Goal: Obtain resource: Download file/media

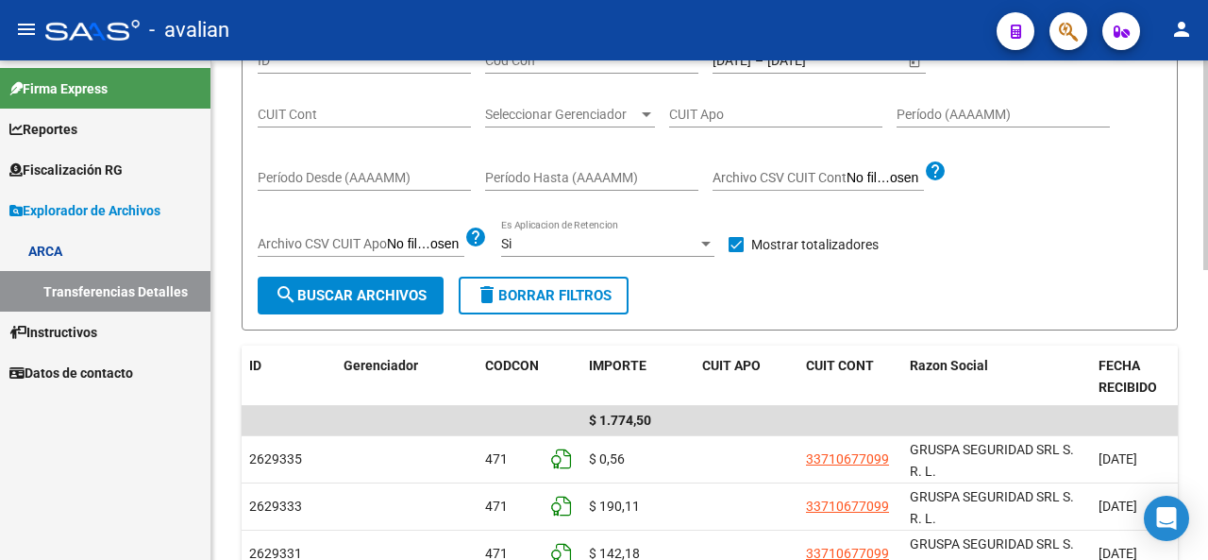
scroll to position [26, 0]
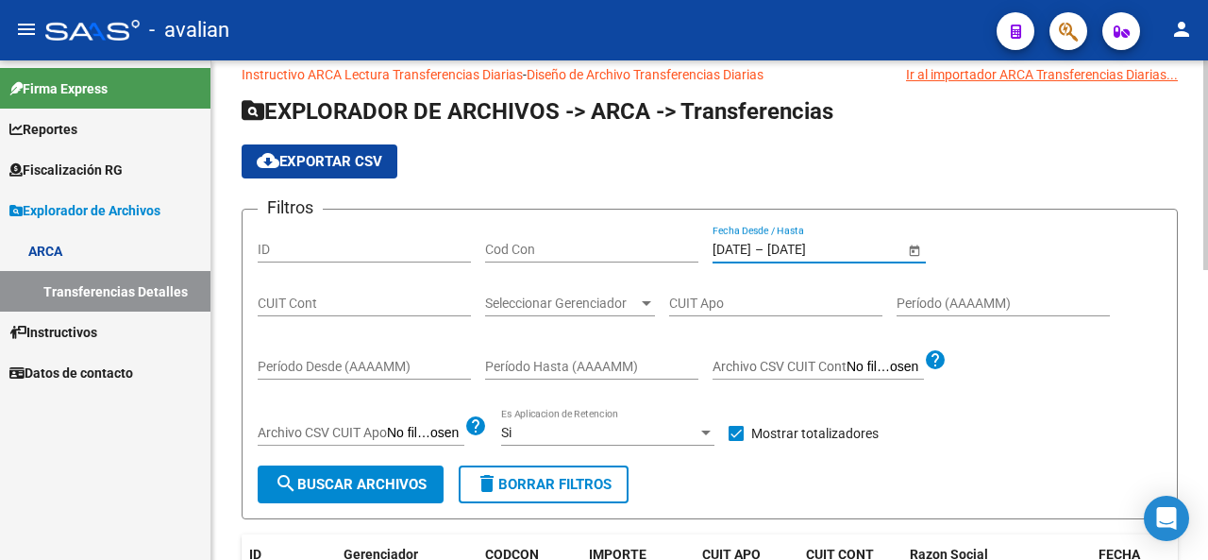
click at [751, 250] on input "[DATE]" at bounding box center [732, 250] width 39 height 16
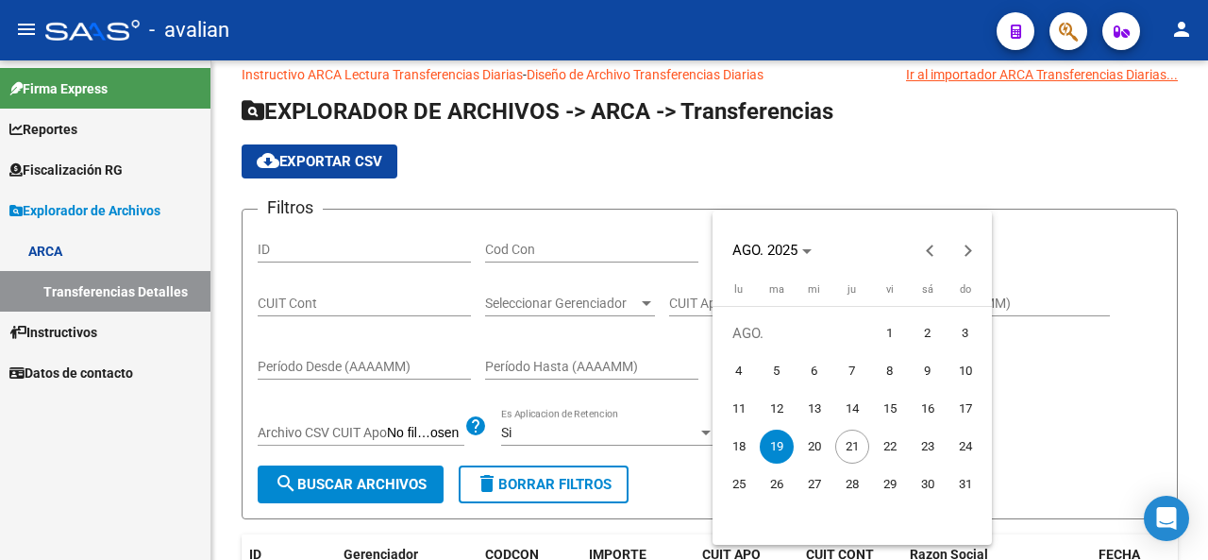
click at [740, 369] on span "4" at bounding box center [739, 371] width 34 height 34
type input "[DATE]"
click at [740, 369] on span "4" at bounding box center [739, 371] width 34 height 34
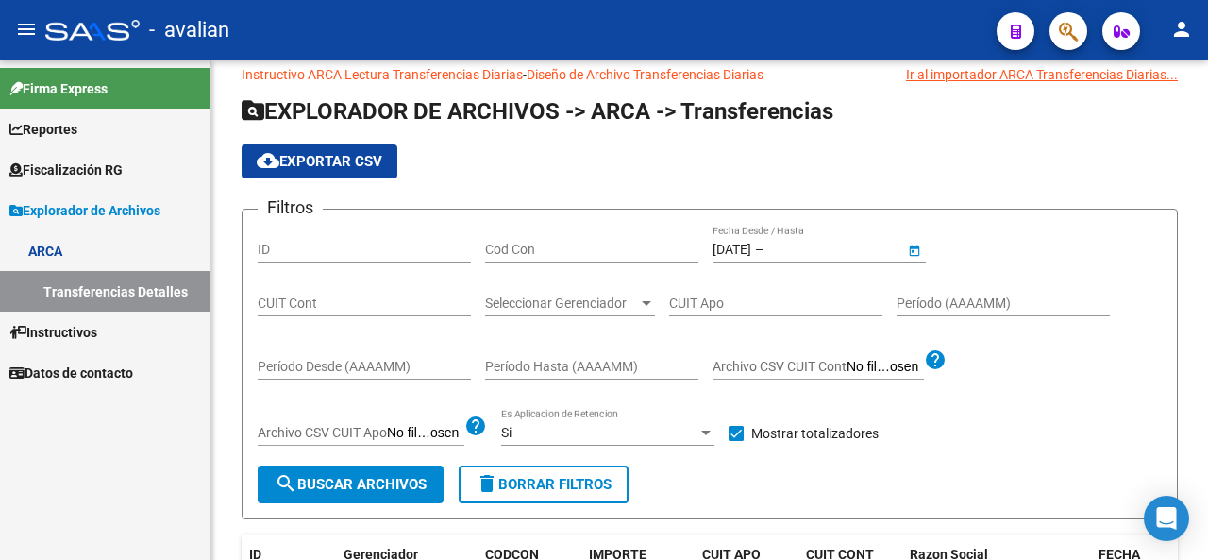
type input "[DATE]"
click at [412, 508] on form "Filtros ID Cod Con [DATE] [DATE] – [DATE] [DATE] Fecha Desde / Hasta CUIT Cont …" at bounding box center [710, 364] width 937 height 311
click at [400, 501] on button "search Buscar Archivos" at bounding box center [351, 484] width 186 height 38
click at [708, 437] on div at bounding box center [706, 432] width 17 height 15
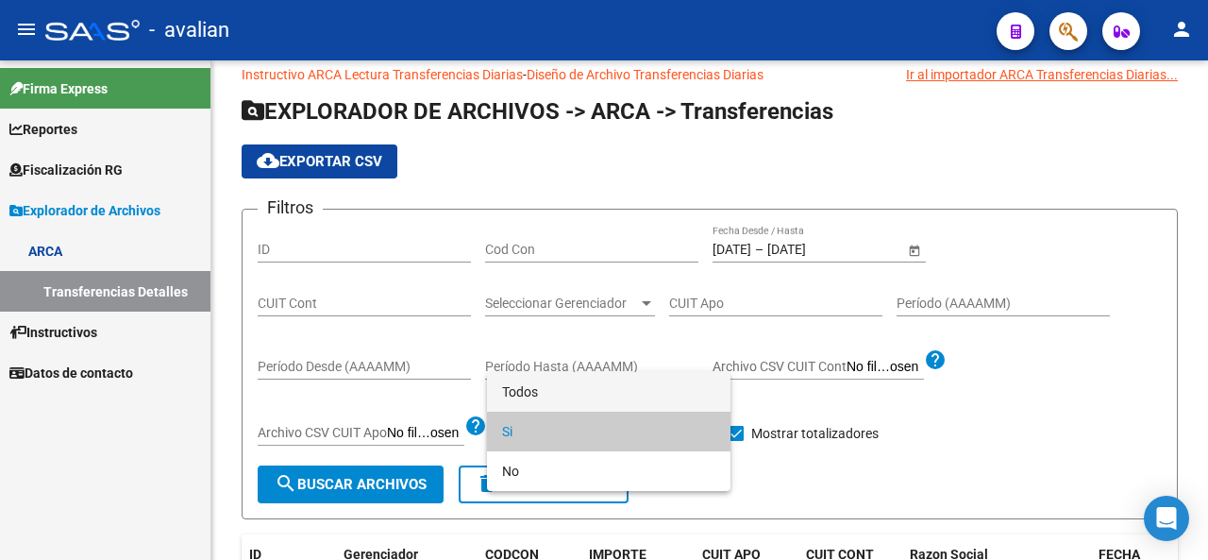
click at [542, 394] on span "Todos" at bounding box center [608, 392] width 213 height 40
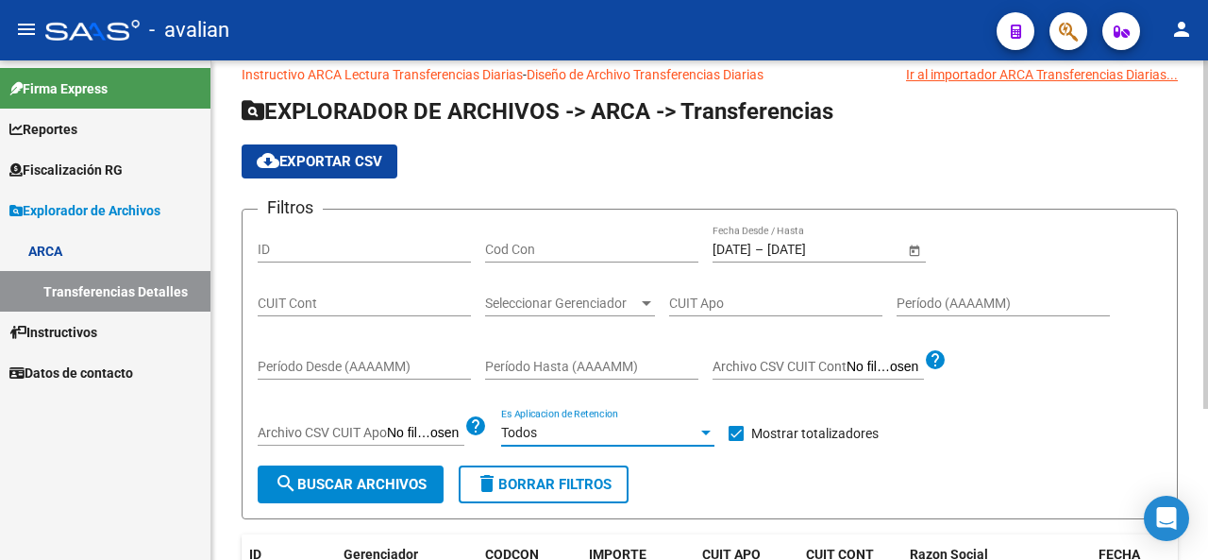
click at [380, 492] on button "search Buscar Archivos" at bounding box center [351, 484] width 186 height 38
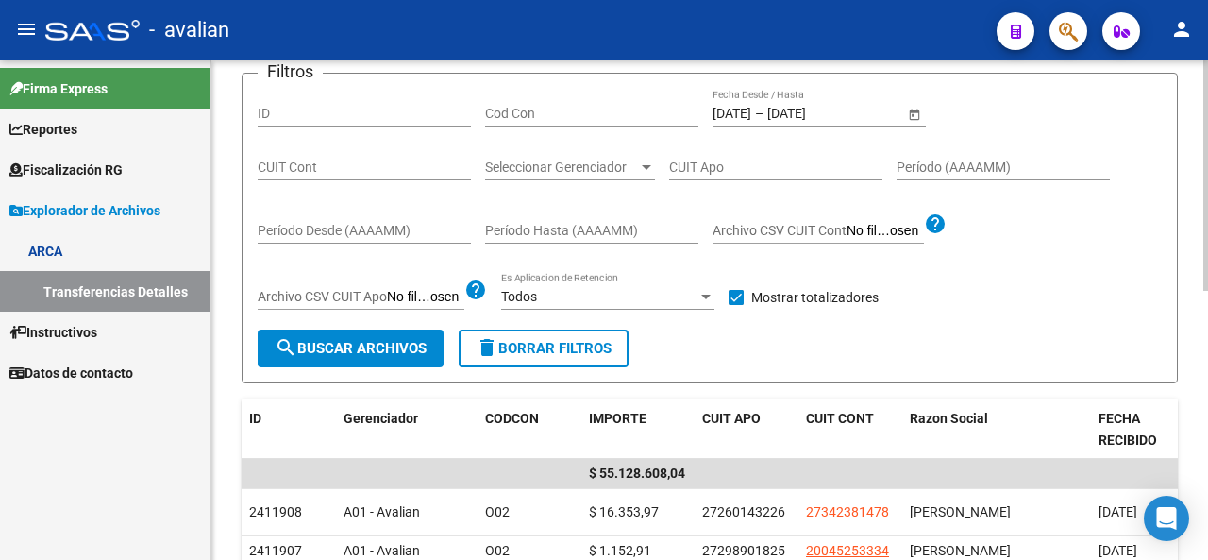
scroll to position [121, 0]
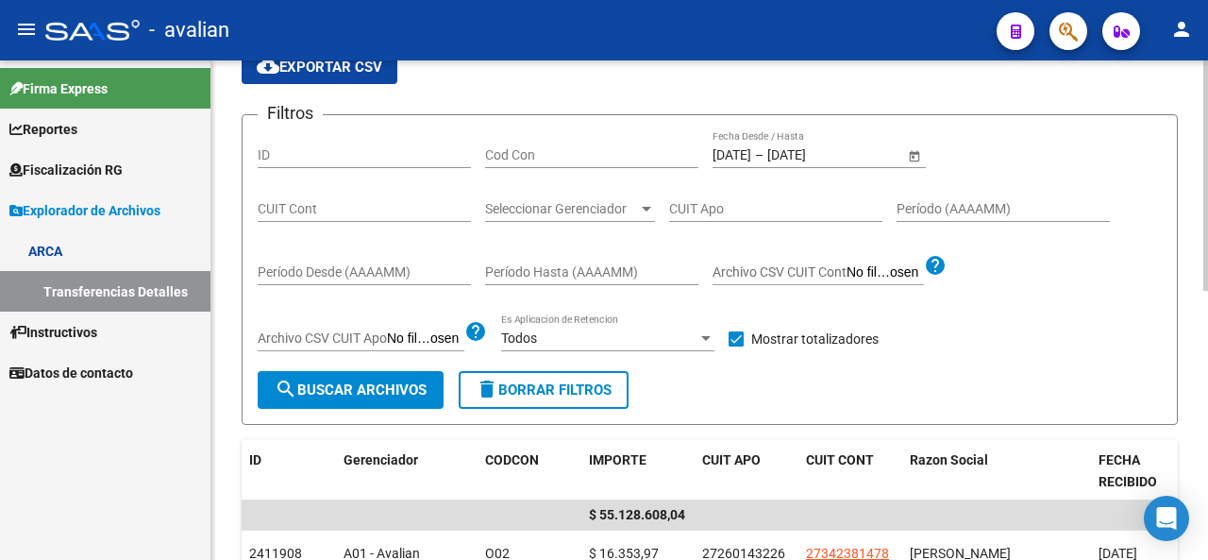
click at [751, 158] on input "[DATE]" at bounding box center [732, 155] width 39 height 16
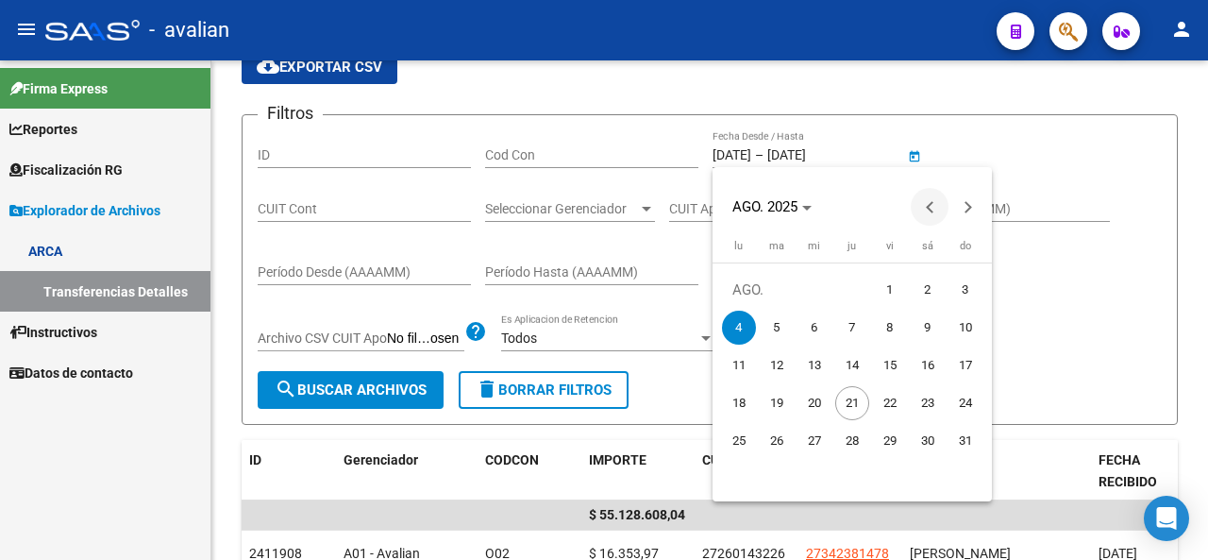
click at [933, 211] on button "Previous month" at bounding box center [930, 207] width 38 height 38
click at [783, 333] on span "1" at bounding box center [777, 328] width 34 height 34
type input "[DATE]"
click at [783, 333] on span "1" at bounding box center [777, 328] width 34 height 34
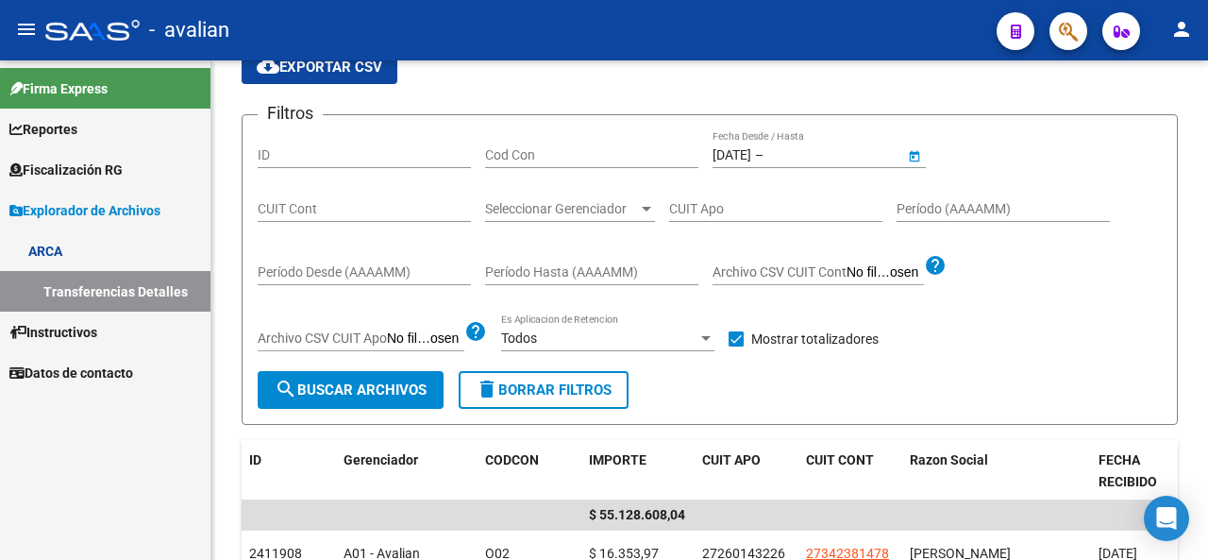
type input "[DATE]"
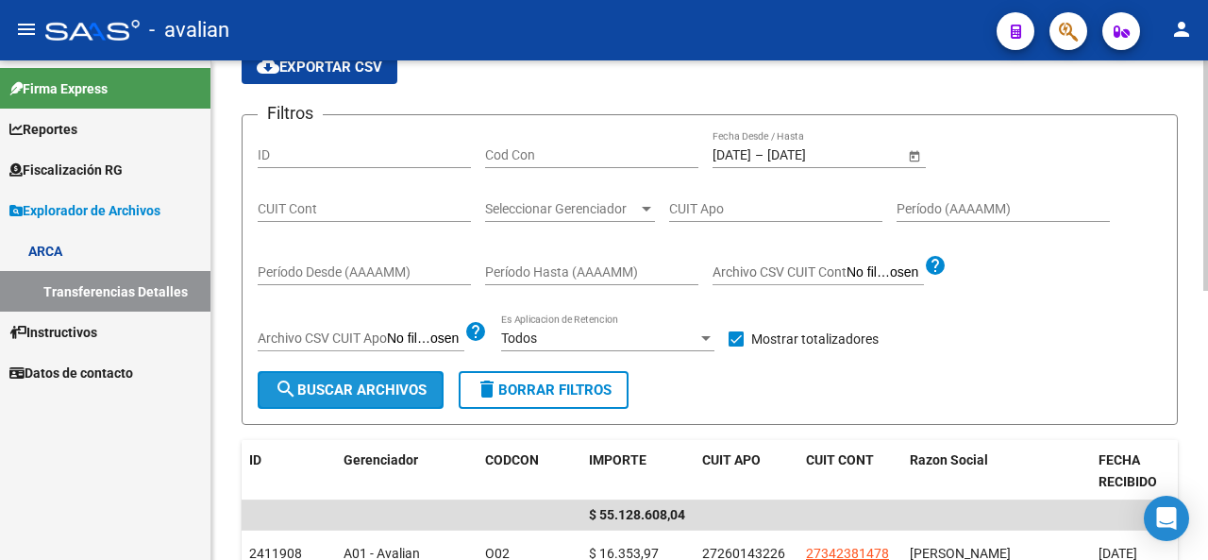
click at [388, 390] on span "search Buscar Archivos" at bounding box center [351, 389] width 152 height 17
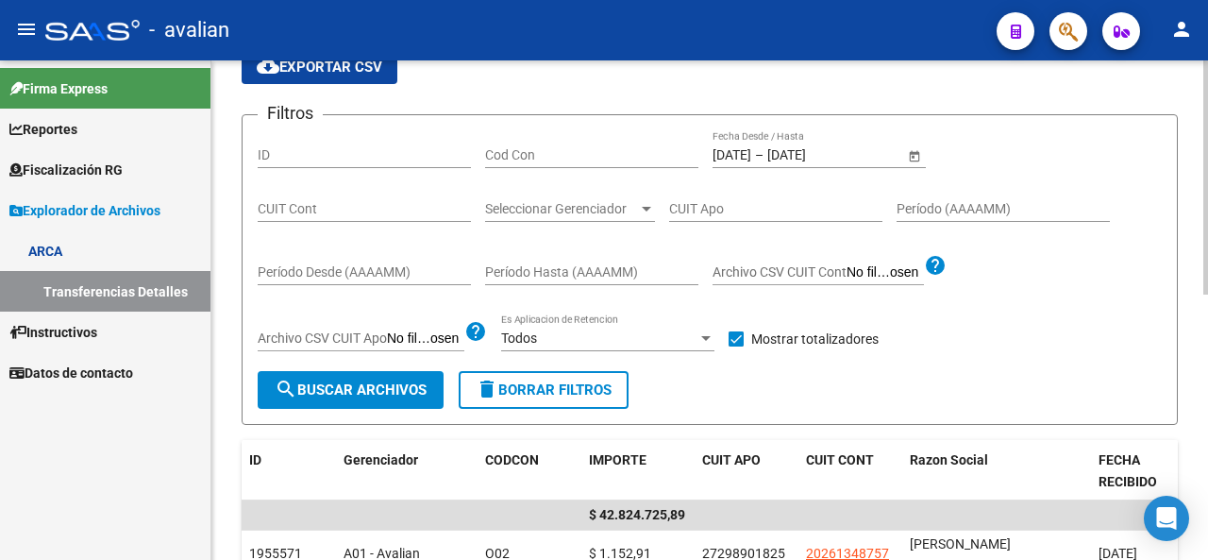
scroll to position [215, 0]
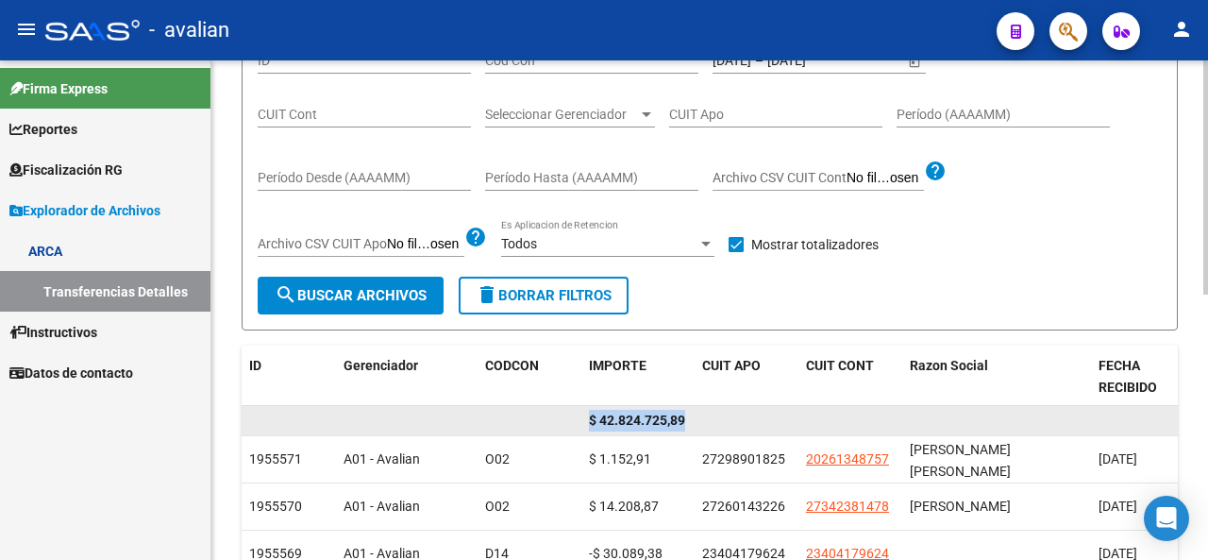
drag, startPoint x: 590, startPoint y: 420, endPoint x: 691, endPoint y: 405, distance: 102.1
click at [691, 406] on datatable-body-cell "$ 42.824.725,89" at bounding box center [638, 420] width 113 height 29
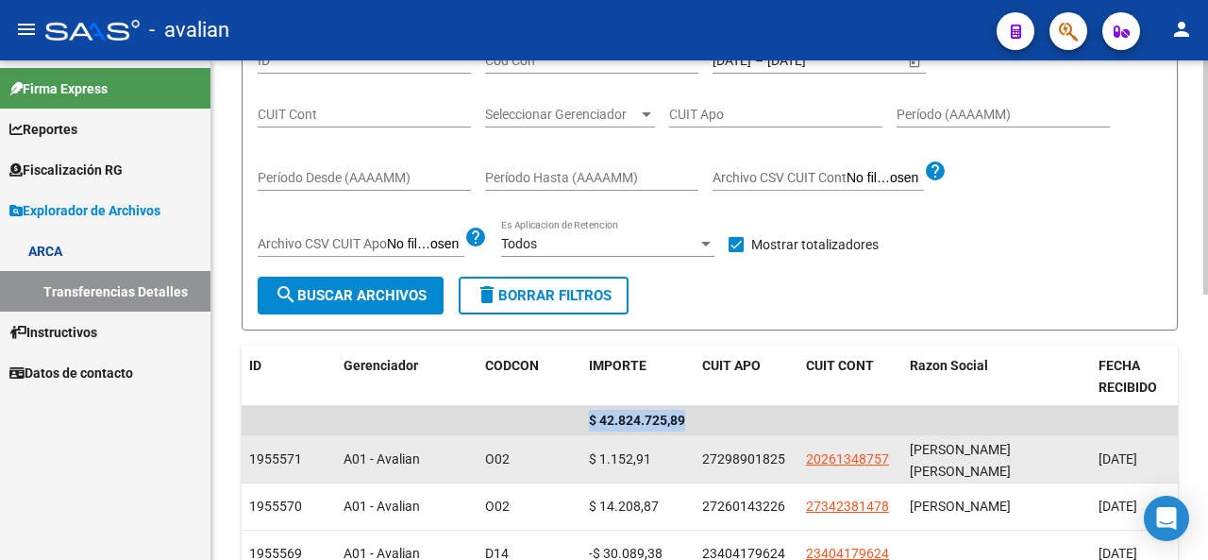
copy span "$ 42.824.725,89"
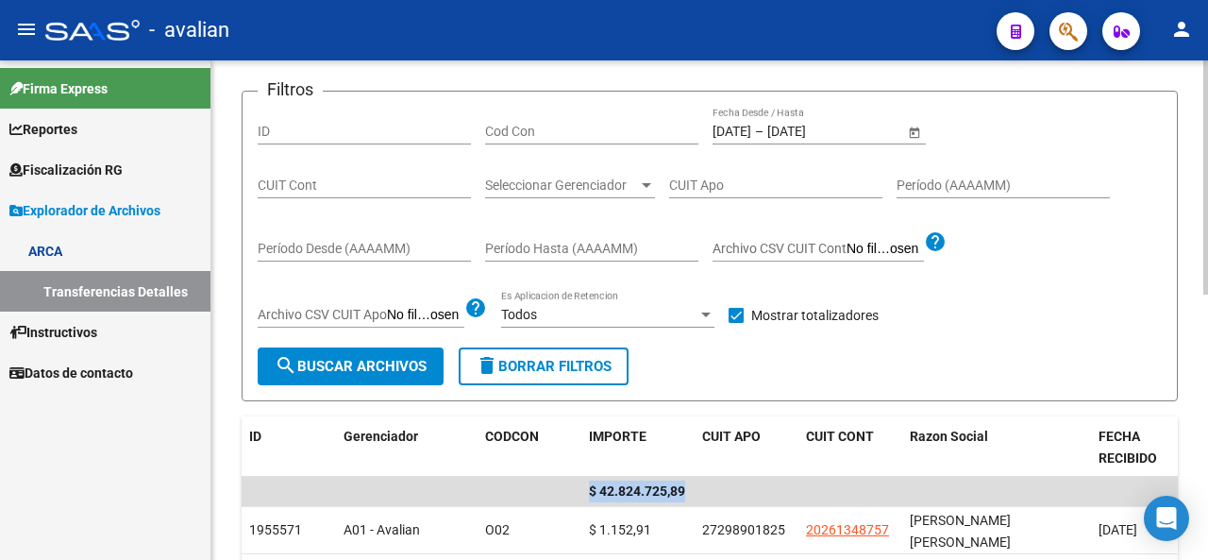
scroll to position [121, 0]
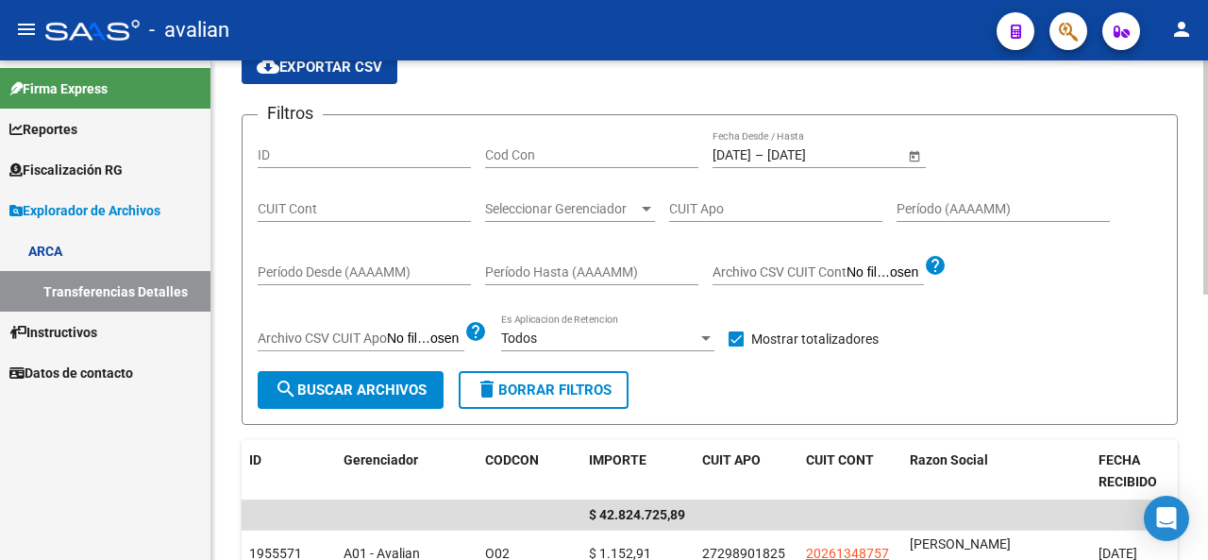
click at [764, 160] on span "–" at bounding box center [759, 155] width 8 height 16
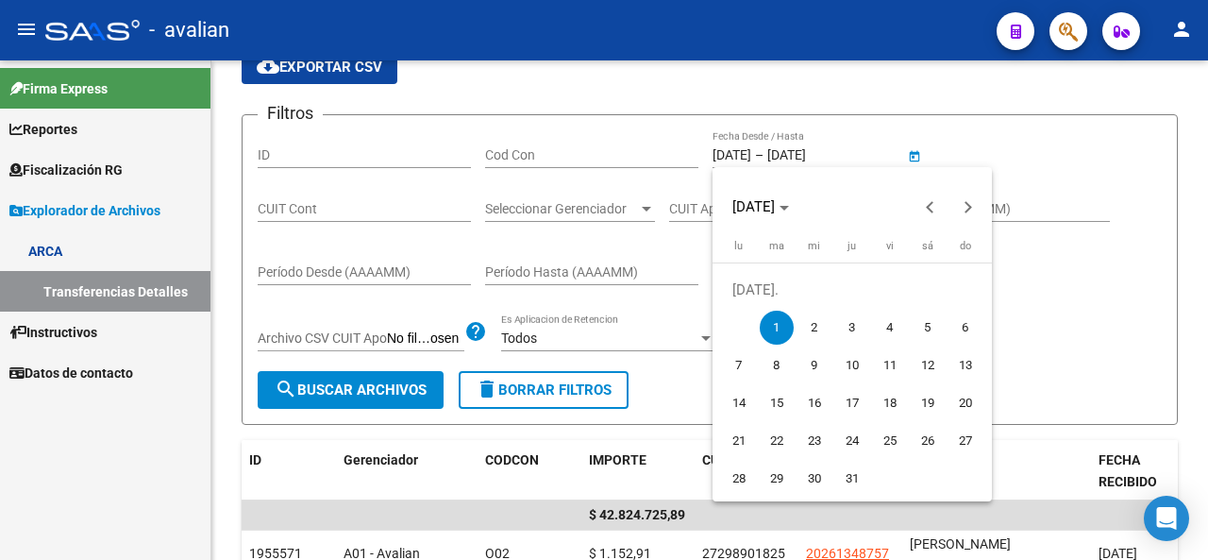
click at [807, 318] on span "2" at bounding box center [815, 328] width 34 height 34
type input "[DATE]"
click at [808, 318] on span "2" at bounding box center [815, 328] width 34 height 34
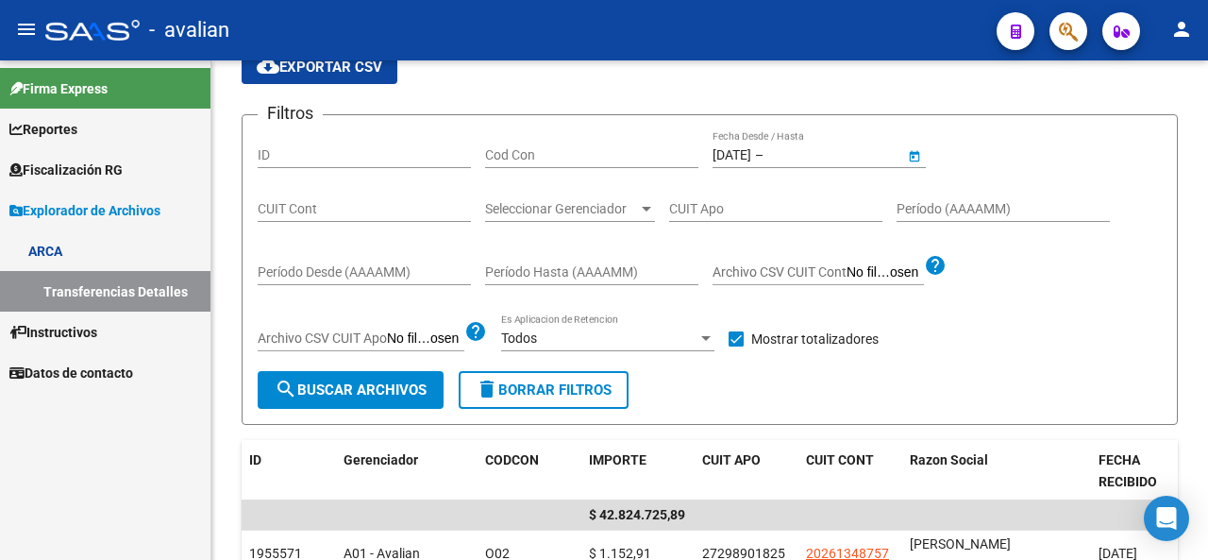
type input "[DATE]"
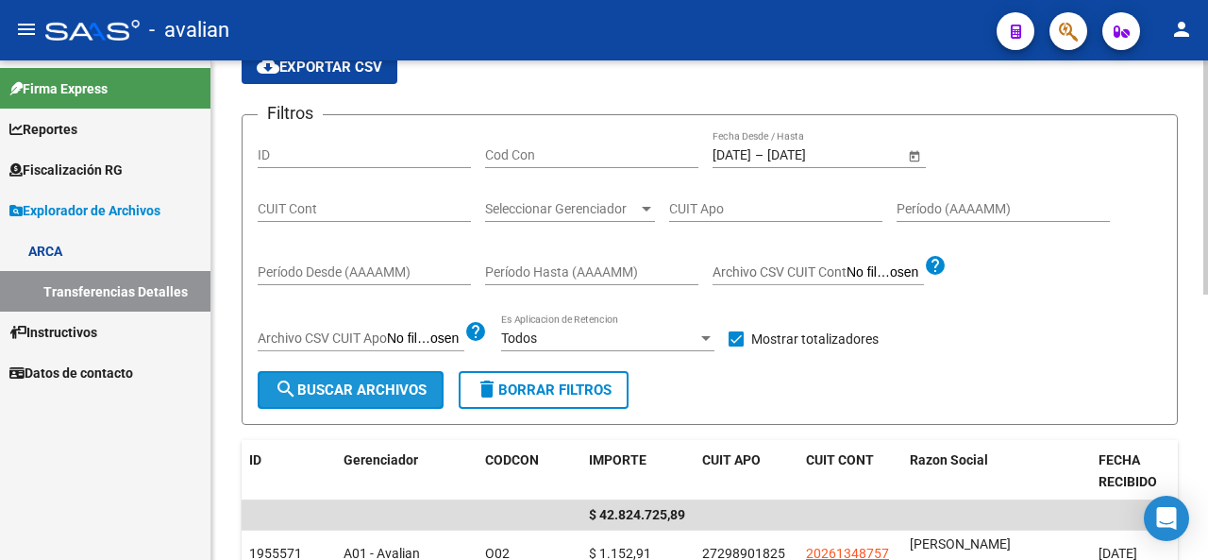
click at [389, 396] on span "search Buscar Archivos" at bounding box center [351, 389] width 152 height 17
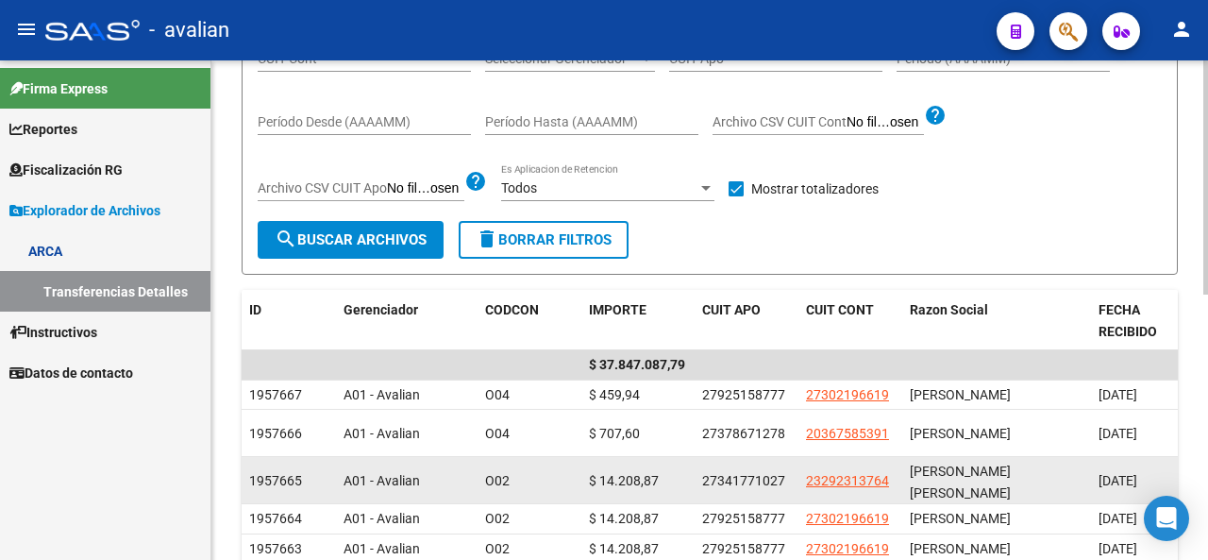
scroll to position [310, 0]
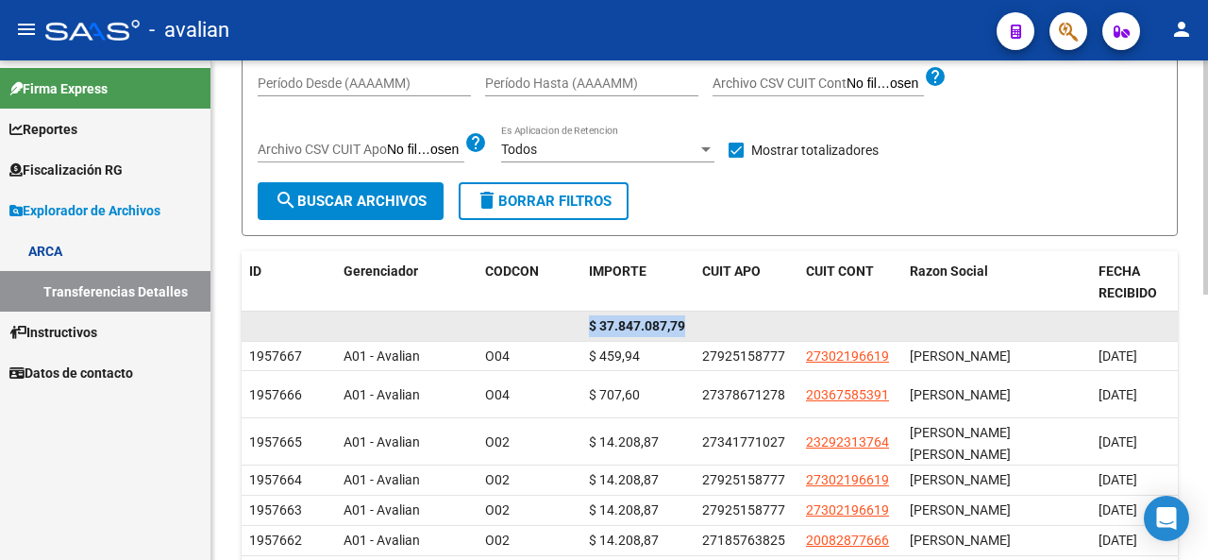
drag, startPoint x: 591, startPoint y: 326, endPoint x: 687, endPoint y: 313, distance: 97.1
click at [687, 313] on datatable-body-cell "$ 37.847.087,79" at bounding box center [638, 326] width 113 height 29
copy span "$ 37.847.087,79"
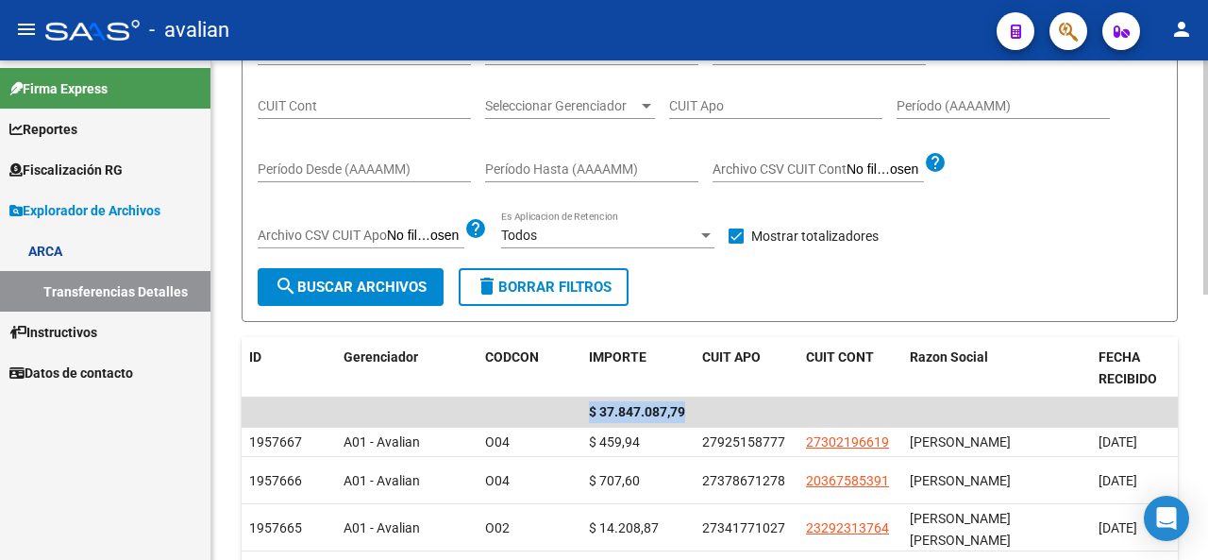
scroll to position [121, 0]
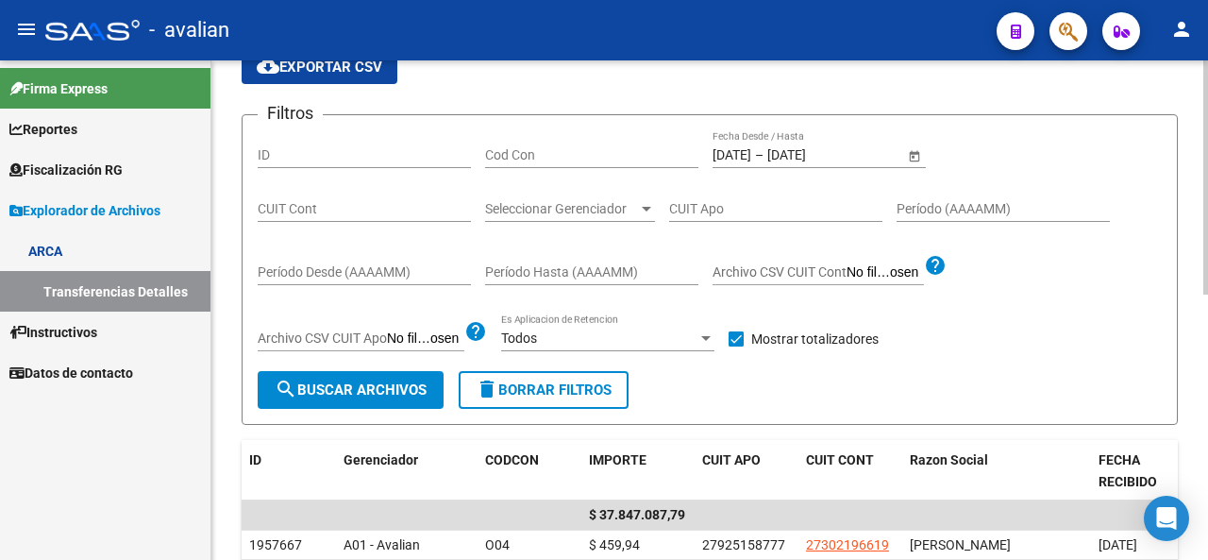
click at [764, 150] on span "–" at bounding box center [759, 155] width 8 height 16
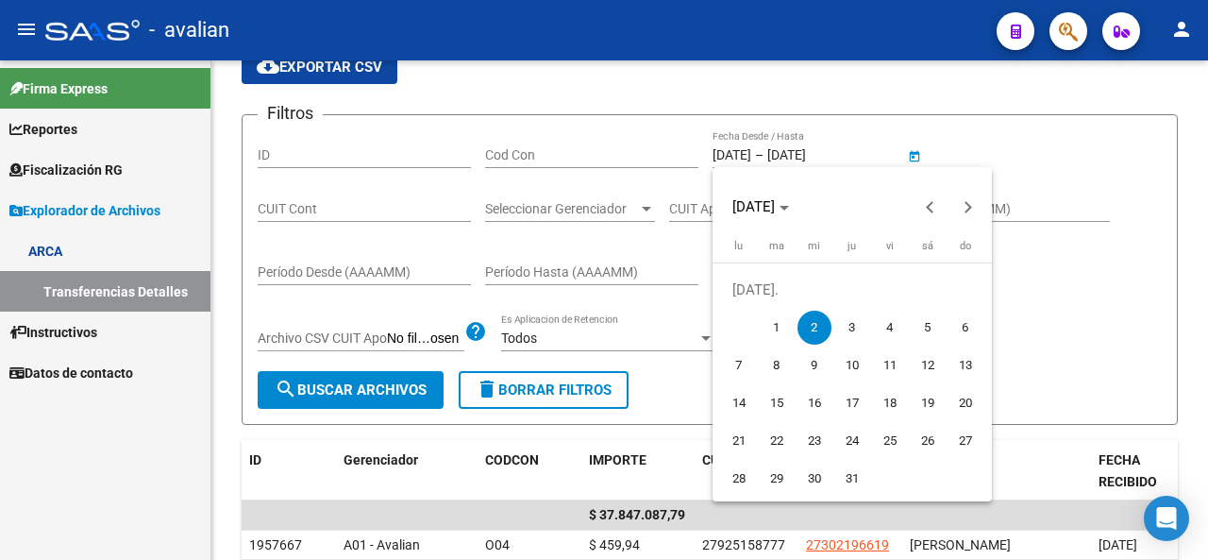
click at [848, 324] on span "3" at bounding box center [853, 328] width 34 height 34
type input "[DATE]"
click at [848, 324] on span "3" at bounding box center [853, 328] width 34 height 34
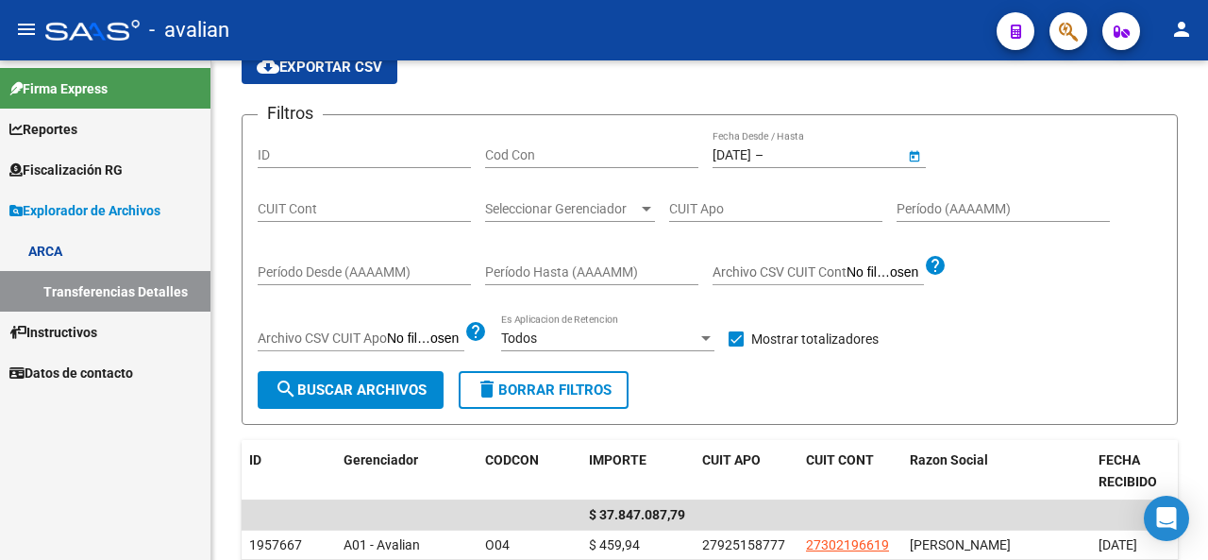
type input "[DATE]"
click at [385, 399] on button "search Buscar Archivos" at bounding box center [351, 390] width 186 height 38
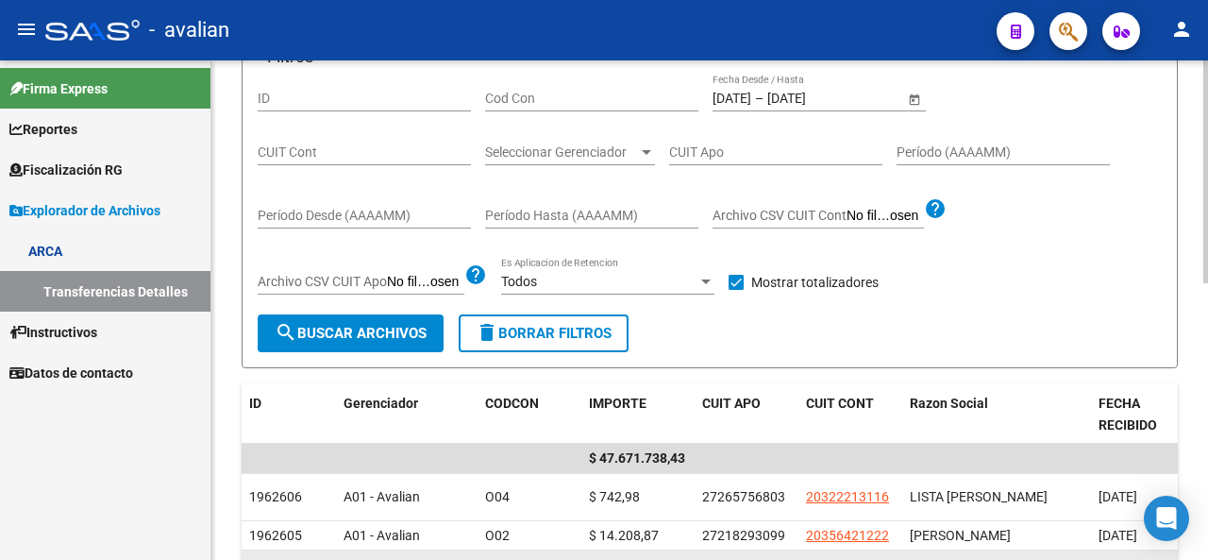
scroll to position [215, 0]
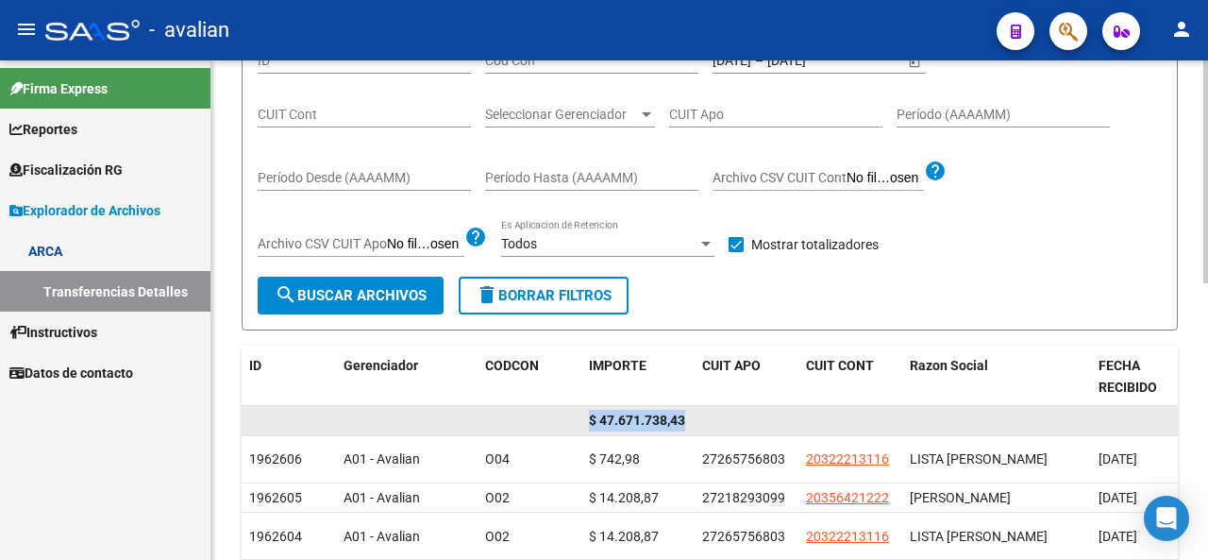
drag, startPoint x: 599, startPoint y: 417, endPoint x: 685, endPoint y: 411, distance: 87.1
click at [685, 413] on span "$ 47.671.738,43" at bounding box center [637, 420] width 96 height 15
copy span "$ 47.671.738,43"
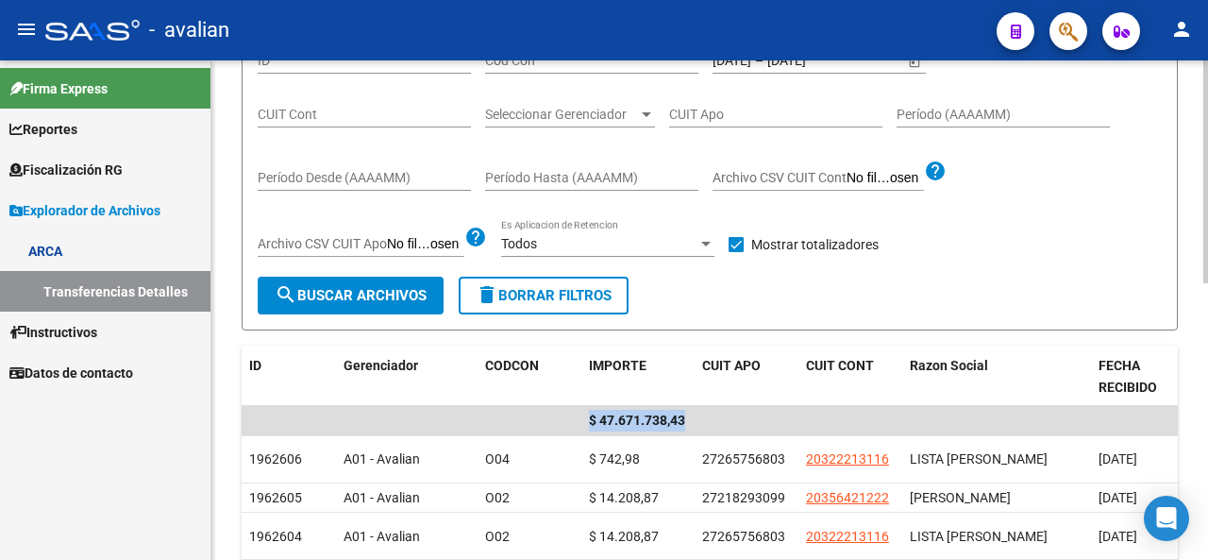
scroll to position [121, 0]
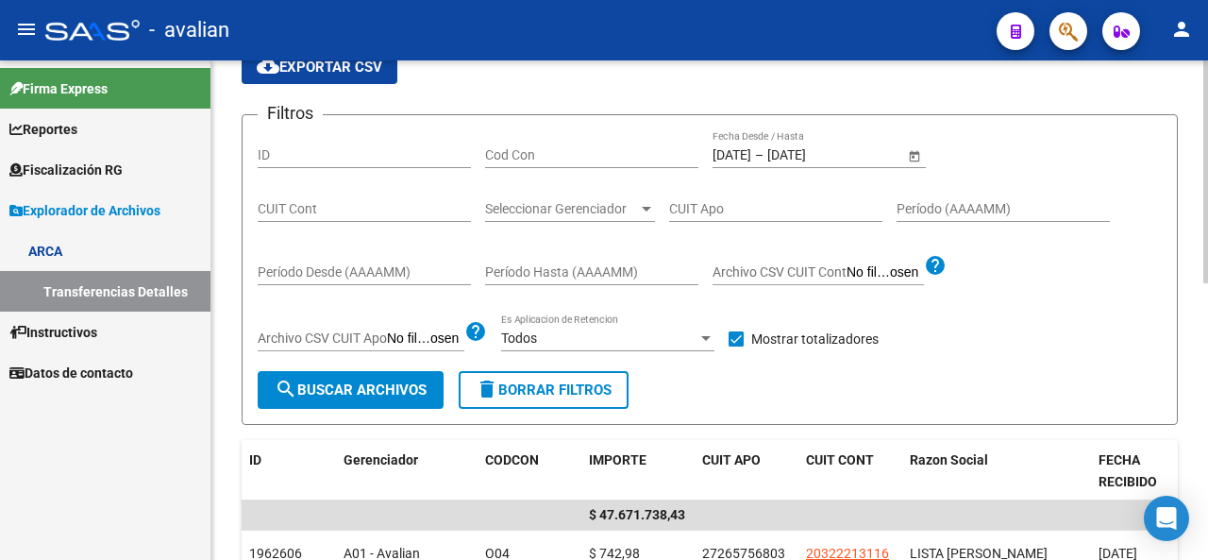
click at [739, 151] on input "[DATE]" at bounding box center [732, 155] width 39 height 16
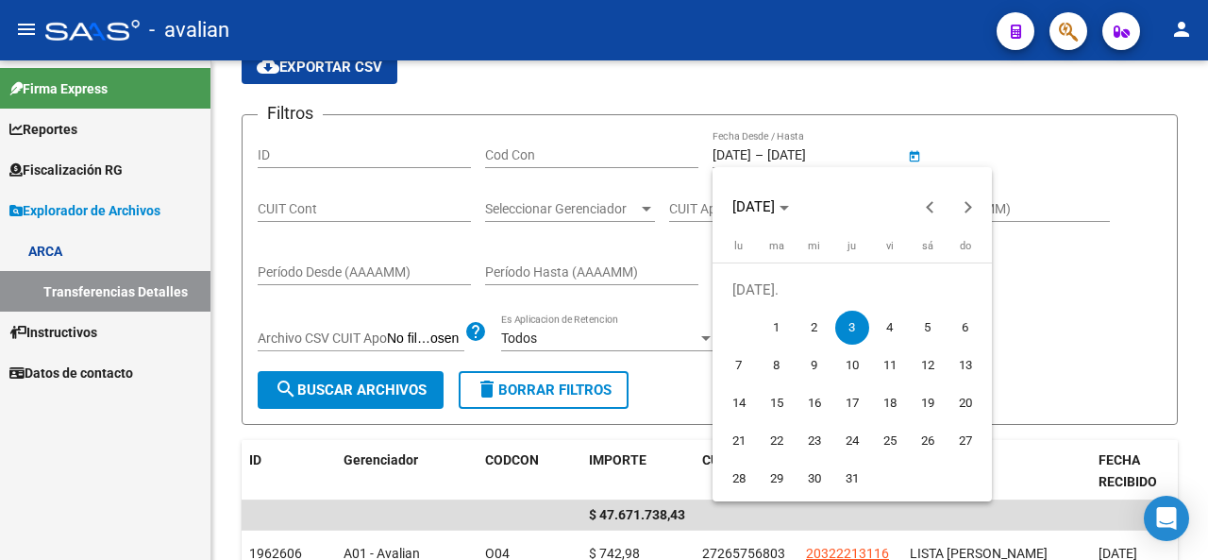
click at [896, 326] on span "4" at bounding box center [890, 328] width 34 height 34
type input "[DATE]"
click at [896, 326] on span "4" at bounding box center [890, 328] width 34 height 34
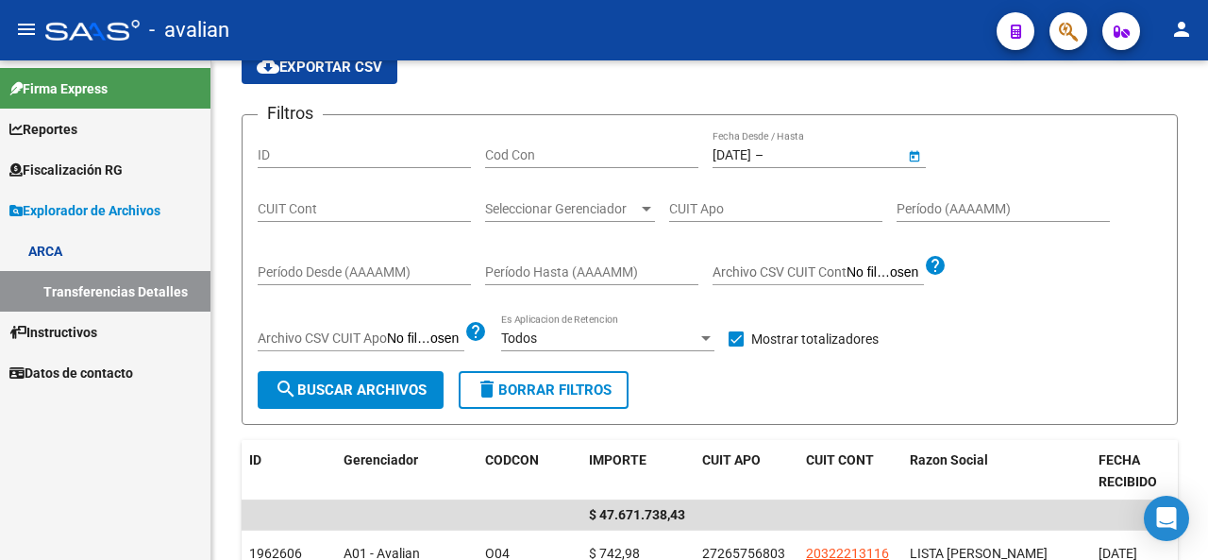
type input "[DATE]"
click at [381, 381] on span "search Buscar Archivos" at bounding box center [351, 389] width 152 height 17
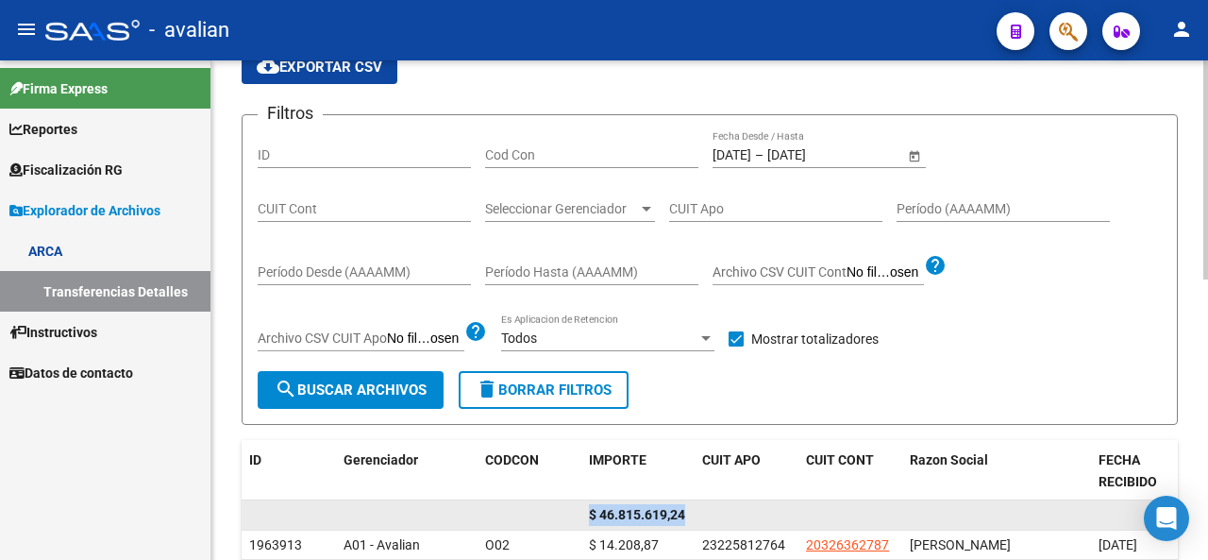
drag, startPoint x: 587, startPoint y: 511, endPoint x: 706, endPoint y: 500, distance: 119.4
click at [706, 500] on div "$ 46.815.619,24" at bounding box center [921, 515] width 1359 height 30
copy div "$ 46.815.619,24"
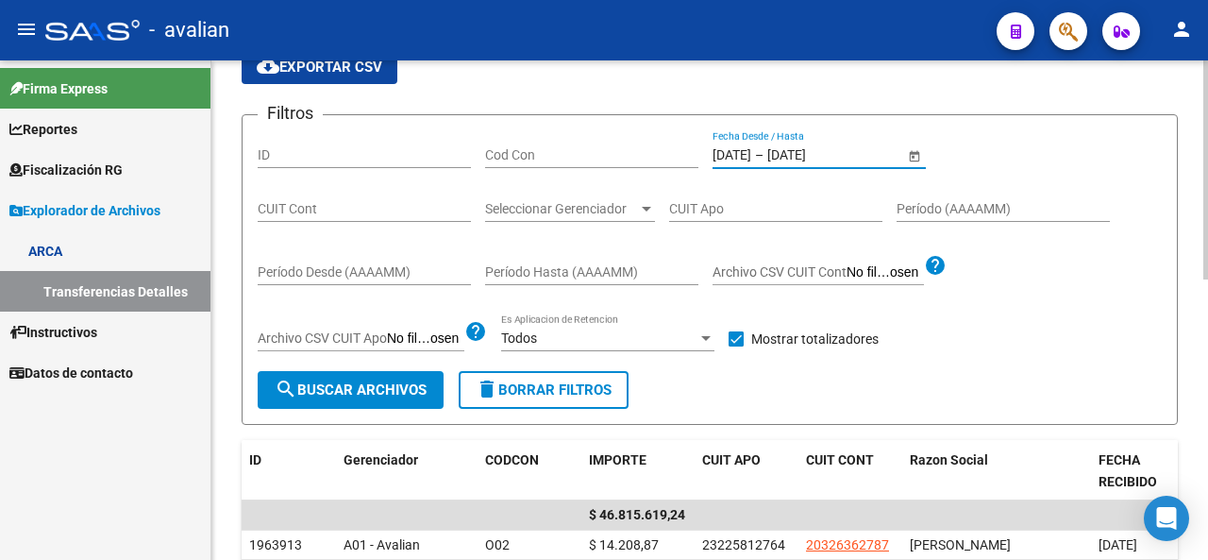
click at [783, 160] on div "[DATE] [DATE] – [DATE] [DATE]" at bounding box center [809, 155] width 192 height 16
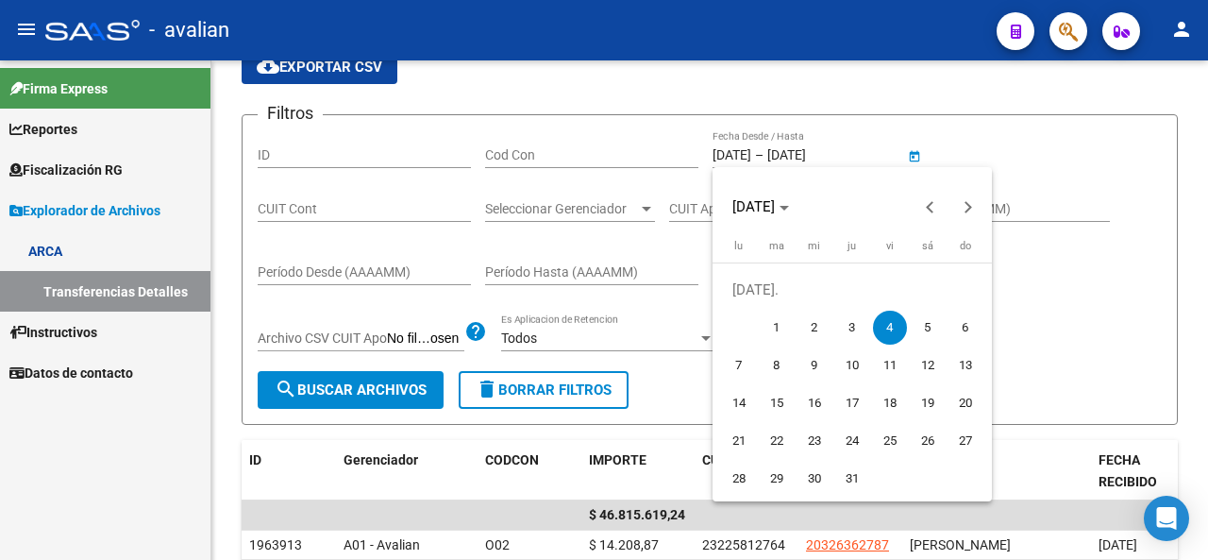
click at [742, 367] on span "7" at bounding box center [739, 365] width 34 height 34
type input "[DATE]"
click at [742, 367] on span "7" at bounding box center [739, 365] width 34 height 34
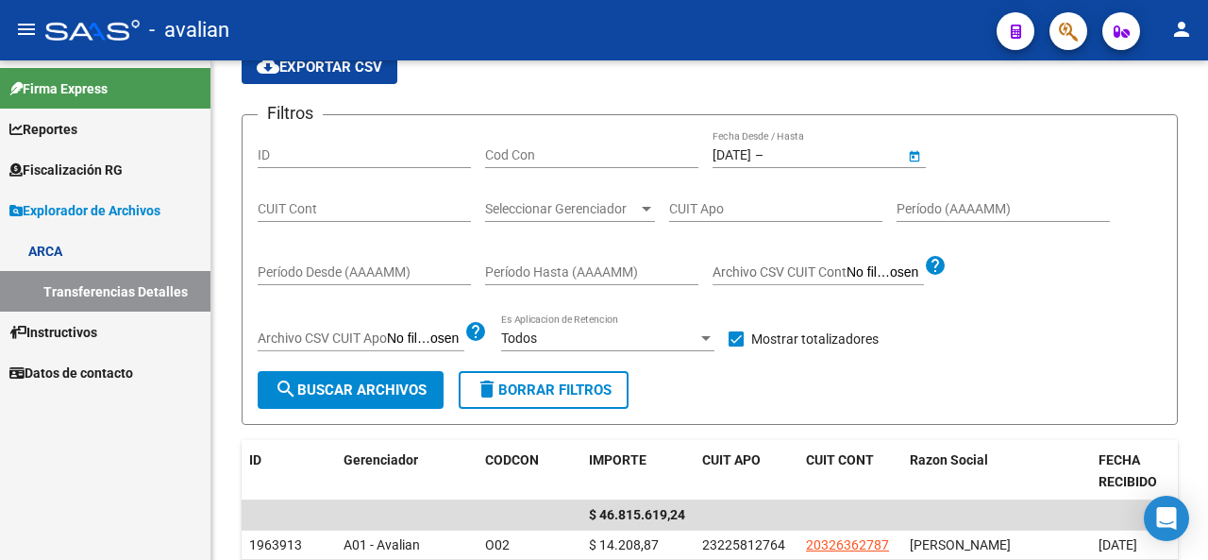
type input "[DATE]"
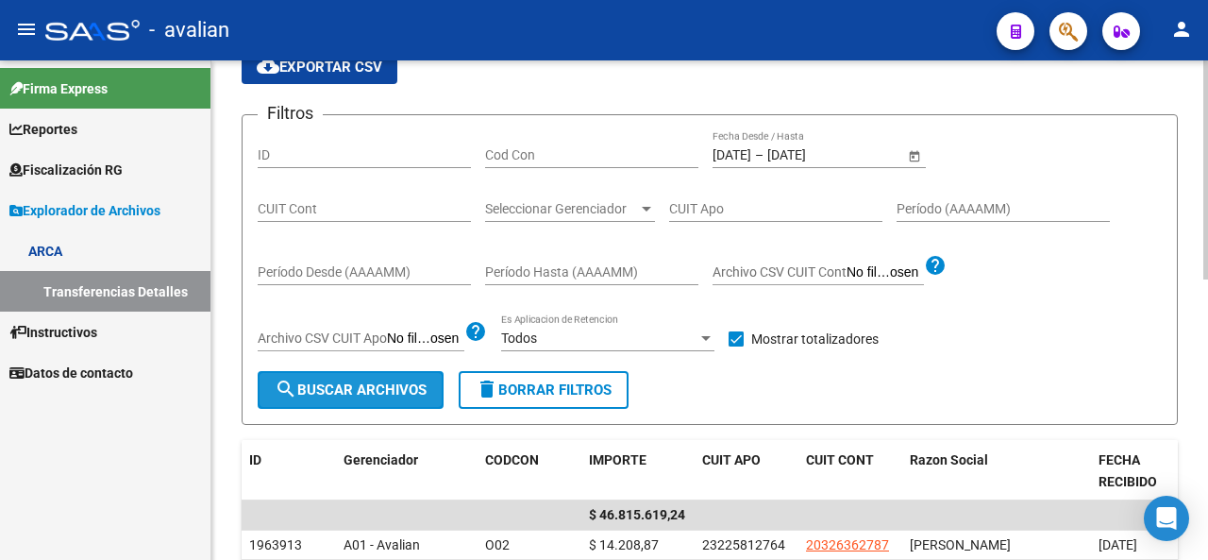
click at [416, 388] on span "search Buscar Archivos" at bounding box center [351, 389] width 152 height 17
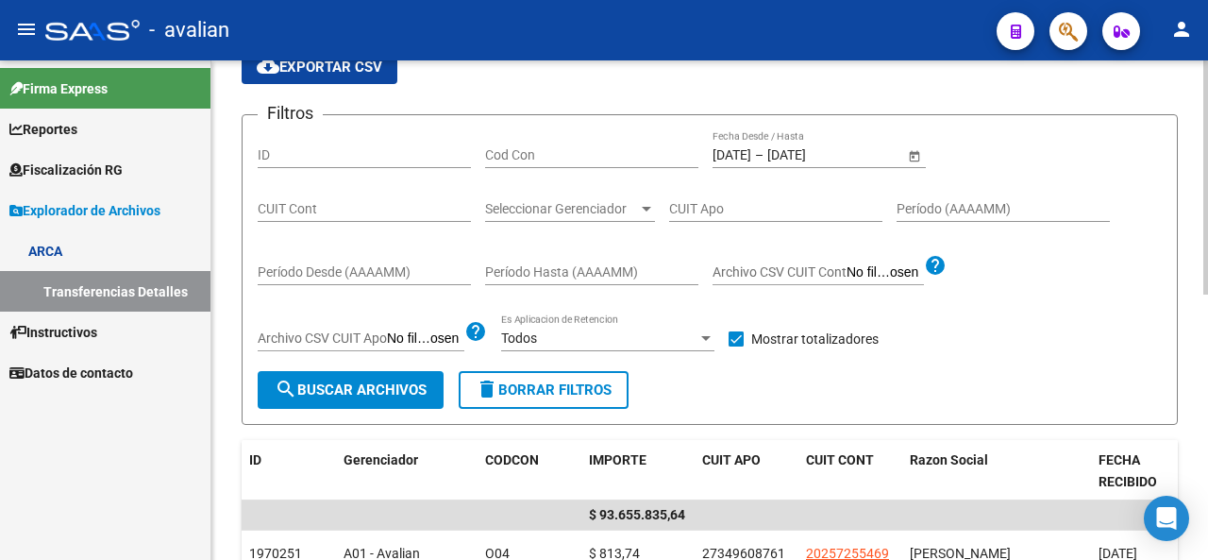
scroll to position [215, 0]
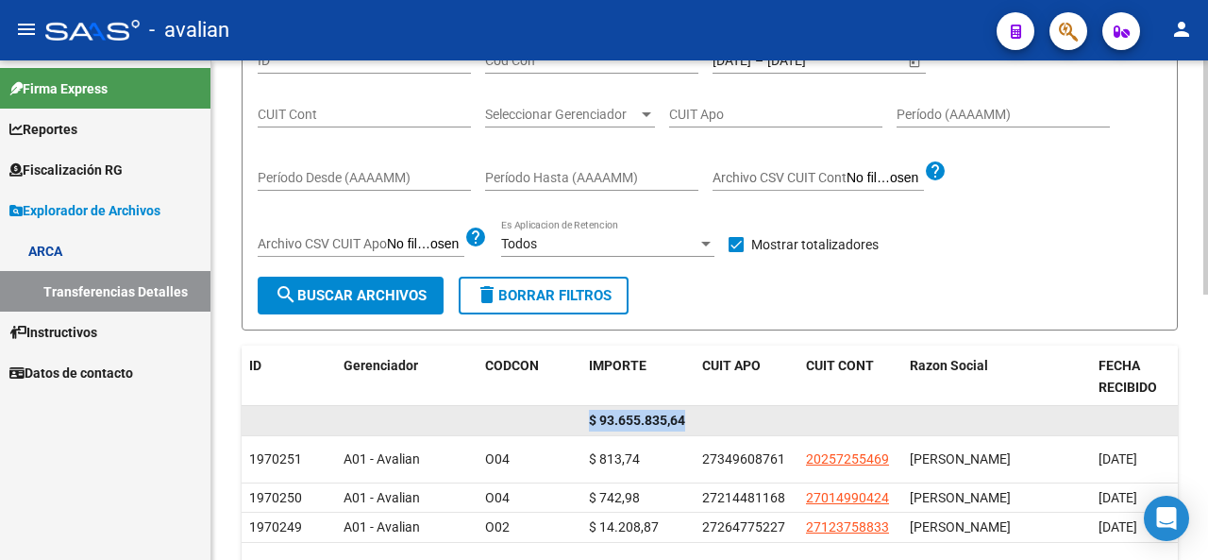
drag, startPoint x: 591, startPoint y: 420, endPoint x: 702, endPoint y: 409, distance: 112.0
click at [702, 409] on div "$ 93.655.835,64" at bounding box center [921, 421] width 1359 height 30
copy div "$ 93.655.835,64"
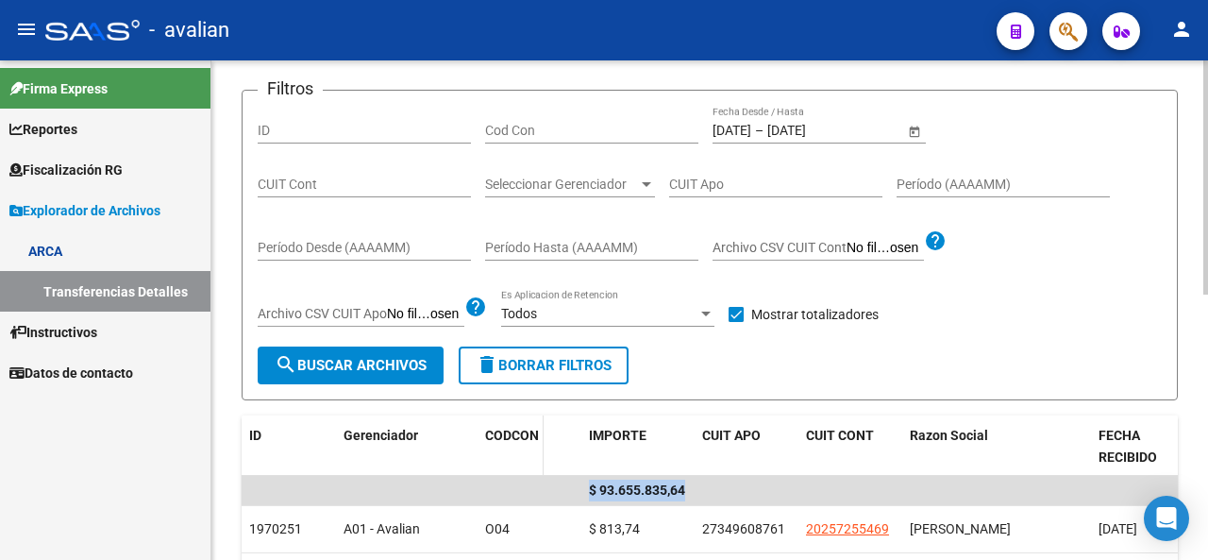
scroll to position [121, 0]
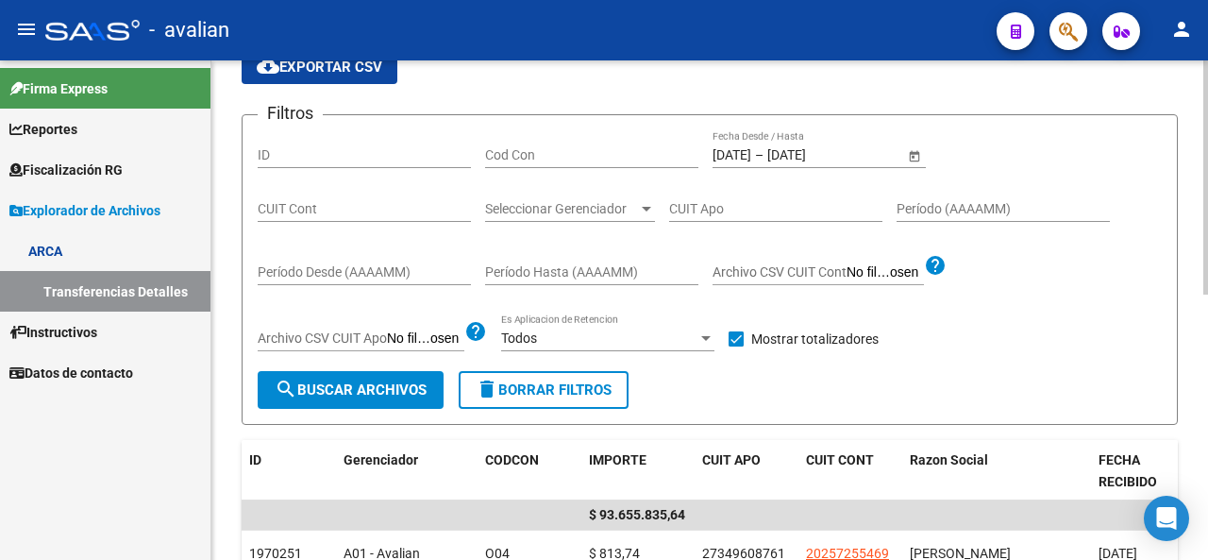
click at [782, 161] on div "[DATE] [DATE] – [DATE] [DATE]" at bounding box center [809, 155] width 192 height 16
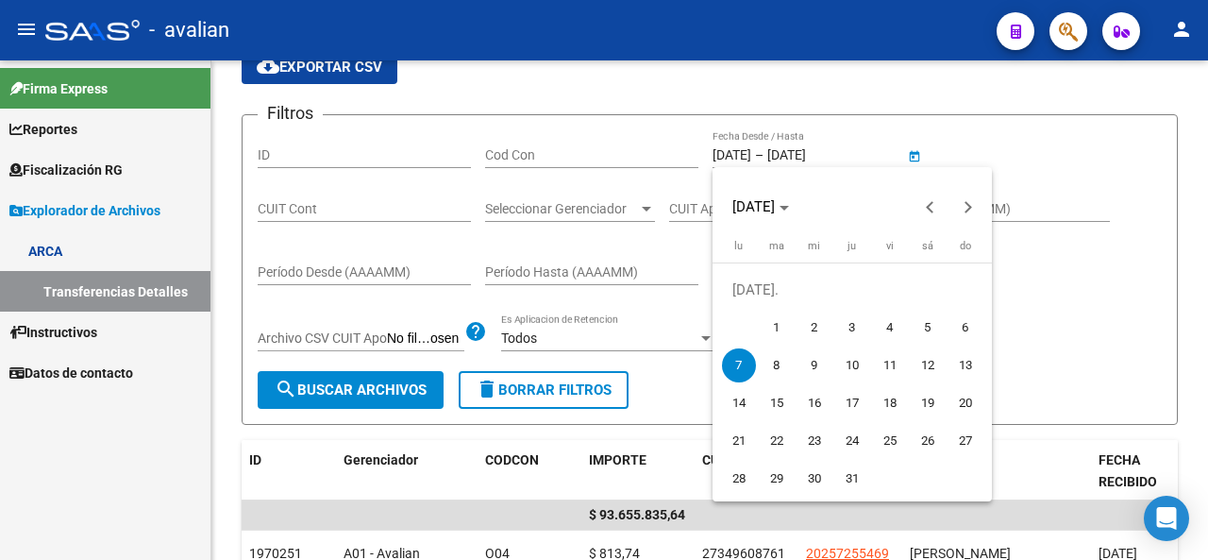
click at [769, 362] on span "8" at bounding box center [777, 365] width 34 height 34
type input "[DATE]"
click at [769, 362] on span "8" at bounding box center [777, 365] width 34 height 34
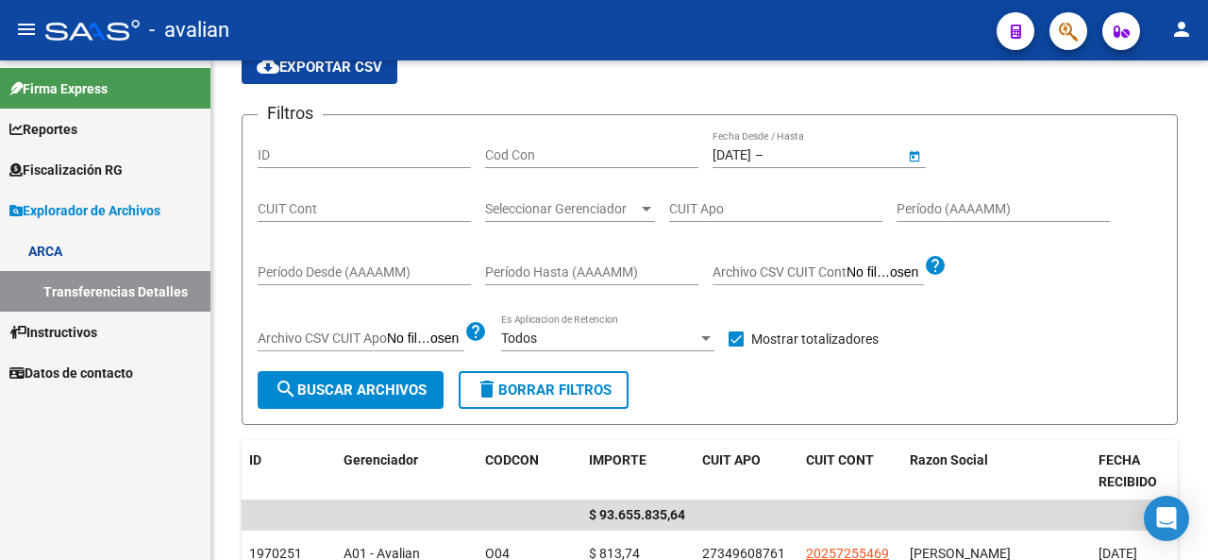
type input "[DATE]"
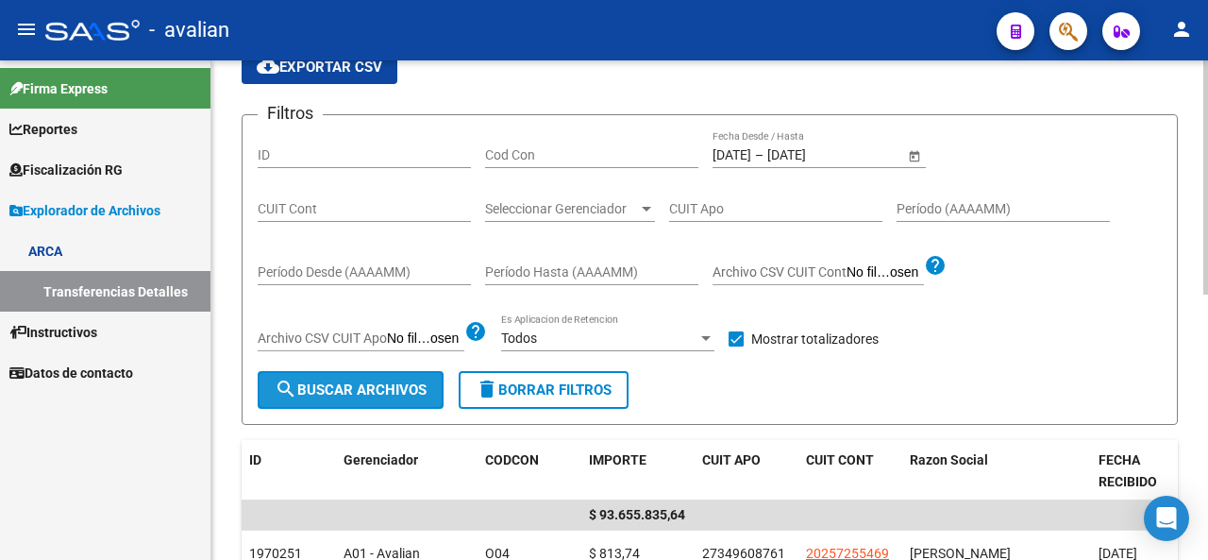
click at [344, 388] on span "search Buscar Archivos" at bounding box center [351, 389] width 152 height 17
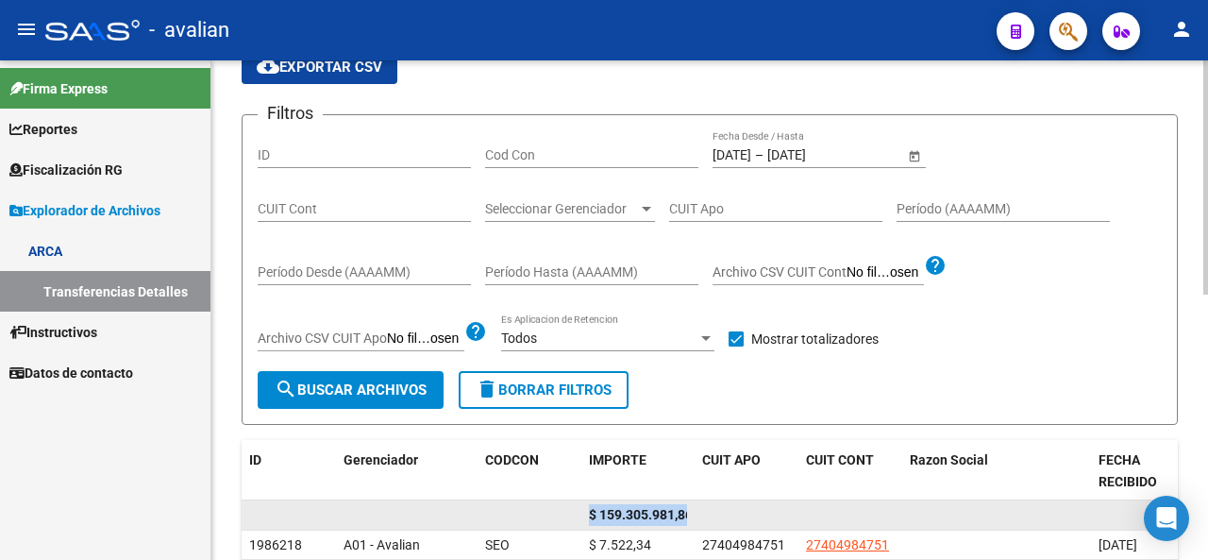
scroll to position [0, 7]
drag, startPoint x: 589, startPoint y: 515, endPoint x: 746, endPoint y: 507, distance: 156.9
click at [746, 507] on div "$ 159.305.981,86" at bounding box center [921, 515] width 1359 height 30
copy div "$ 159.305.981,86"
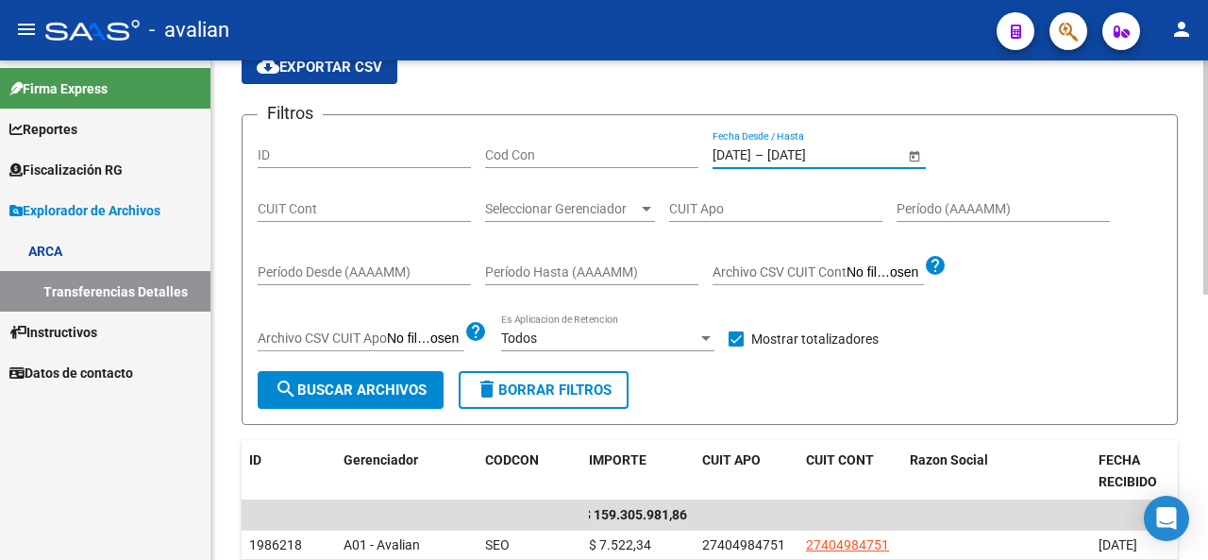
click at [728, 149] on input "[DATE]" at bounding box center [732, 155] width 39 height 16
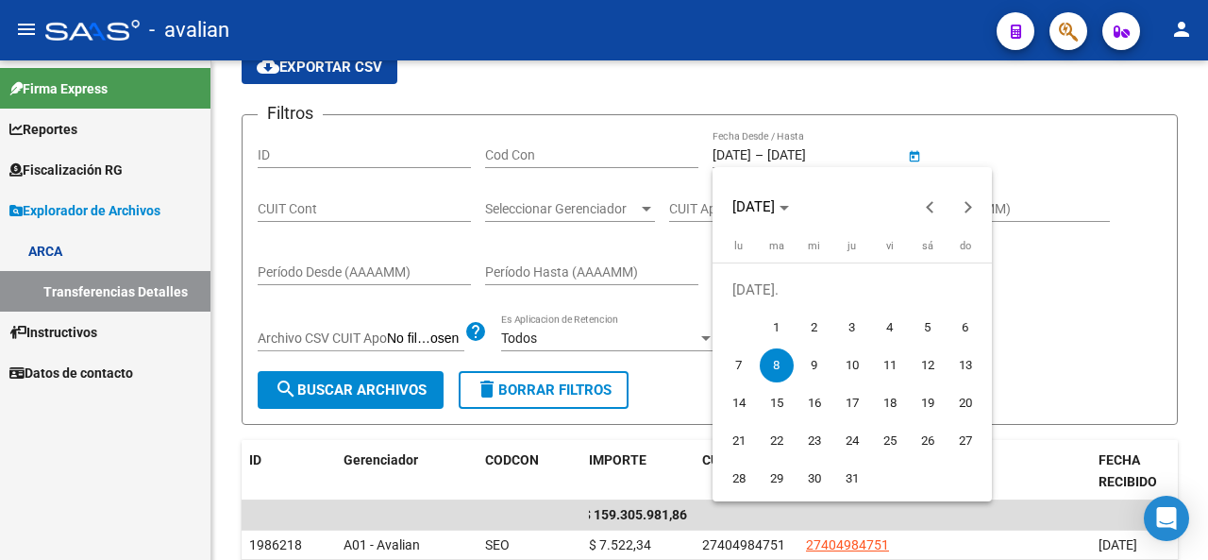
click at [844, 368] on span "10" at bounding box center [853, 365] width 34 height 34
type input "[DATE]"
click at [850, 367] on span "10" at bounding box center [853, 365] width 34 height 34
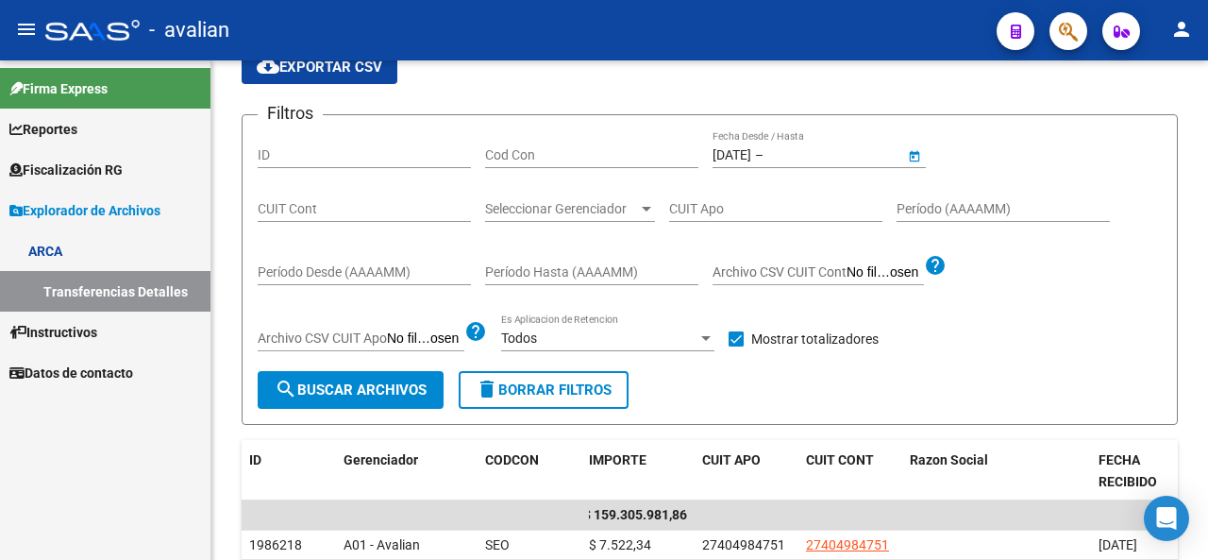
type input "[DATE]"
click at [379, 413] on form "Filtros ID Cod Con [DATE] [DATE] – [DATE] [DATE] Fecha Desde / Hasta CUIT Cont …" at bounding box center [710, 269] width 937 height 311
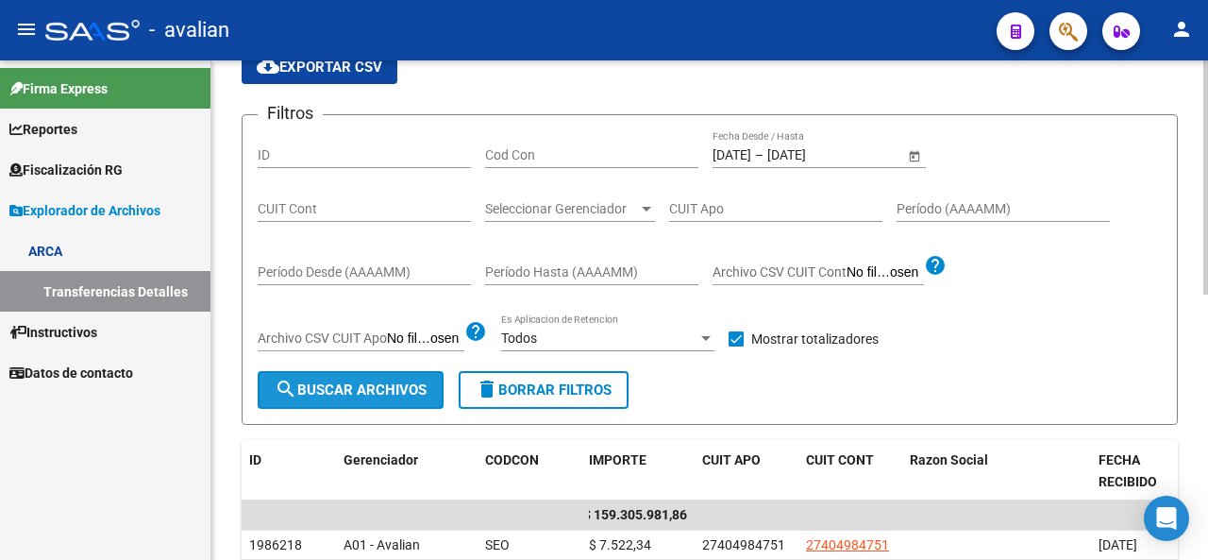
click at [366, 396] on span "search Buscar Archivos" at bounding box center [351, 389] width 152 height 17
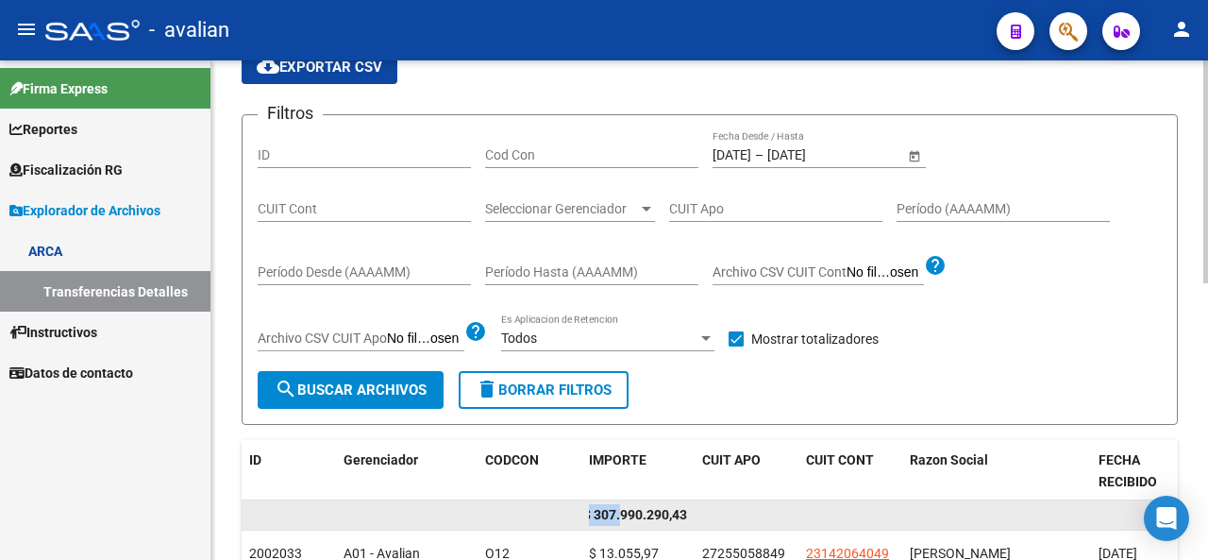
scroll to position [0, 0]
drag, startPoint x: 605, startPoint y: 515, endPoint x: 545, endPoint y: 516, distance: 60.5
click at [545, 516] on div "$ 307.990.290,43" at bounding box center [921, 515] width 1359 height 30
click at [593, 517] on span "$ 307.990.290,43" at bounding box center [641, 514] width 104 height 15
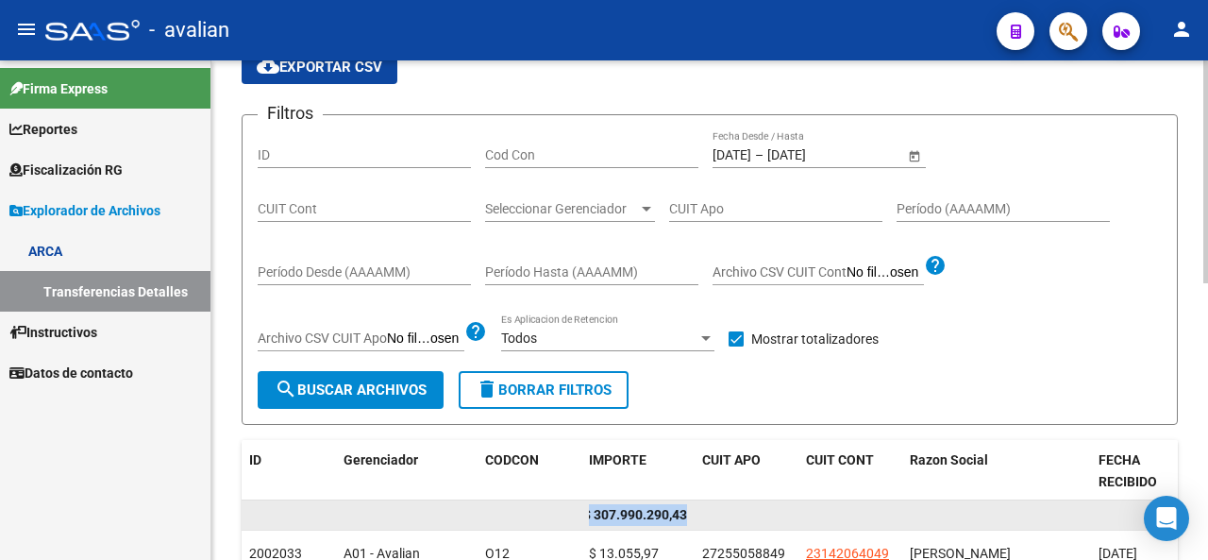
drag, startPoint x: 589, startPoint y: 514, endPoint x: 706, endPoint y: 506, distance: 117.3
click at [706, 506] on div "$ 307.990.290,43" at bounding box center [921, 515] width 1359 height 30
copy div "$ 307.990.290,43"
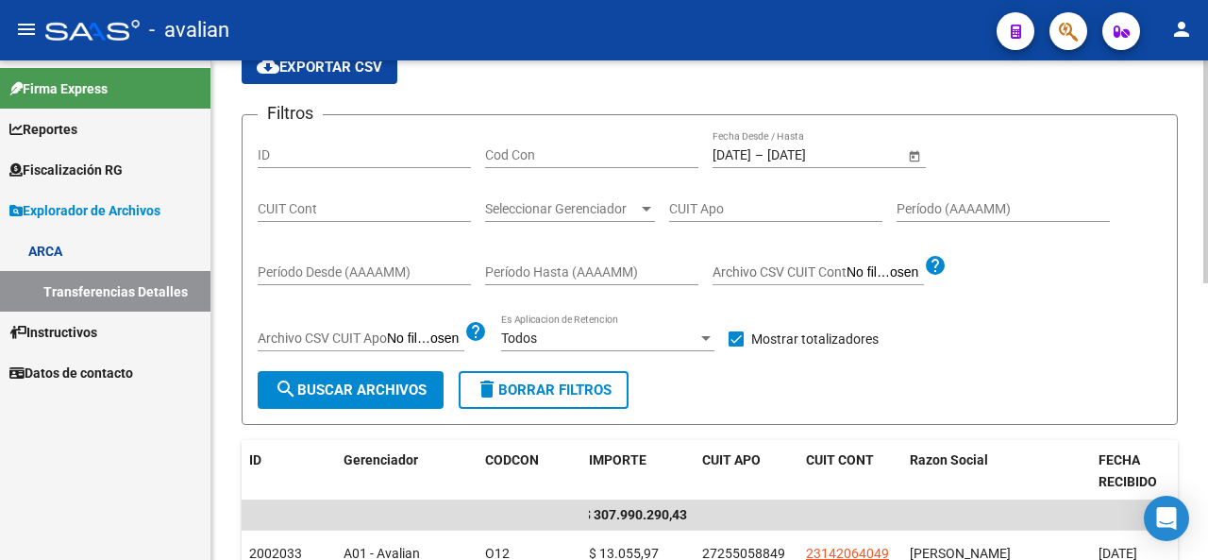
click at [738, 143] on div "[DATE] [DATE] – [DATE] [DATE] Fecha Desde / Hasta" at bounding box center [809, 149] width 192 height 38
click at [747, 154] on input "[DATE]" at bounding box center [732, 155] width 39 height 16
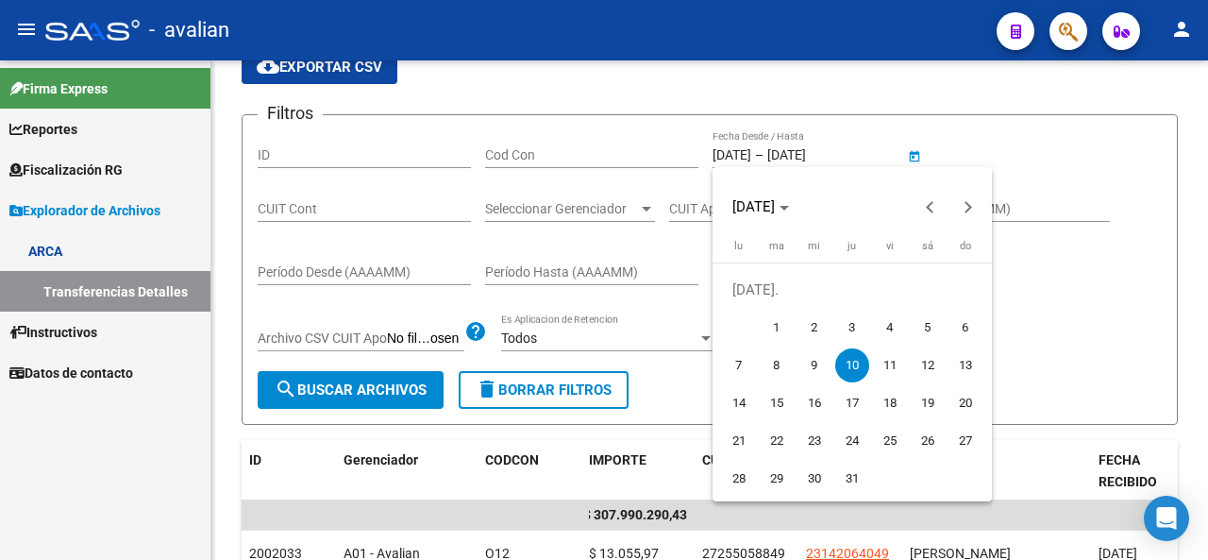
click at [890, 362] on span "11" at bounding box center [890, 365] width 34 height 34
type input "[DATE]"
click at [891, 363] on span "11" at bounding box center [890, 365] width 34 height 34
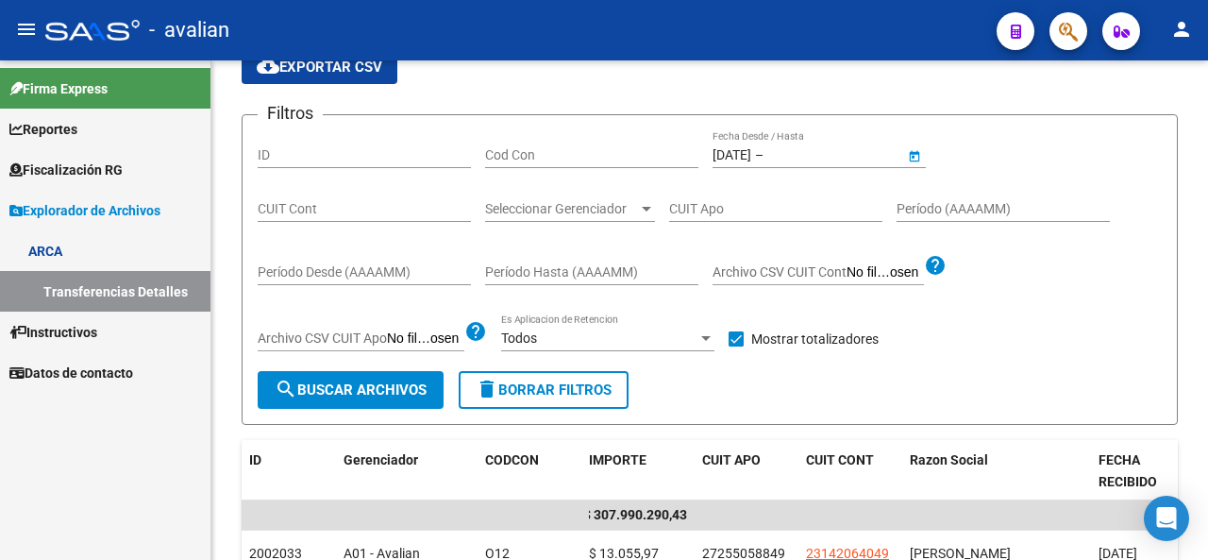
type input "[DATE]"
click at [396, 396] on span "search Buscar Archivos" at bounding box center [351, 389] width 152 height 17
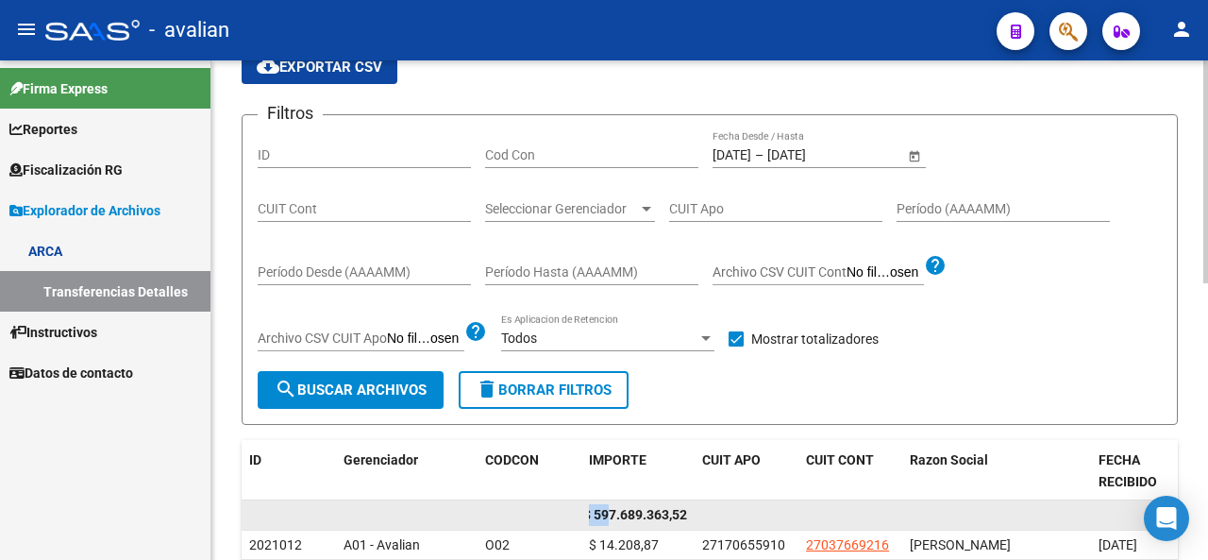
scroll to position [0, 0]
drag, startPoint x: 606, startPoint y: 513, endPoint x: 567, endPoint y: 521, distance: 39.6
click at [567, 521] on div "$ 597.689.363,52" at bounding box center [921, 515] width 1359 height 30
click at [585, 515] on datatable-body-cell "$ 597.689.363,52" at bounding box center [638, 514] width 113 height 29
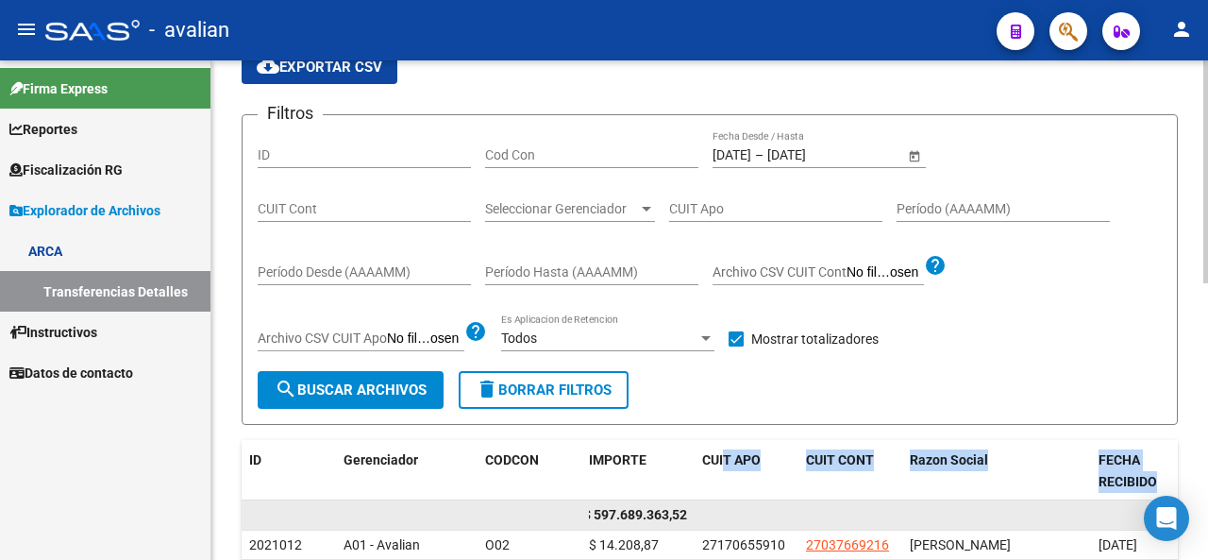
drag, startPoint x: 591, startPoint y: 515, endPoint x: 703, endPoint y: 503, distance: 112.9
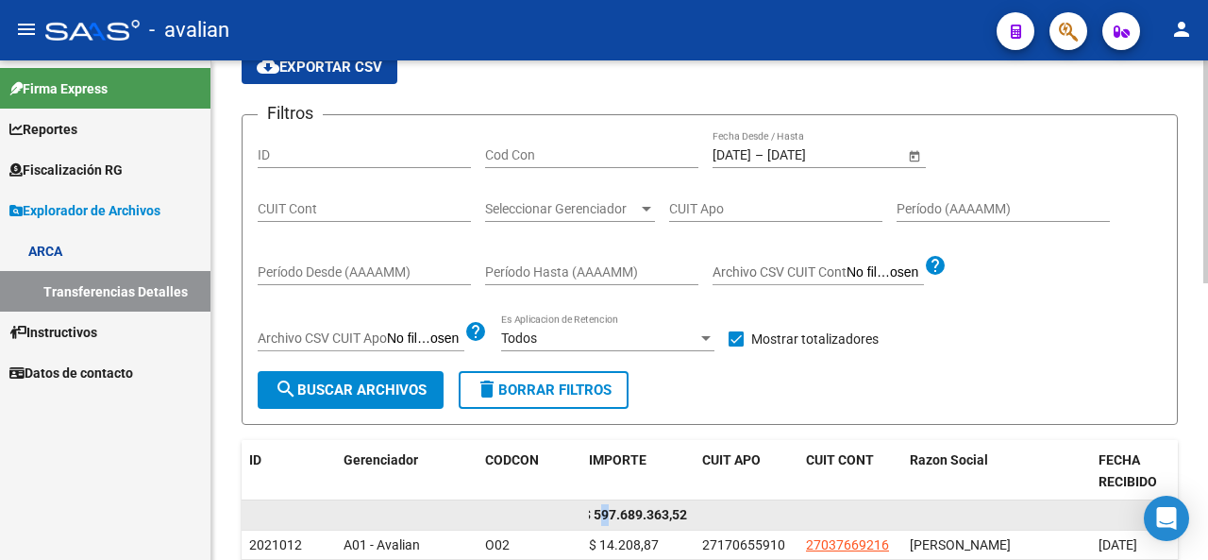
click at [600, 520] on span "$ 597.689.363,52" at bounding box center [635, 514] width 104 height 15
drag, startPoint x: 592, startPoint y: 511, endPoint x: 566, endPoint y: 513, distance: 25.6
click at [566, 513] on div "$ 597.689.363,52" at bounding box center [921, 515] width 1359 height 30
click at [577, 513] on datatable-body-cell at bounding box center [563, 514] width 38 height 29
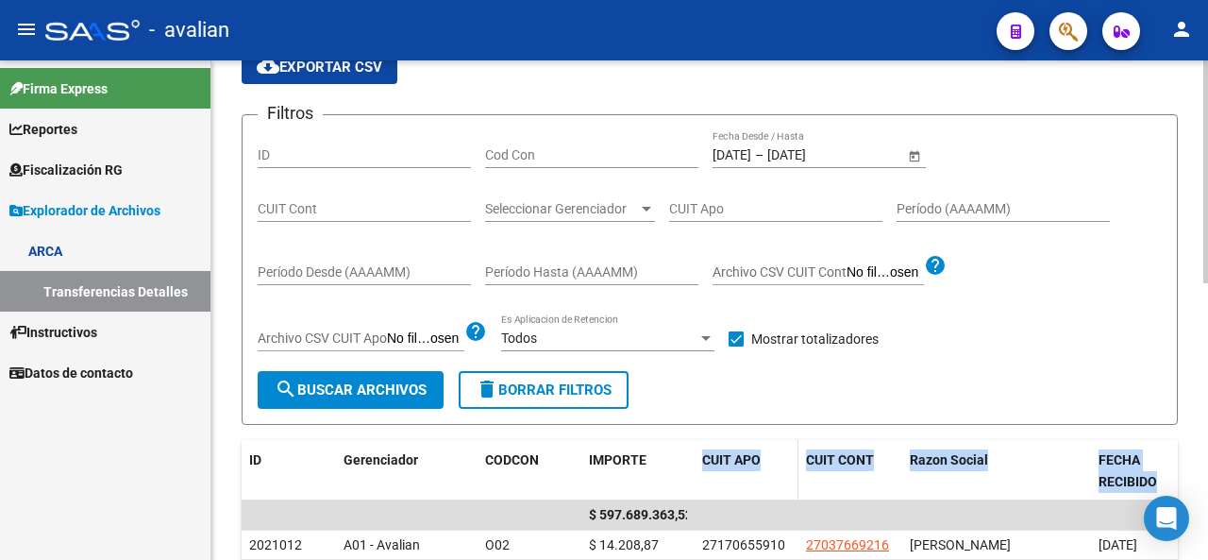
scroll to position [0, 7]
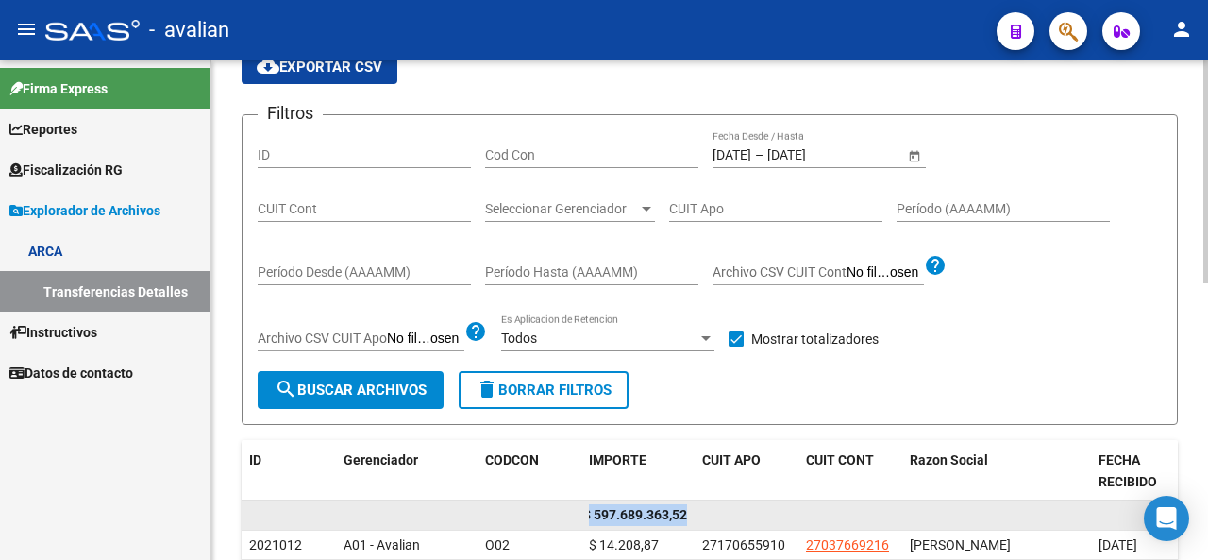
drag, startPoint x: 591, startPoint y: 509, endPoint x: 697, endPoint y: 524, distance: 106.8
click at [697, 524] on div "$ 597.689.363,52" at bounding box center [921, 515] width 1359 height 30
copy div "$ 597.689.363,52"
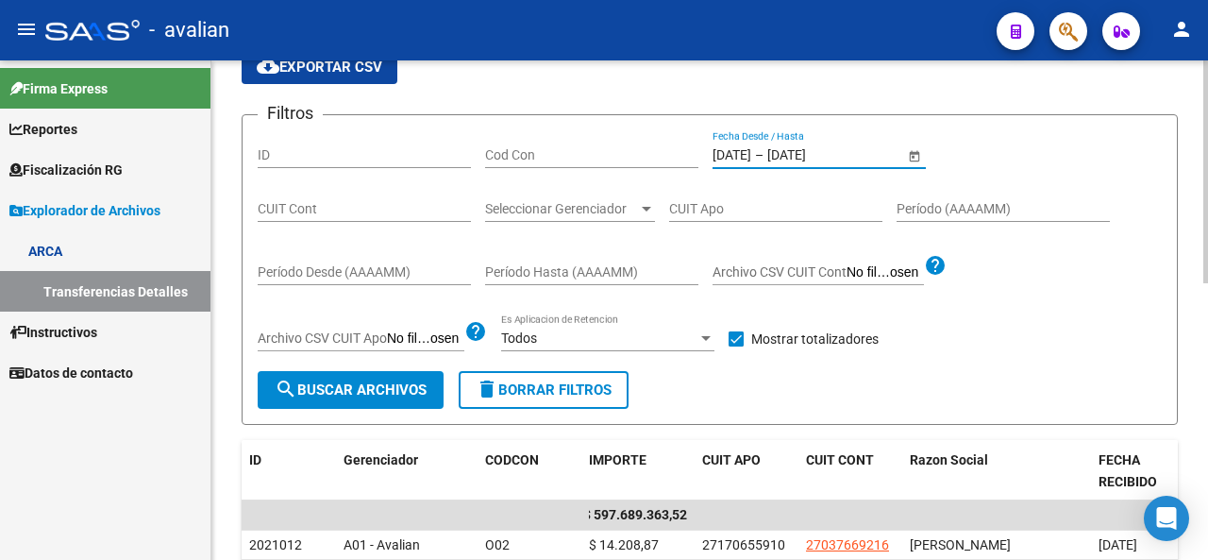
click at [742, 154] on input "[DATE]" at bounding box center [732, 155] width 39 height 16
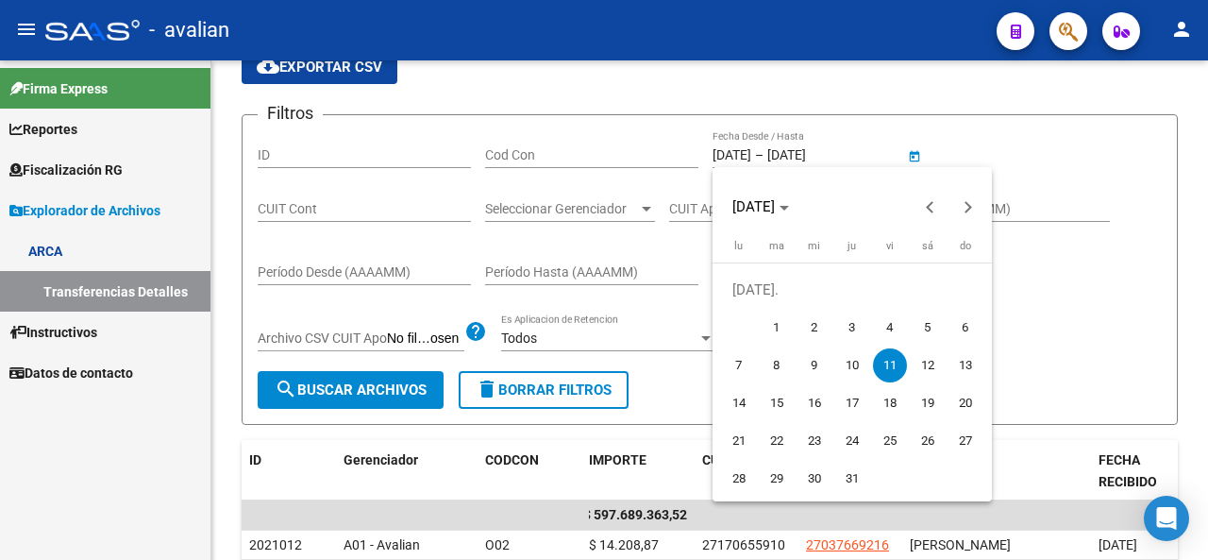
click at [738, 406] on span "14" at bounding box center [739, 403] width 34 height 34
type input "[DATE]"
click at [740, 406] on span "14" at bounding box center [739, 403] width 34 height 34
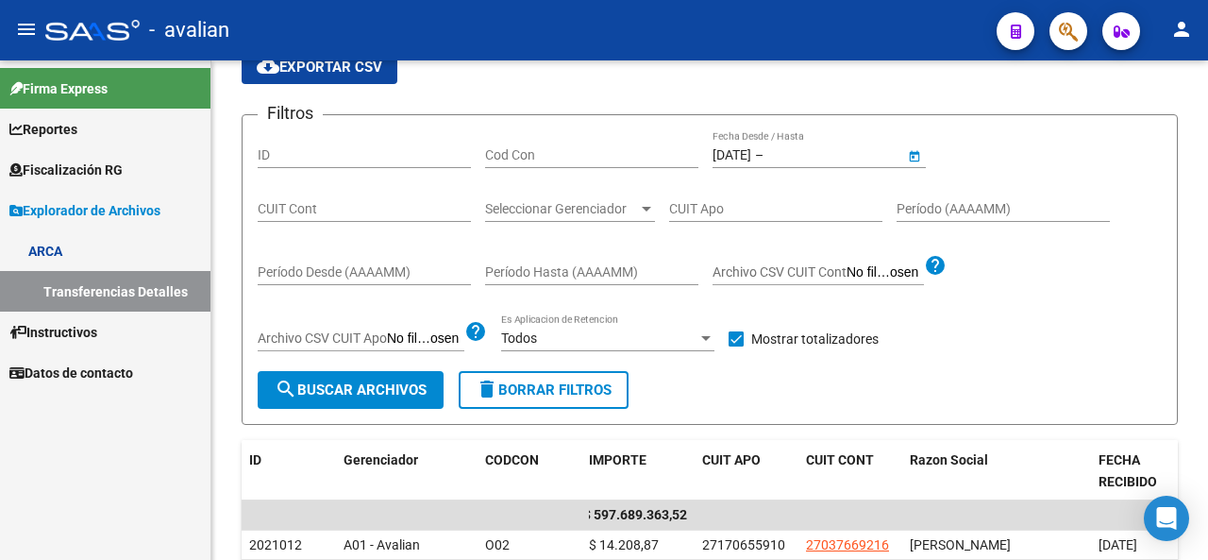
type input "[DATE]"
click at [376, 401] on button "search Buscar Archivos" at bounding box center [351, 390] width 186 height 38
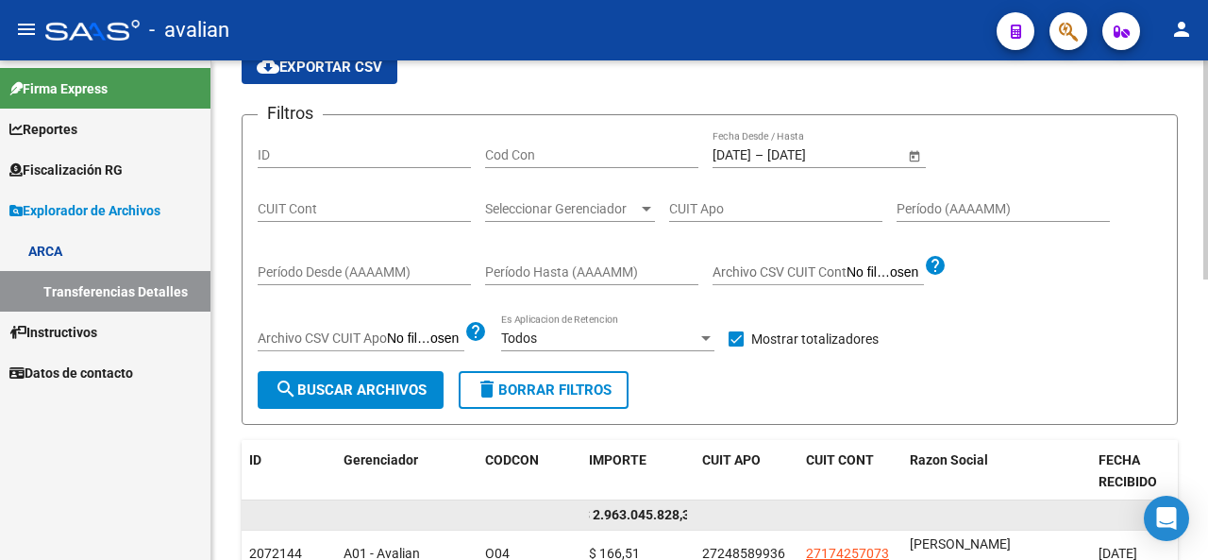
click at [583, 509] on datatable-body-cell "$ 2.963.045.828,32" at bounding box center [638, 514] width 113 height 29
click at [566, 518] on div "$ 2.963.045.828,32" at bounding box center [921, 515] width 1359 height 30
click at [591, 511] on span "$ 2.963.045.828,32" at bounding box center [646, 514] width 115 height 15
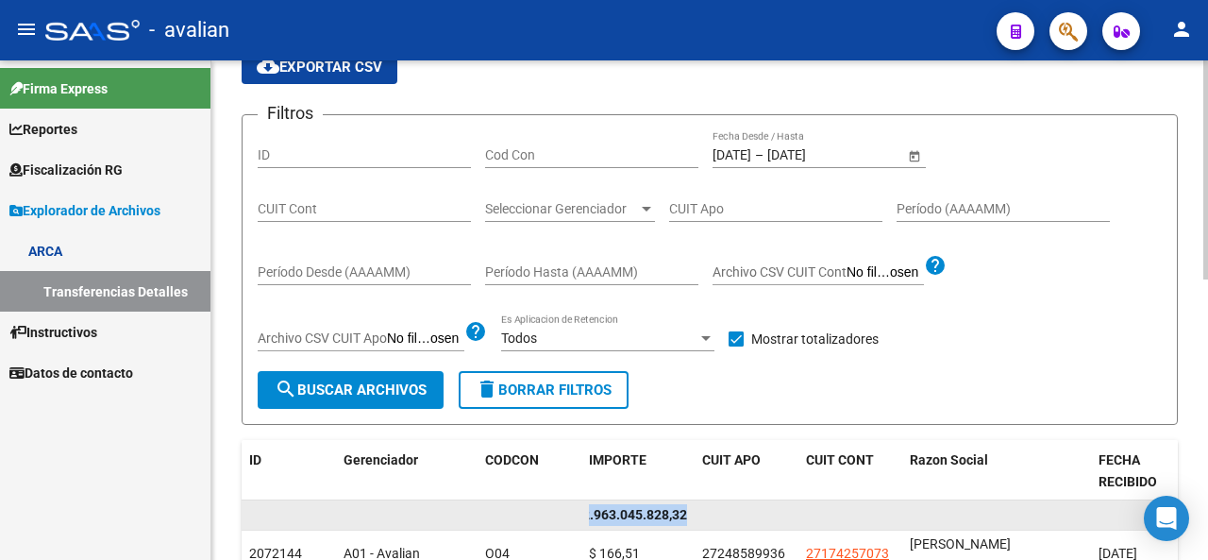
drag, startPoint x: 591, startPoint y: 513, endPoint x: 719, endPoint y: 512, distance: 128.4
click at [719, 512] on div "$ 2.963.045.828,32" at bounding box center [921, 515] width 1359 height 30
copy div "$ 2.963.045.828,32"
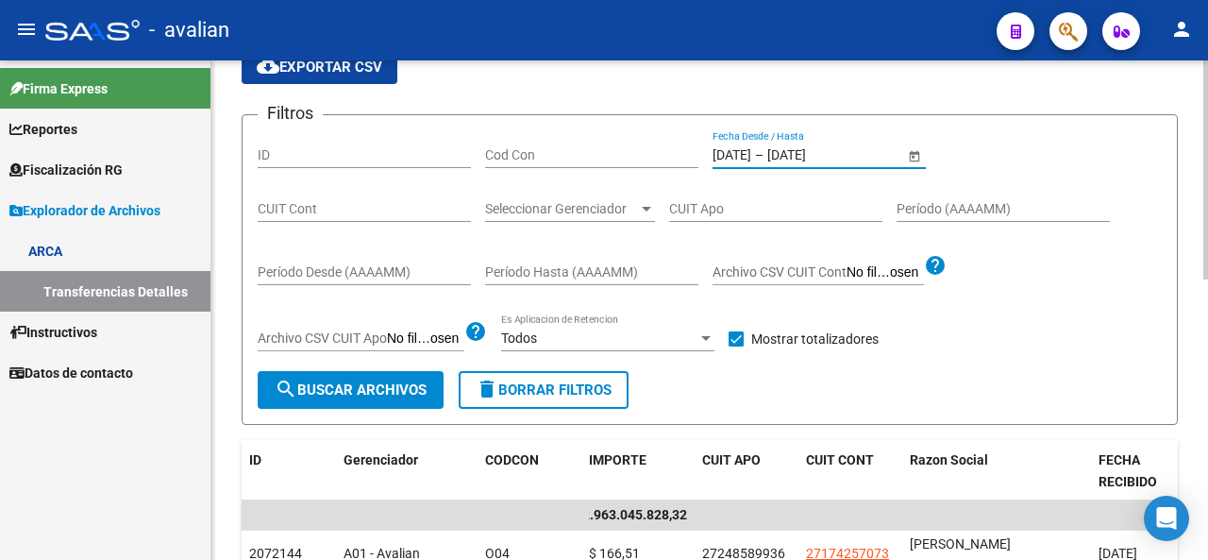
click at [736, 147] on input "[DATE]" at bounding box center [732, 155] width 39 height 16
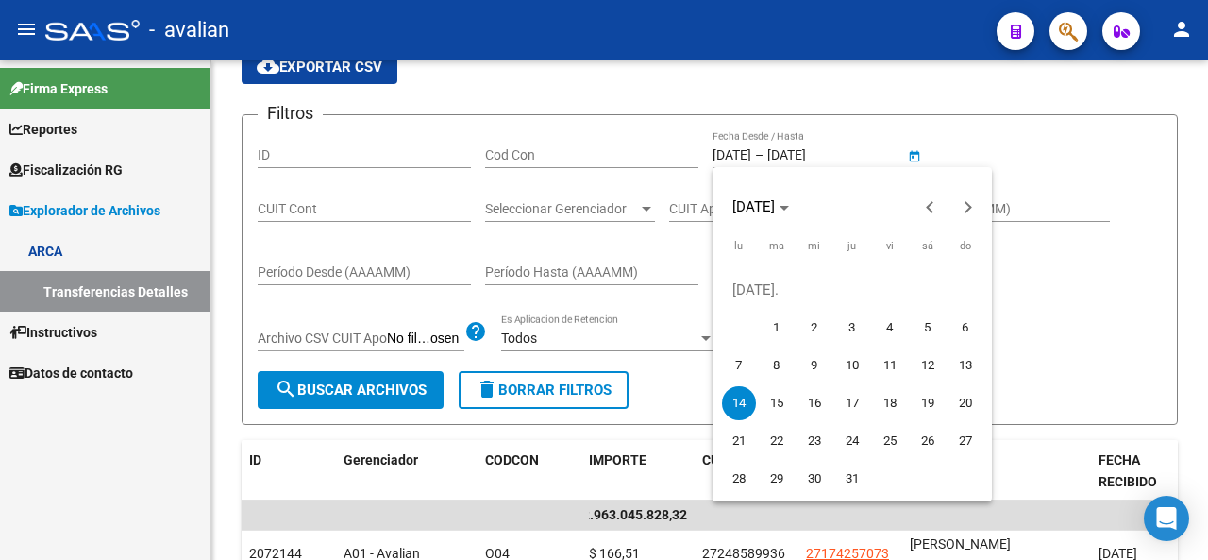
click at [778, 407] on span "15" at bounding box center [777, 403] width 34 height 34
type input "[DATE]"
click at [778, 407] on span "15" at bounding box center [777, 403] width 34 height 34
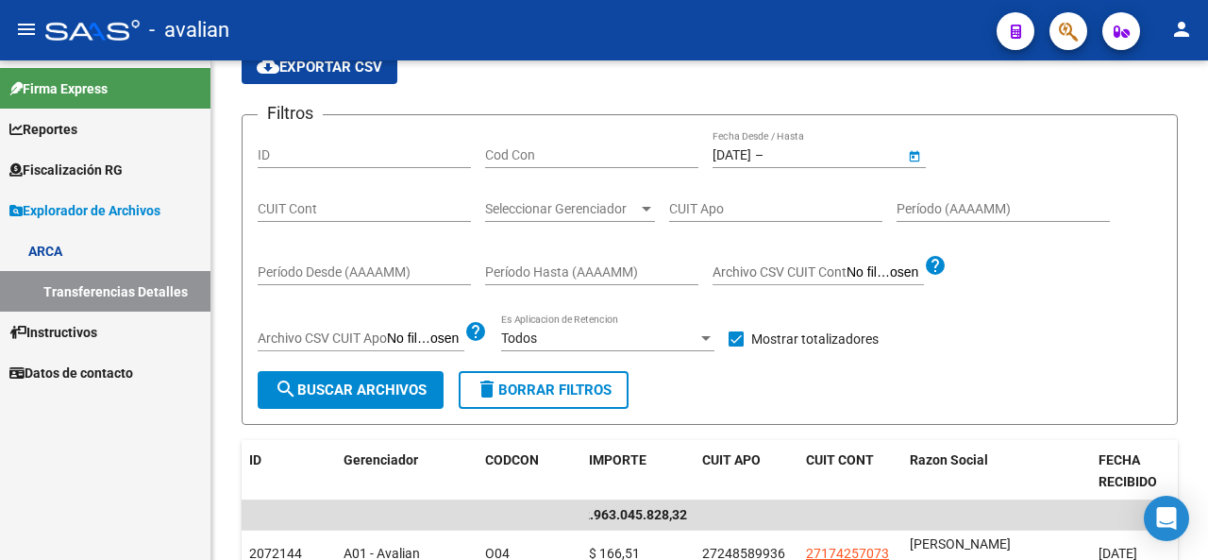
type input "[DATE]"
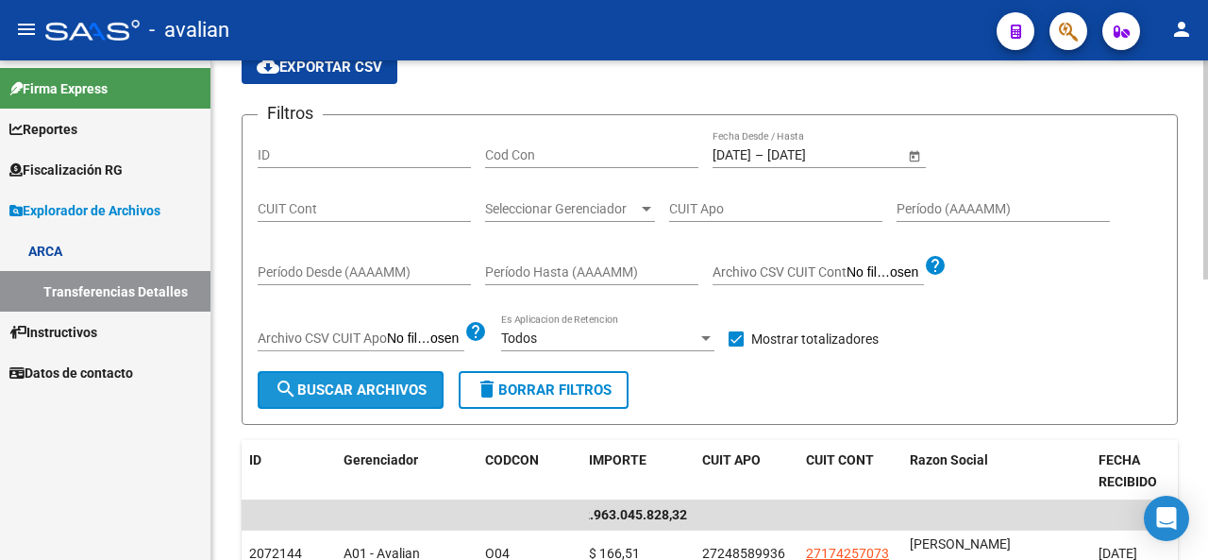
click at [385, 386] on span "search Buscar Archivos" at bounding box center [351, 389] width 152 height 17
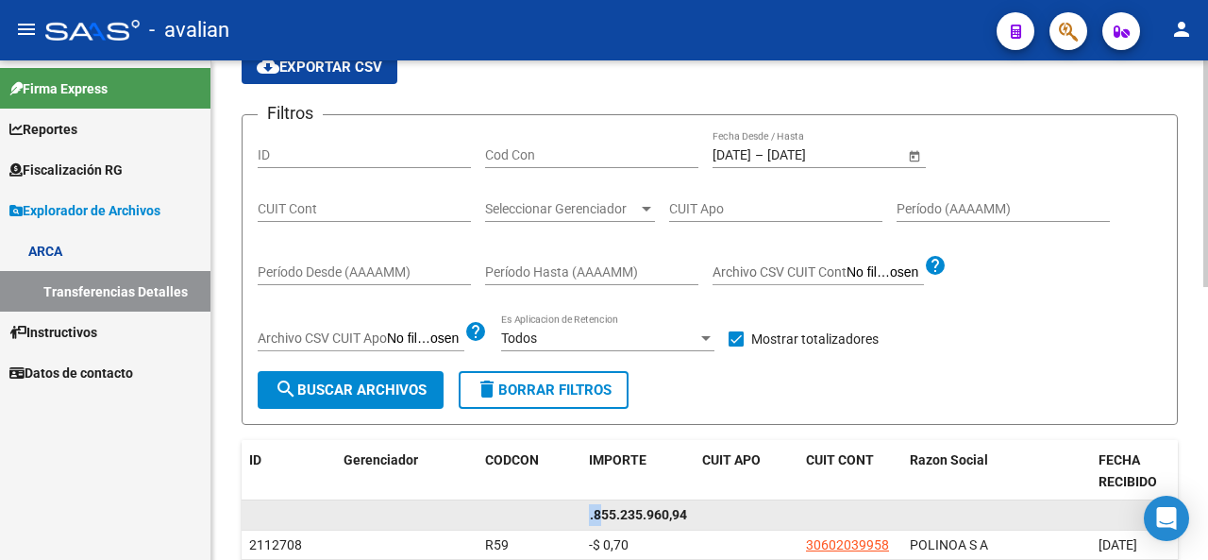
scroll to position [0, 0]
drag, startPoint x: 601, startPoint y: 513, endPoint x: 520, endPoint y: 525, distance: 82.1
click at [520, 525] on div "$ 1.855.235.960,94" at bounding box center [921, 515] width 1359 height 30
click at [561, 520] on datatable-body-cell at bounding box center [563, 514] width 38 height 29
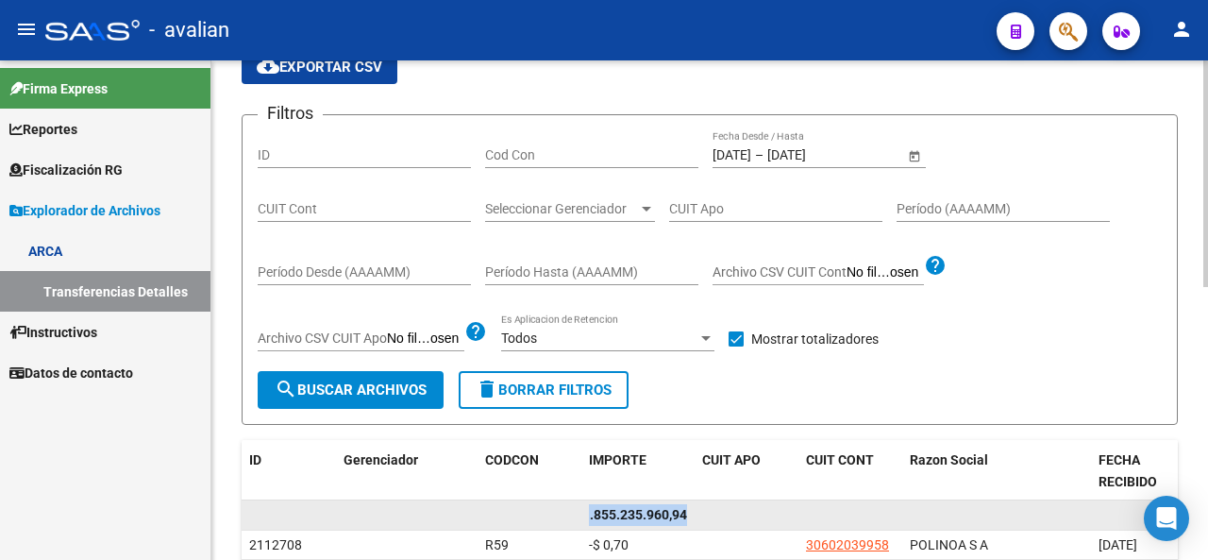
drag, startPoint x: 593, startPoint y: 515, endPoint x: 709, endPoint y: 517, distance: 116.2
click at [709, 517] on div "$ 1.855.235.960,94" at bounding box center [921, 515] width 1359 height 30
copy div "$ 1.855.235.960,94"
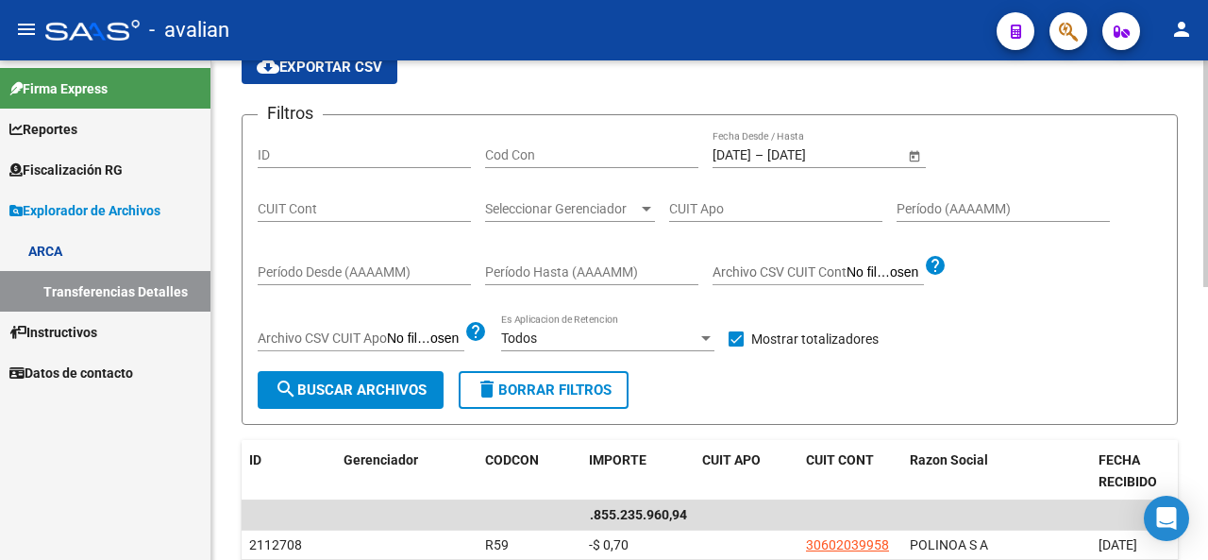
click at [741, 163] on div "[DATE] [DATE] – [DATE] [DATE] Fecha Desde / Hasta" at bounding box center [809, 149] width 192 height 38
click at [744, 156] on input "[DATE]" at bounding box center [732, 155] width 39 height 16
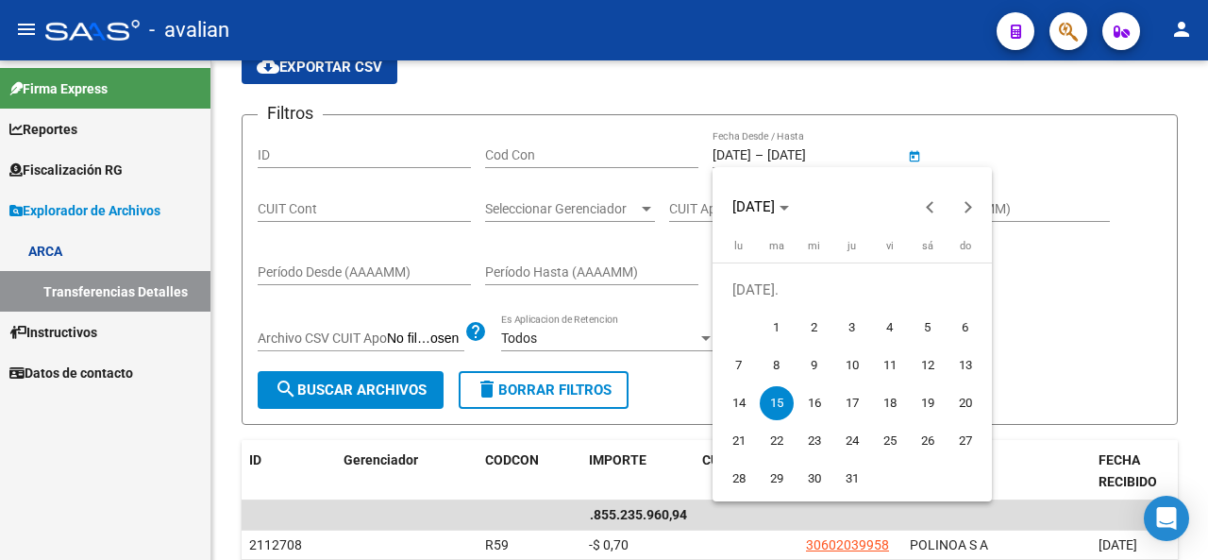
click at [816, 411] on span "16" at bounding box center [815, 403] width 34 height 34
type input "[DATE]"
click at [816, 411] on span "16" at bounding box center [815, 403] width 34 height 34
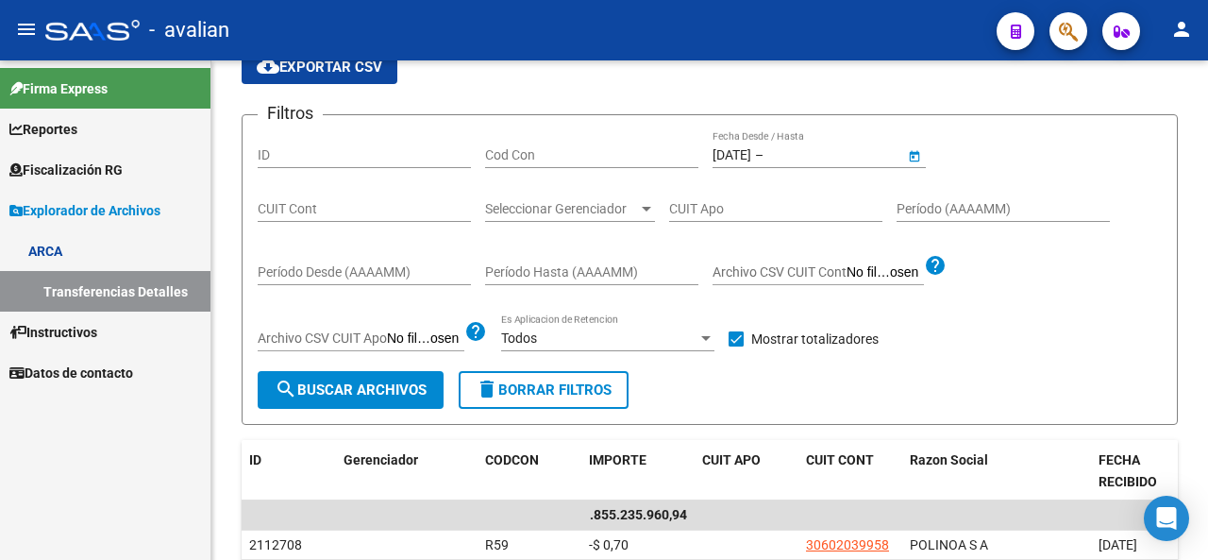
type input "[DATE]"
click at [424, 414] on form "Filtros ID Cod Con [DATE] [DATE] – [DATE] [DATE] Fecha Desde / Hasta CUIT Cont …" at bounding box center [710, 269] width 937 height 311
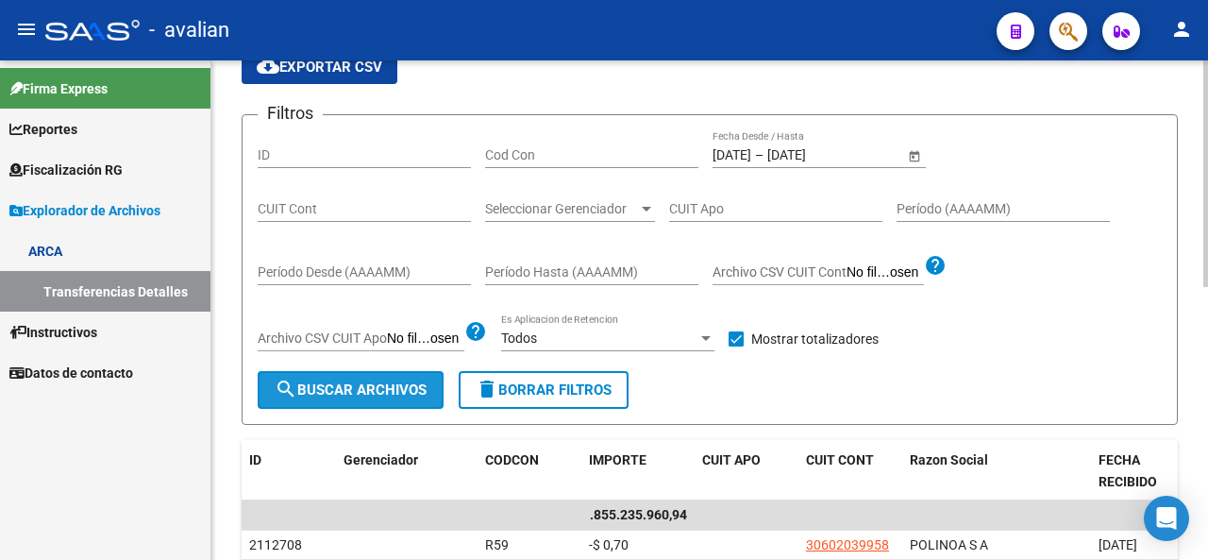
click at [401, 396] on span "search Buscar Archivos" at bounding box center [351, 389] width 152 height 17
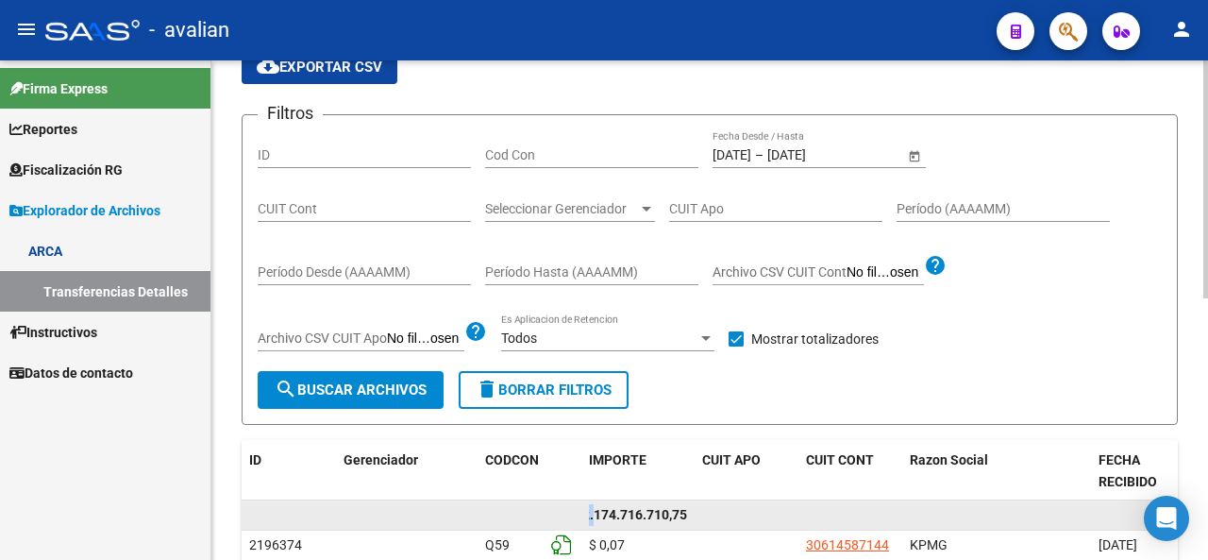
scroll to position [0, 0]
drag, startPoint x: 596, startPoint y: 514, endPoint x: 546, endPoint y: 507, distance: 50.5
click at [546, 507] on div "$ 2.174.716.710,75" at bounding box center [921, 515] width 1359 height 30
click at [562, 504] on datatable-body-cell at bounding box center [563, 514] width 38 height 29
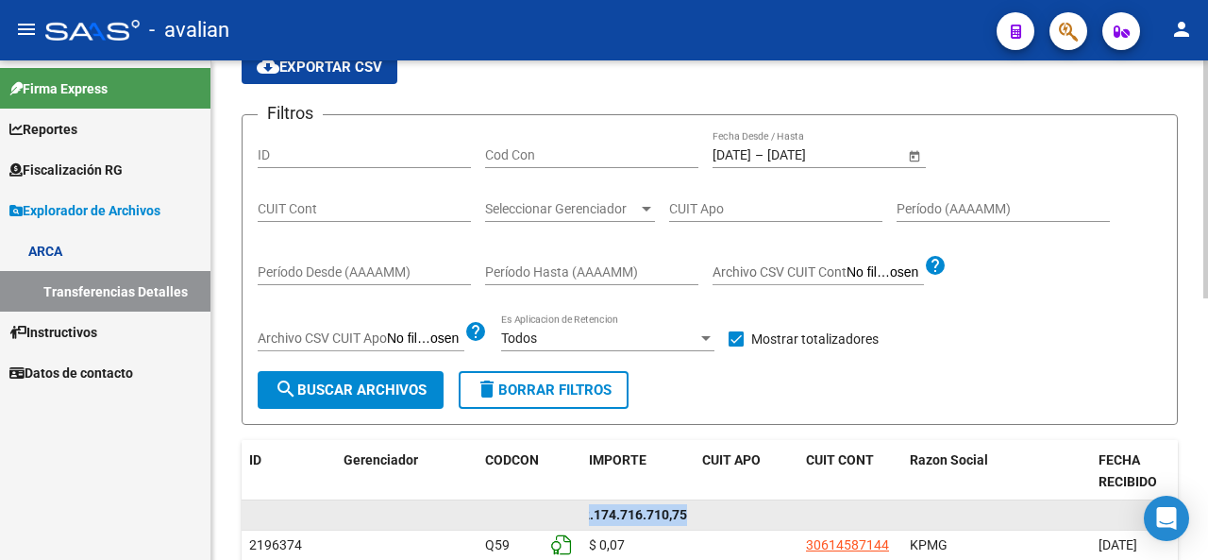
drag, startPoint x: 591, startPoint y: 513, endPoint x: 722, endPoint y: 509, distance: 131.3
click at [722, 509] on div "$ 2.174.716.710,75" at bounding box center [921, 515] width 1359 height 30
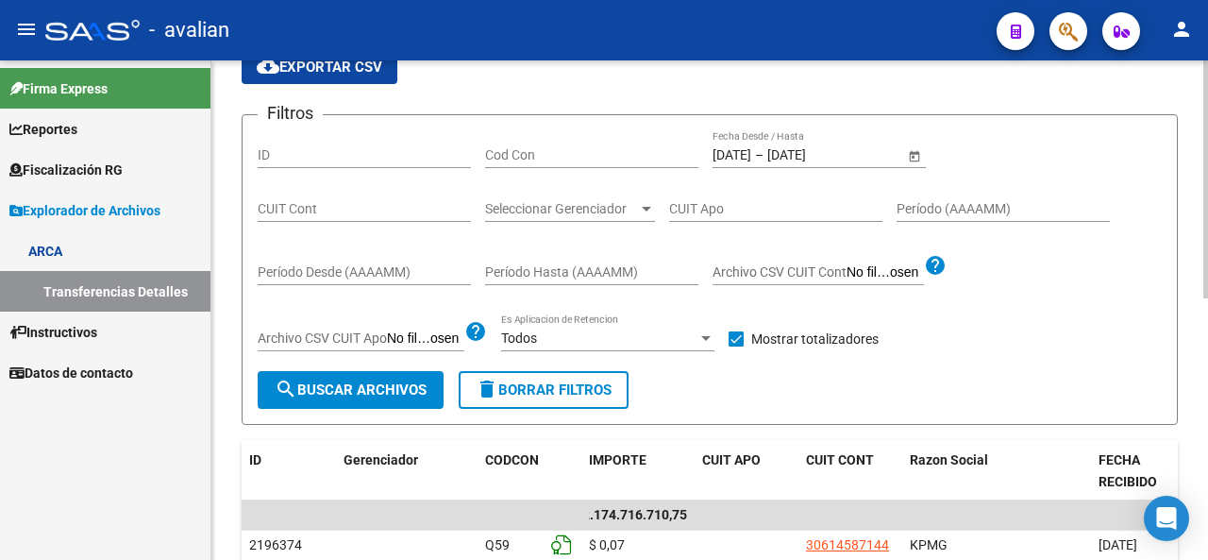
click at [751, 147] on input "[DATE]" at bounding box center [732, 155] width 39 height 16
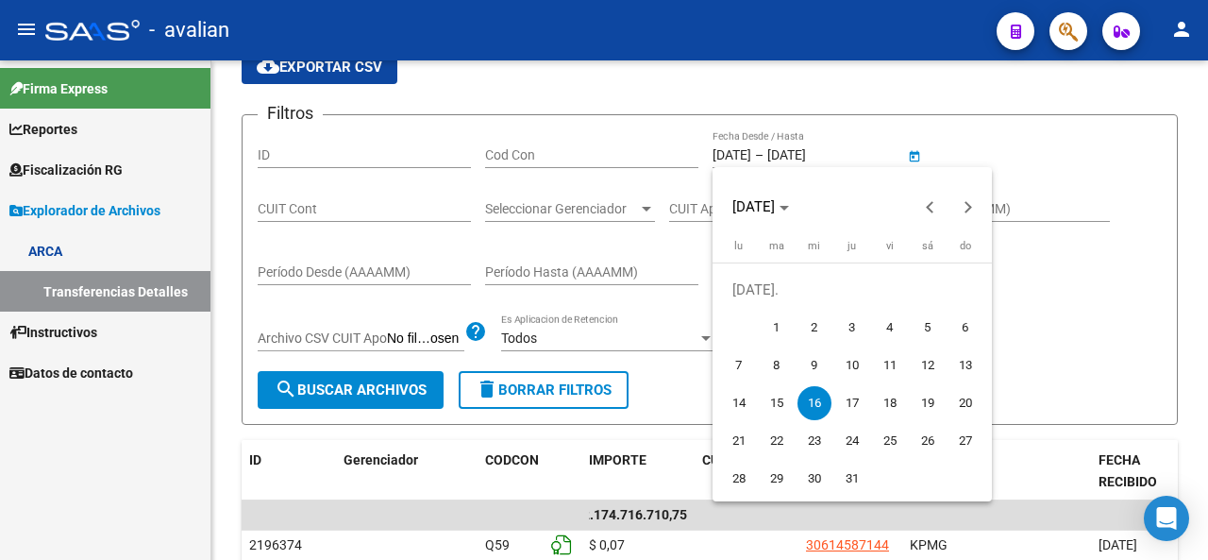
click at [840, 399] on span "17" at bounding box center [853, 403] width 34 height 34
type input "[DATE]"
click at [851, 405] on span "17" at bounding box center [853, 403] width 34 height 34
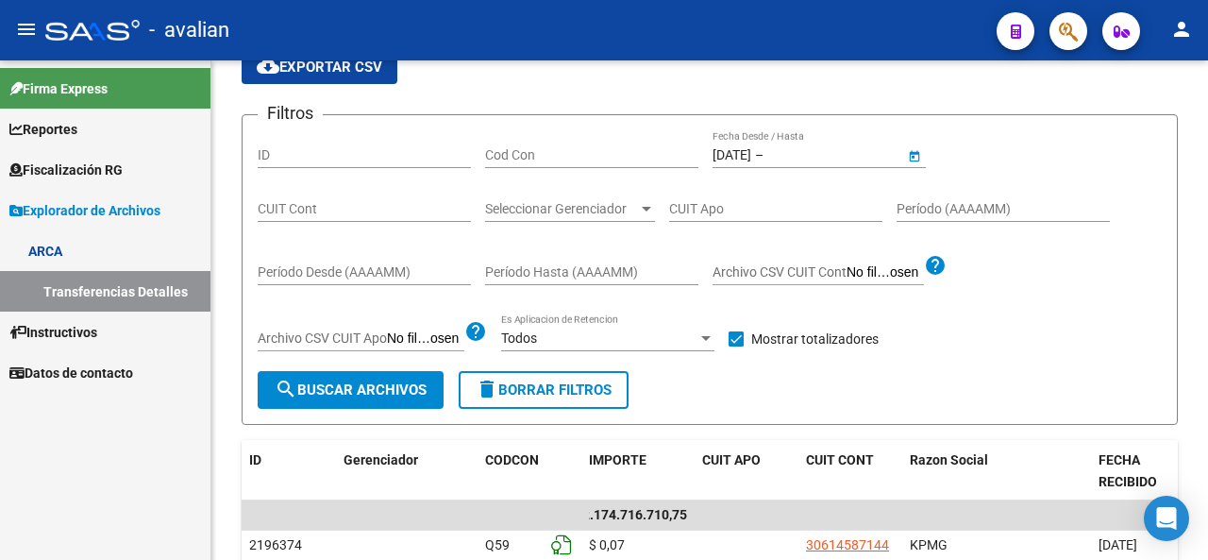
type input "[DATE]"
click at [419, 403] on button "search Buscar Archivos" at bounding box center [351, 390] width 186 height 38
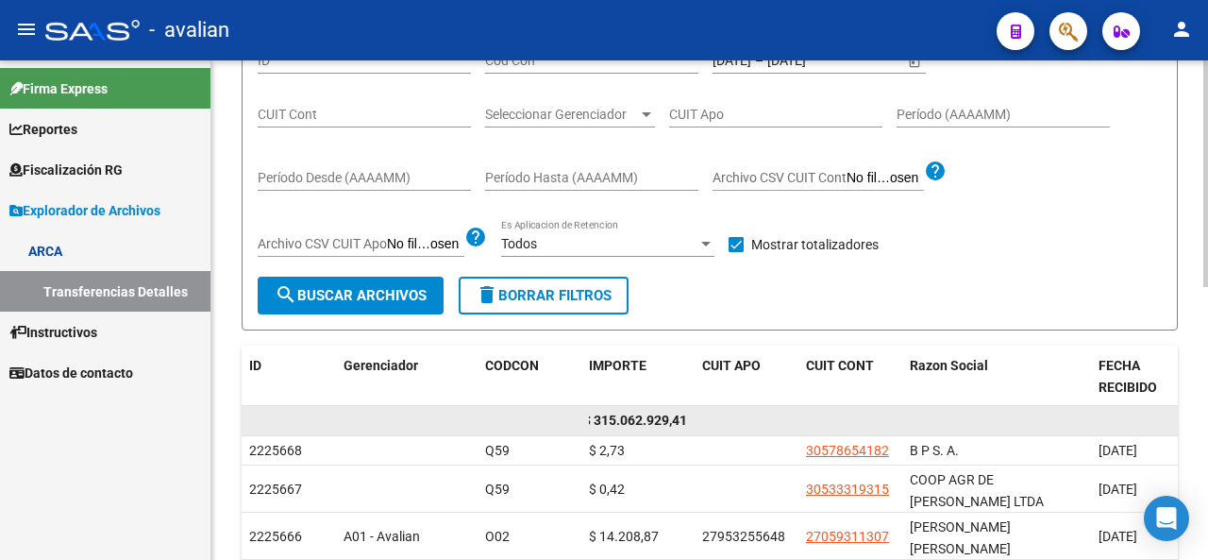
click at [600, 424] on span "$ 315.062.929,41" at bounding box center [635, 420] width 104 height 15
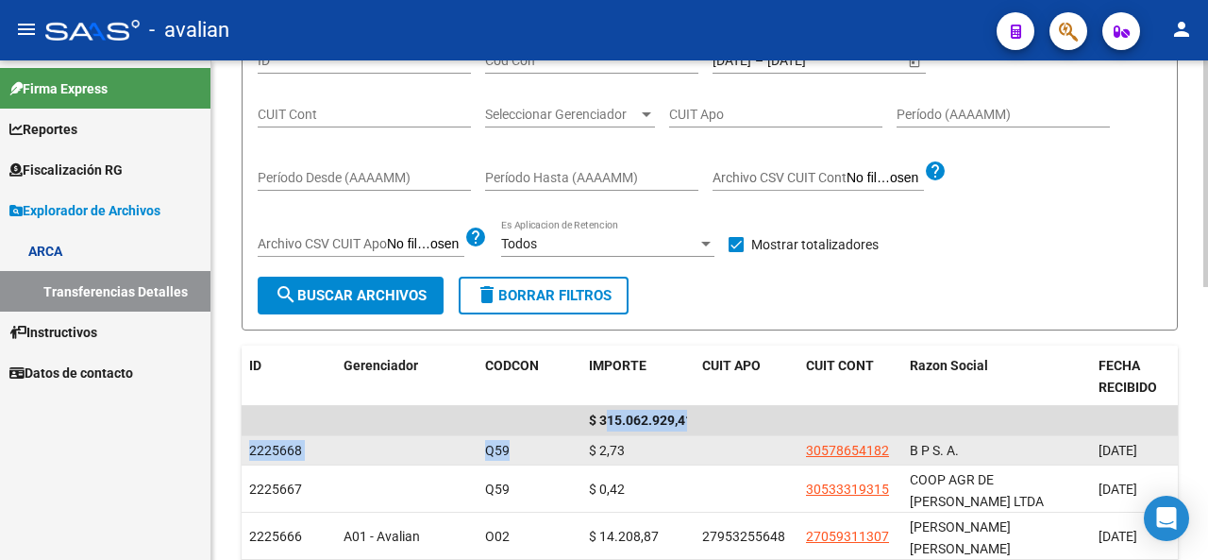
drag, startPoint x: 598, startPoint y: 418, endPoint x: 542, endPoint y: 436, distance: 58.5
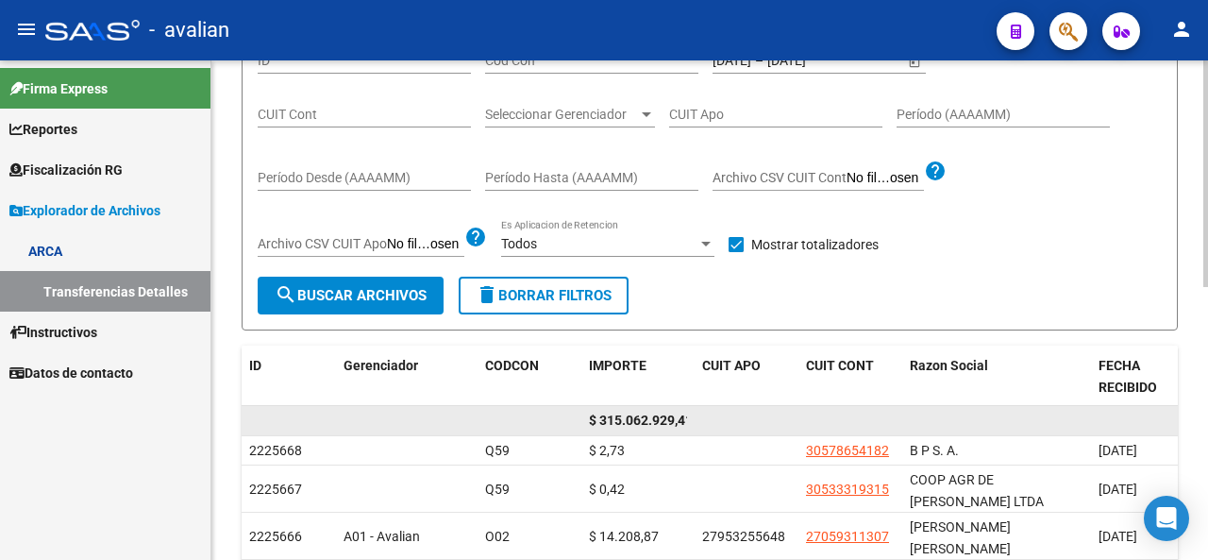
click at [570, 425] on datatable-body-cell at bounding box center [563, 420] width 38 height 29
drag, startPoint x: 594, startPoint y: 416, endPoint x: 606, endPoint y: 415, distance: 12.3
click at [606, 415] on span "$ 315.062.929,41" at bounding box center [641, 420] width 104 height 15
click at [590, 419] on span "$ 315.062.929,41" at bounding box center [641, 420] width 104 height 15
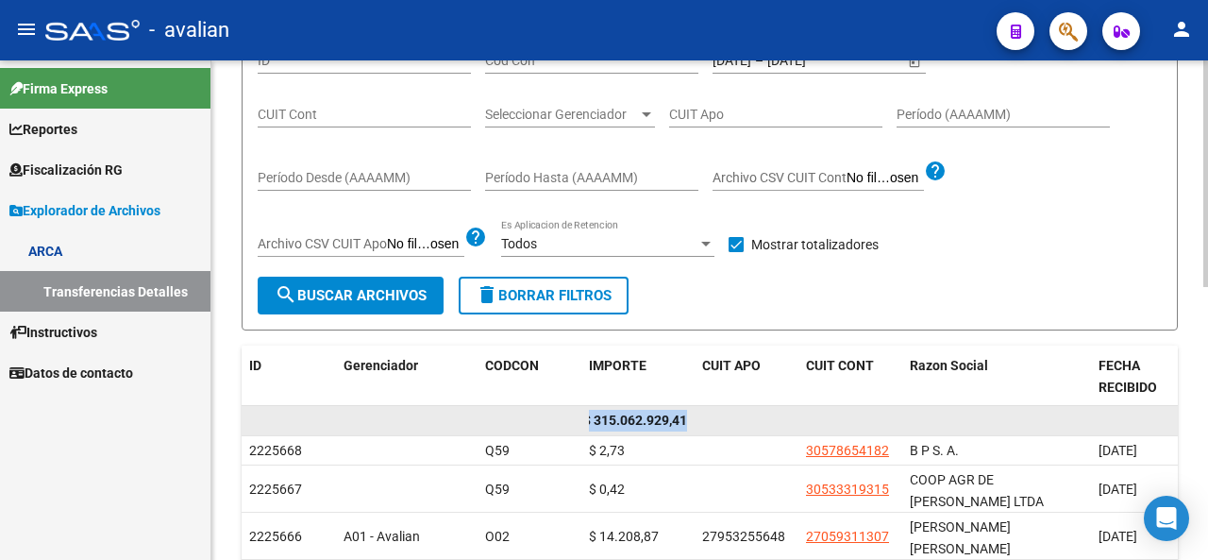
drag, startPoint x: 590, startPoint y: 419, endPoint x: 718, endPoint y: 418, distance: 128.4
click at [718, 418] on div "$ 315.062.929,41" at bounding box center [921, 421] width 1359 height 30
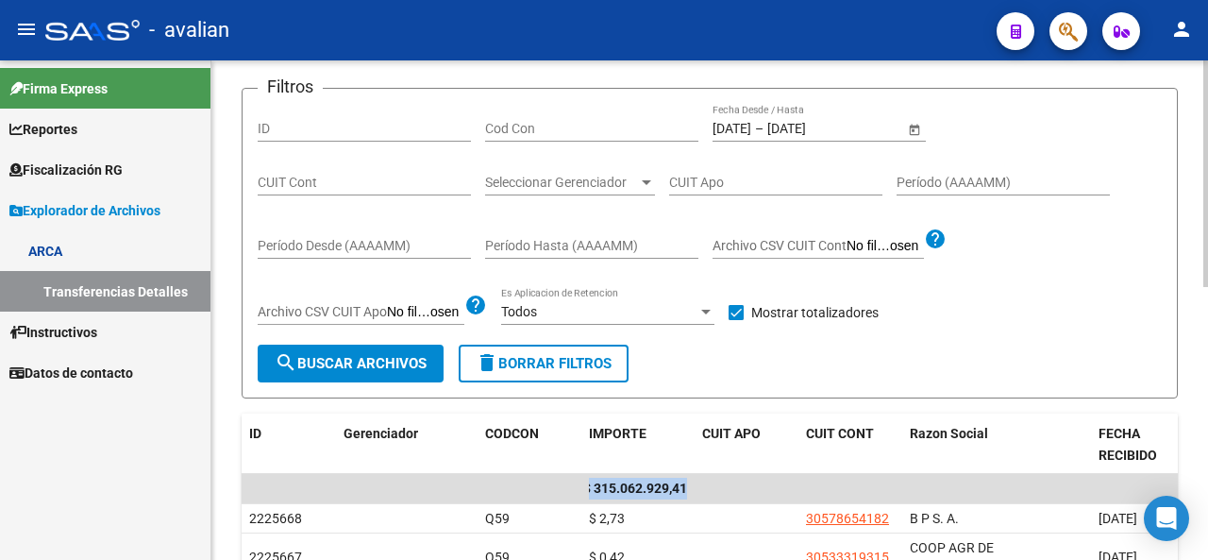
scroll to position [121, 0]
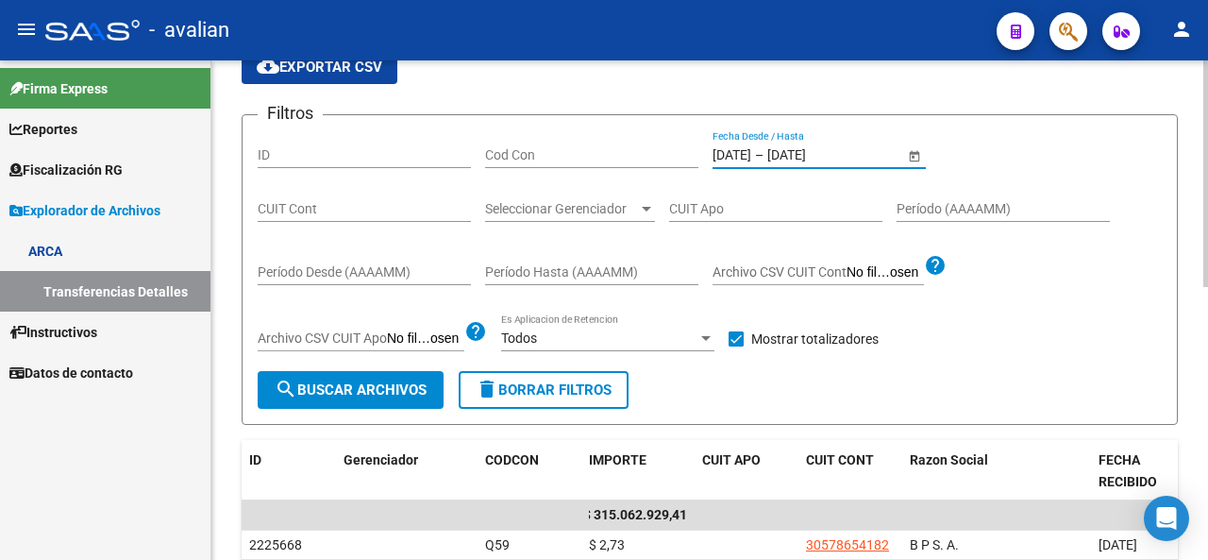
click at [728, 152] on input "[DATE]" at bounding box center [732, 155] width 39 height 16
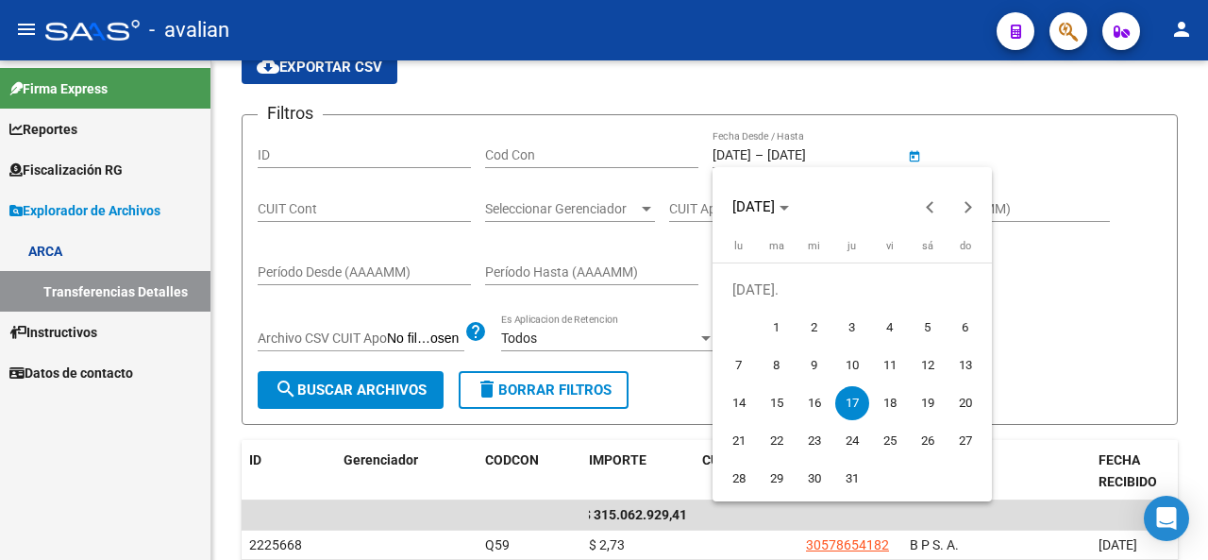
click at [894, 392] on span "18" at bounding box center [890, 403] width 34 height 34
type input "[DATE]"
click at [894, 396] on span "18" at bounding box center [890, 403] width 34 height 34
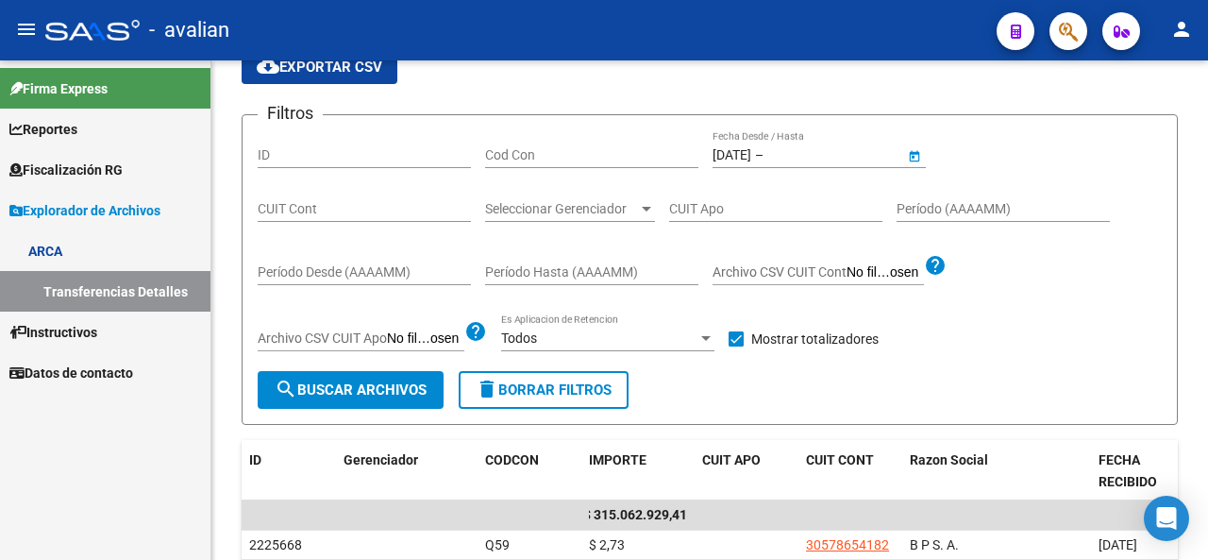
type input "[DATE]"
click at [413, 390] on span "search Buscar Archivos" at bounding box center [351, 389] width 152 height 17
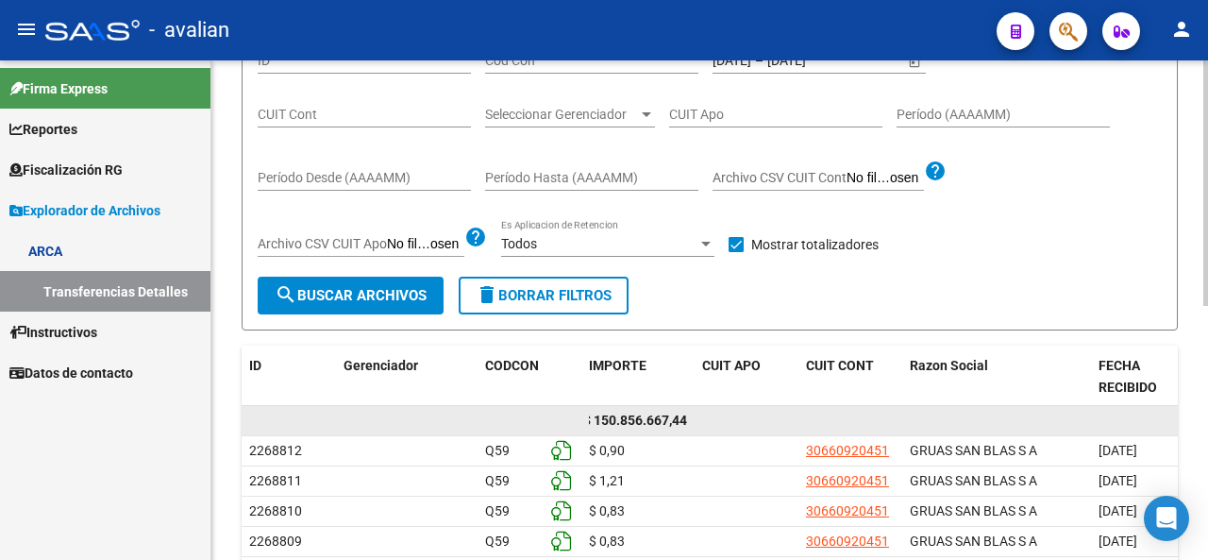
drag, startPoint x: 559, startPoint y: 422, endPoint x: 572, endPoint y: 420, distance: 13.4
click at [518, 425] on div "$ 150.856.667,44" at bounding box center [921, 421] width 1359 height 30
click at [596, 418] on span "$ 150.856.667,44" at bounding box center [635, 420] width 104 height 15
drag, startPoint x: 595, startPoint y: 417, endPoint x: 542, endPoint y: 427, distance: 53.7
click at [542, 427] on div "$ 150.856.667,44" at bounding box center [921, 421] width 1359 height 30
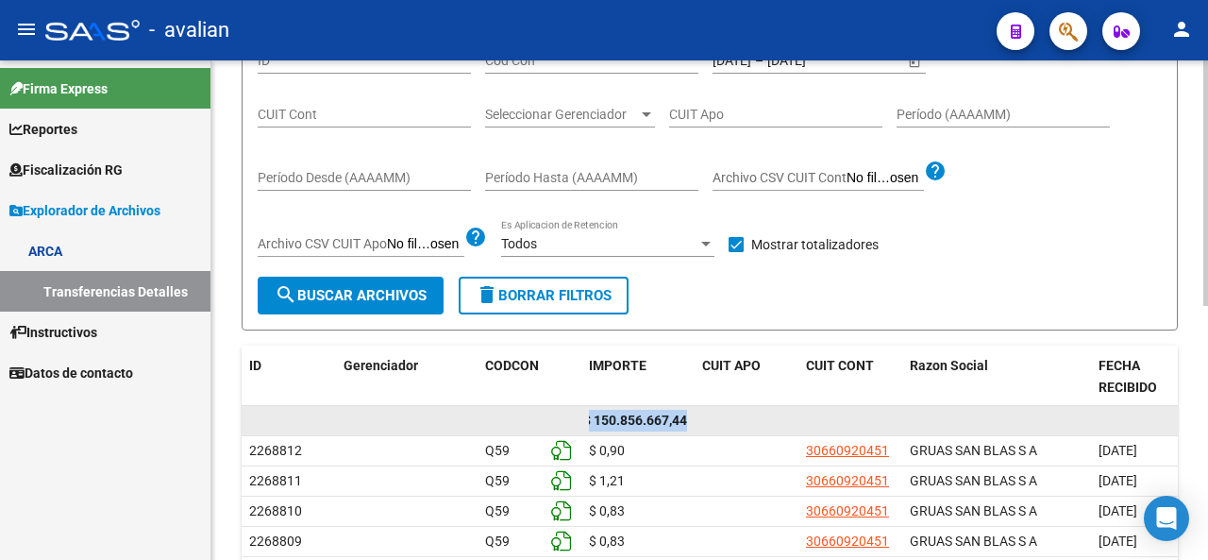
click at [583, 427] on datatable-body-cell "$ 150.856.667,44" at bounding box center [638, 420] width 113 height 29
click at [597, 426] on span "$ 150.856.667,44" at bounding box center [635, 420] width 104 height 15
click at [600, 419] on span "$ 150.856.667,44" at bounding box center [635, 420] width 104 height 15
drag, startPoint x: 573, startPoint y: 419, endPoint x: 555, endPoint y: 420, distance: 18.0
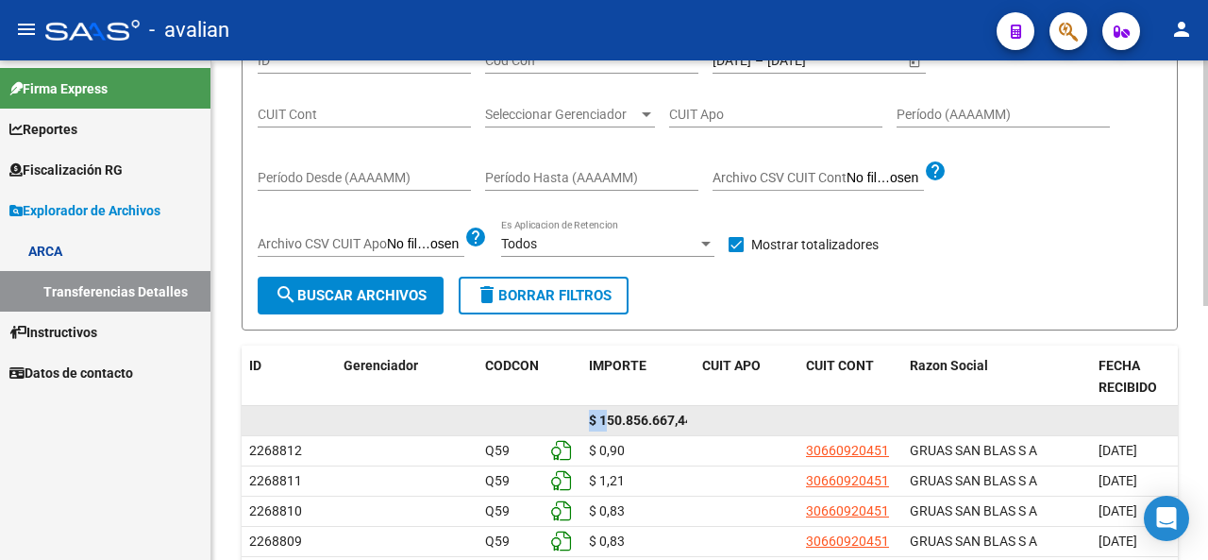
click at [555, 420] on div "$ 150.856.667,44" at bounding box center [921, 421] width 1359 height 30
click at [564, 420] on datatable-body-cell at bounding box center [563, 420] width 38 height 29
drag, startPoint x: 591, startPoint y: 416, endPoint x: 750, endPoint y: 430, distance: 159.2
click at [750, 430] on div "$ 150.856.667,44" at bounding box center [921, 421] width 1359 height 30
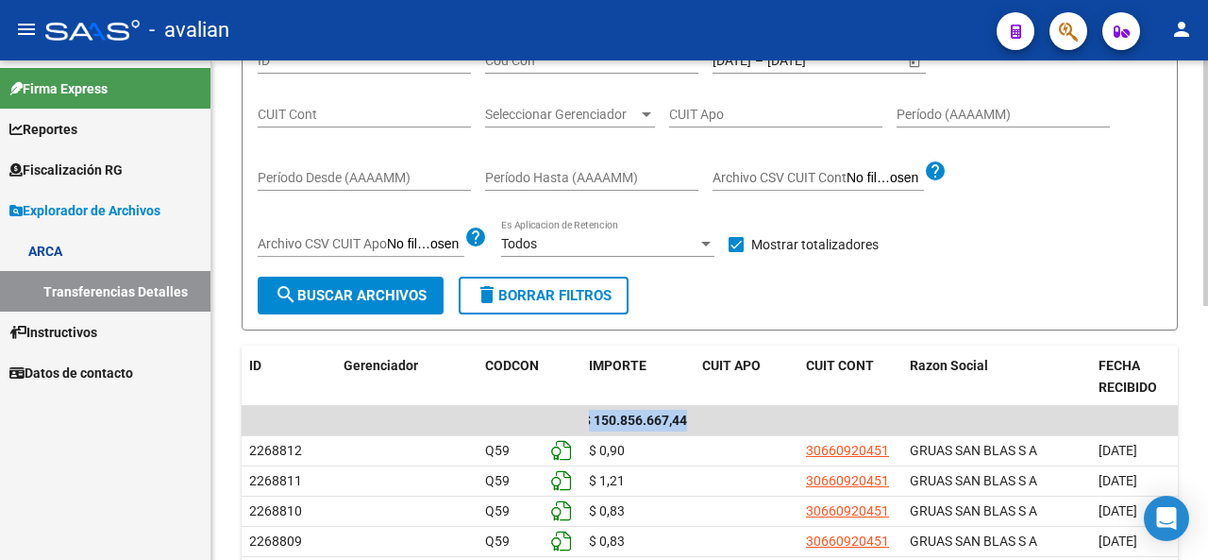
scroll to position [121, 0]
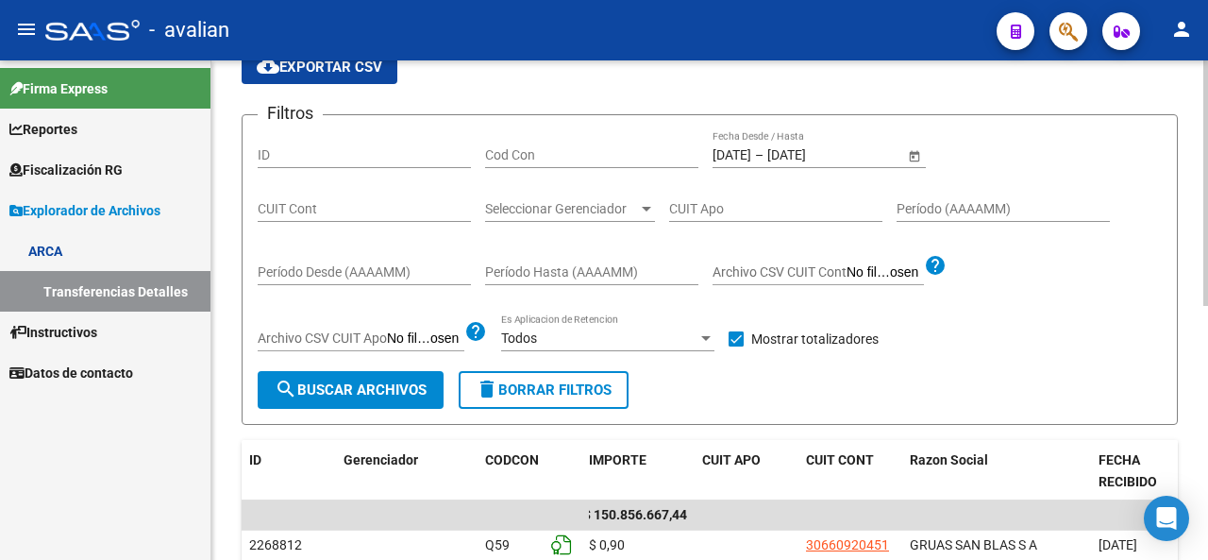
click at [735, 144] on div "[DATE] [DATE] – [DATE] [DATE] Fecha Desde / Hasta" at bounding box center [809, 149] width 192 height 38
click at [743, 159] on input "[DATE]" at bounding box center [732, 155] width 39 height 16
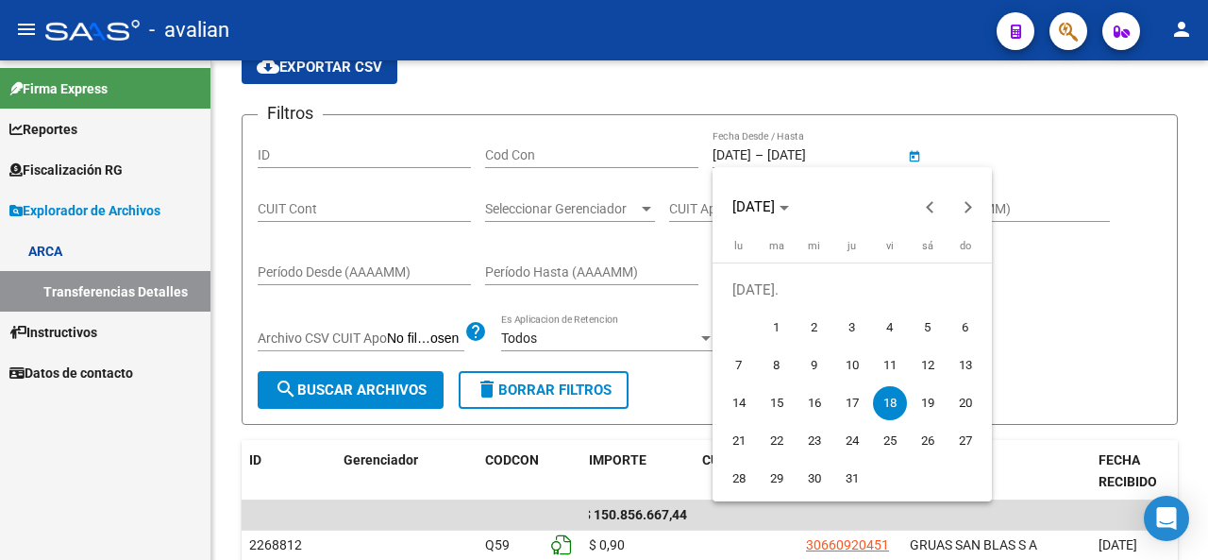
click at [746, 433] on span "21" at bounding box center [739, 441] width 34 height 34
type input "[DATE]"
click at [746, 433] on span "21" at bounding box center [739, 441] width 34 height 34
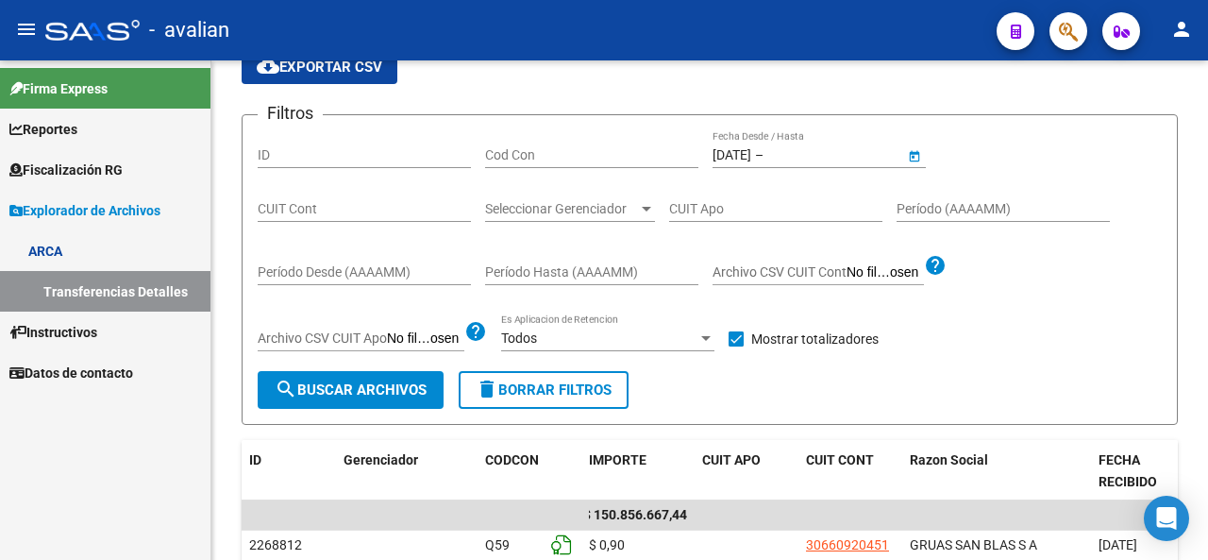
type input "[DATE]"
click at [393, 383] on span "search Buscar Archivos" at bounding box center [351, 389] width 152 height 17
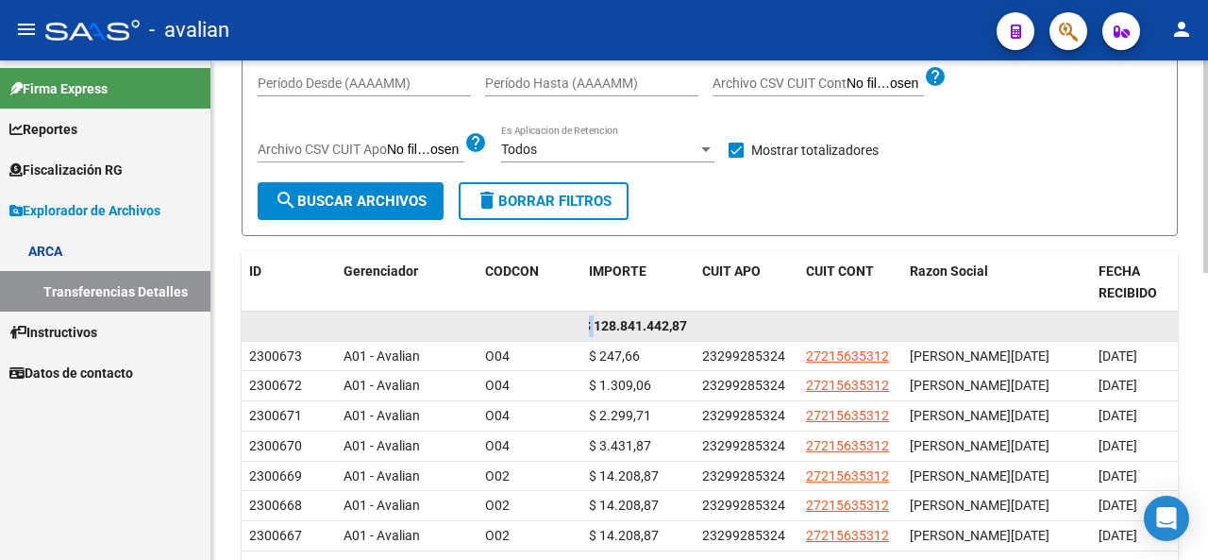
scroll to position [0, 0]
drag, startPoint x: 592, startPoint y: 318, endPoint x: 534, endPoint y: 324, distance: 57.9
click at [534, 324] on div "$ 128.841.442,87" at bounding box center [921, 327] width 1359 height 30
click at [560, 321] on datatable-body-cell at bounding box center [563, 326] width 38 height 29
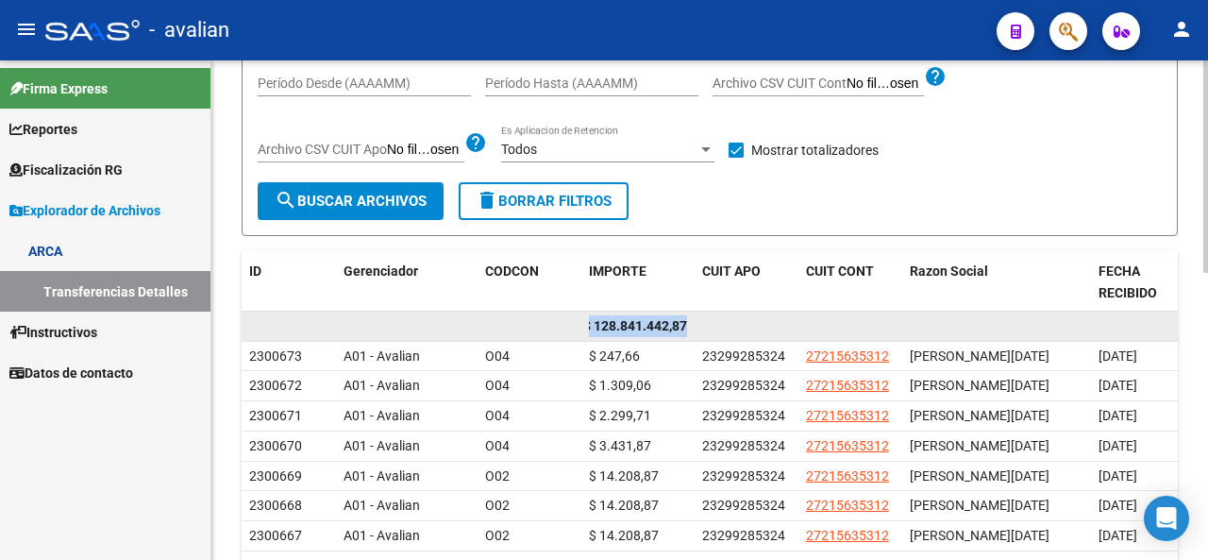
drag, startPoint x: 590, startPoint y: 326, endPoint x: 768, endPoint y: 319, distance: 177.6
click at [768, 319] on div "$ 128.841.442,87" at bounding box center [921, 327] width 1359 height 30
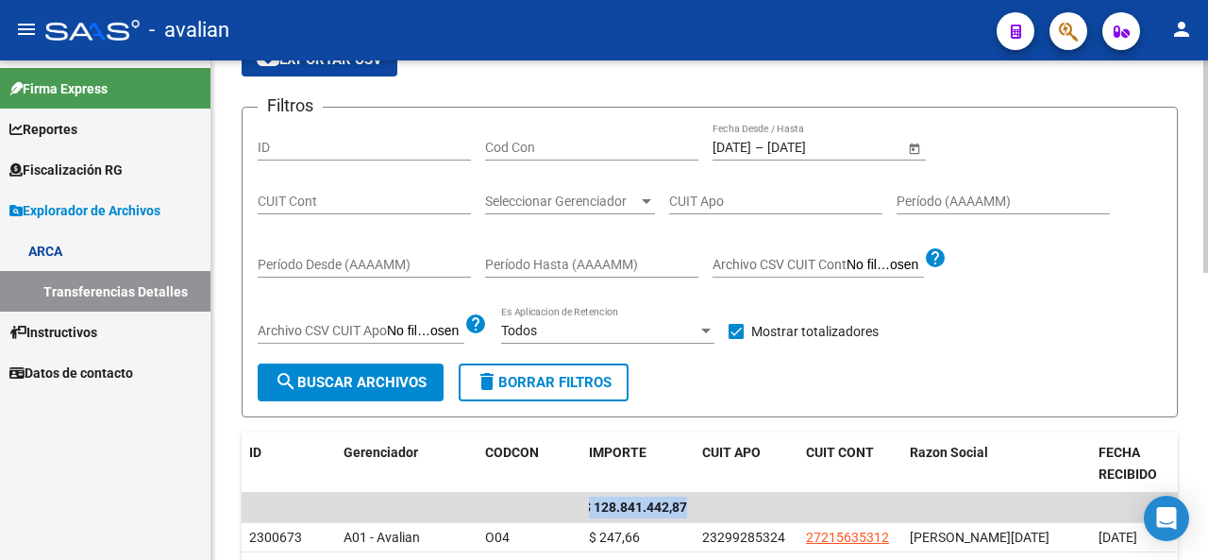
scroll to position [121, 0]
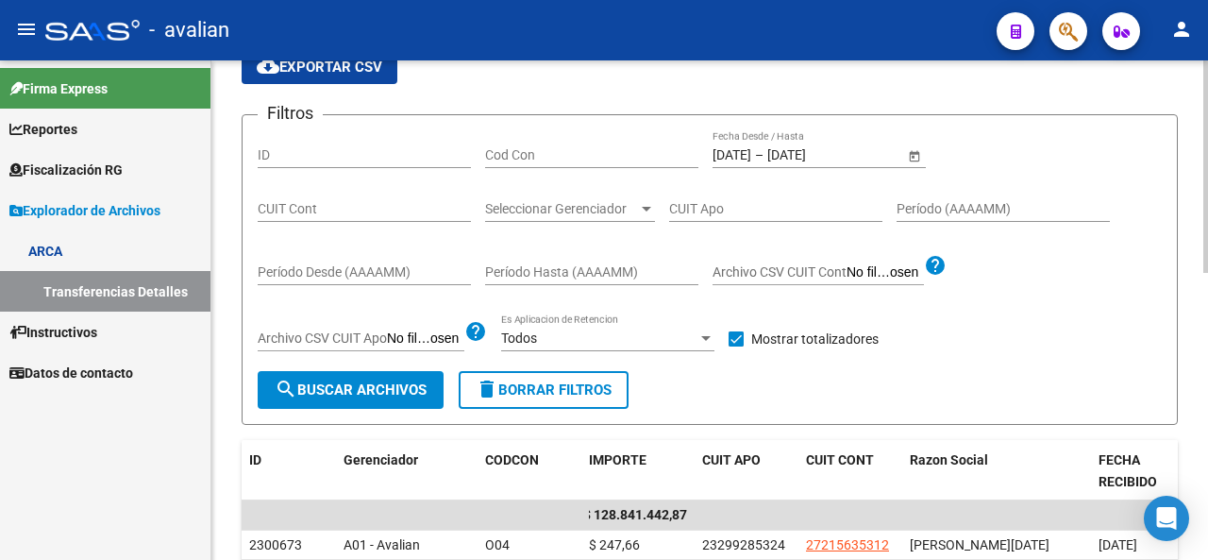
click at [742, 154] on input "[DATE]" at bounding box center [732, 155] width 39 height 16
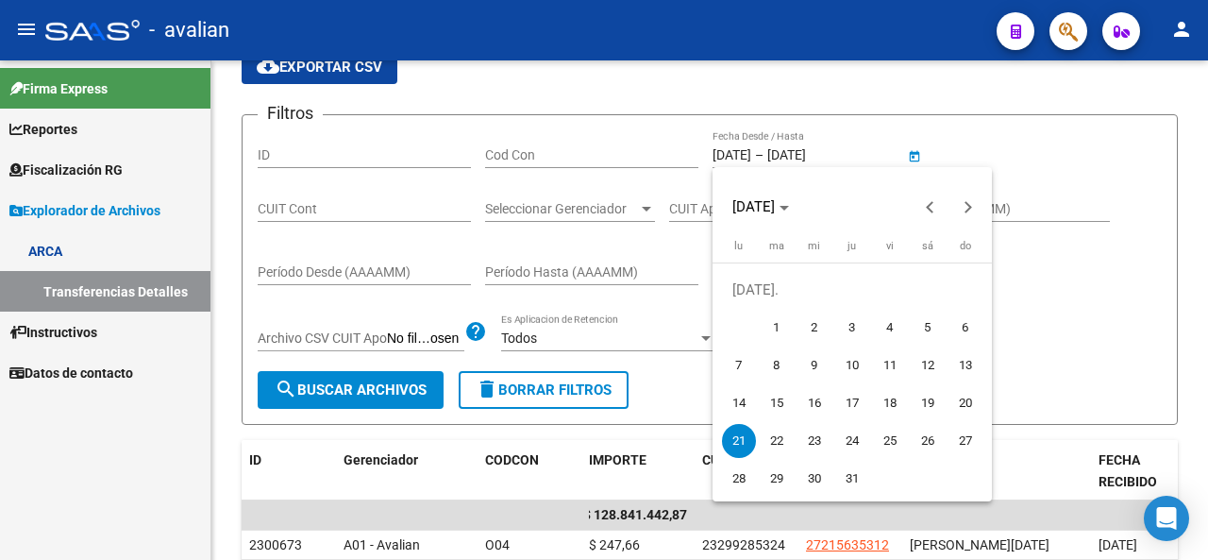
click at [781, 431] on span "22" at bounding box center [777, 441] width 34 height 34
type input "[DATE]"
click at [780, 433] on span "22" at bounding box center [777, 441] width 34 height 34
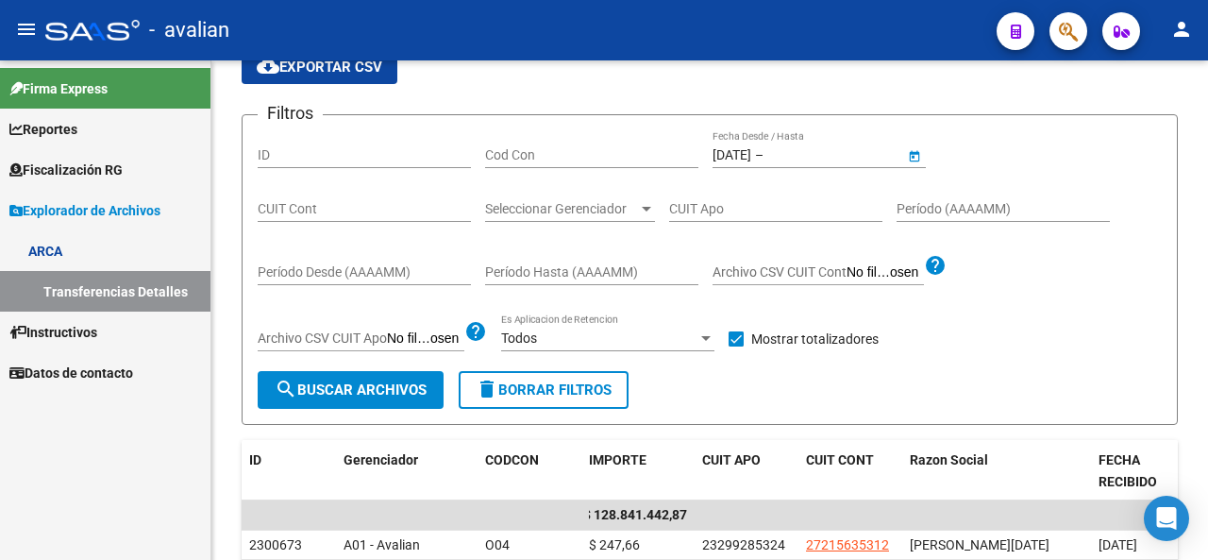
type input "[DATE]"
click at [347, 390] on span "search Buscar Archivos" at bounding box center [351, 389] width 152 height 17
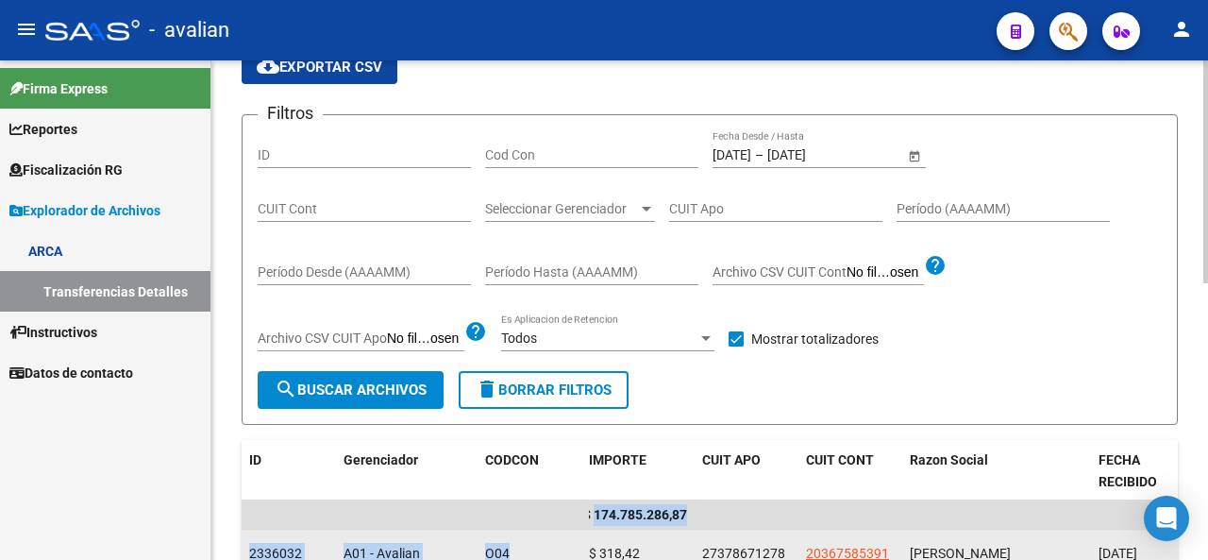
drag, startPoint x: 595, startPoint y: 517, endPoint x: 565, endPoint y: 531, distance: 33.0
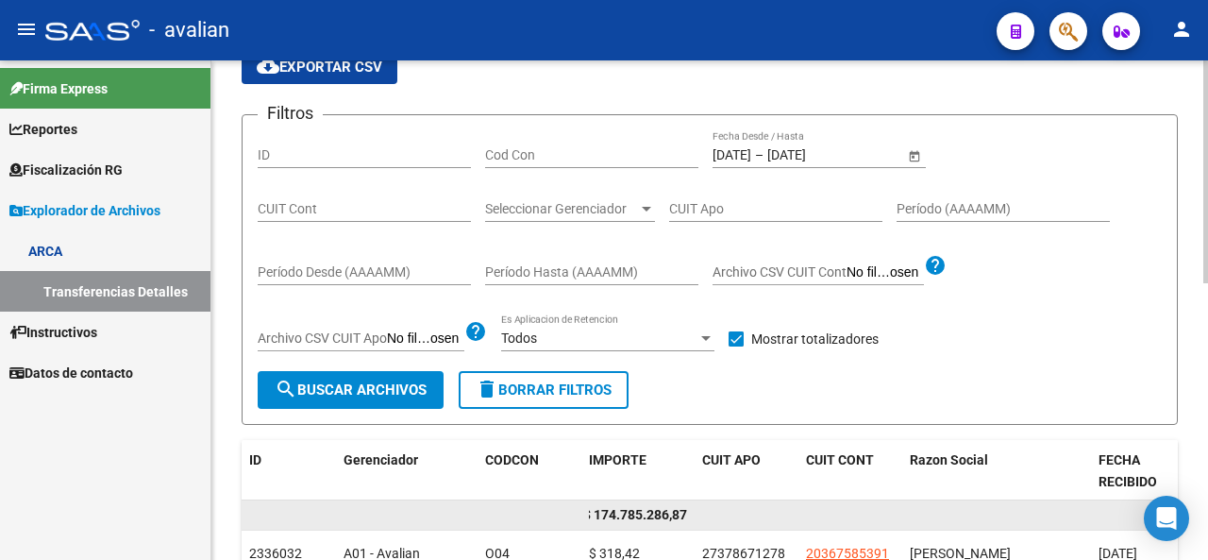
click at [583, 515] on datatable-body-cell "$ 174.785.286,87" at bounding box center [638, 514] width 113 height 29
drag, startPoint x: 597, startPoint y: 512, endPoint x: 522, endPoint y: 515, distance: 74.6
click at [522, 515] on div "$ 174.785.286,87" at bounding box center [921, 515] width 1359 height 30
drag, startPoint x: 582, startPoint y: 506, endPoint x: 592, endPoint y: 515, distance: 13.4
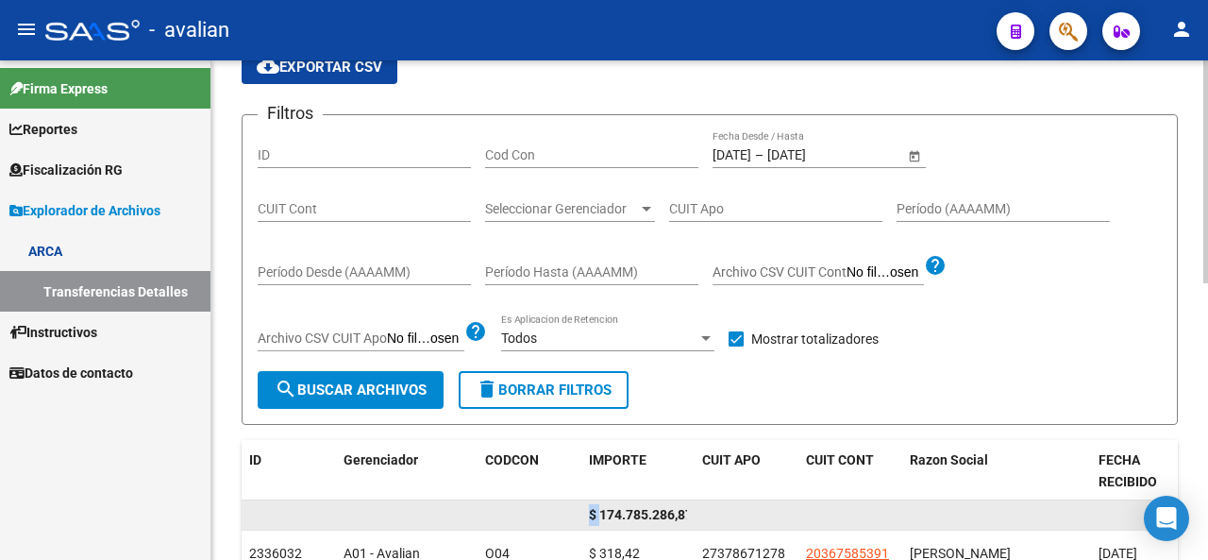
click at [583, 506] on datatable-body-cell "$ 174.785.286,87" at bounding box center [638, 514] width 113 height 29
click at [596, 517] on span "$ 174.785.286,87" at bounding box center [641, 514] width 104 height 15
click at [589, 511] on datatable-body-cell "$ 174.785.286,87" at bounding box center [638, 514] width 113 height 29
drag, startPoint x: 591, startPoint y: 511, endPoint x: 731, endPoint y: 512, distance: 139.7
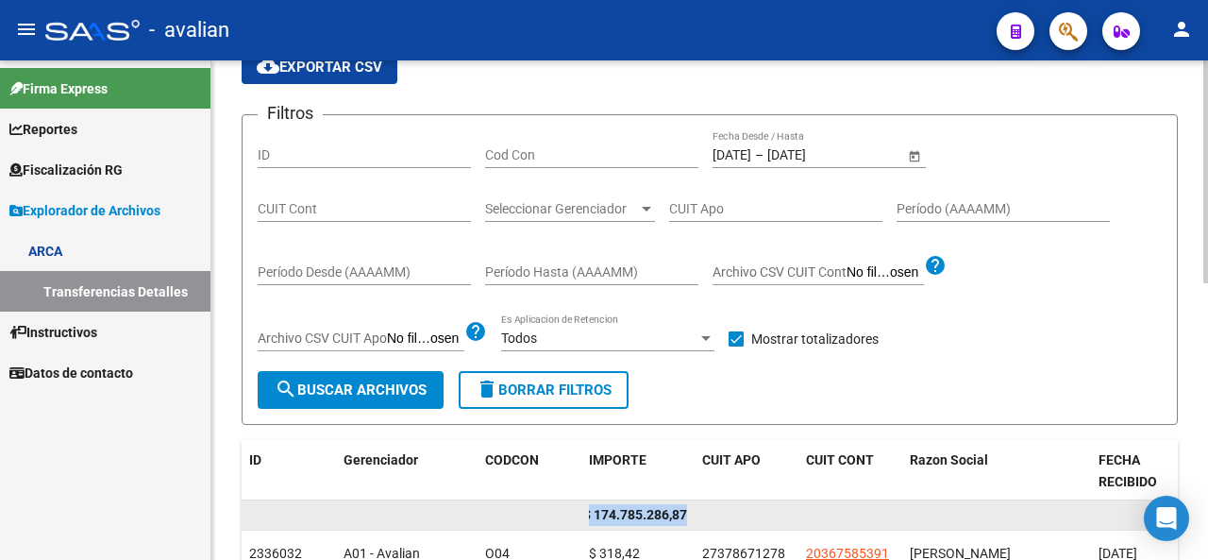
click at [731, 512] on div "$ 174.785.286,87" at bounding box center [921, 515] width 1359 height 30
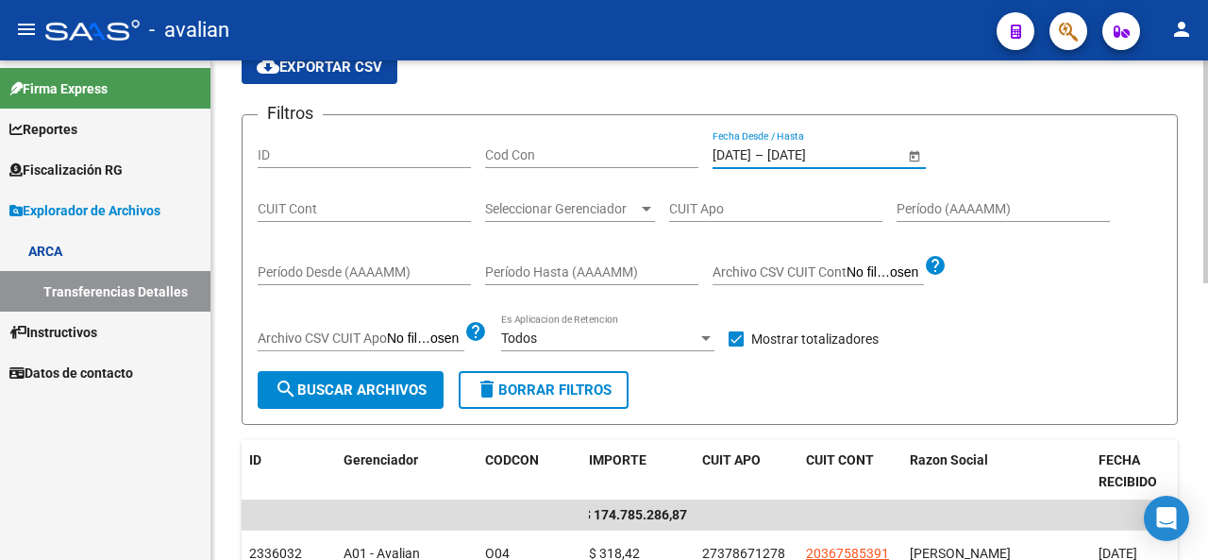
click at [751, 147] on input "[DATE]" at bounding box center [732, 155] width 39 height 16
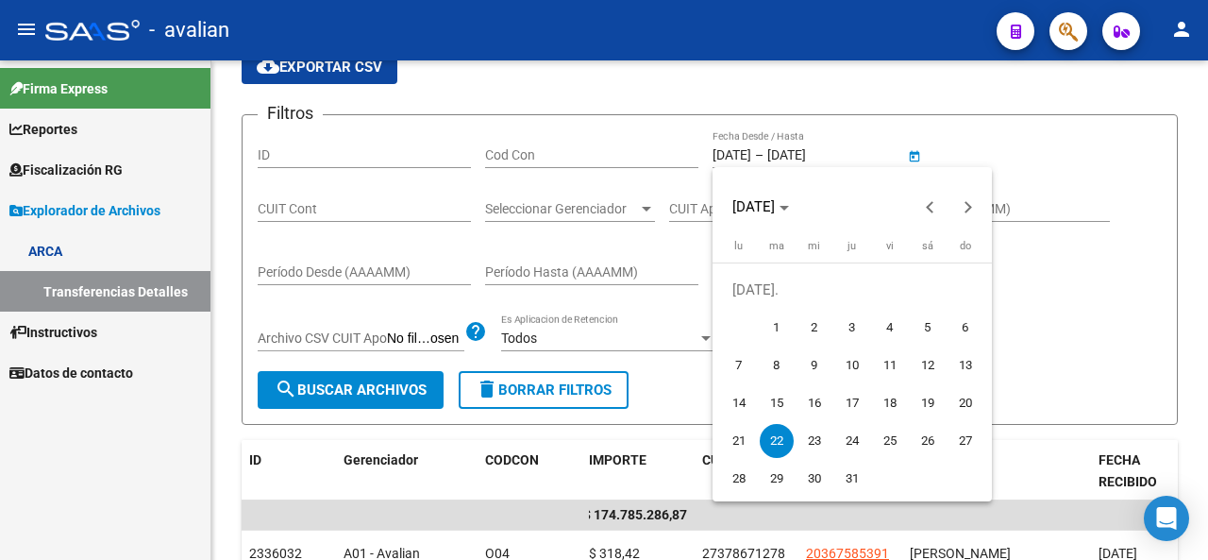
click at [808, 436] on span "23" at bounding box center [815, 441] width 34 height 34
type input "[DATE]"
click at [810, 437] on span "23" at bounding box center [815, 441] width 34 height 34
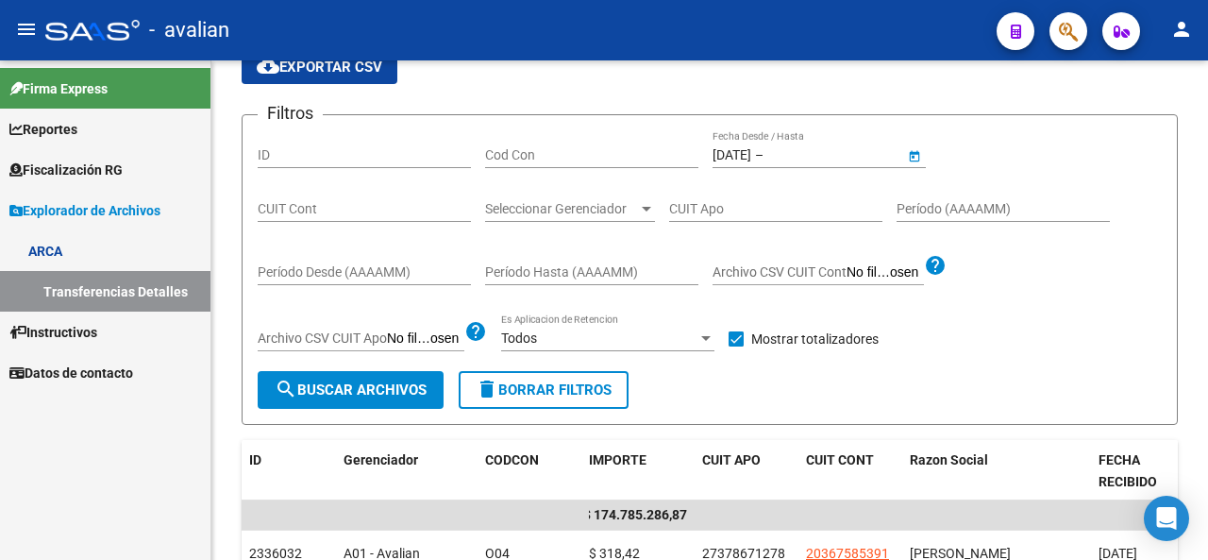
type input "[DATE]"
click at [384, 384] on span "search Buscar Archivos" at bounding box center [351, 389] width 152 height 17
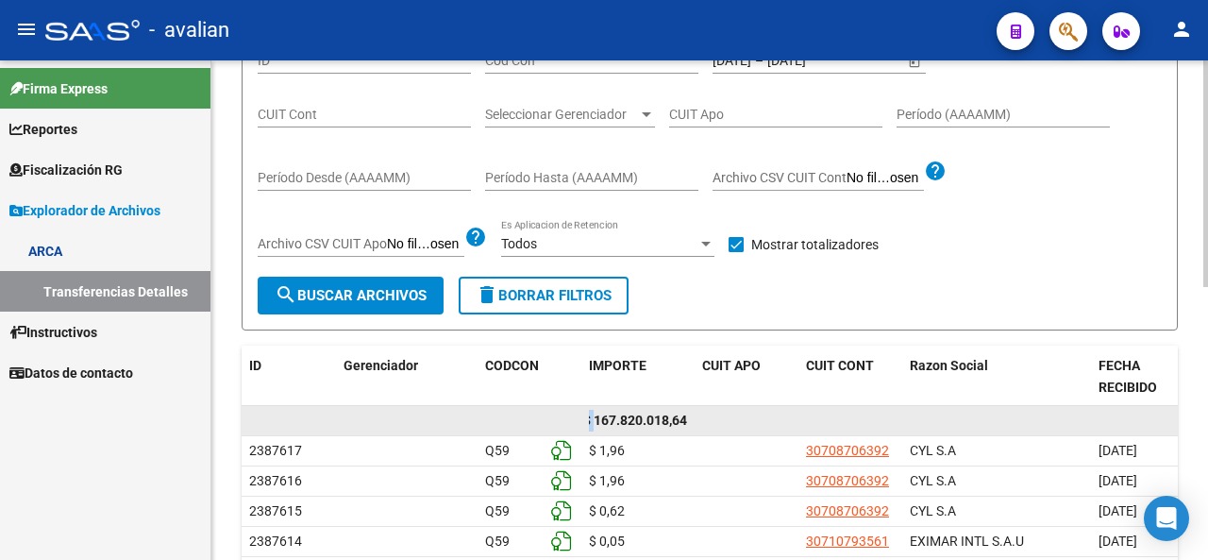
scroll to position [0, 0]
drag, startPoint x: 592, startPoint y: 419, endPoint x: 564, endPoint y: 423, distance: 28.6
click at [548, 422] on div "$ 167.820.018,64" at bounding box center [921, 421] width 1359 height 30
click at [572, 425] on datatable-body-cell at bounding box center [563, 420] width 38 height 29
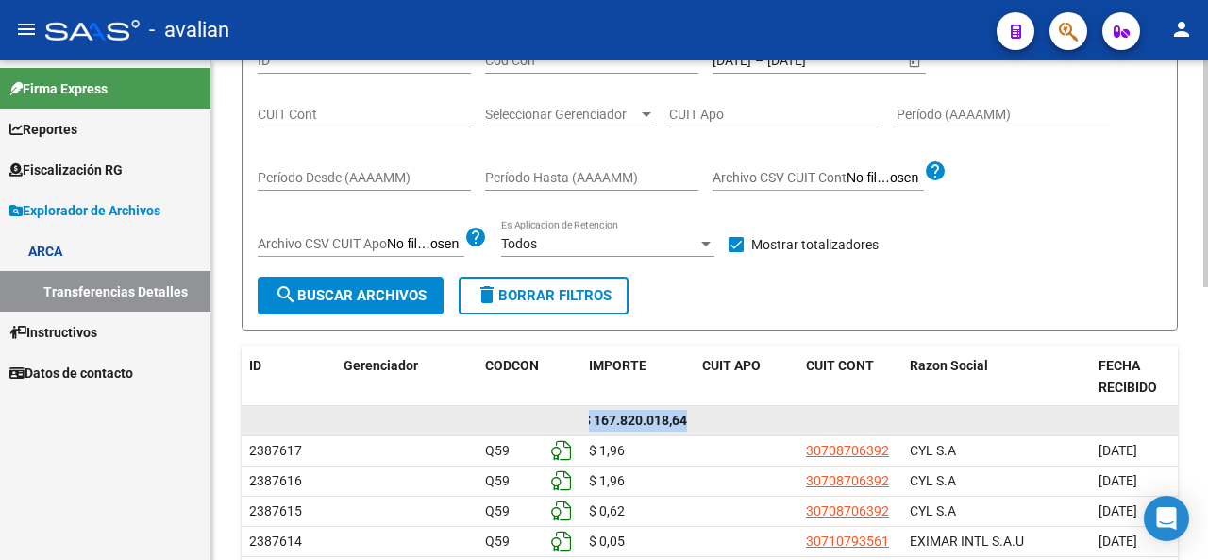
drag, startPoint x: 591, startPoint y: 418, endPoint x: 717, endPoint y: 411, distance: 125.8
click at [717, 411] on div "$ 167.820.018,64" at bounding box center [921, 421] width 1359 height 30
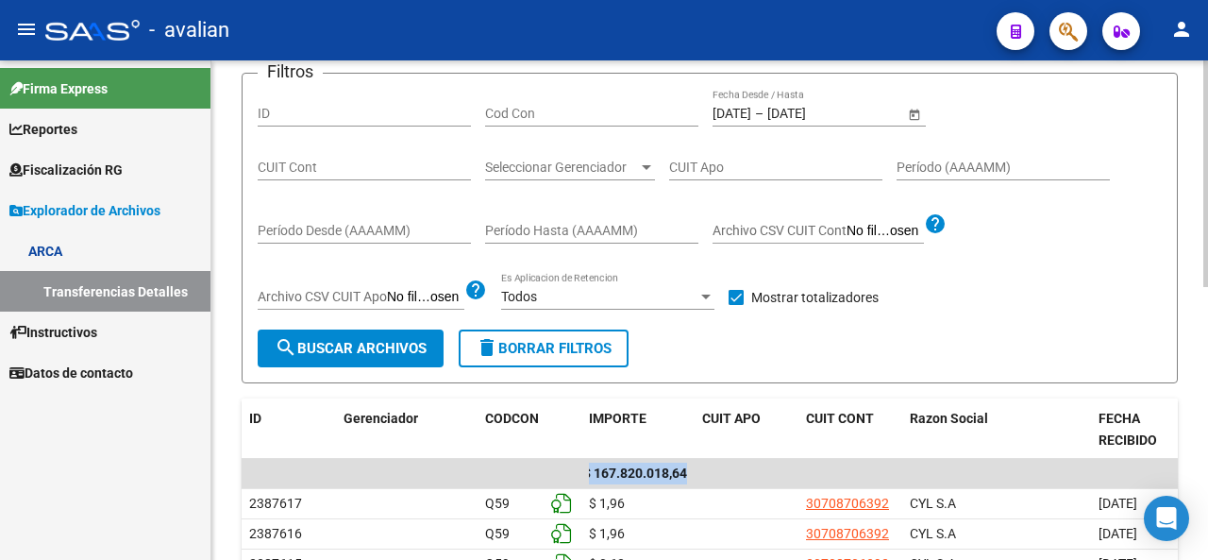
scroll to position [121, 0]
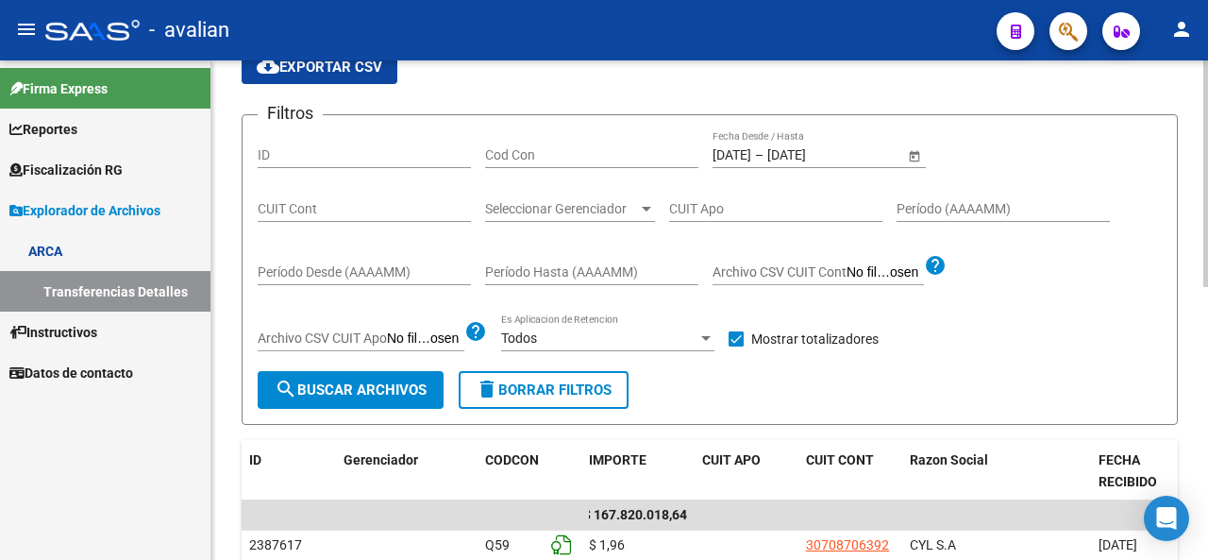
click at [742, 157] on input "[DATE]" at bounding box center [732, 155] width 39 height 16
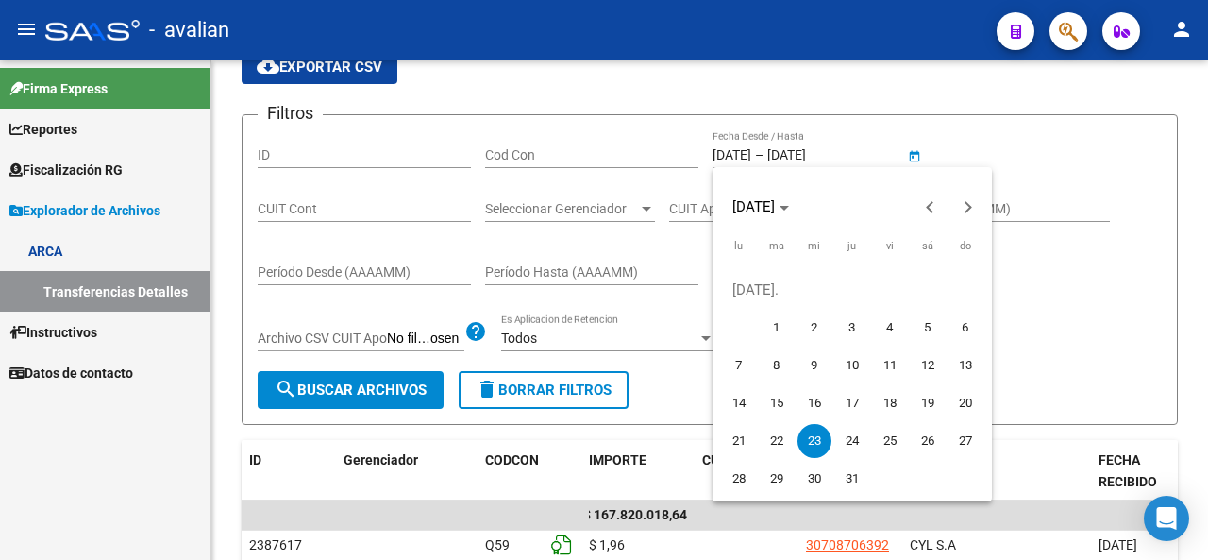
click at [854, 437] on span "24" at bounding box center [853, 441] width 34 height 34
type input "[DATE]"
click at [854, 438] on span "24" at bounding box center [853, 441] width 34 height 34
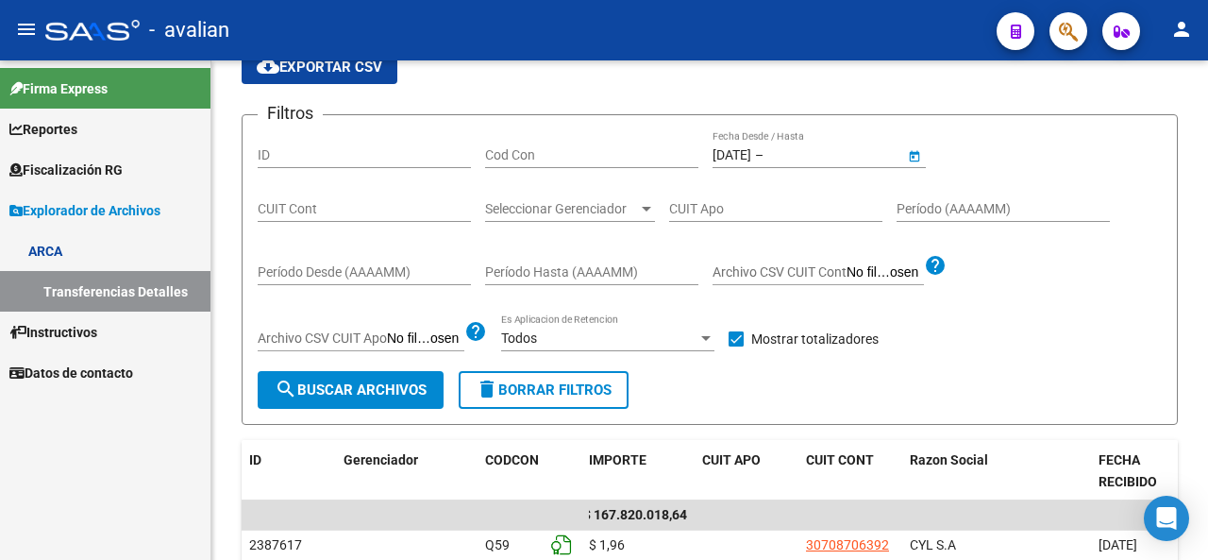
type input "[DATE]"
click at [361, 389] on span "search Buscar Archivos" at bounding box center [351, 389] width 152 height 17
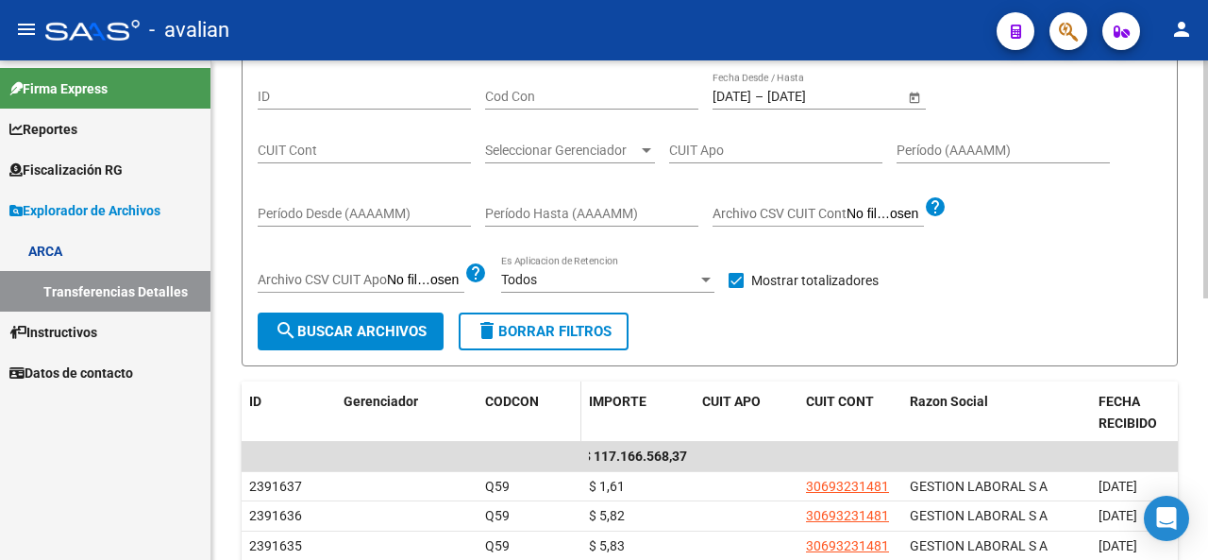
scroll to position [215, 0]
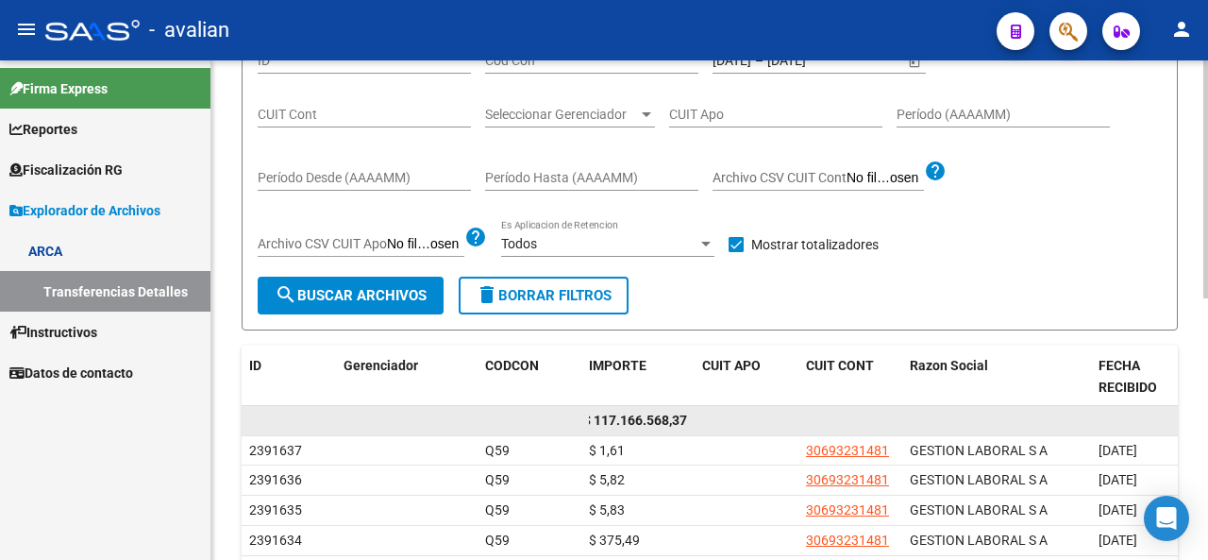
click at [593, 410] on div "$ 117.166.568,37" at bounding box center [638, 421] width 98 height 22
click at [593, 415] on span "$ 117.166.568,37" at bounding box center [635, 420] width 104 height 15
drag, startPoint x: 564, startPoint y: 431, endPoint x: 548, endPoint y: 430, distance: 16.1
click at [548, 431] on div "$ 117.166.568,37" at bounding box center [921, 421] width 1359 height 30
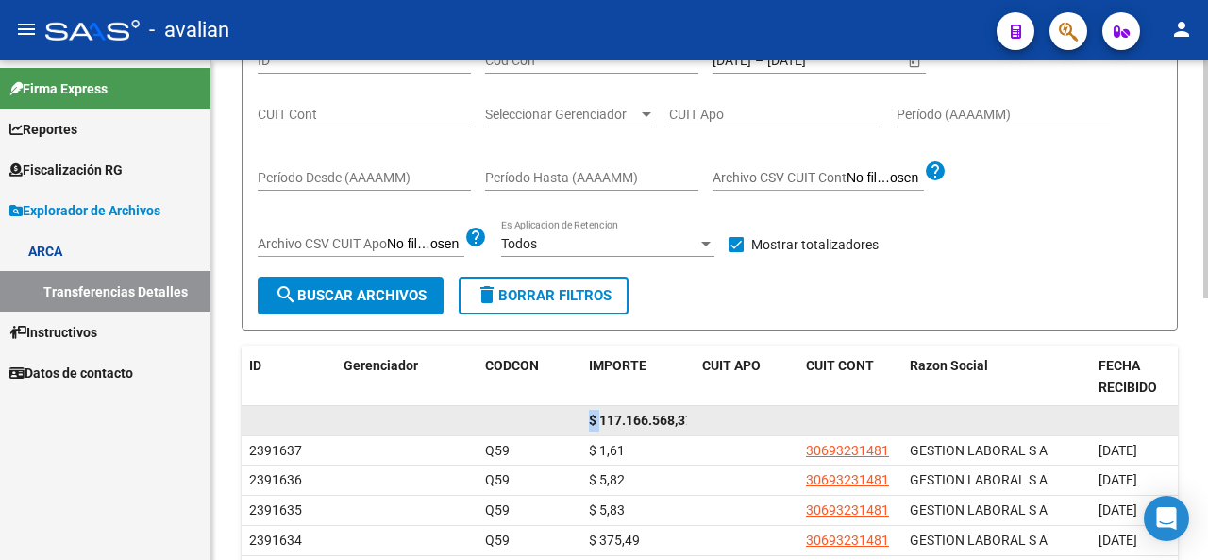
click at [585, 414] on datatable-body-cell "$ 117.166.568,37" at bounding box center [638, 420] width 113 height 29
drag, startPoint x: 590, startPoint y: 420, endPoint x: 737, endPoint y: 414, distance: 147.4
click at [737, 414] on div "$ 117.166.568,37" at bounding box center [921, 421] width 1359 height 30
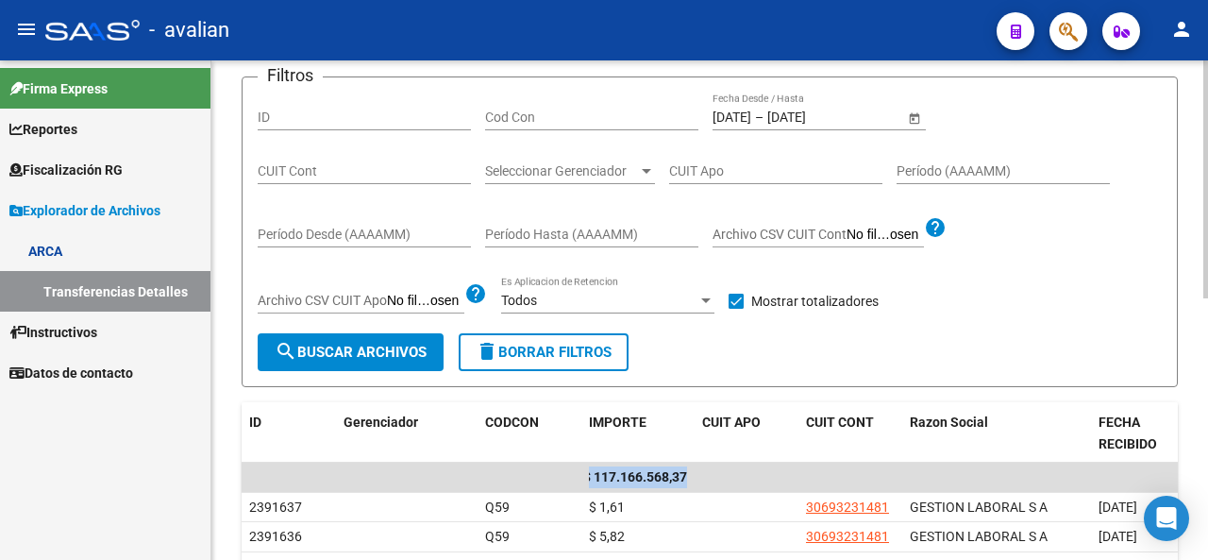
scroll to position [121, 0]
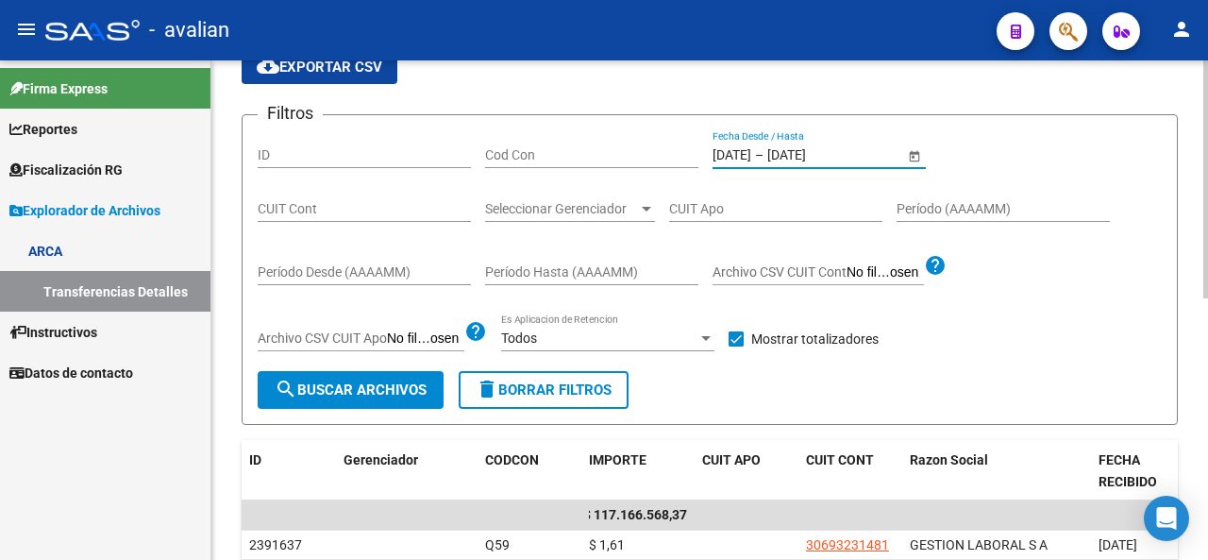
click at [750, 150] on input "[DATE]" at bounding box center [732, 155] width 39 height 16
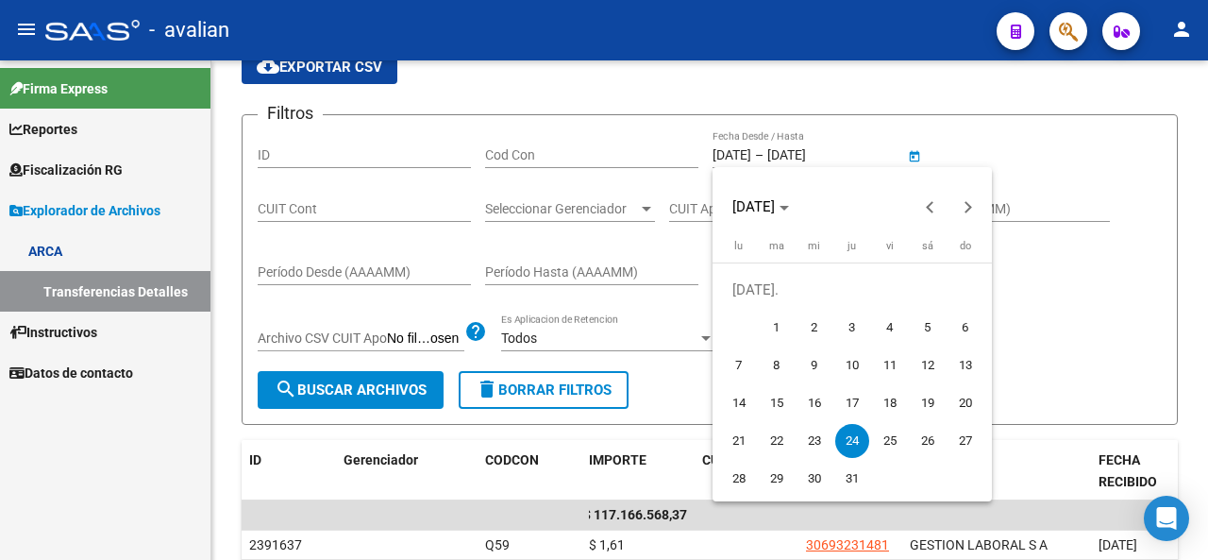
click at [885, 441] on span "25" at bounding box center [890, 441] width 34 height 34
type input "[DATE]"
click at [896, 443] on span "25" at bounding box center [890, 441] width 34 height 34
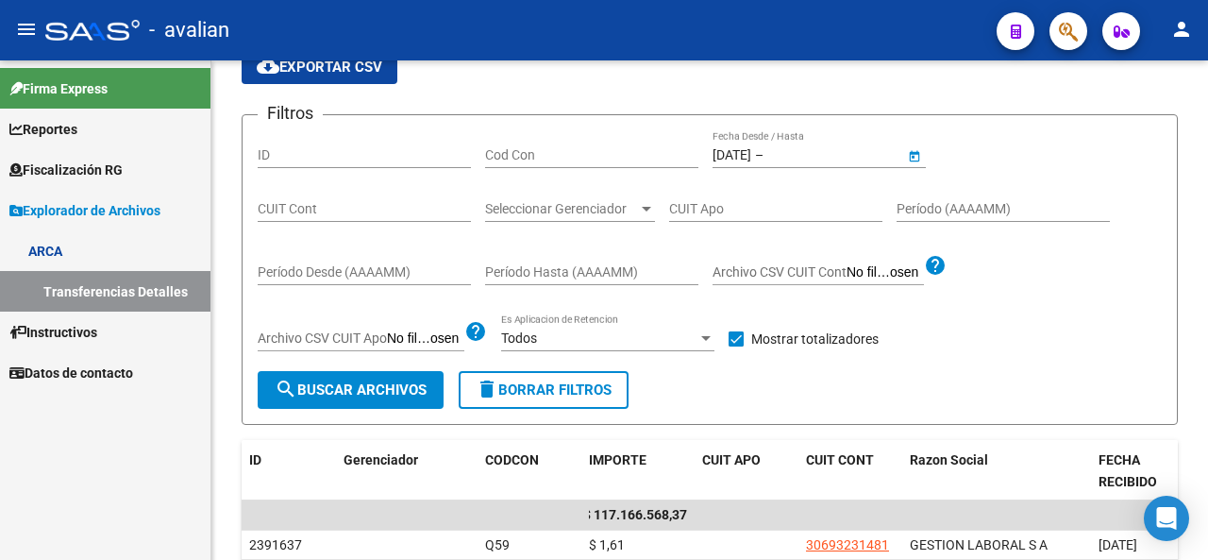
type input "[DATE]"
click at [331, 397] on button "search Buscar Archivos" at bounding box center [351, 390] width 186 height 38
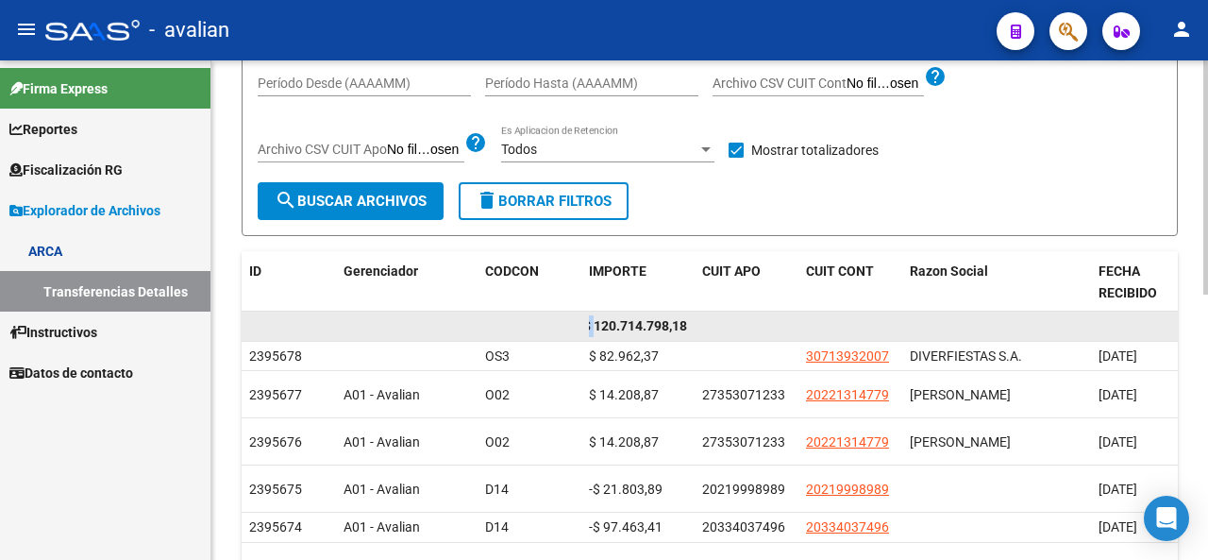
scroll to position [0, 0]
drag, startPoint x: 597, startPoint y: 327, endPoint x: 550, endPoint y: 329, distance: 46.3
click at [550, 329] on div "$ 120.714.798,18" at bounding box center [921, 327] width 1359 height 30
click at [580, 322] on datatable-body-cell at bounding box center [563, 326] width 38 height 29
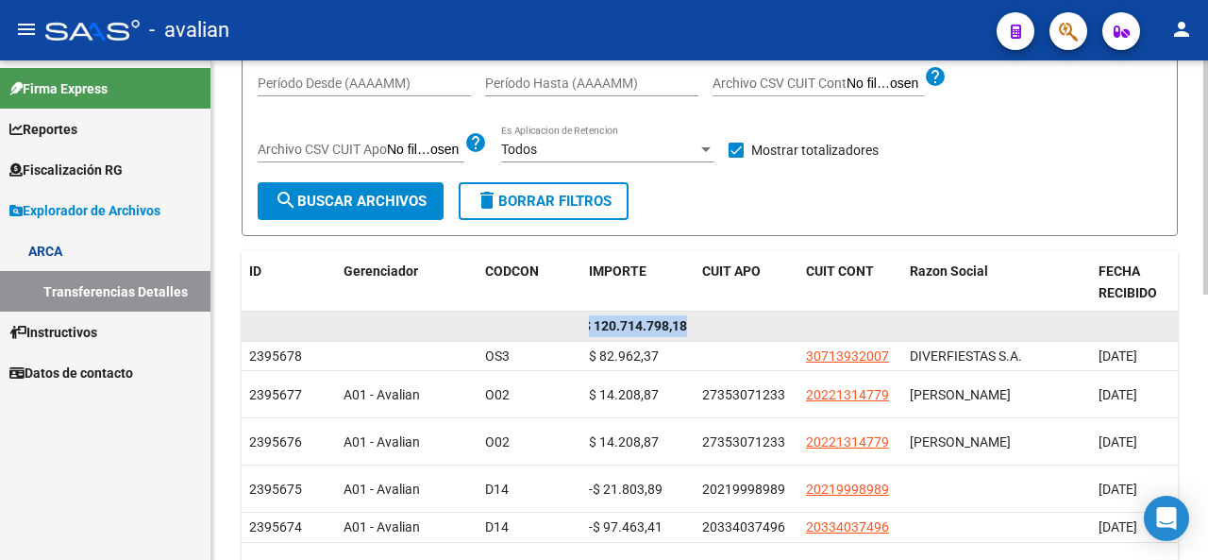
drag, startPoint x: 591, startPoint y: 324, endPoint x: 697, endPoint y: 318, distance: 105.9
click at [697, 318] on div "$ 120.714.798,18" at bounding box center [921, 327] width 1359 height 30
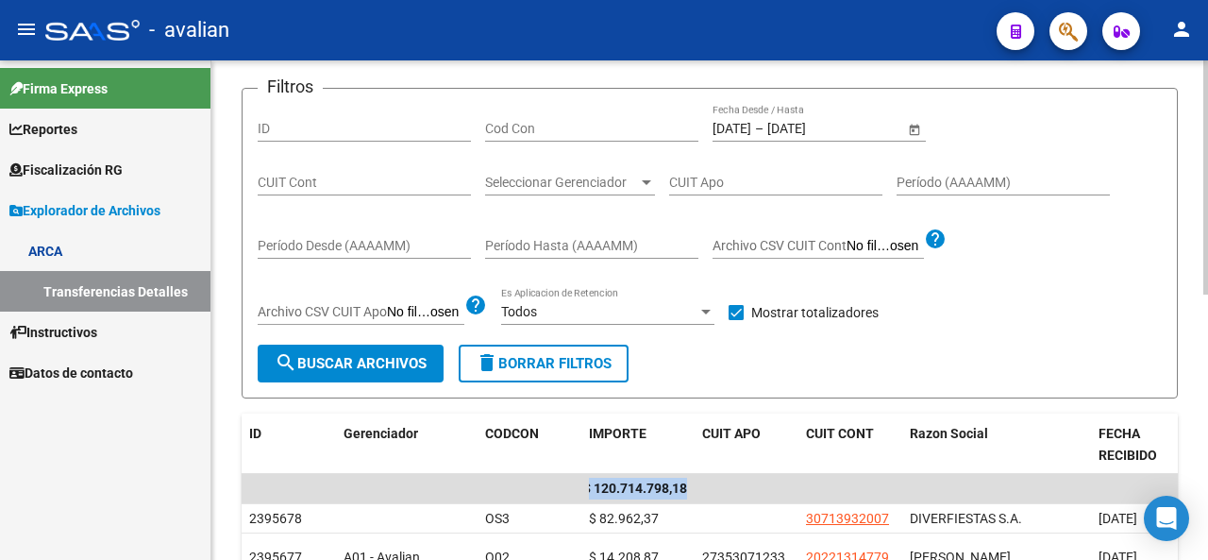
scroll to position [121, 0]
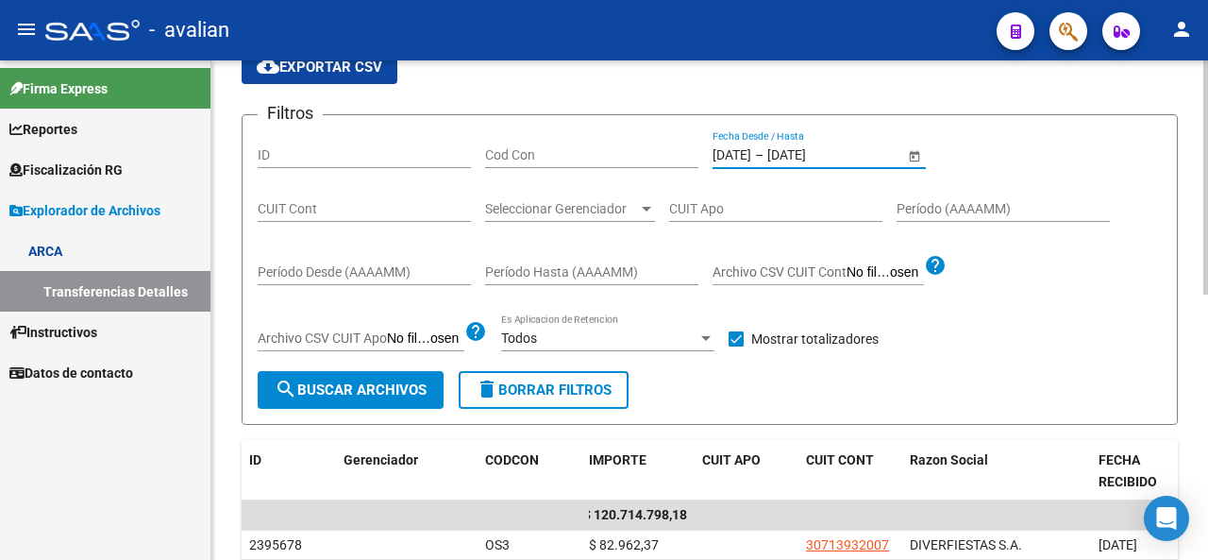
click at [751, 156] on input "[DATE]" at bounding box center [732, 155] width 39 height 16
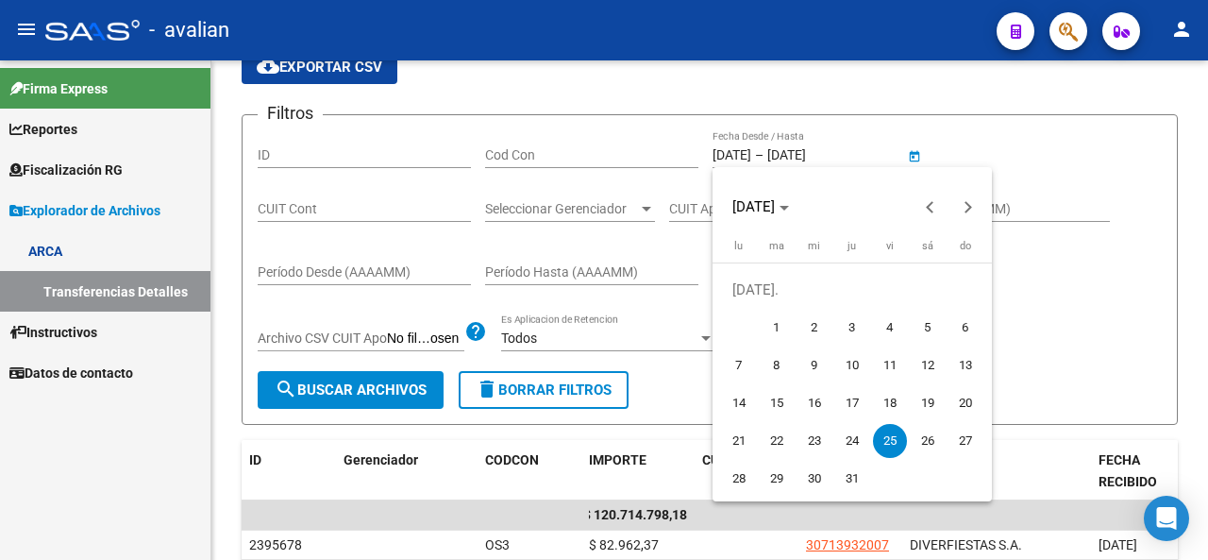
click at [739, 475] on span "28" at bounding box center [739, 479] width 34 height 34
type input "[DATE]"
click at [741, 475] on span "28" at bounding box center [739, 479] width 34 height 34
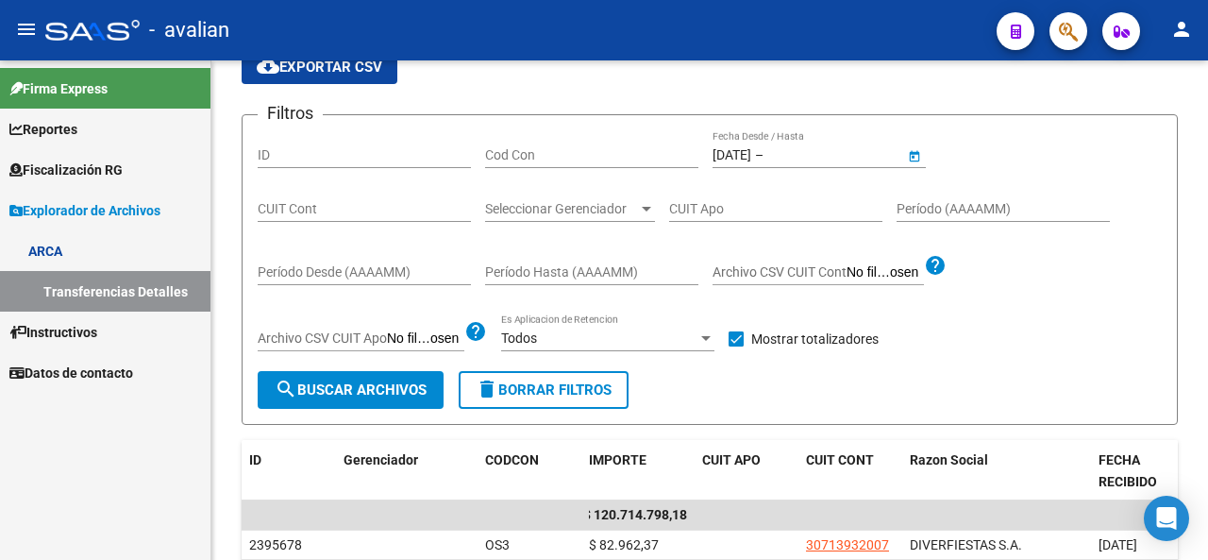
type input "[DATE]"
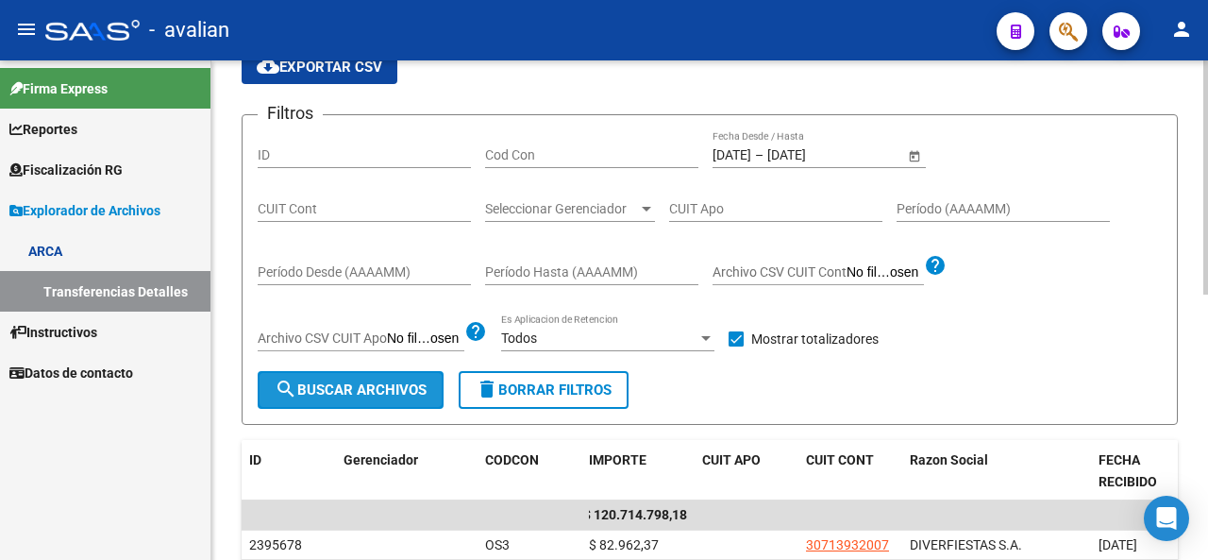
click at [369, 400] on button "search Buscar Archivos" at bounding box center [351, 390] width 186 height 38
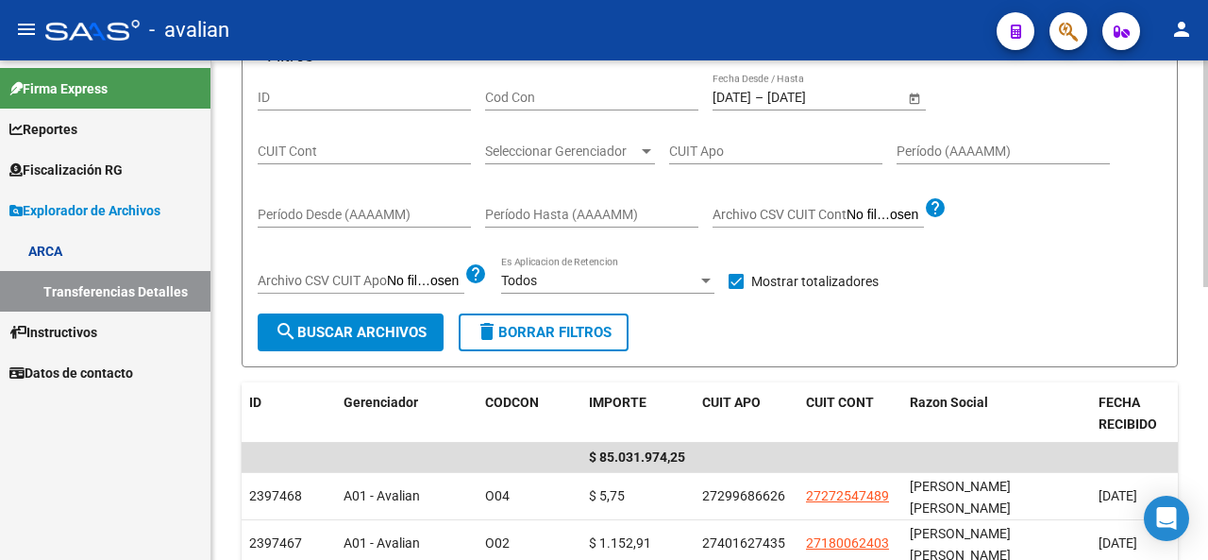
scroll to position [215, 0]
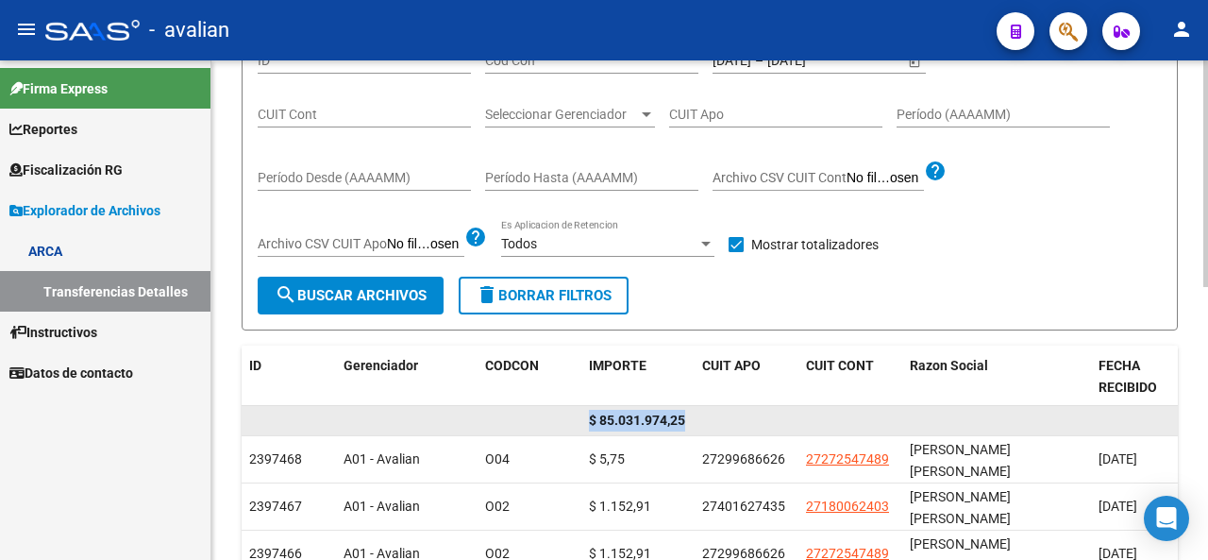
drag, startPoint x: 587, startPoint y: 420, endPoint x: 740, endPoint y: 424, distance: 153.0
click at [740, 424] on div "$ 85.031.974,25" at bounding box center [921, 421] width 1359 height 30
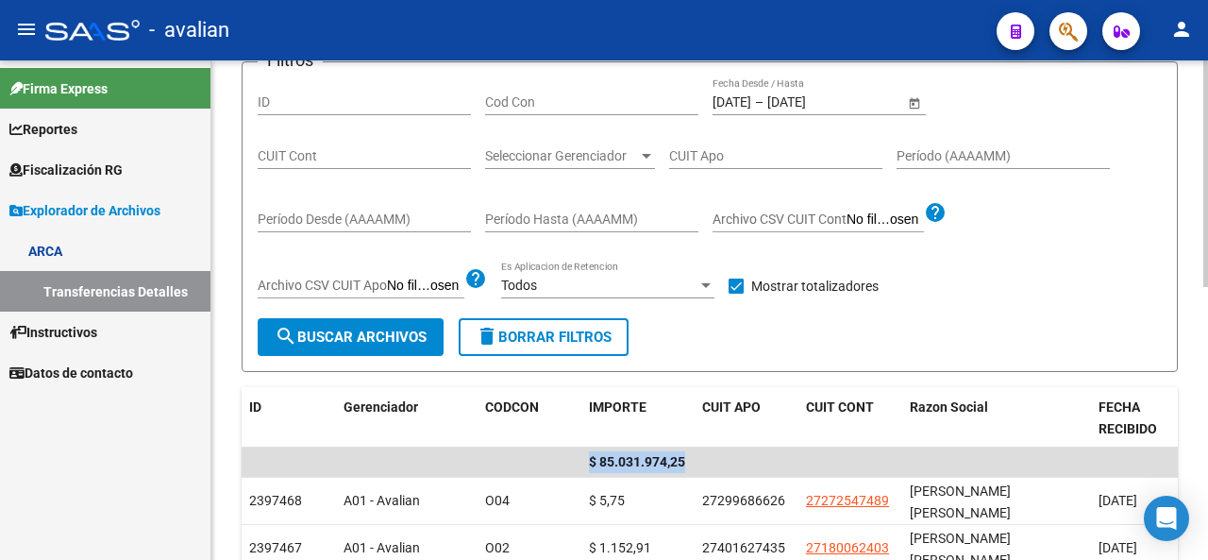
scroll to position [310, 0]
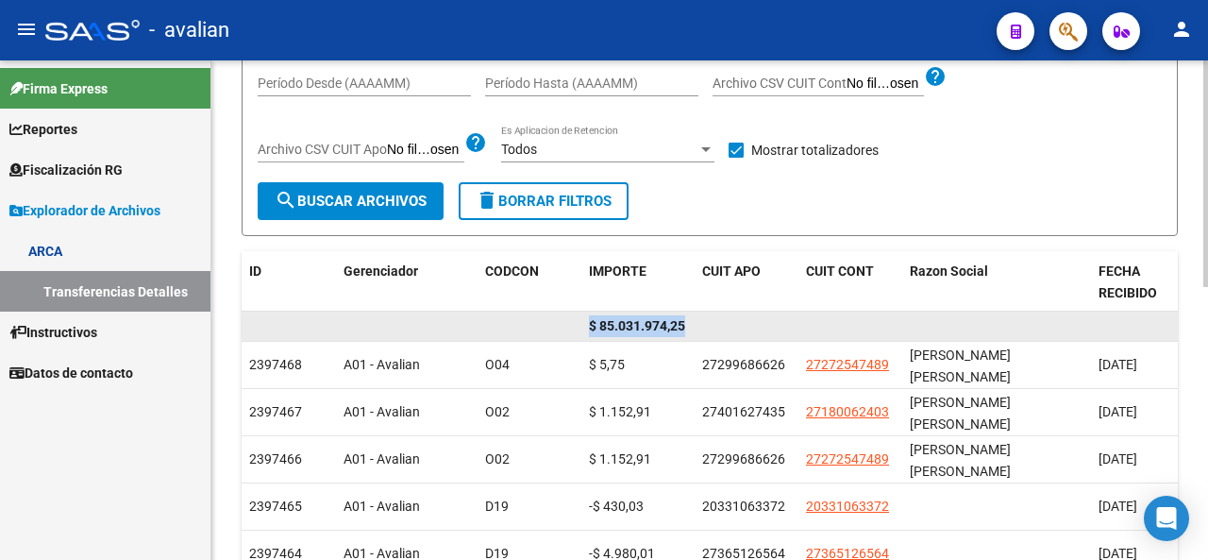
click at [583, 327] on datatable-body-cell "$ 85.031.974,25" at bounding box center [638, 326] width 113 height 29
click at [589, 326] on span "$ 85.031.974,25" at bounding box center [637, 325] width 96 height 15
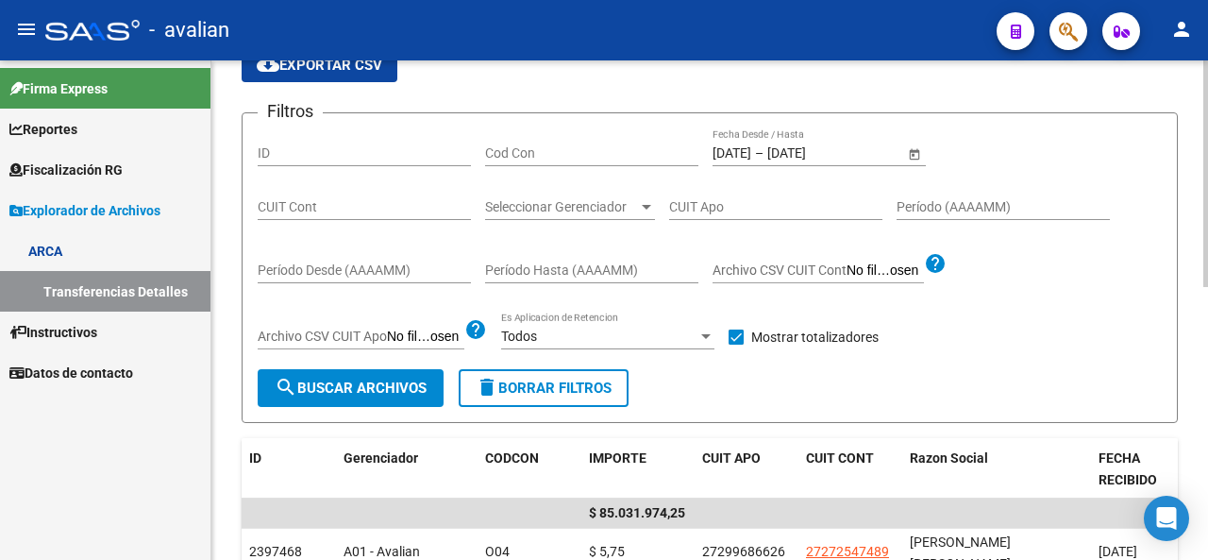
scroll to position [121, 0]
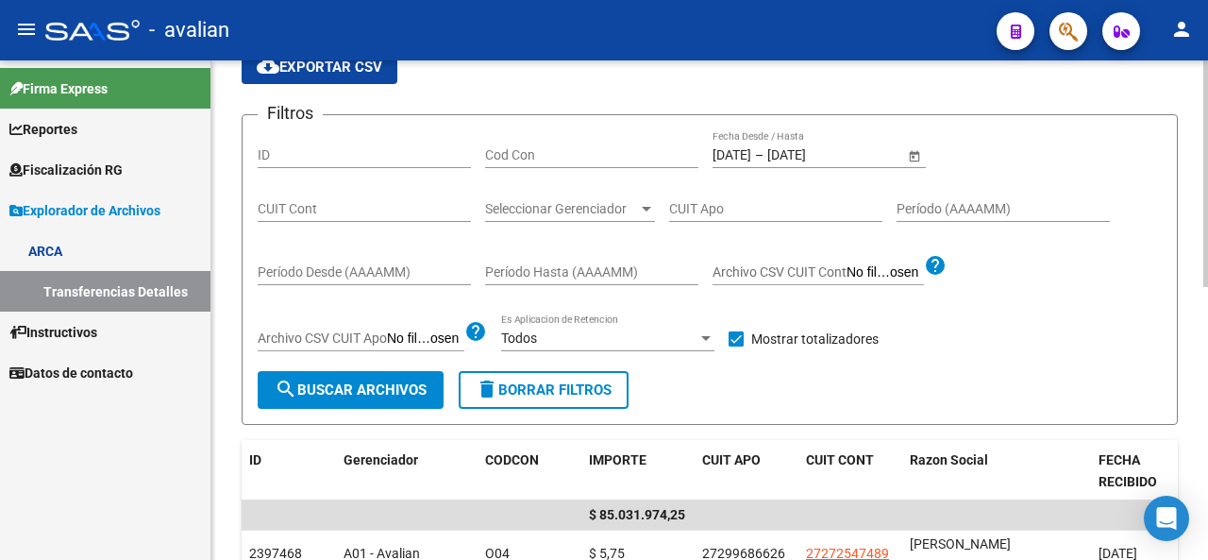
click at [789, 154] on div "[DATE] [DATE] – [DATE] [DATE]" at bounding box center [809, 155] width 192 height 16
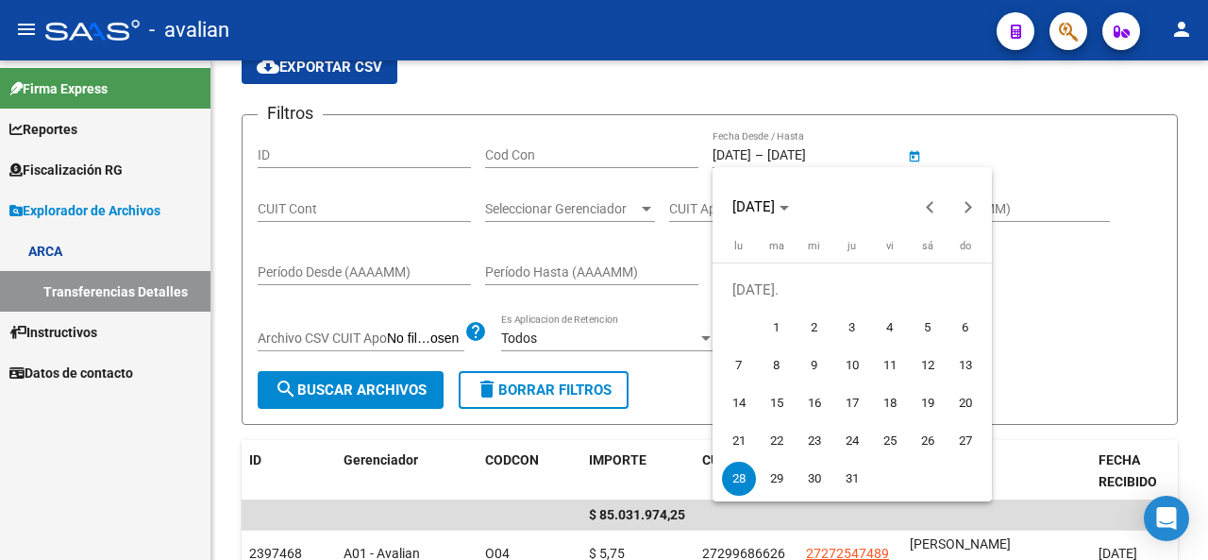
click at [783, 481] on span "29" at bounding box center [777, 479] width 34 height 34
type input "[DATE]"
click at [784, 481] on span "29" at bounding box center [777, 479] width 34 height 34
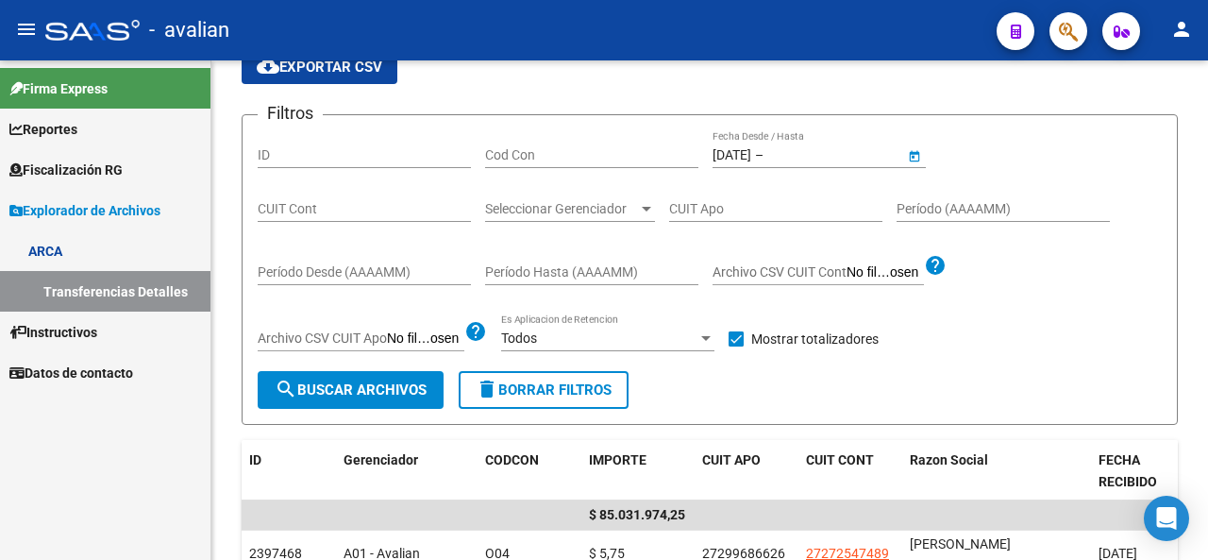
type input "[DATE]"
click at [330, 389] on span "search Buscar Archivos" at bounding box center [351, 389] width 152 height 17
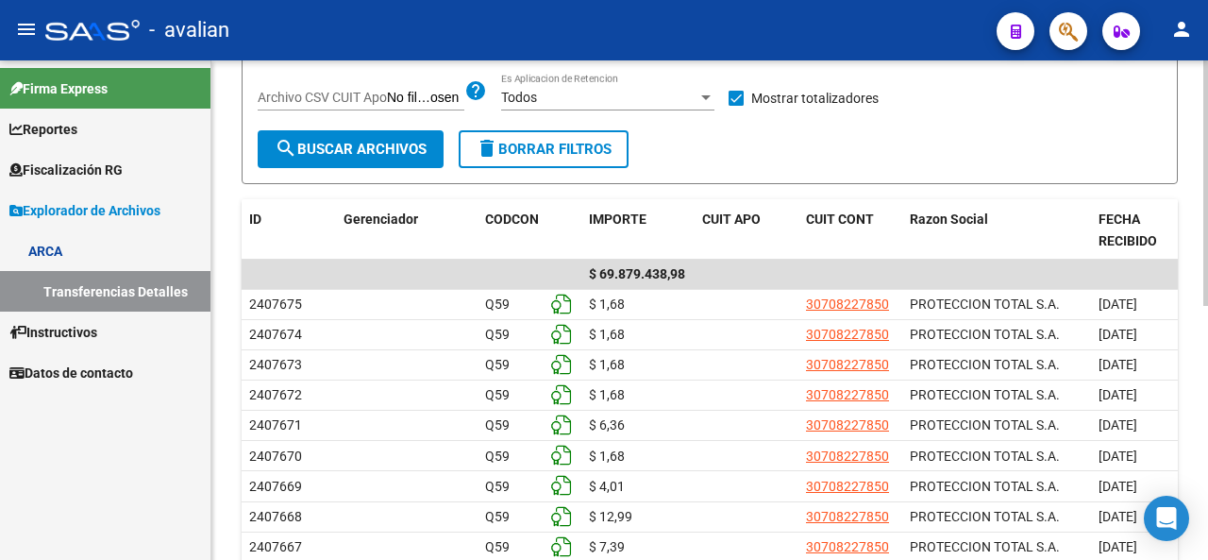
scroll to position [404, 0]
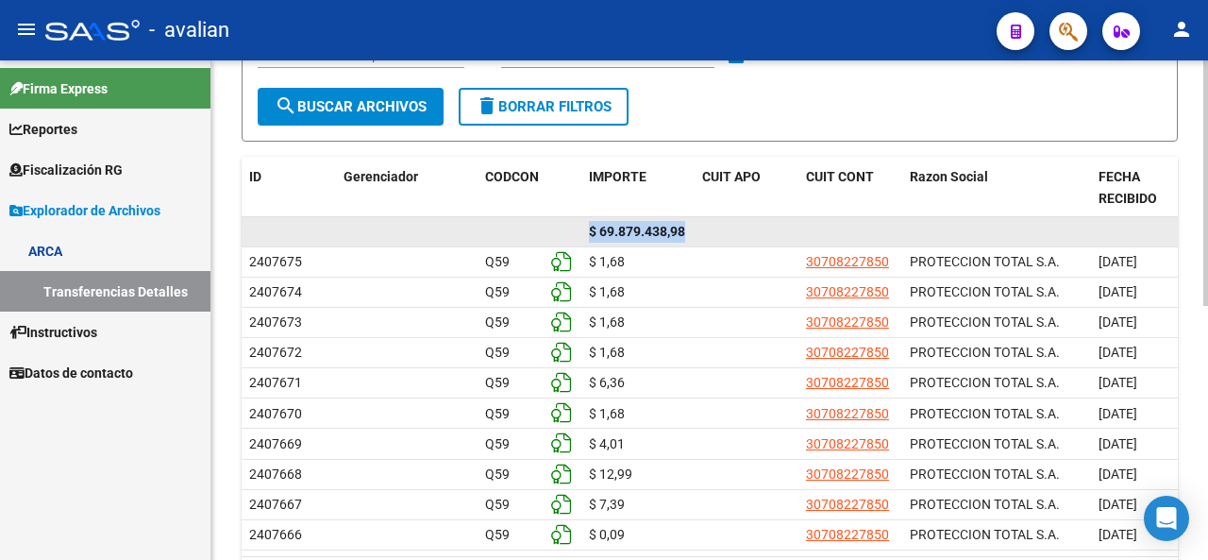
drag, startPoint x: 588, startPoint y: 233, endPoint x: 710, endPoint y: 228, distance: 121.9
click at [710, 228] on div "$ 69.879.438,98" at bounding box center [921, 232] width 1359 height 30
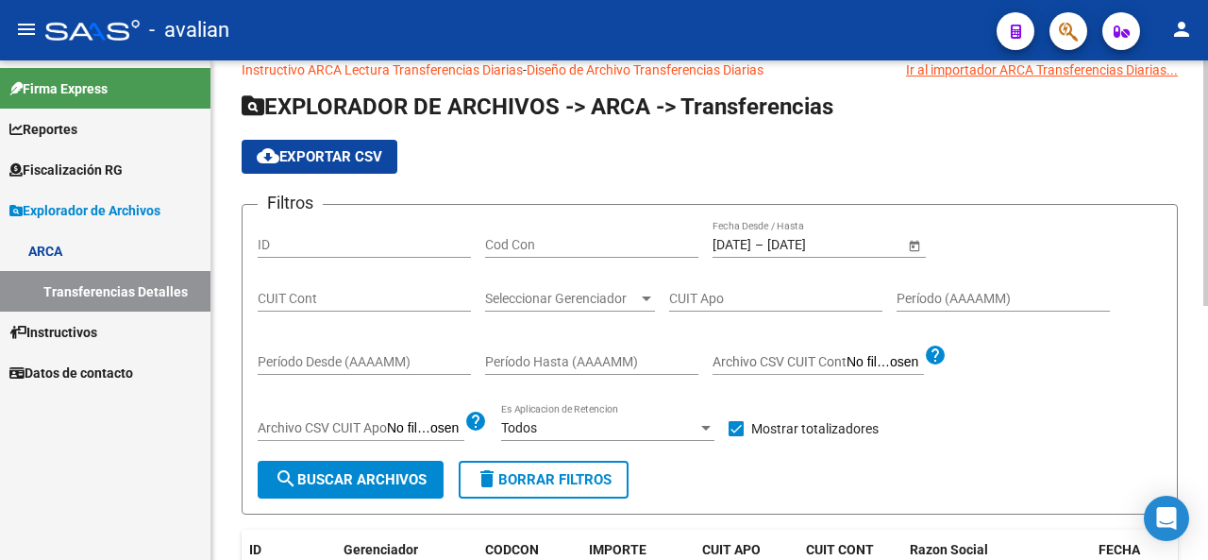
scroll to position [26, 0]
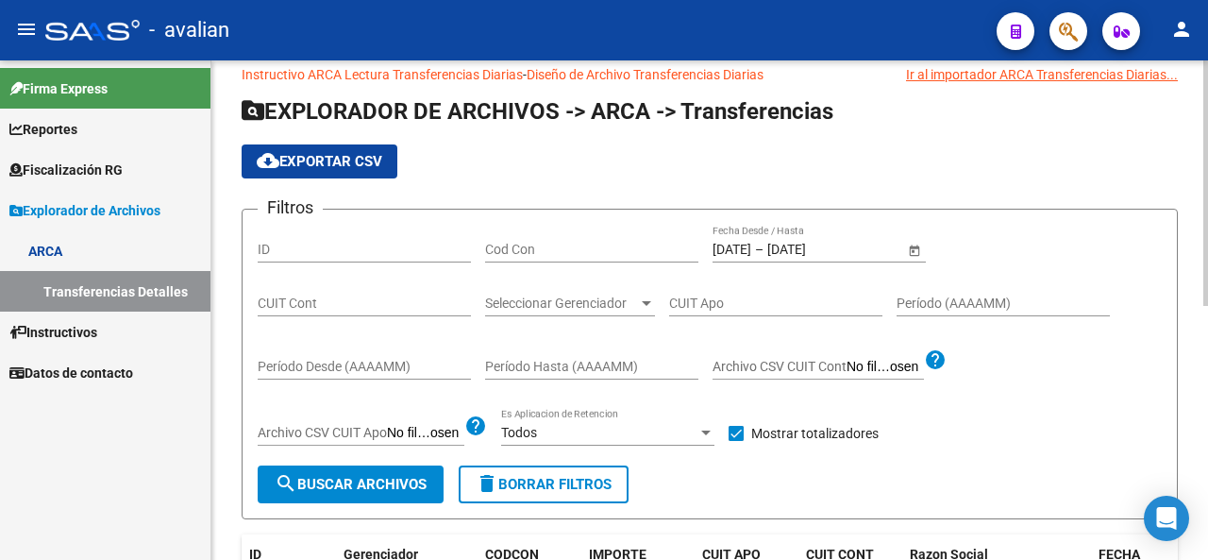
click at [738, 265] on div "[DATE] [DATE] – [DATE] End date Fecha Desde / Hasta" at bounding box center [819, 252] width 213 height 54
click at [743, 248] on input "[DATE]" at bounding box center [732, 250] width 39 height 16
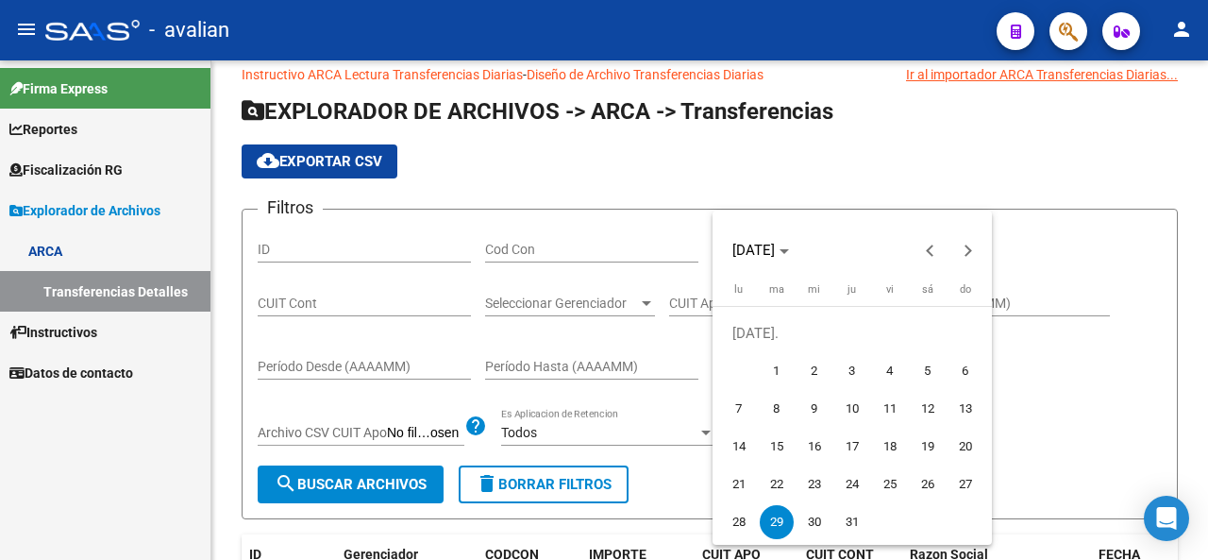
click at [812, 530] on span "30" at bounding box center [815, 522] width 34 height 34
type input "[DATE]"
click at [817, 521] on span "30" at bounding box center [815, 522] width 34 height 34
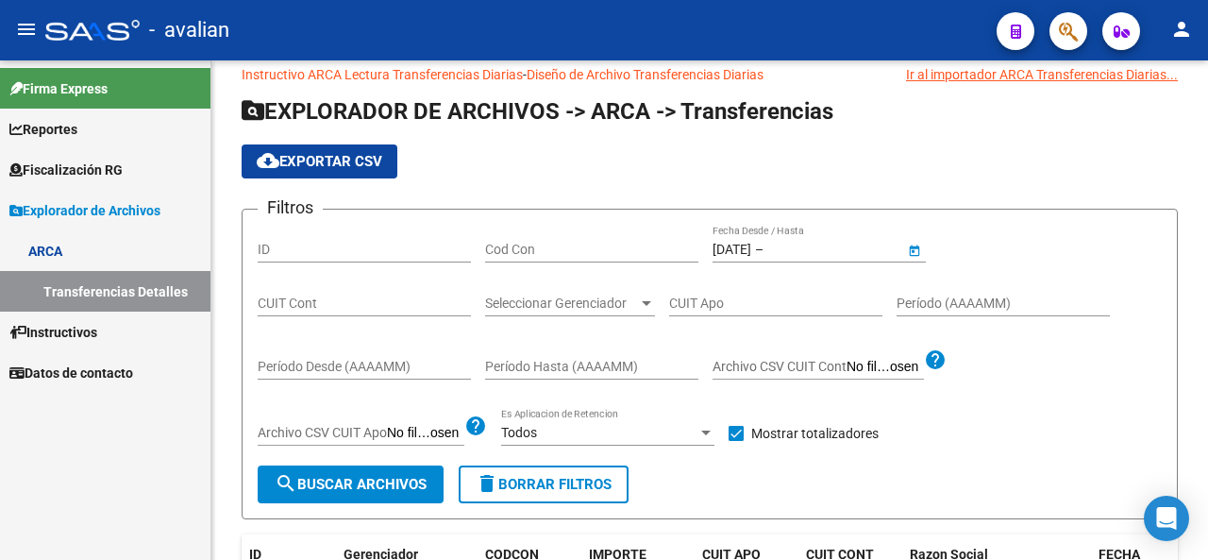
type input "[DATE]"
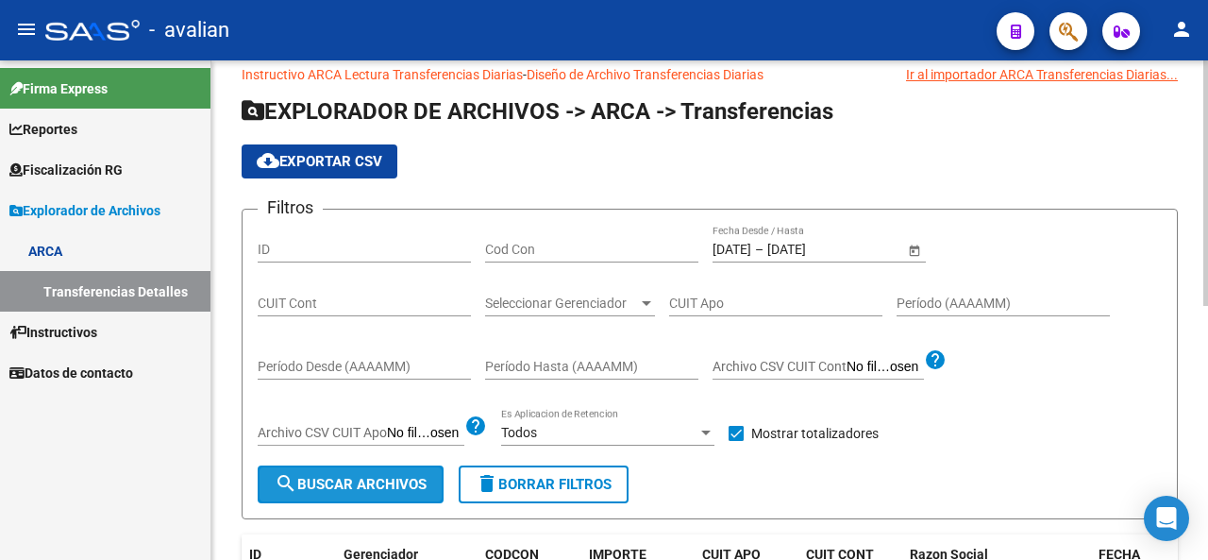
click at [357, 488] on span "search Buscar Archivos" at bounding box center [351, 484] width 152 height 17
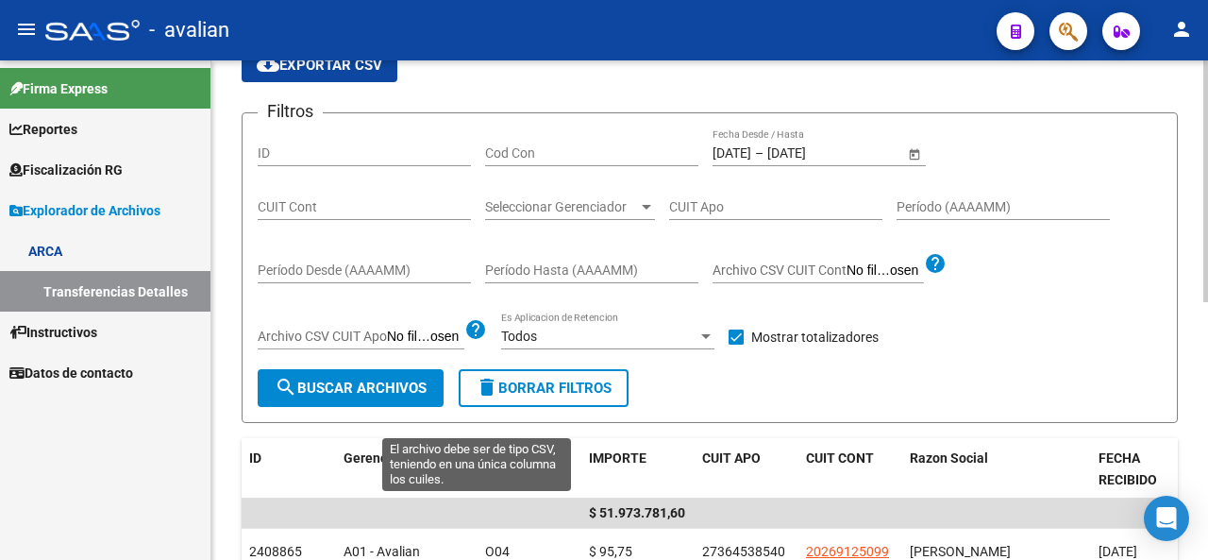
scroll to position [215, 0]
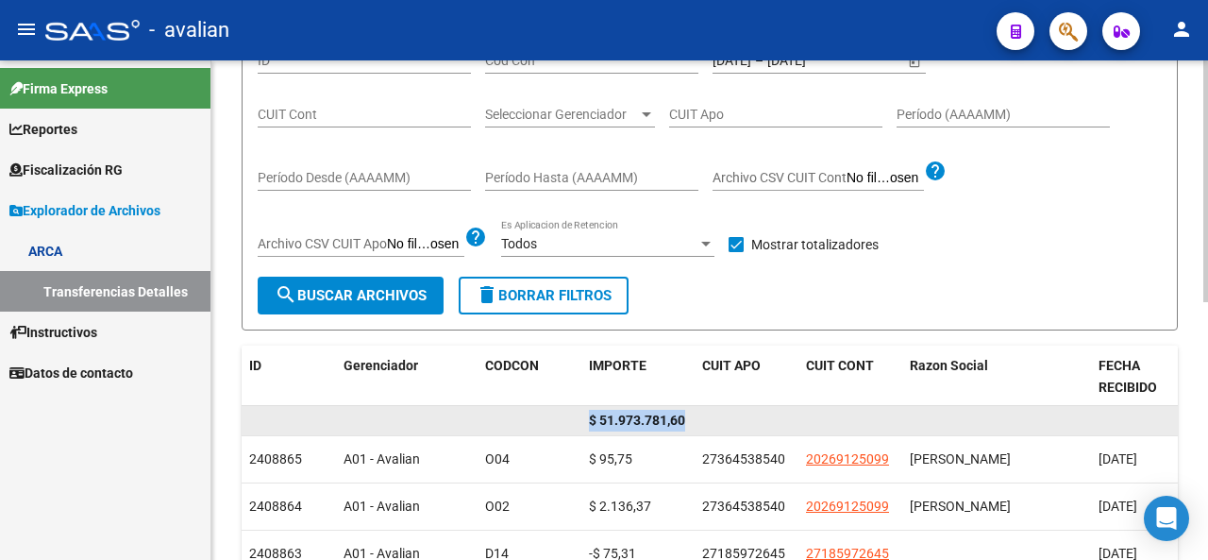
drag, startPoint x: 585, startPoint y: 418, endPoint x: 699, endPoint y: 420, distance: 113.3
click at [699, 420] on div "$ 51.973.781,60" at bounding box center [921, 421] width 1359 height 30
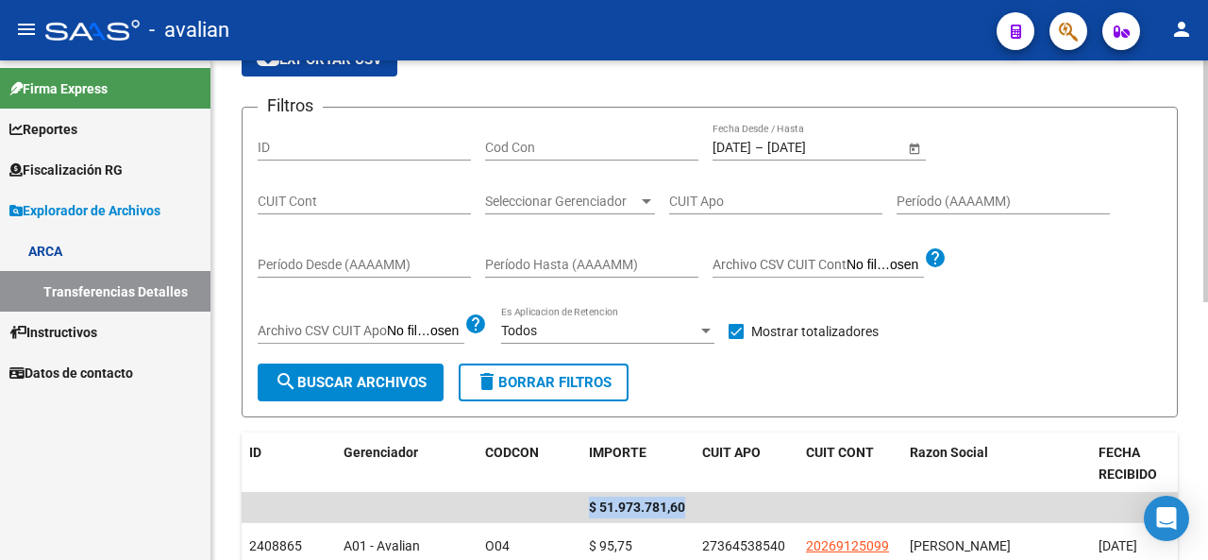
scroll to position [26, 0]
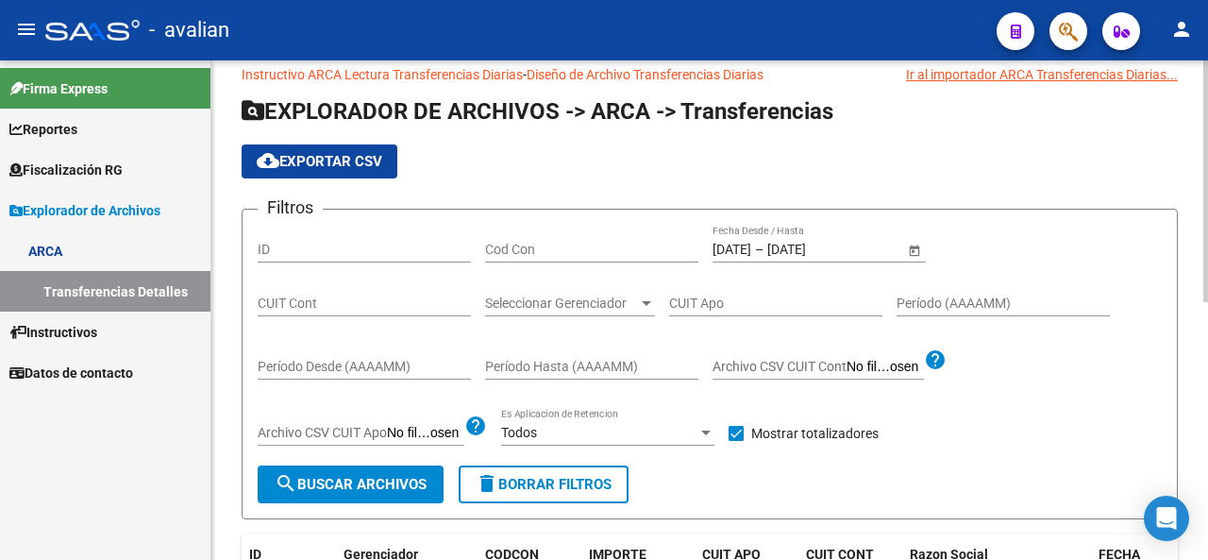
click at [751, 243] on input "[DATE]" at bounding box center [732, 250] width 39 height 16
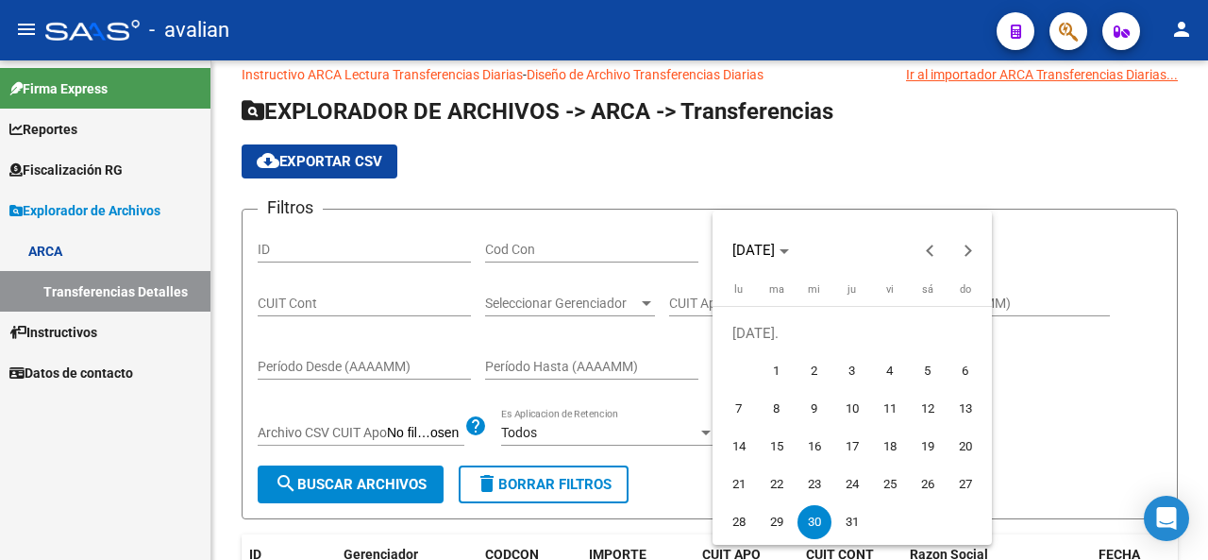
click at [840, 514] on span "31" at bounding box center [853, 522] width 34 height 34
type input "[DATE]"
click at [848, 518] on span "31" at bounding box center [853, 522] width 34 height 34
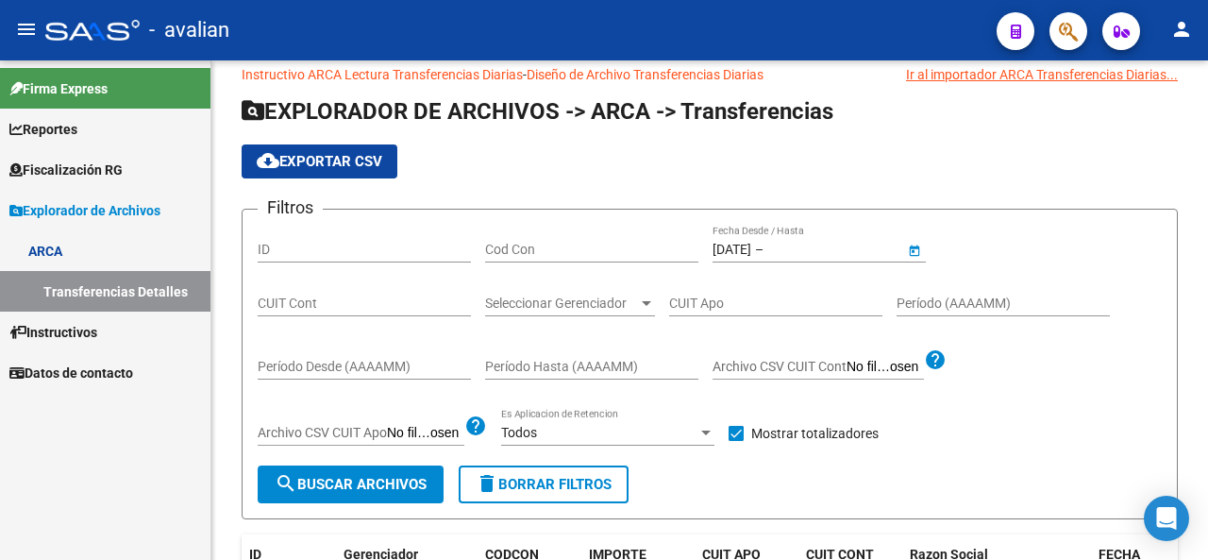
type input "[DATE]"
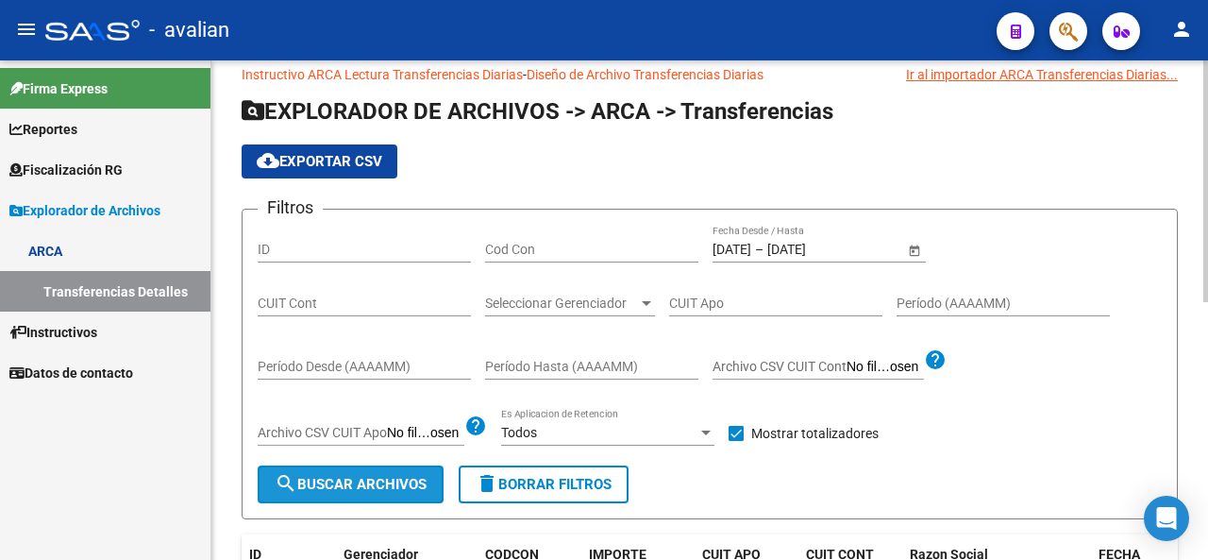
click at [332, 477] on span "search Buscar Archivos" at bounding box center [351, 484] width 152 height 17
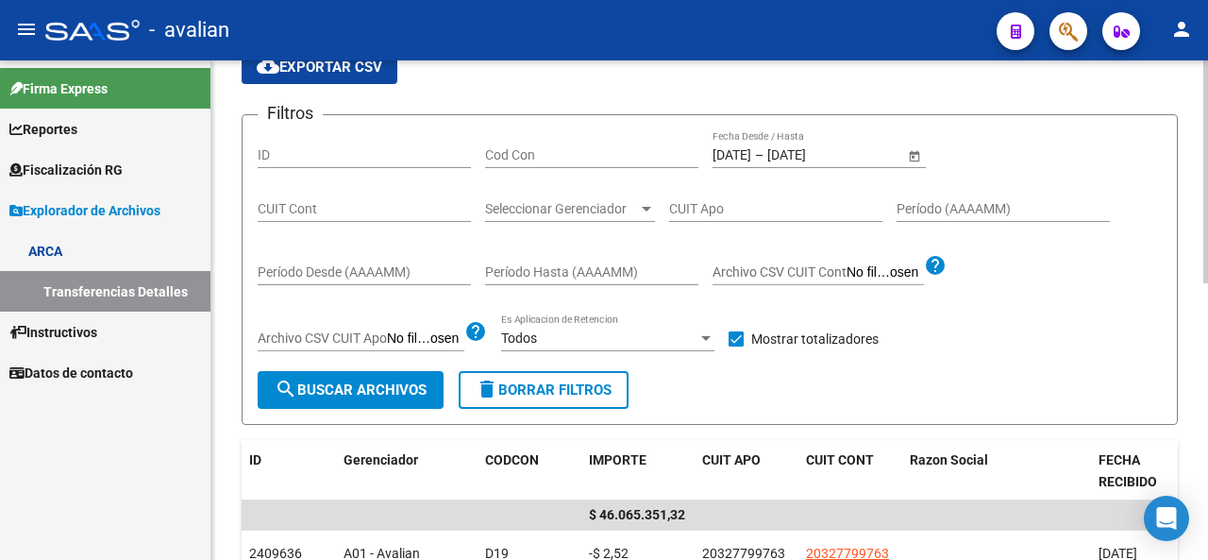
scroll to position [215, 0]
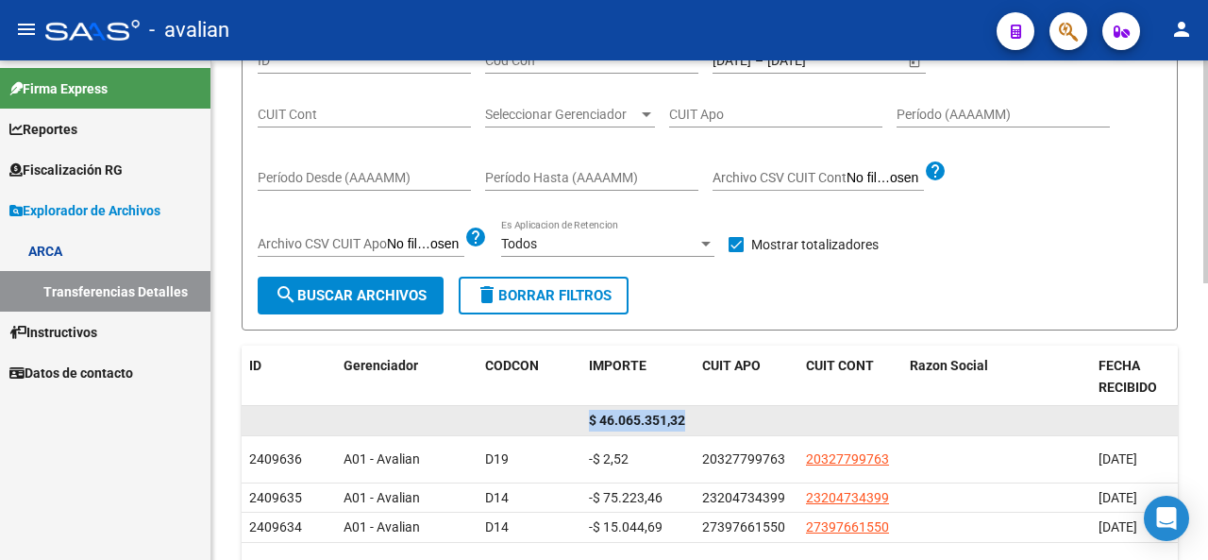
drag, startPoint x: 590, startPoint y: 416, endPoint x: 715, endPoint y: 419, distance: 124.7
click at [715, 419] on div "$ 46.065.351,32" at bounding box center [921, 421] width 1359 height 30
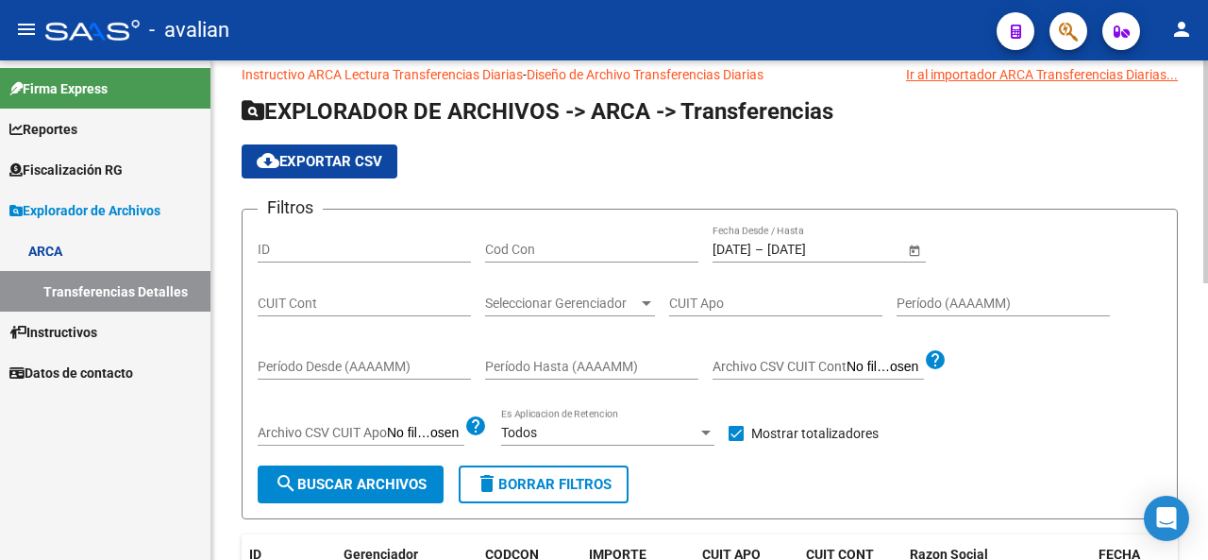
scroll to position [26, 0]
drag, startPoint x: 750, startPoint y: 259, endPoint x: 745, endPoint y: 245, distance: 14.0
click at [748, 255] on div "[DATE] [DATE] – [DATE] [DATE] Fecha Desde / Hasta" at bounding box center [809, 244] width 192 height 38
click at [745, 245] on input "[DATE]" at bounding box center [732, 250] width 39 height 16
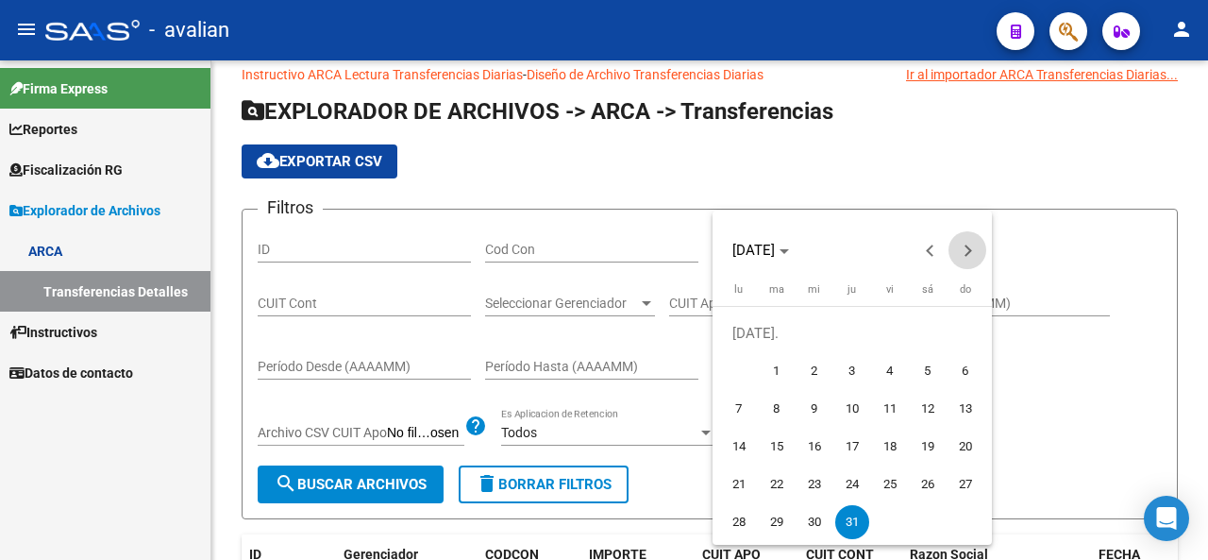
click at [978, 252] on span "Next month" at bounding box center [968, 250] width 38 height 38
click at [894, 331] on span "1" at bounding box center [890, 333] width 34 height 34
type input "[DATE]"
click at [894, 331] on span "1" at bounding box center [890, 333] width 34 height 34
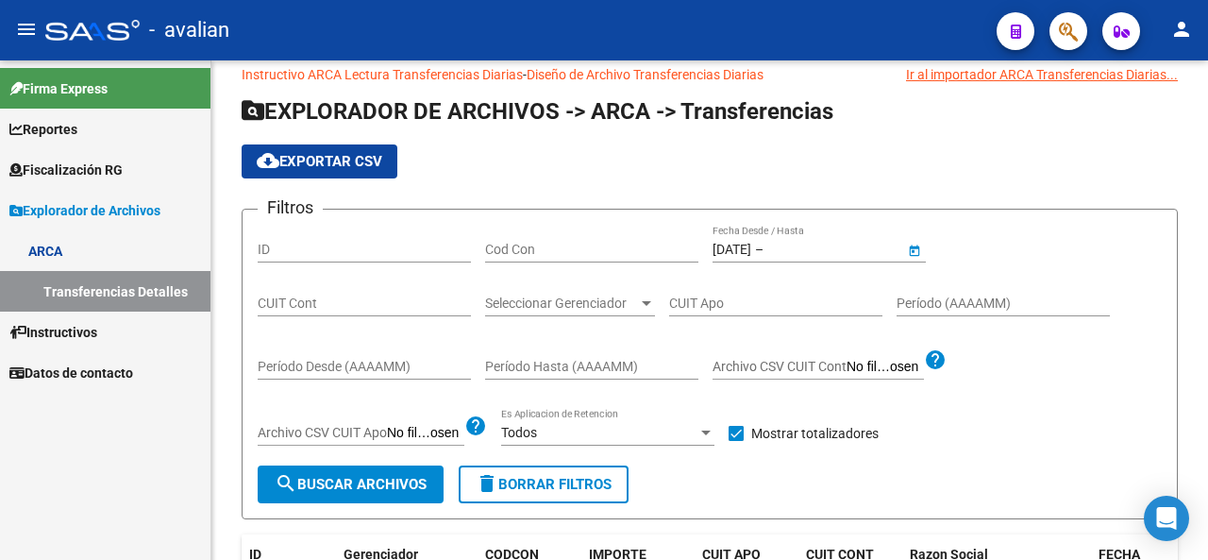
type input "[DATE]"
click at [387, 505] on form "Filtros ID Cod Con [DATE] [DATE] – [DATE] [DATE] Fecha Desde / Hasta CUIT Cont …" at bounding box center [710, 364] width 937 height 311
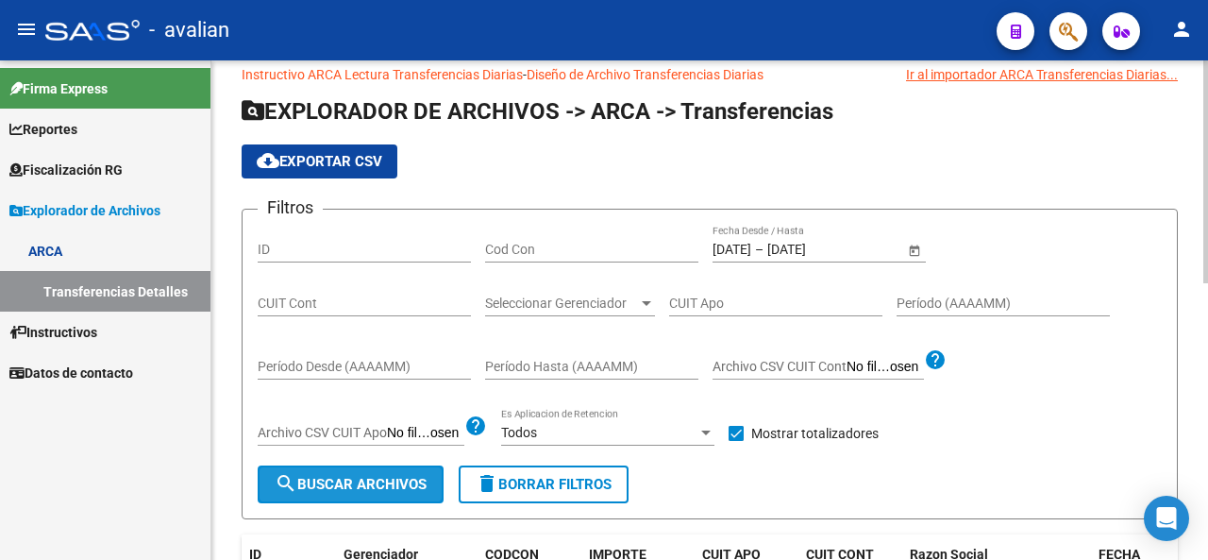
click at [381, 496] on button "search Buscar Archivos" at bounding box center [351, 484] width 186 height 38
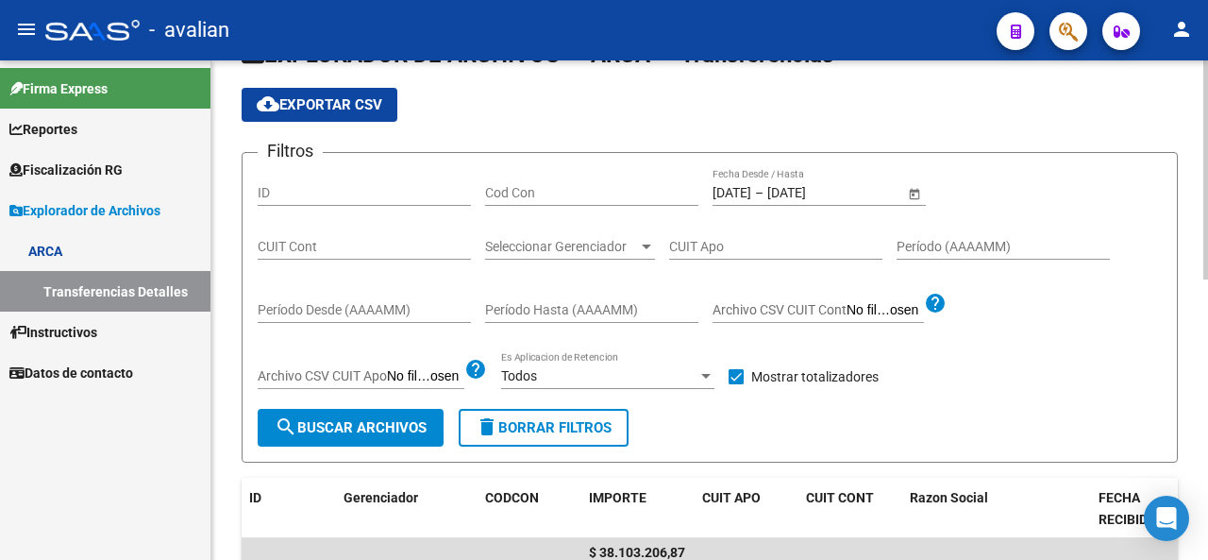
scroll to position [215, 0]
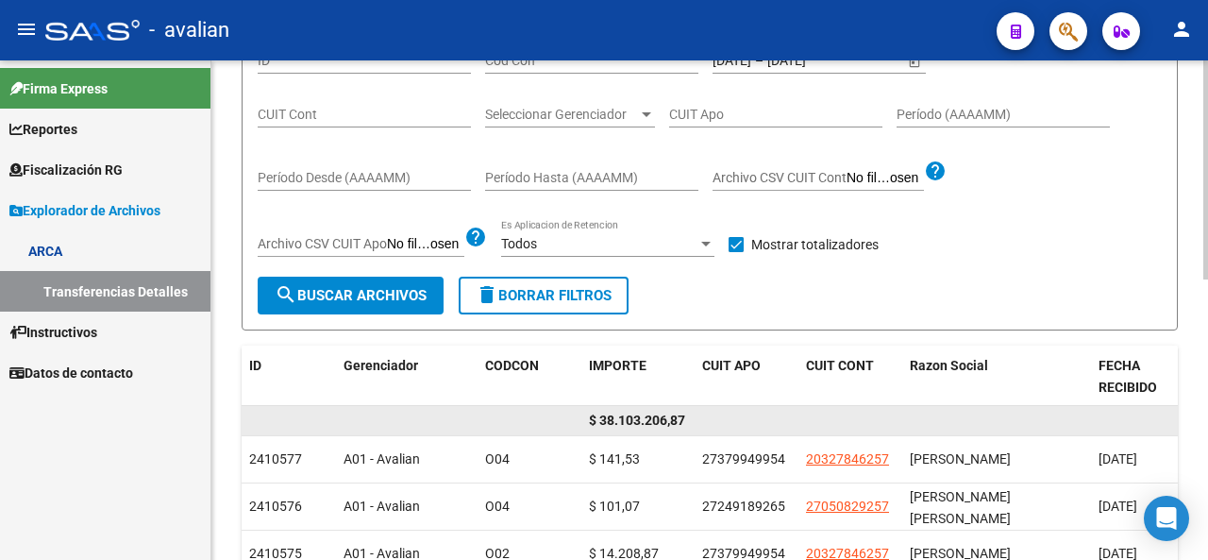
click at [592, 418] on span "$ 38.103.206,87" at bounding box center [637, 420] width 96 height 15
drag, startPoint x: 589, startPoint y: 418, endPoint x: 693, endPoint y: 425, distance: 104.1
click at [693, 425] on datatable-body-cell "$ 38.103.206,87" at bounding box center [638, 420] width 113 height 29
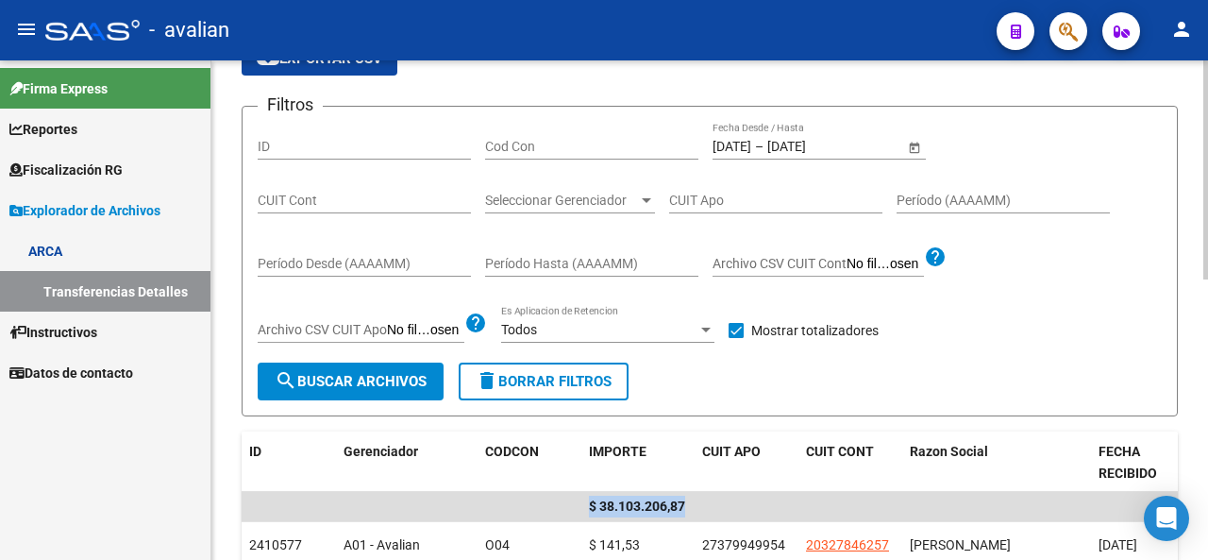
scroll to position [26, 0]
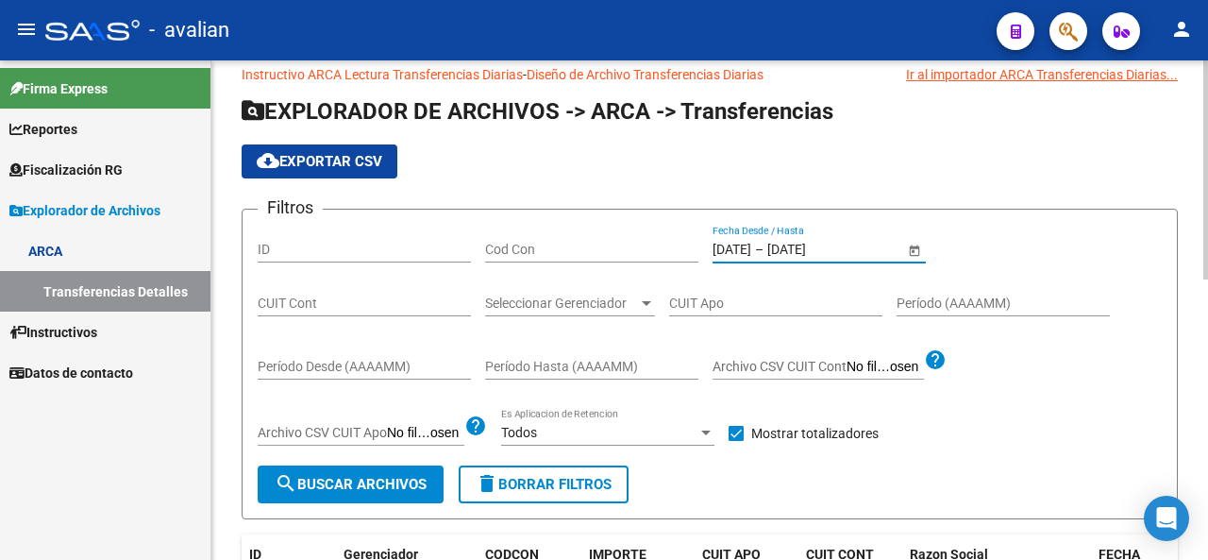
click at [751, 252] on input "[DATE]" at bounding box center [732, 250] width 39 height 16
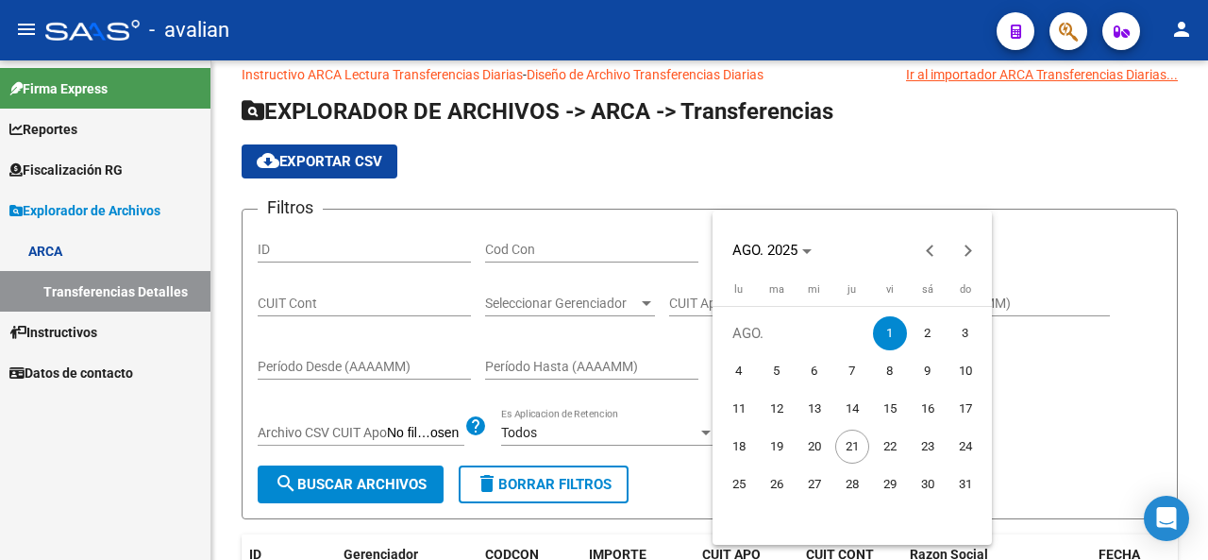
click at [743, 370] on span "4" at bounding box center [739, 371] width 34 height 34
type input "[DATE]"
click at [743, 370] on span "4" at bounding box center [739, 371] width 34 height 34
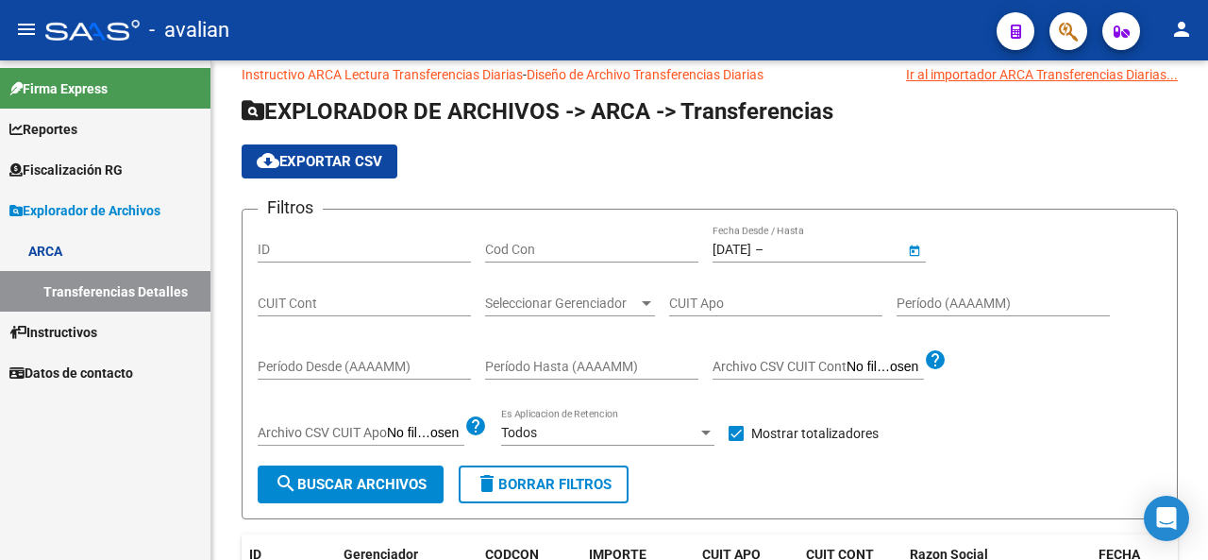
type input "[DATE]"
click at [404, 482] on span "search Buscar Archivos" at bounding box center [351, 484] width 152 height 17
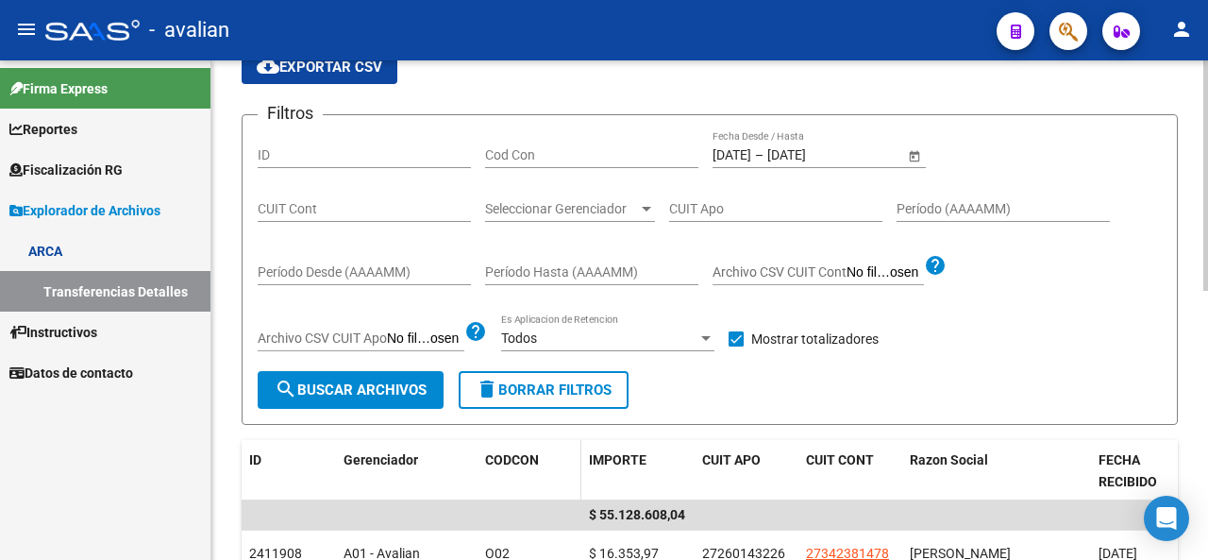
scroll to position [215, 0]
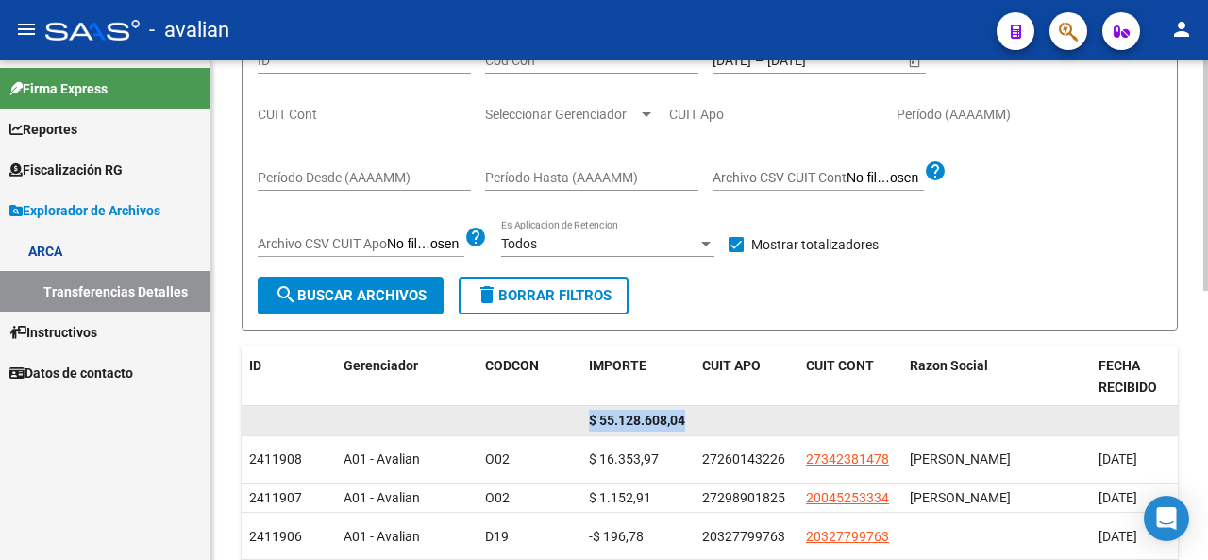
drag, startPoint x: 586, startPoint y: 421, endPoint x: 704, endPoint y: 409, distance: 118.6
click at [705, 409] on div "$ 55.128.608,04" at bounding box center [921, 421] width 1359 height 30
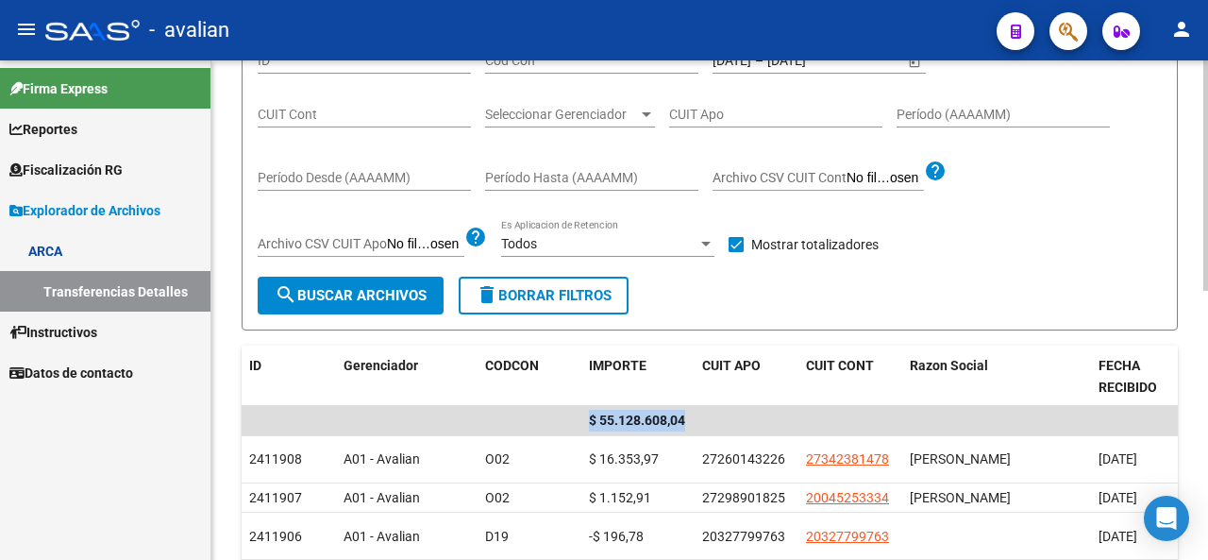
scroll to position [121, 0]
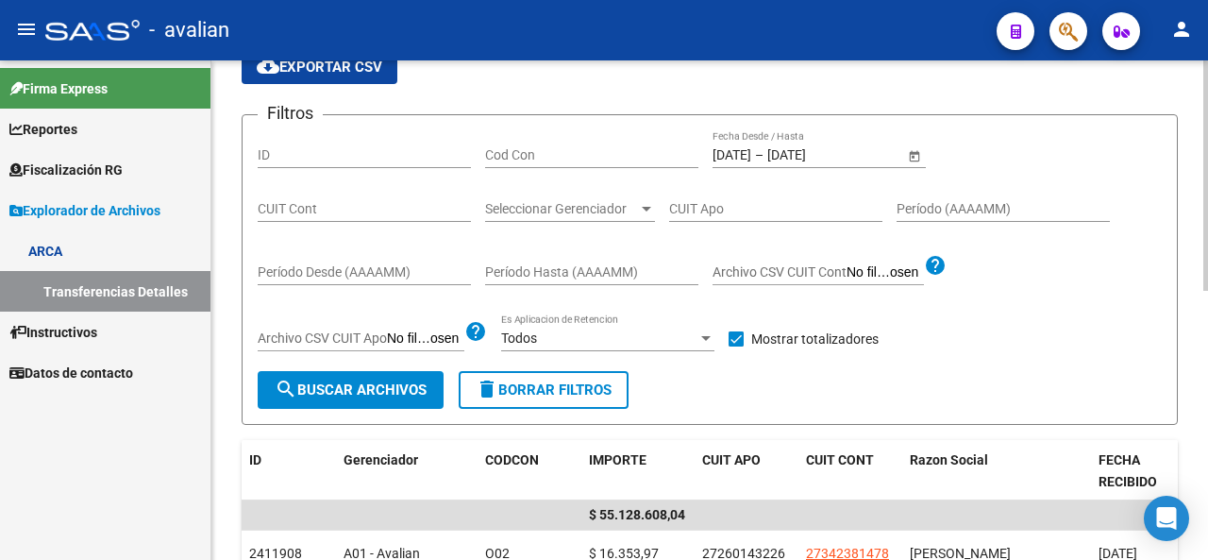
click at [746, 154] on input "[DATE]" at bounding box center [732, 155] width 39 height 16
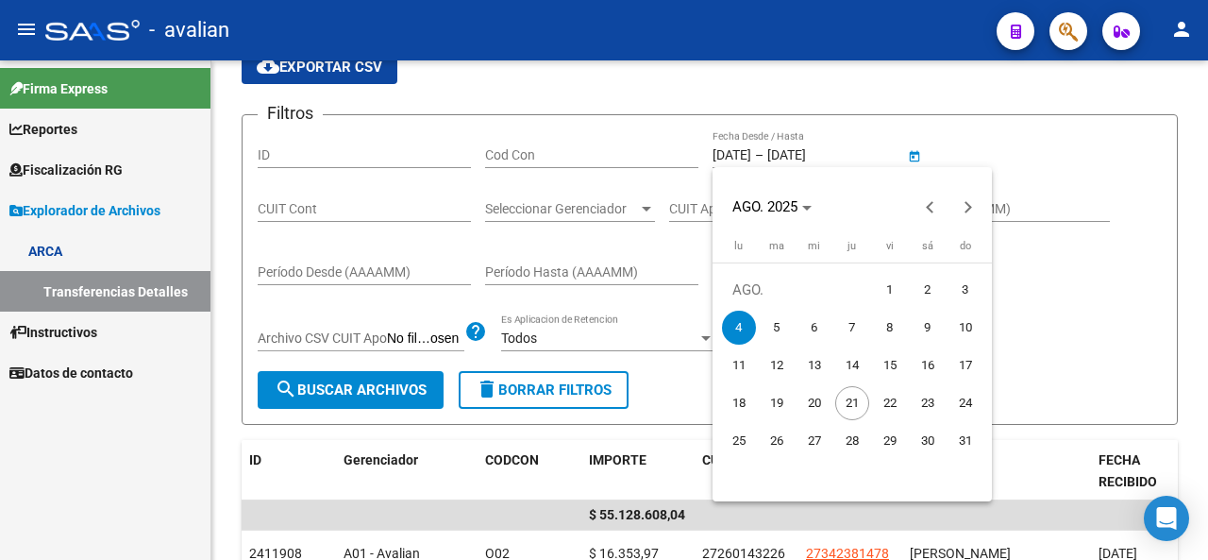
click at [796, 337] on button "6" at bounding box center [815, 328] width 38 height 38
type input "[DATE]"
click at [778, 338] on span "5" at bounding box center [777, 328] width 34 height 34
type input "[DATE]"
click at [774, 329] on span "5" at bounding box center [777, 328] width 34 height 34
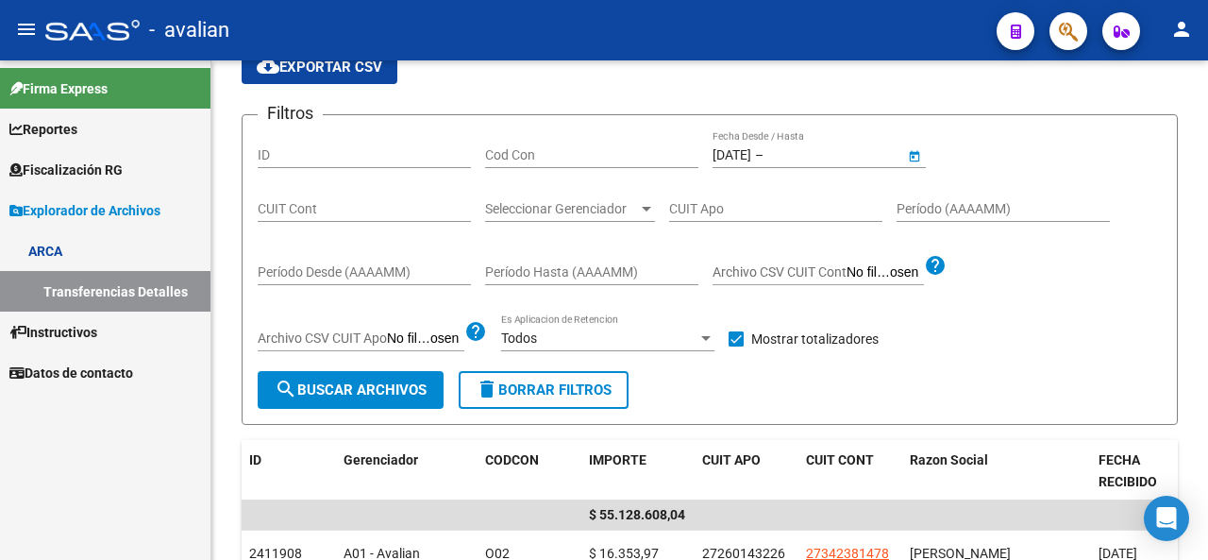
type input "[DATE]"
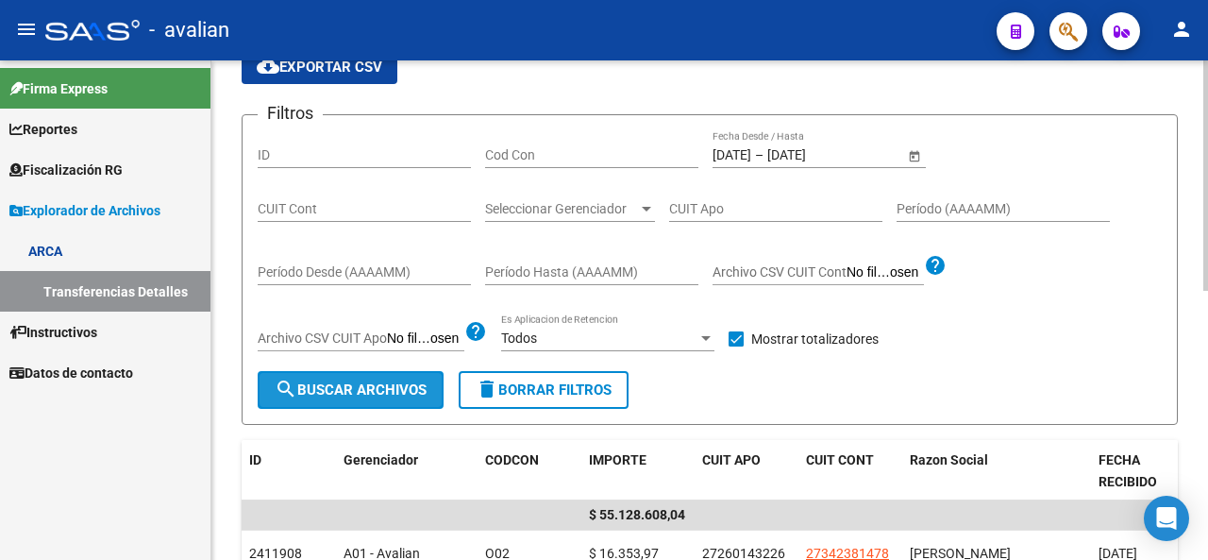
click at [355, 396] on span "search Buscar Archivos" at bounding box center [351, 389] width 152 height 17
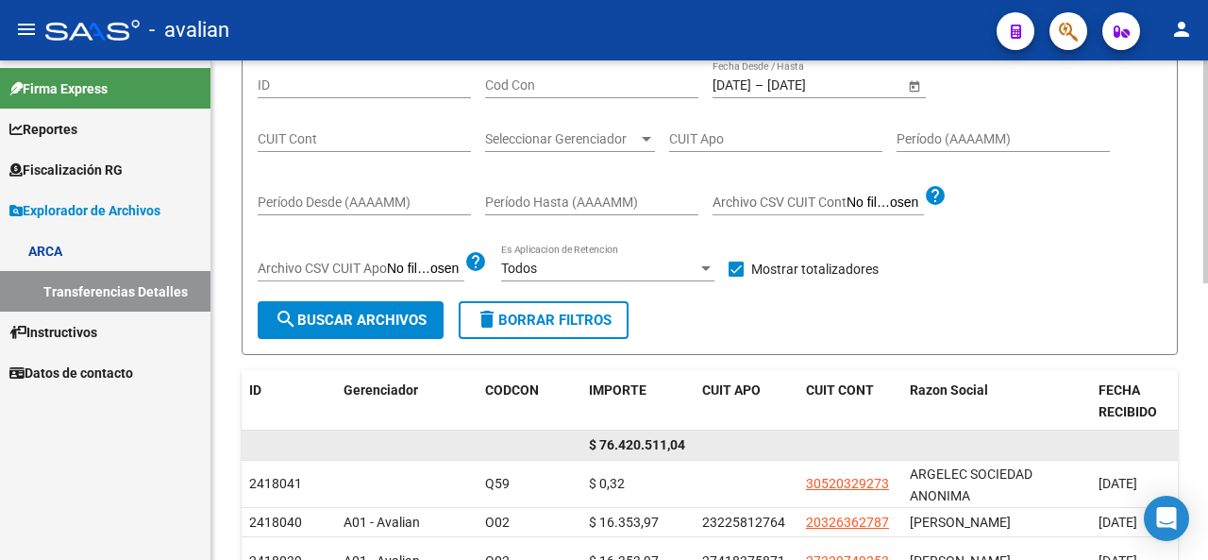
scroll to position [215, 0]
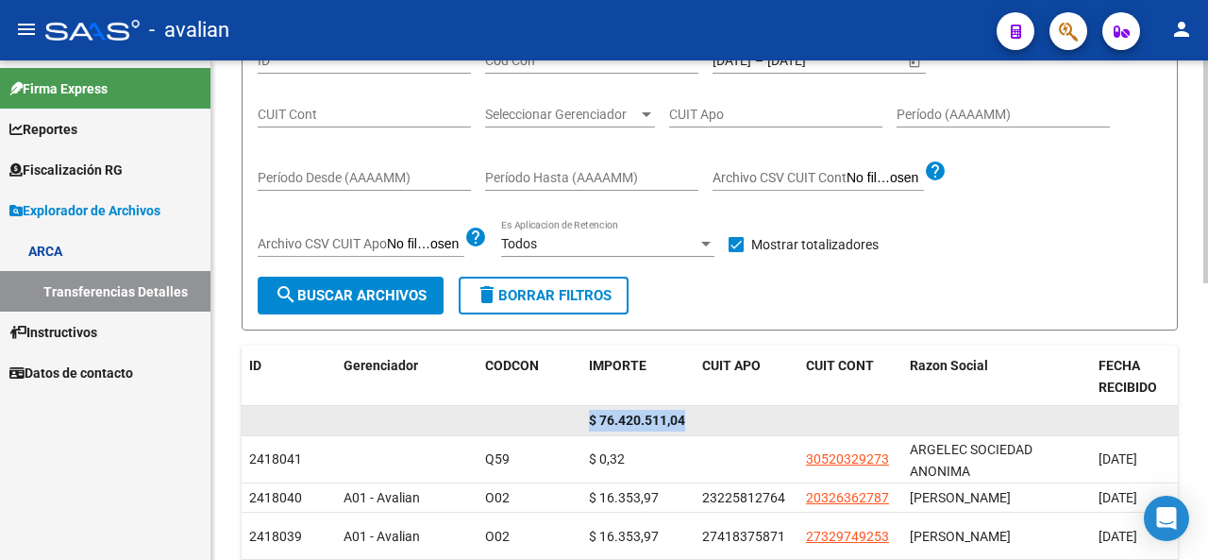
drag, startPoint x: 589, startPoint y: 414, endPoint x: 782, endPoint y: 427, distance: 193.0
click at [782, 427] on div "$ 76.420.511,04" at bounding box center [921, 421] width 1359 height 30
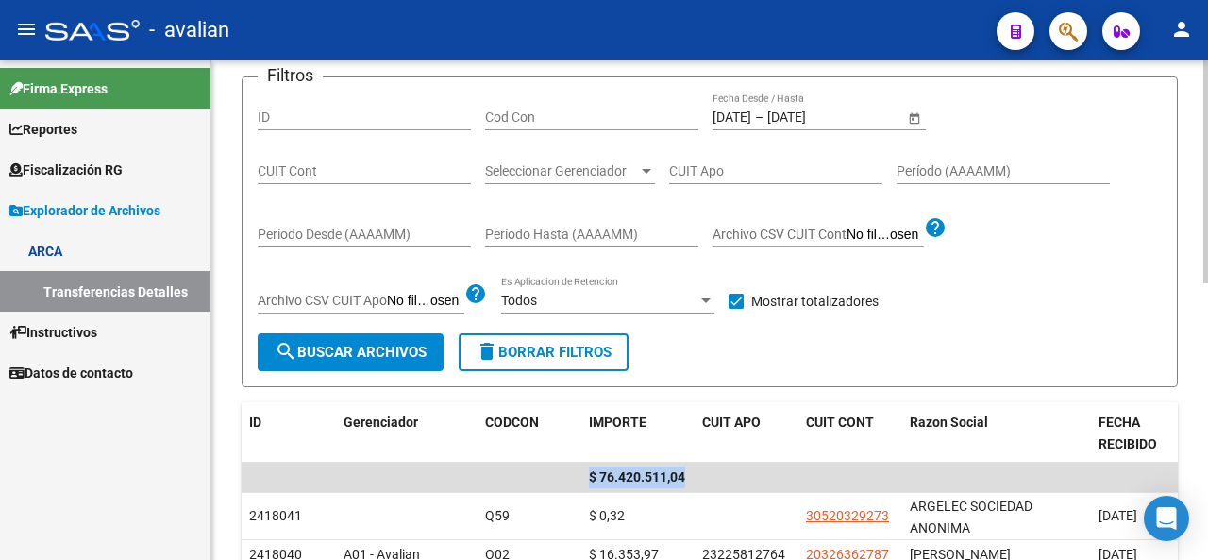
scroll to position [121, 0]
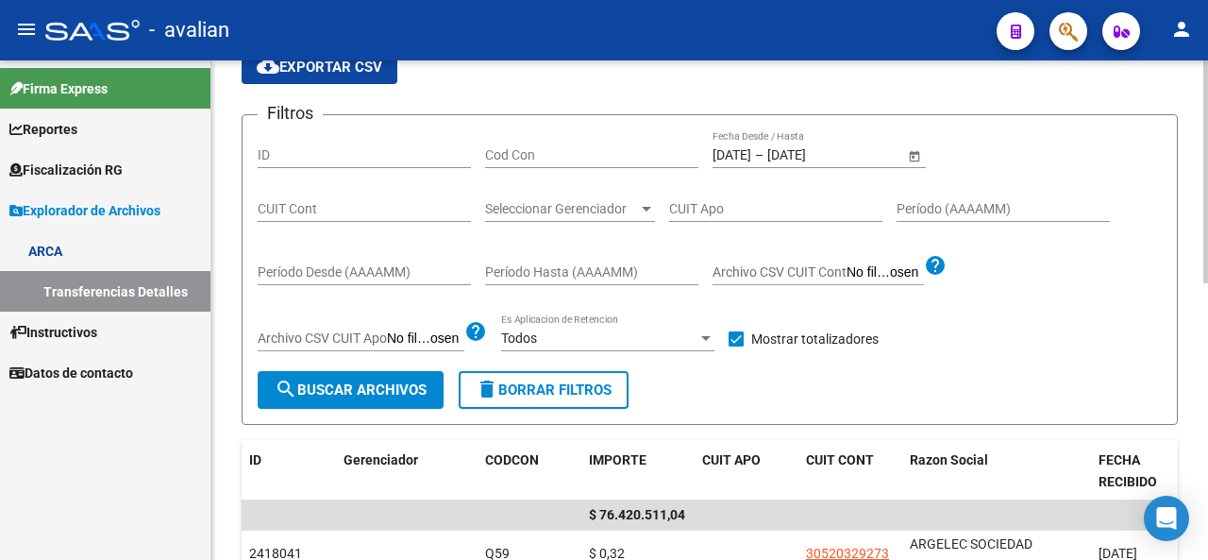
click at [764, 147] on span "–" at bounding box center [759, 155] width 8 height 16
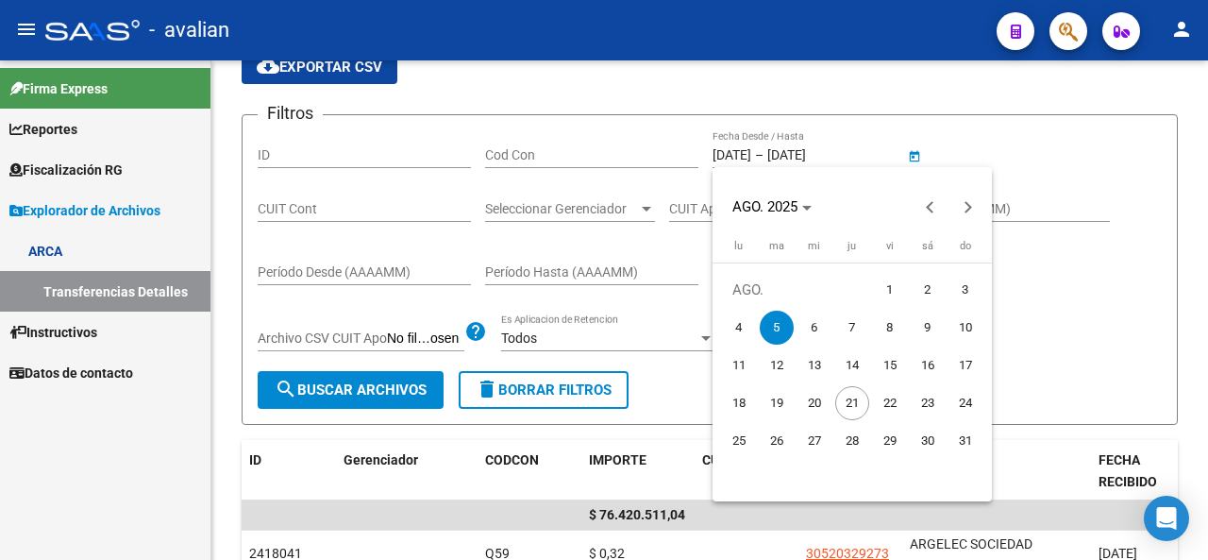
click at [810, 339] on span "6" at bounding box center [815, 328] width 34 height 34
type input "[DATE]"
click at [816, 333] on span "6" at bounding box center [815, 328] width 34 height 34
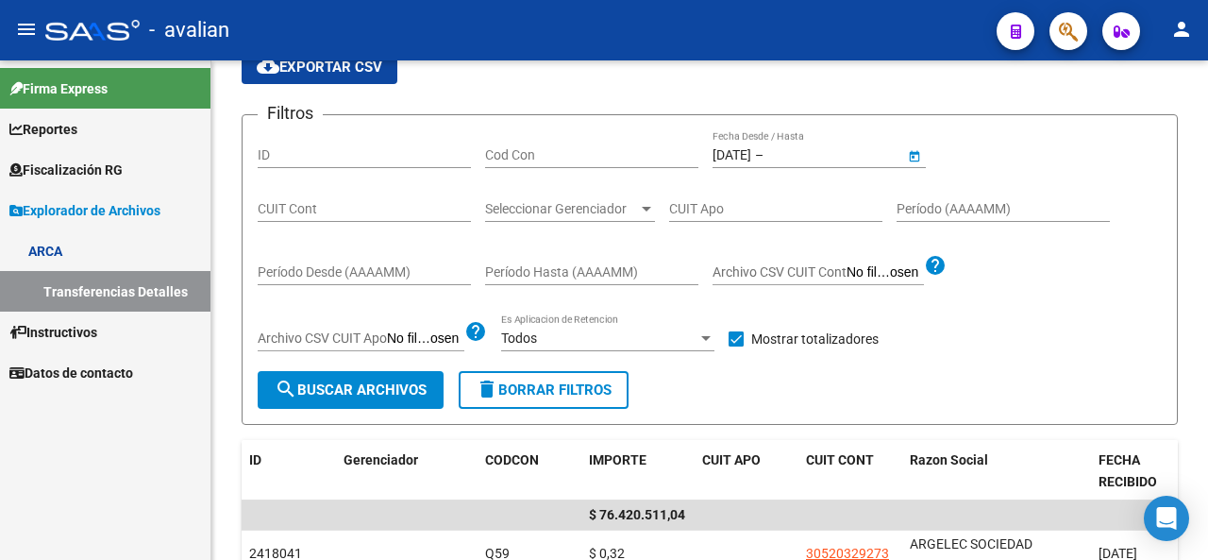
type input "[DATE]"
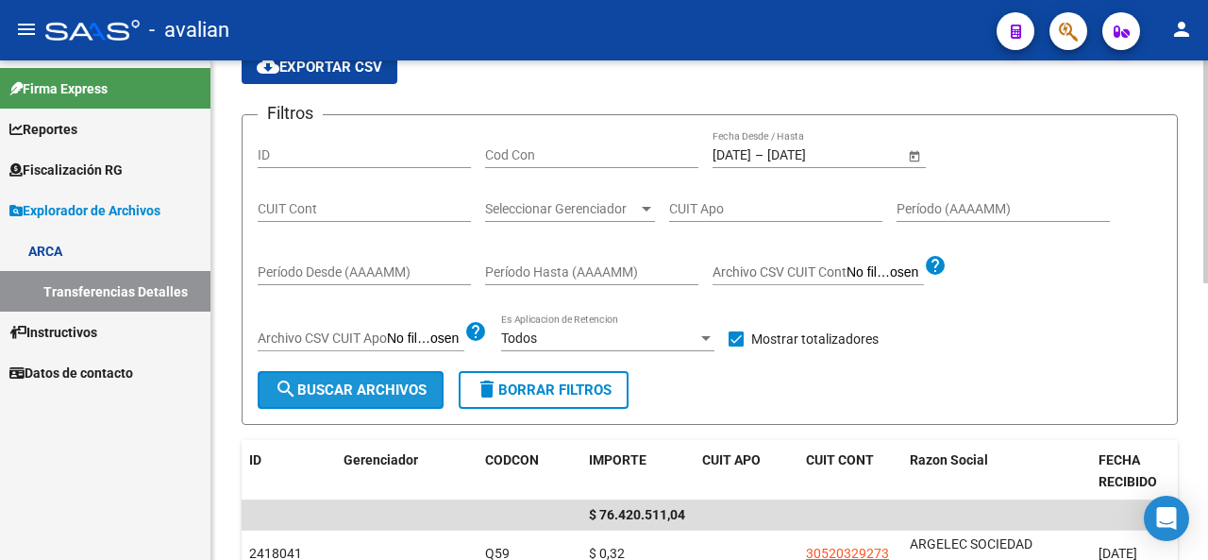
click at [373, 397] on span "search Buscar Archivos" at bounding box center [351, 389] width 152 height 17
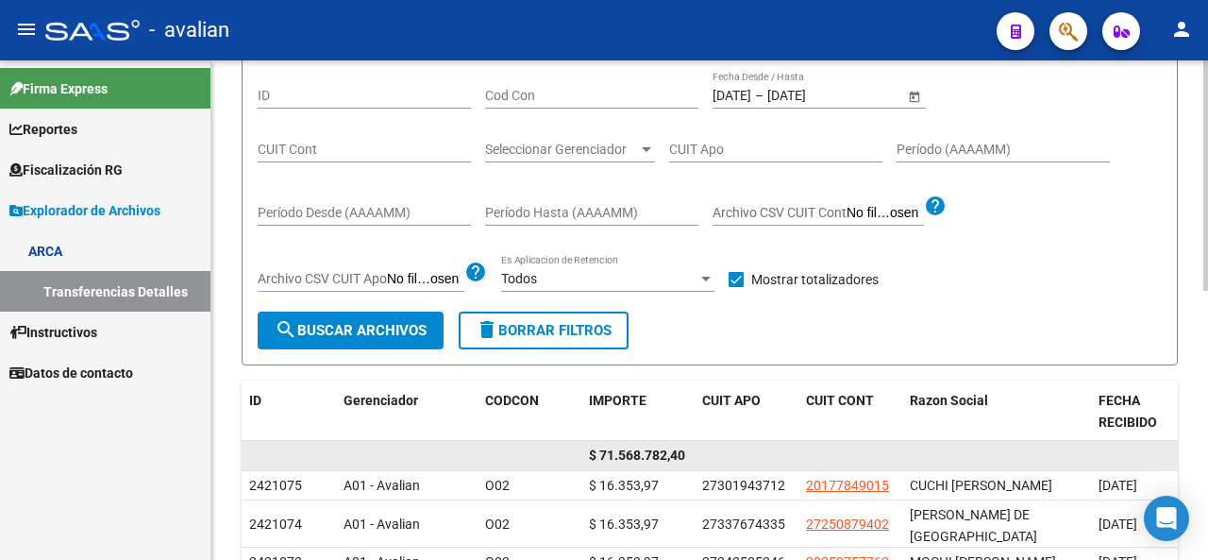
scroll to position [215, 0]
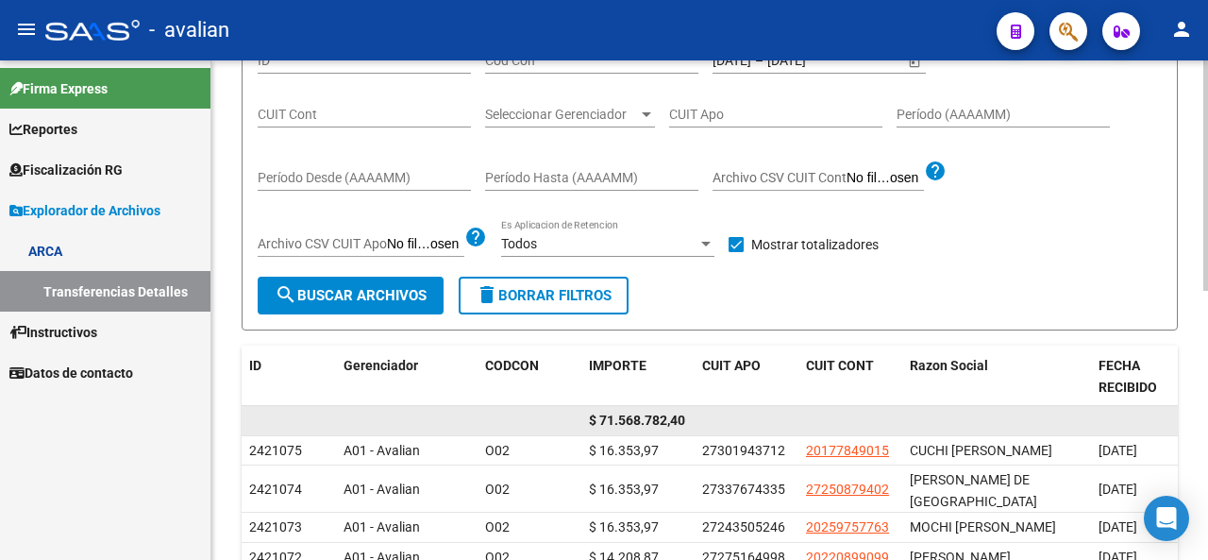
click at [587, 418] on datatable-body-cell "$ 71.568.782,40" at bounding box center [638, 420] width 113 height 29
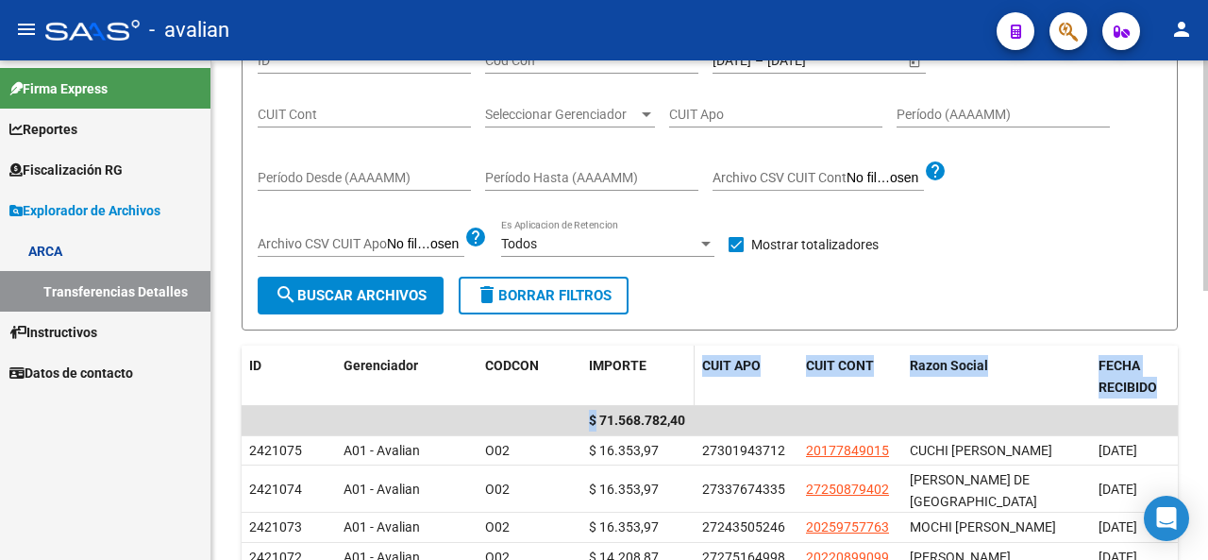
drag, startPoint x: 593, startPoint y: 418, endPoint x: 654, endPoint y: 402, distance: 63.4
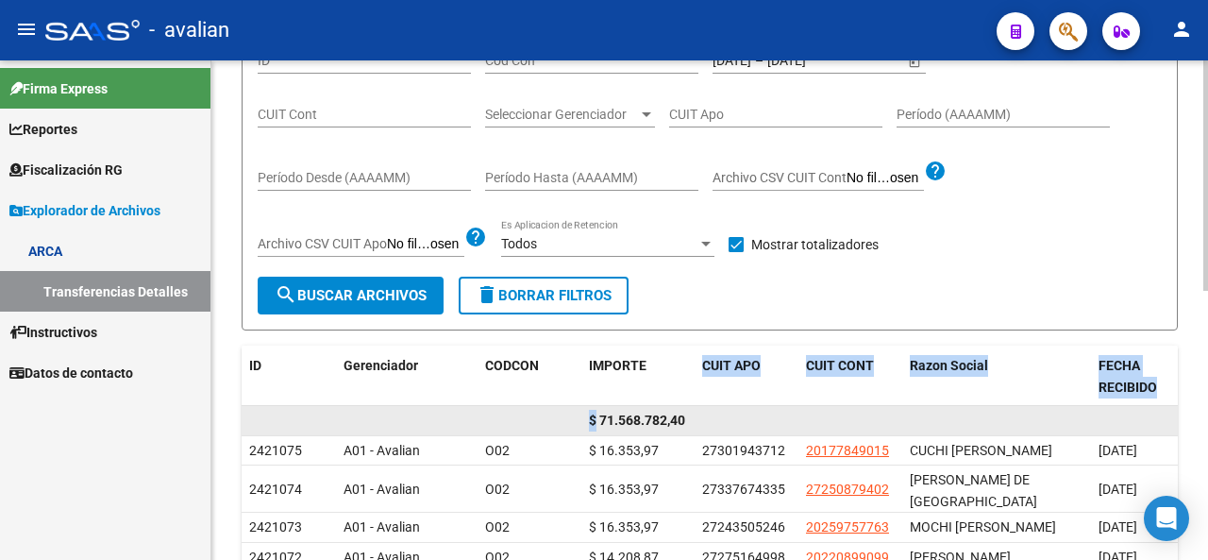
click at [576, 420] on datatable-body-cell at bounding box center [563, 420] width 38 height 29
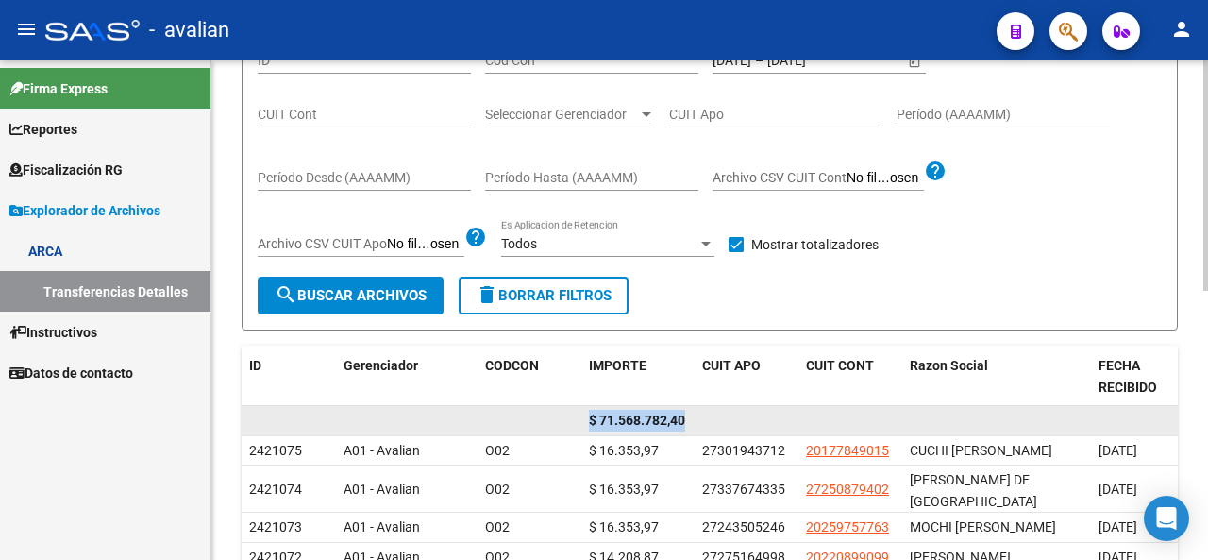
drag, startPoint x: 591, startPoint y: 419, endPoint x: 703, endPoint y: 413, distance: 112.5
click at [703, 413] on div "$ 71.568.782,40" at bounding box center [921, 421] width 1359 height 30
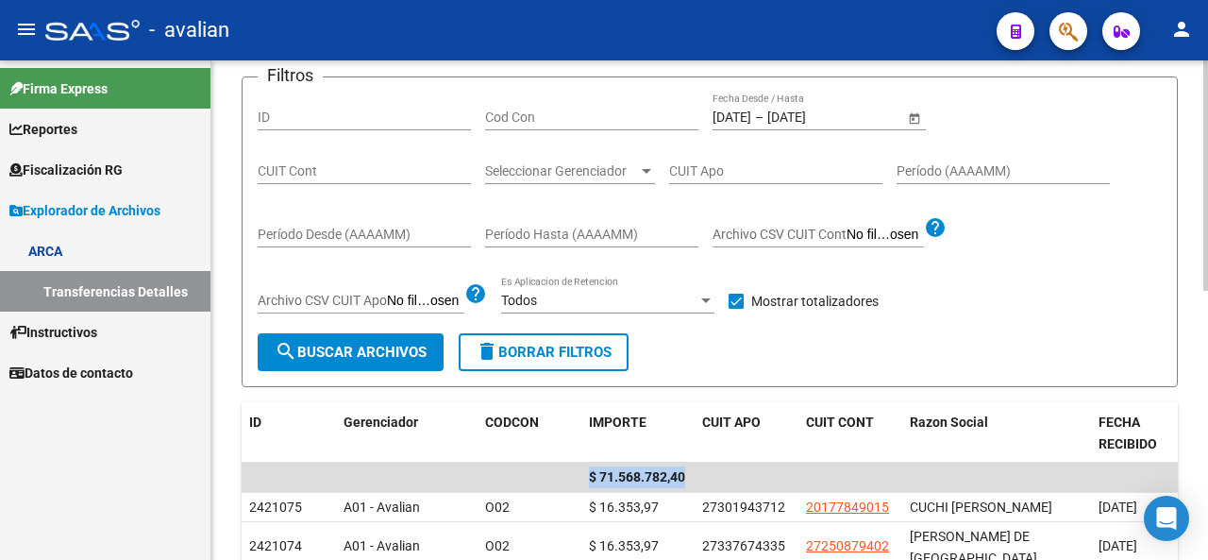
scroll to position [121, 0]
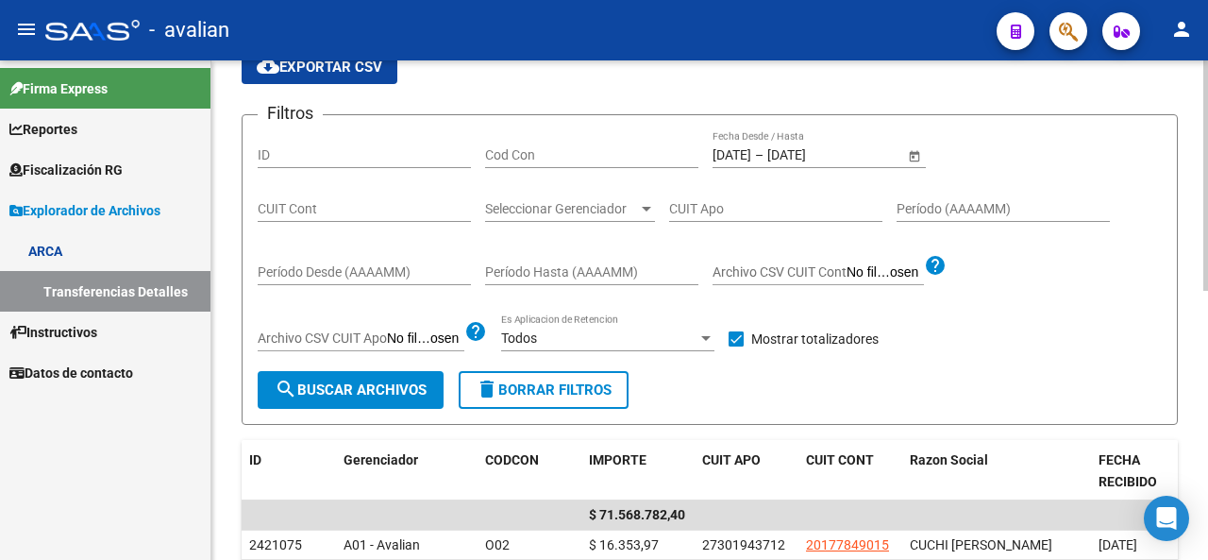
click at [768, 160] on div "[DATE] [DATE] – [DATE] End date" at bounding box center [809, 155] width 192 height 16
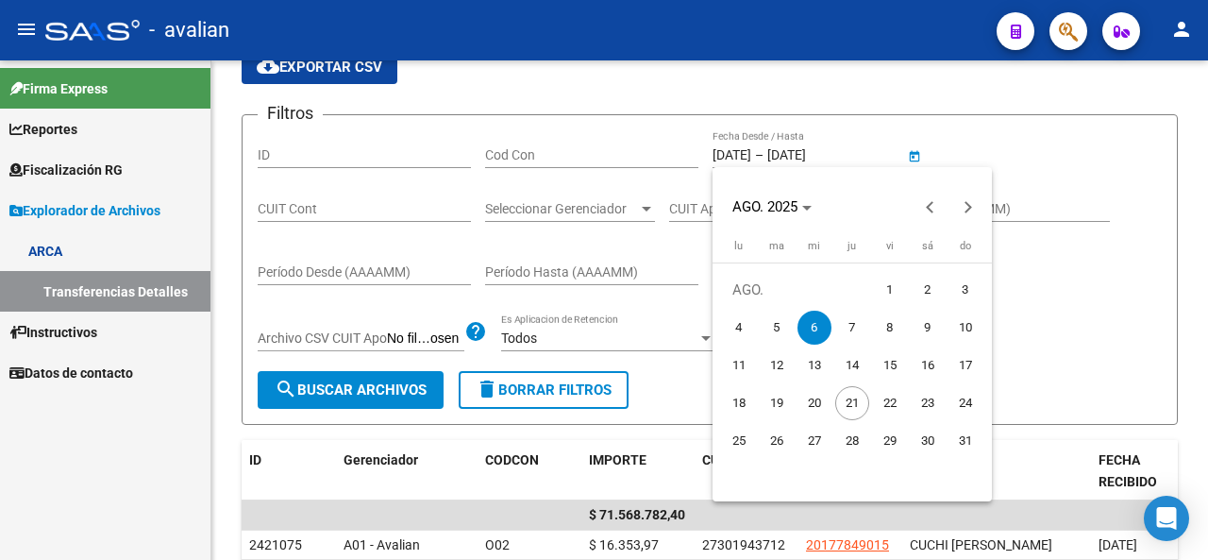
click at [870, 328] on button "7" at bounding box center [853, 328] width 38 height 38
type input "[DATE]"
click at [863, 329] on span "7" at bounding box center [853, 328] width 34 height 34
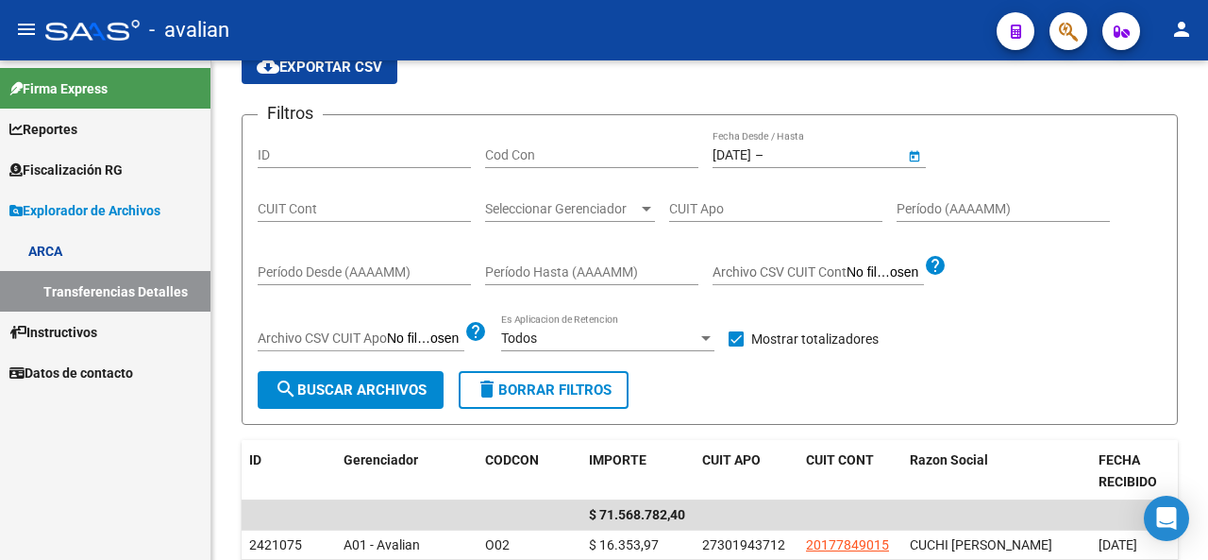
type input "[DATE]"
click at [344, 384] on span "search Buscar Archivos" at bounding box center [351, 389] width 152 height 17
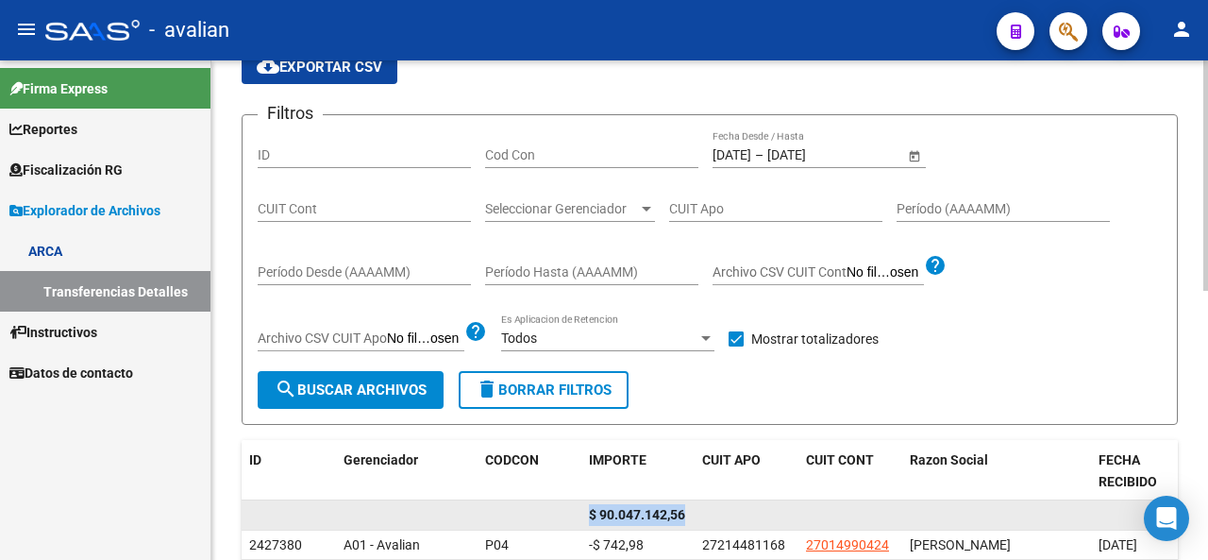
drag, startPoint x: 592, startPoint y: 515, endPoint x: 746, endPoint y: 509, distance: 154.0
click at [738, 515] on div "$ 90.047.142,56" at bounding box center [921, 515] width 1359 height 30
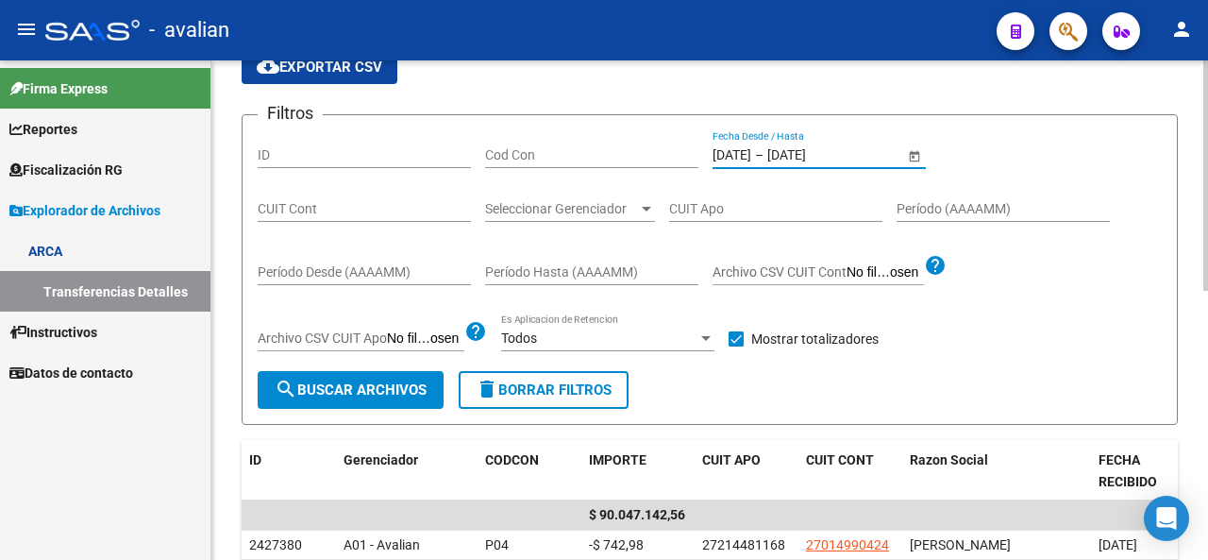
click at [751, 156] on input "[DATE]" at bounding box center [732, 155] width 39 height 16
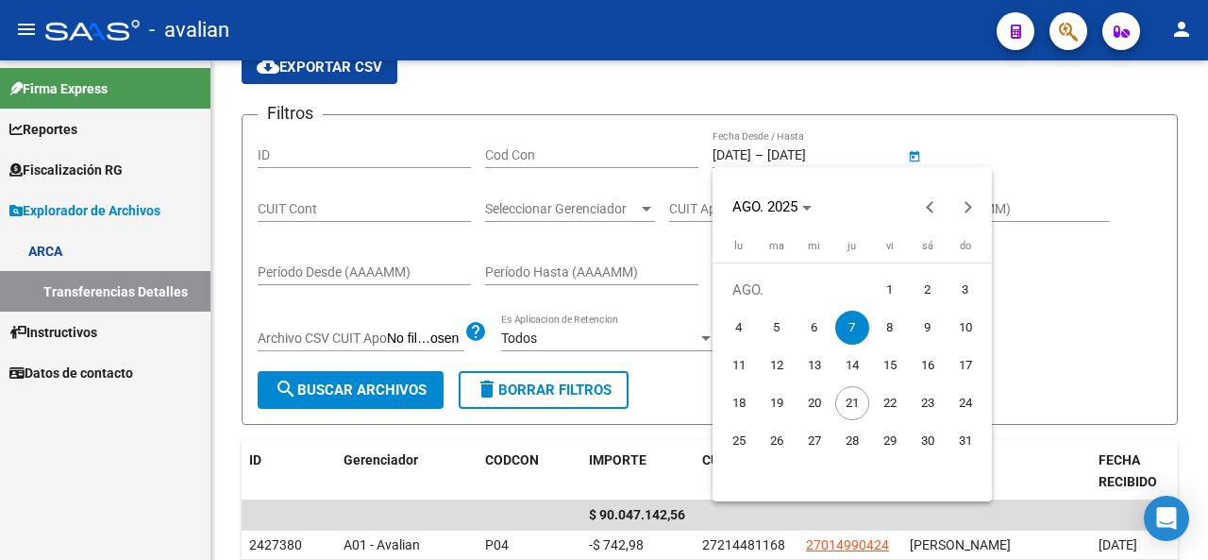
click at [884, 322] on span "8" at bounding box center [890, 328] width 34 height 34
type input "[DATE]"
click at [884, 322] on span "8" at bounding box center [890, 328] width 34 height 34
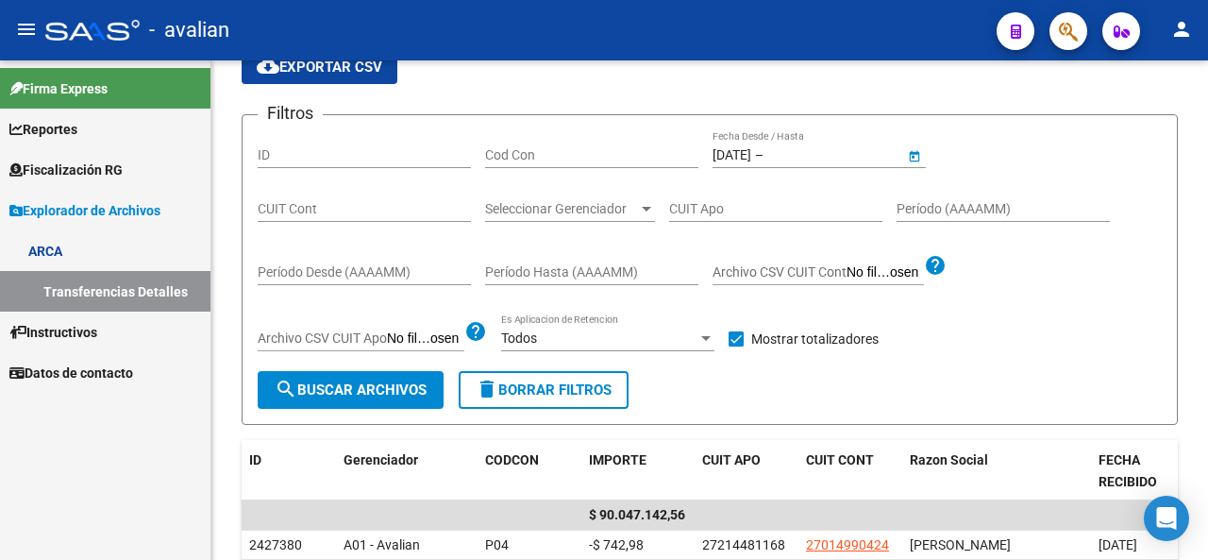
type input "[DATE]"
click at [381, 371] on button "search Buscar Archivos" at bounding box center [351, 390] width 186 height 38
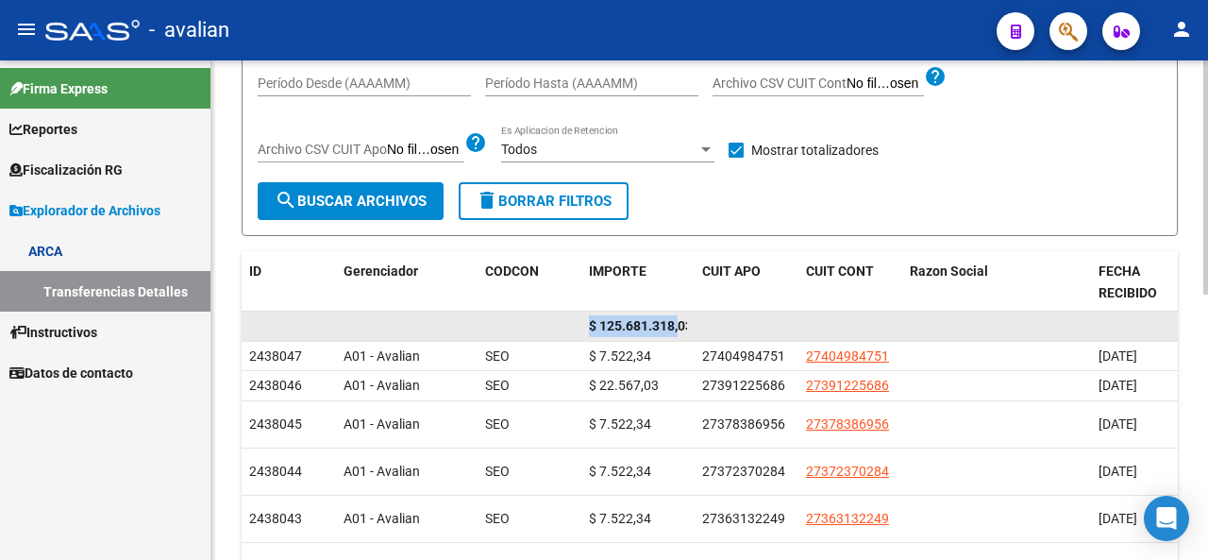
scroll to position [0, 7]
drag, startPoint x: 589, startPoint y: 324, endPoint x: 750, endPoint y: 322, distance: 160.5
click at [750, 322] on div "$ 125.681.318,03" at bounding box center [921, 327] width 1359 height 30
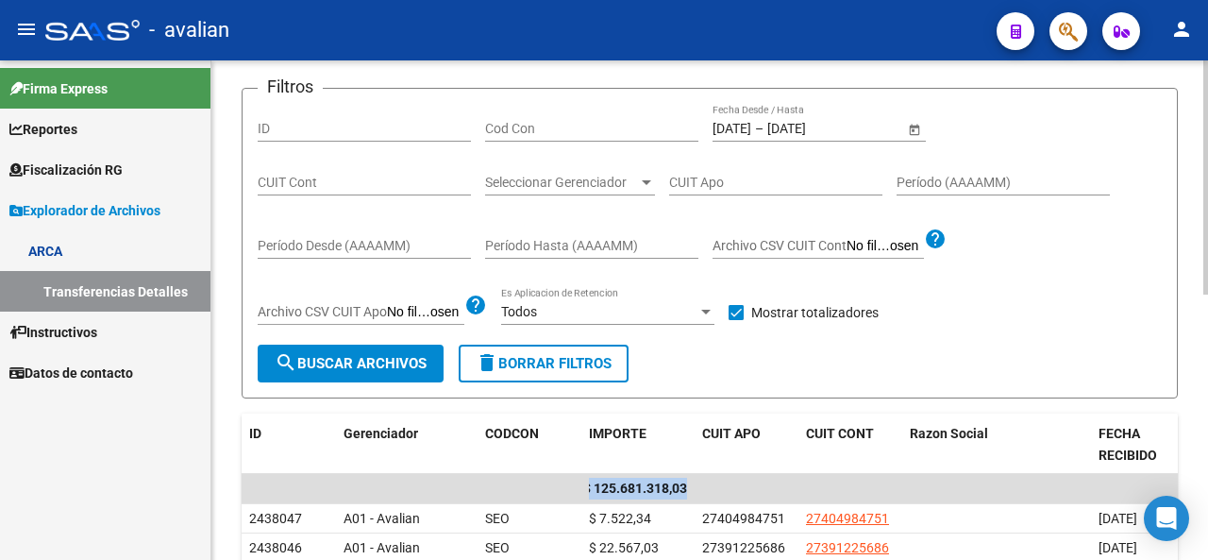
scroll to position [121, 0]
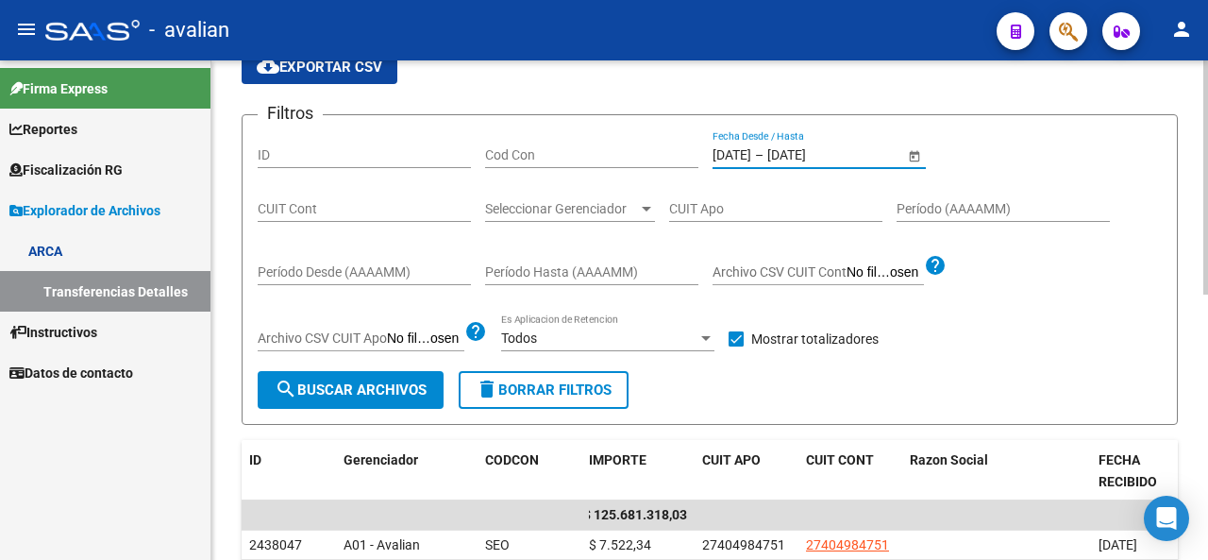
click at [742, 158] on input "[DATE]" at bounding box center [732, 155] width 39 height 16
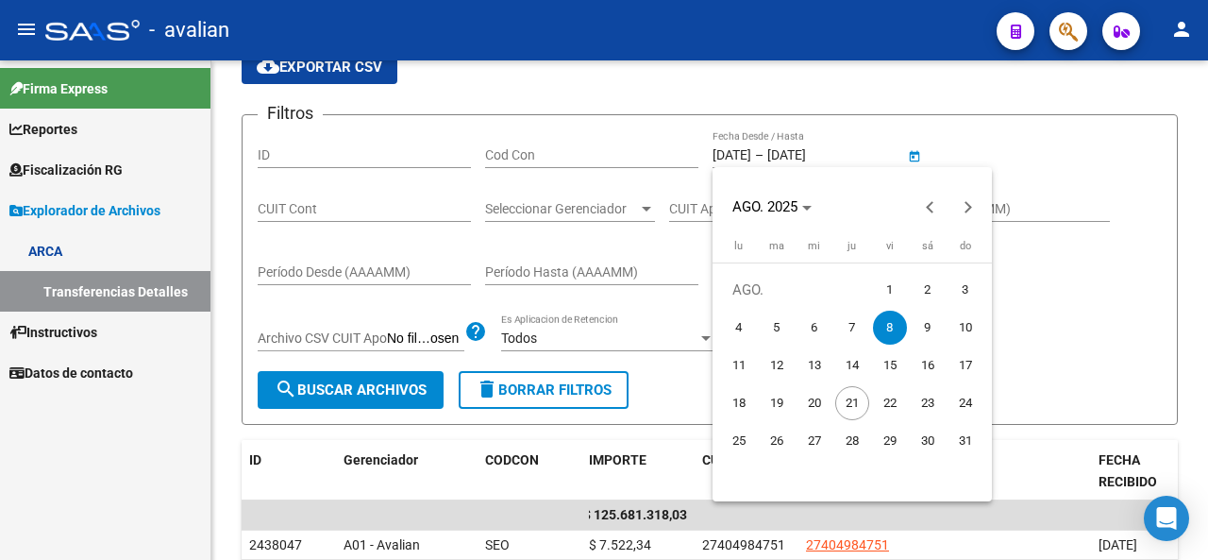
click at [916, 329] on span "9" at bounding box center [928, 328] width 34 height 34
type input "[DATE]"
click at [934, 322] on span "9" at bounding box center [928, 328] width 34 height 34
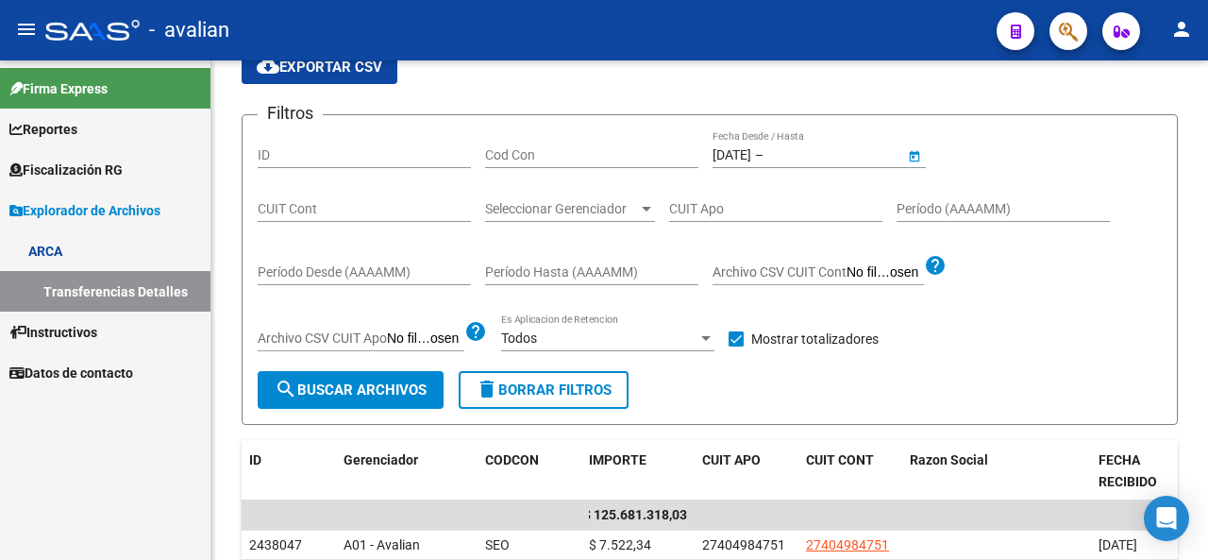
type input "[DATE]"
click at [764, 155] on span "–" at bounding box center [759, 155] width 8 height 16
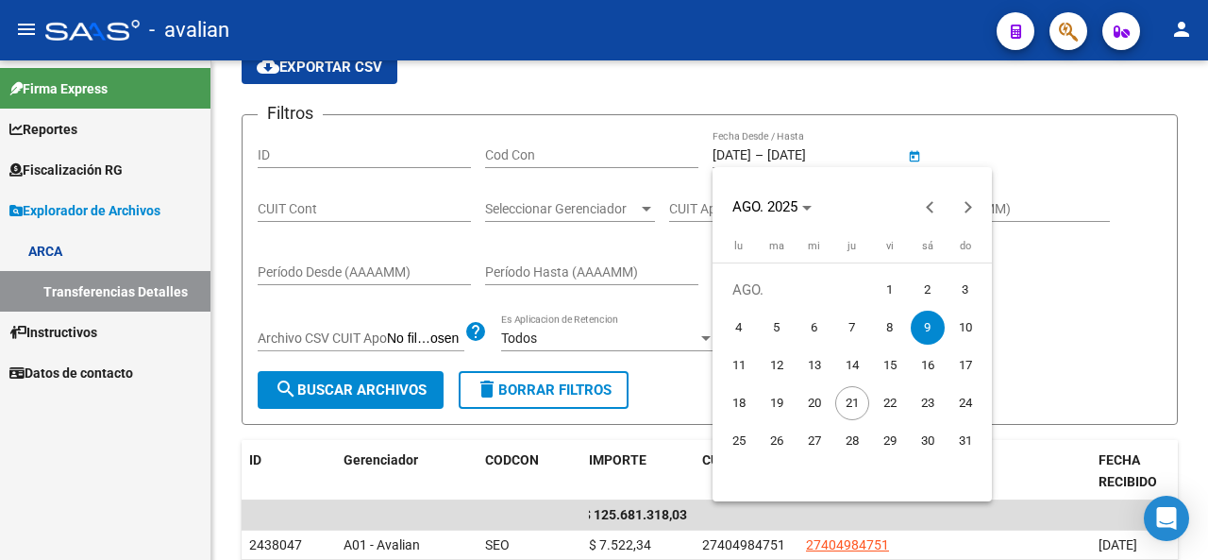
click at [740, 368] on span "11" at bounding box center [739, 365] width 34 height 34
type input "[DATE]"
click at [738, 371] on span "11" at bounding box center [739, 365] width 34 height 34
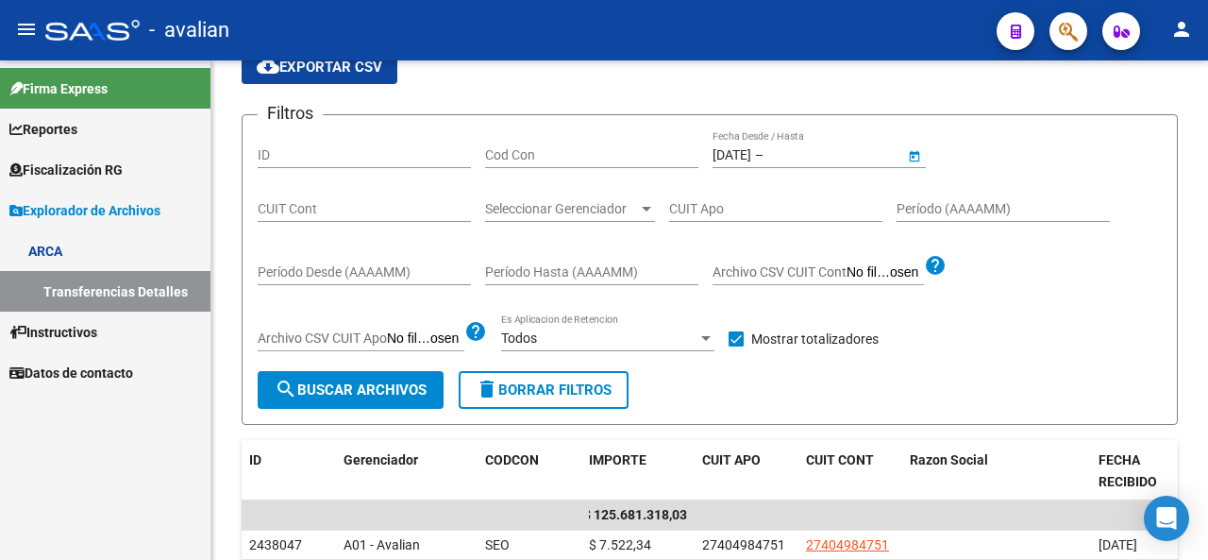
type input "[DATE]"
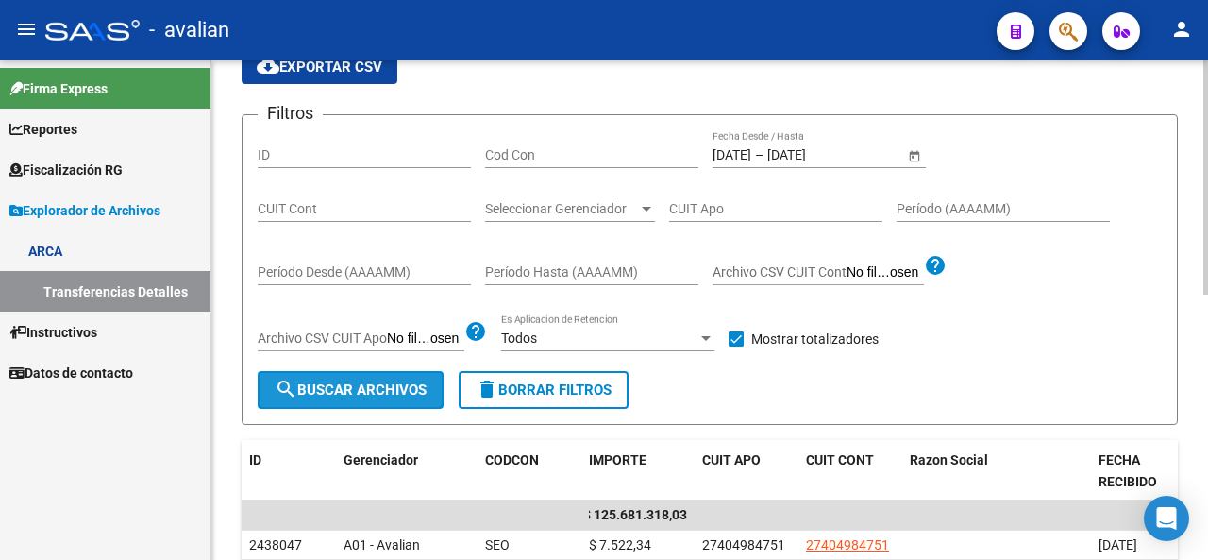
click at [431, 402] on button "search Buscar Archivos" at bounding box center [351, 390] width 186 height 38
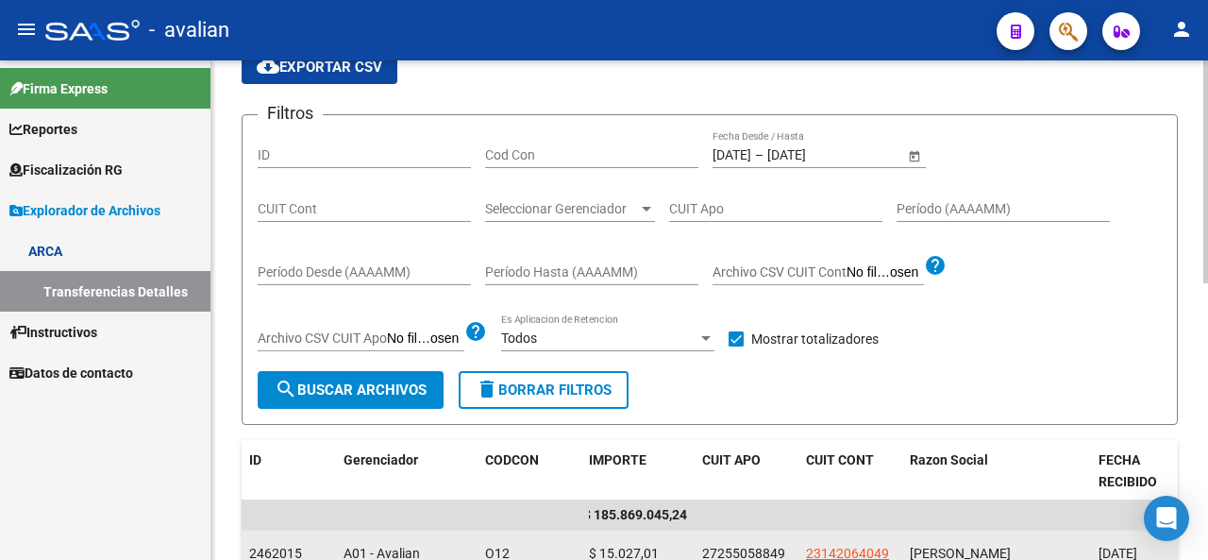
scroll to position [215, 0]
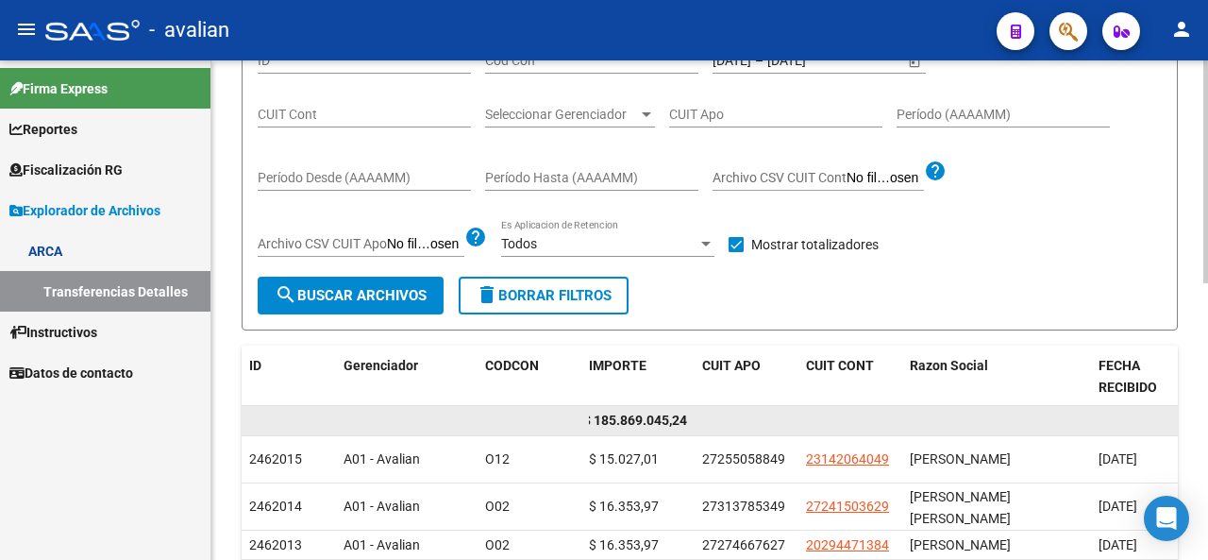
click at [599, 414] on span "$ 185.869.045,24" at bounding box center [635, 420] width 104 height 15
drag, startPoint x: 585, startPoint y: 414, endPoint x: 555, endPoint y: 425, distance: 31.9
click at [528, 426] on div "$ 185.869.045,24" at bounding box center [921, 421] width 1359 height 30
click at [596, 428] on div "$ 185.869.045,24" at bounding box center [638, 421] width 98 height 22
click at [597, 427] on div "$ 185.869.045,24" at bounding box center [638, 421] width 98 height 22
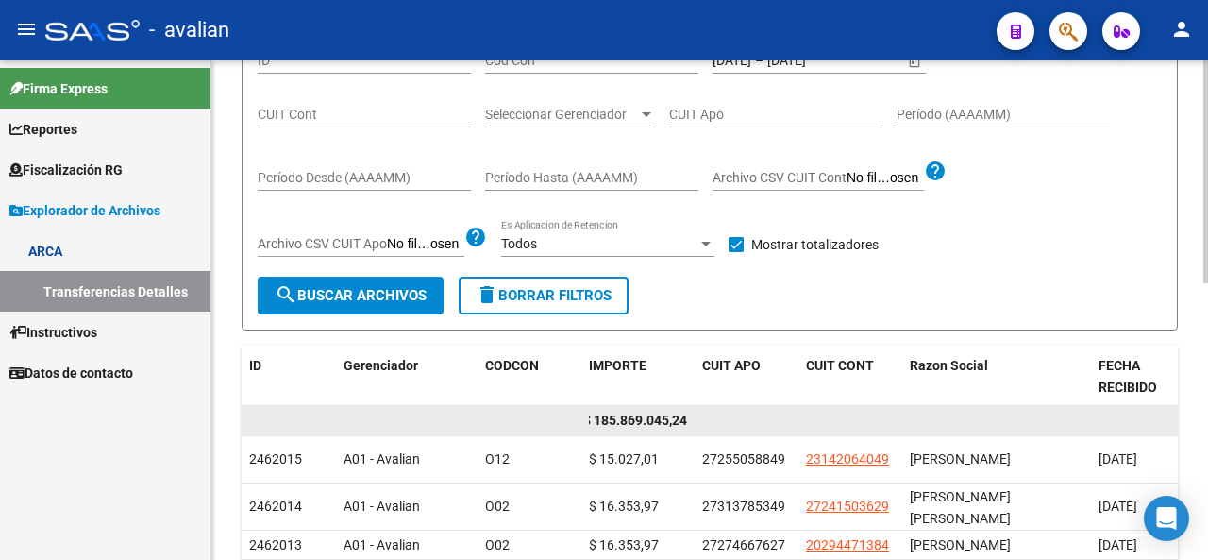
click at [576, 420] on datatable-body-cell at bounding box center [563, 420] width 38 height 29
click at [599, 416] on span "$ 185.869.045,24" at bounding box center [635, 420] width 104 height 15
drag, startPoint x: 599, startPoint y: 416, endPoint x: 579, endPoint y: 420, distance: 20.2
click at [579, 420] on div "$ 185.869.045,24" at bounding box center [921, 421] width 1359 height 30
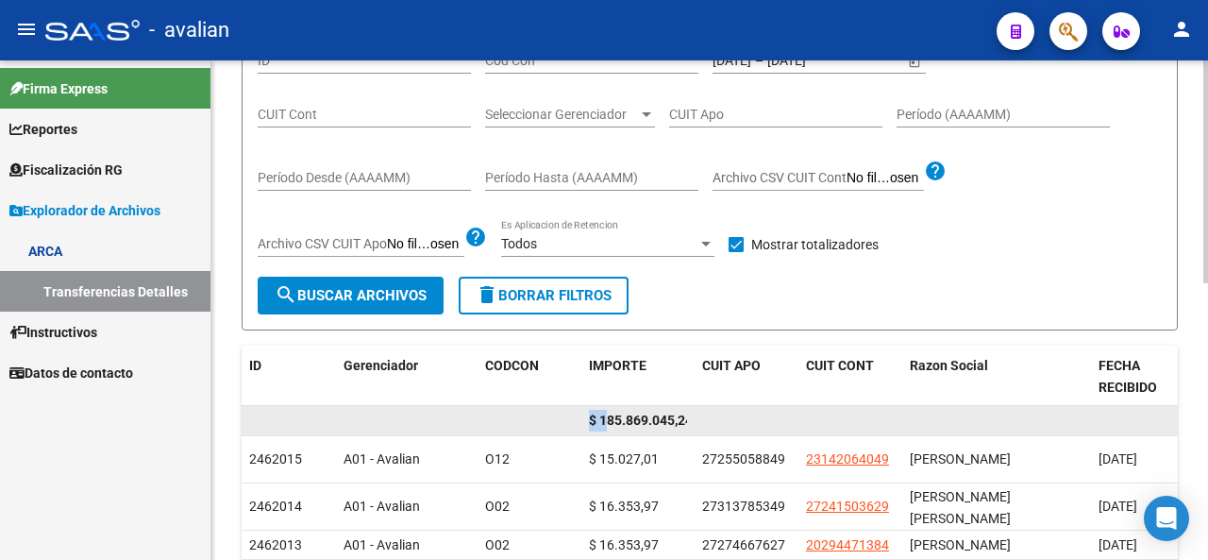
click at [583, 420] on datatable-body-cell "$ 185.869.045,24" at bounding box center [638, 420] width 113 height 29
drag, startPoint x: 588, startPoint y: 418, endPoint x: 704, endPoint y: 421, distance: 116.2
click at [704, 421] on div "$ 185.869.045,24" at bounding box center [921, 421] width 1359 height 30
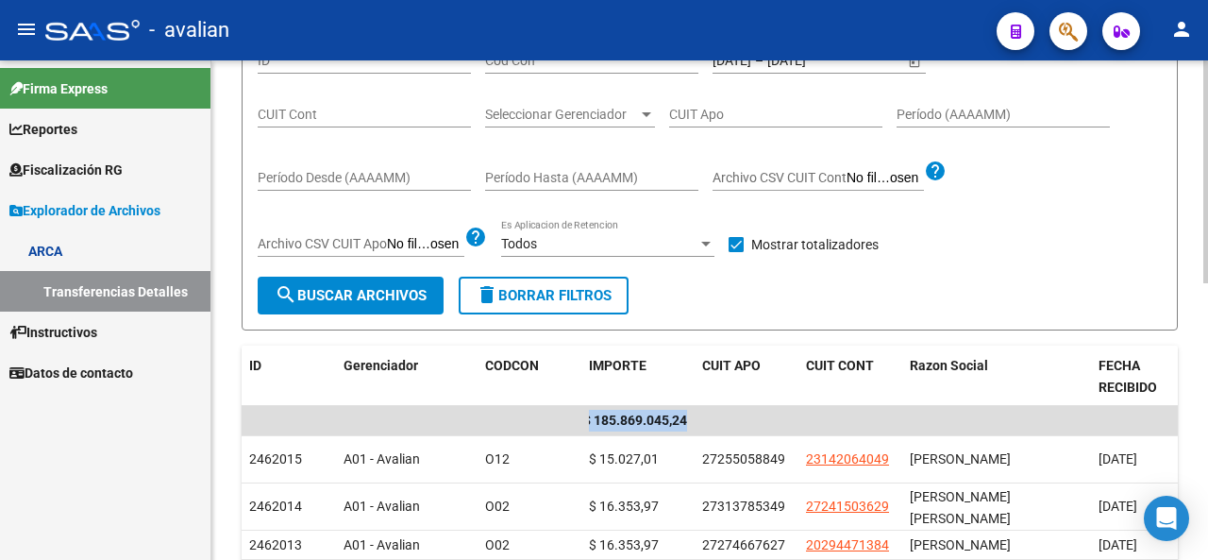
scroll to position [26, 0]
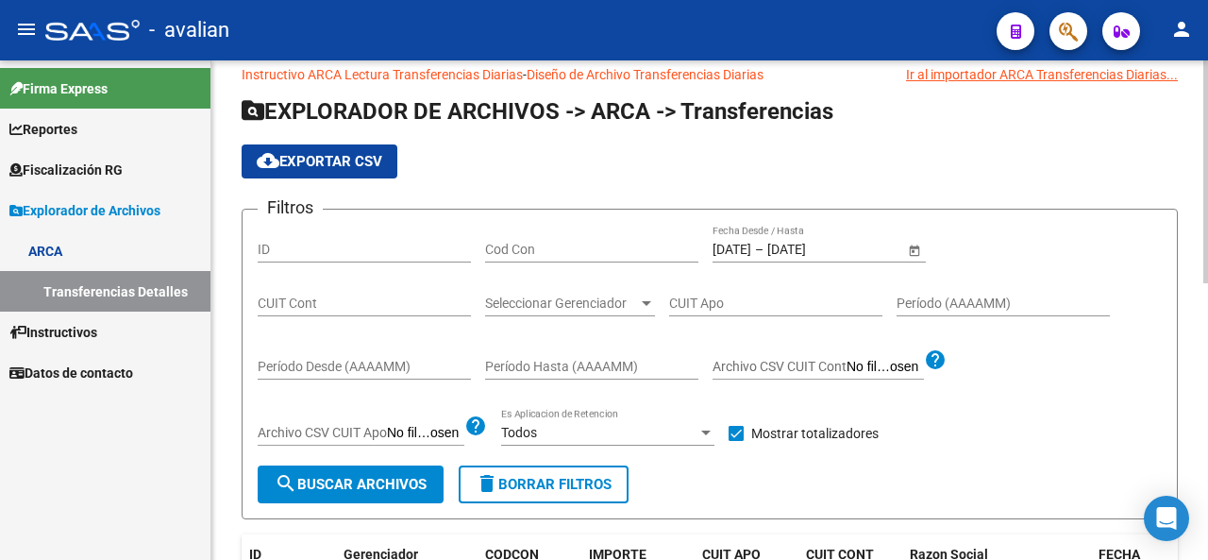
click at [755, 239] on div "[DATE] [DATE] – [DATE] End date Fecha Desde / Hasta" at bounding box center [809, 244] width 192 height 38
click at [751, 242] on input "[DATE]" at bounding box center [732, 250] width 39 height 16
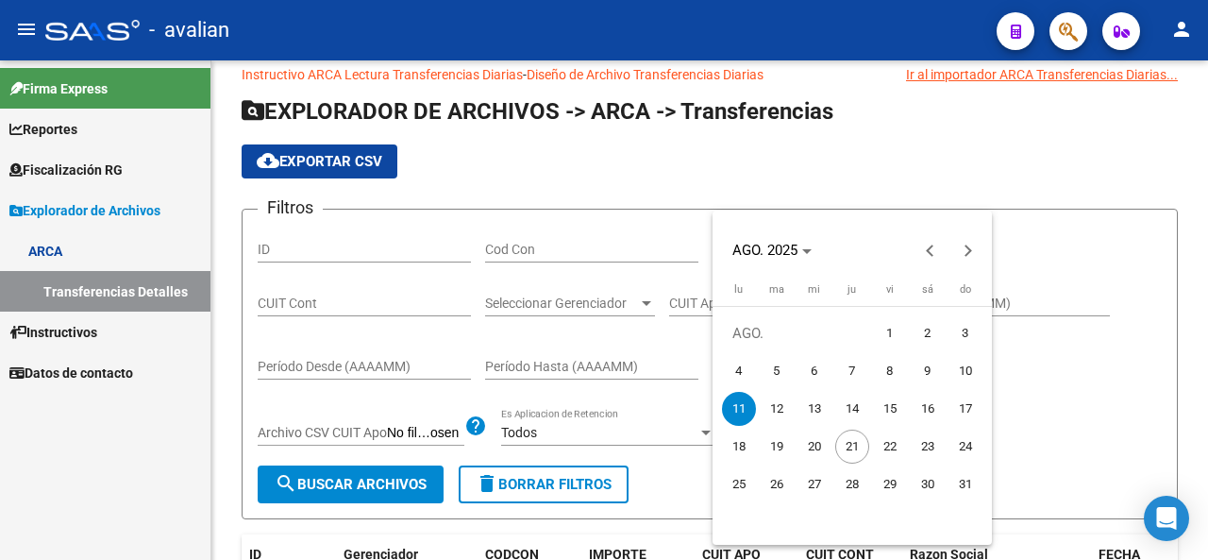
click at [778, 399] on span "12" at bounding box center [777, 409] width 34 height 34
type input "[DATE]"
click at [778, 400] on span "12" at bounding box center [777, 409] width 34 height 34
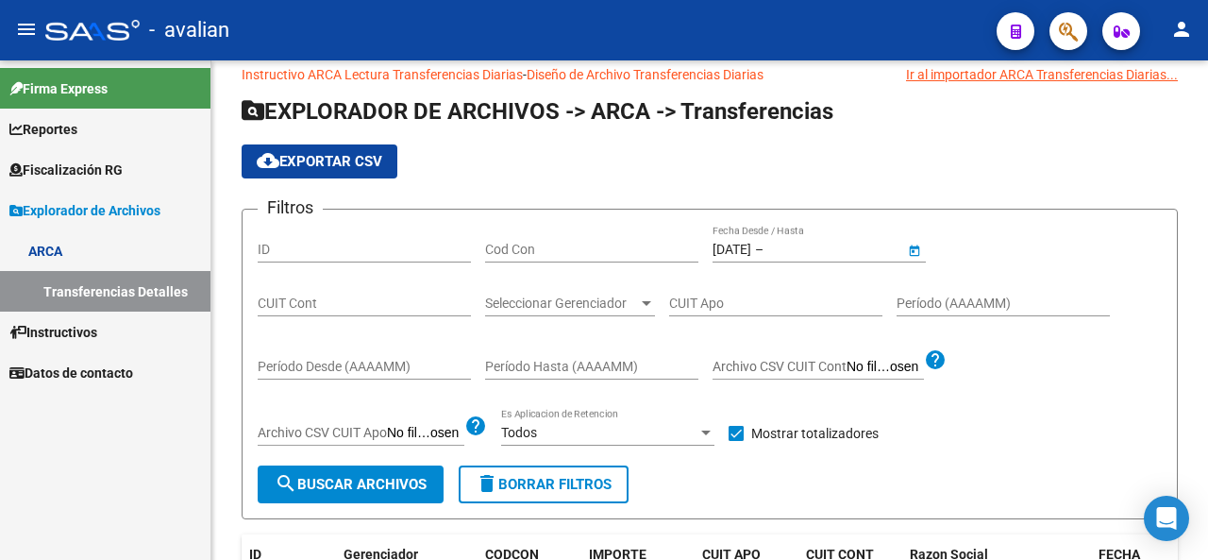
type input "[DATE]"
click at [400, 476] on span "search Buscar Archivos" at bounding box center [351, 484] width 152 height 17
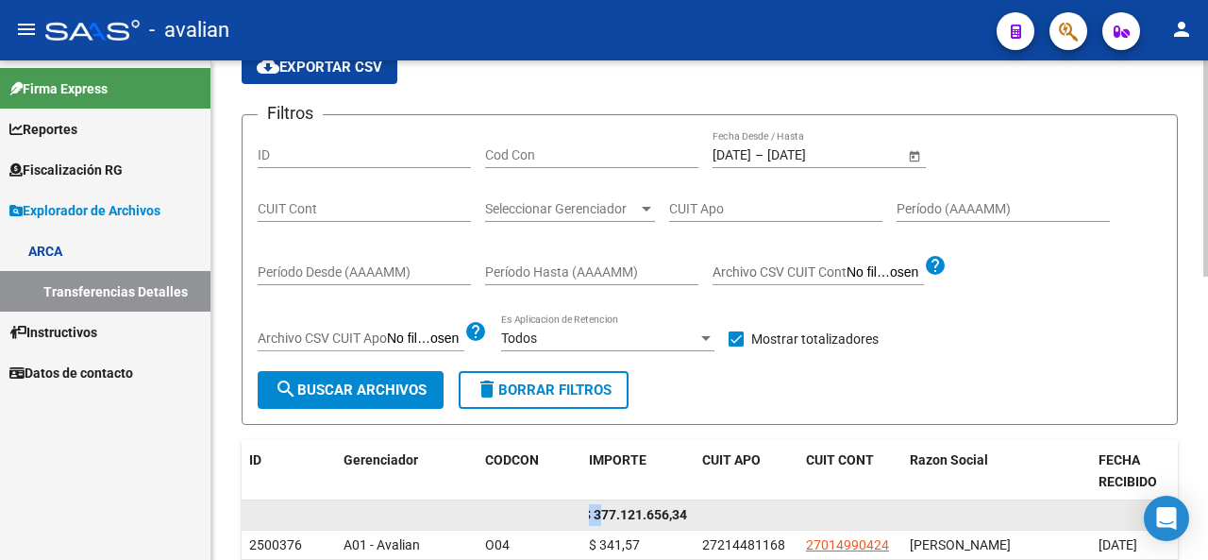
scroll to position [0, 0]
drag, startPoint x: 597, startPoint y: 513, endPoint x: 556, endPoint y: 509, distance: 40.8
click at [556, 509] on div "$ 377.121.656,34" at bounding box center [921, 515] width 1359 height 30
click at [575, 503] on datatable-body-cell at bounding box center [563, 514] width 38 height 29
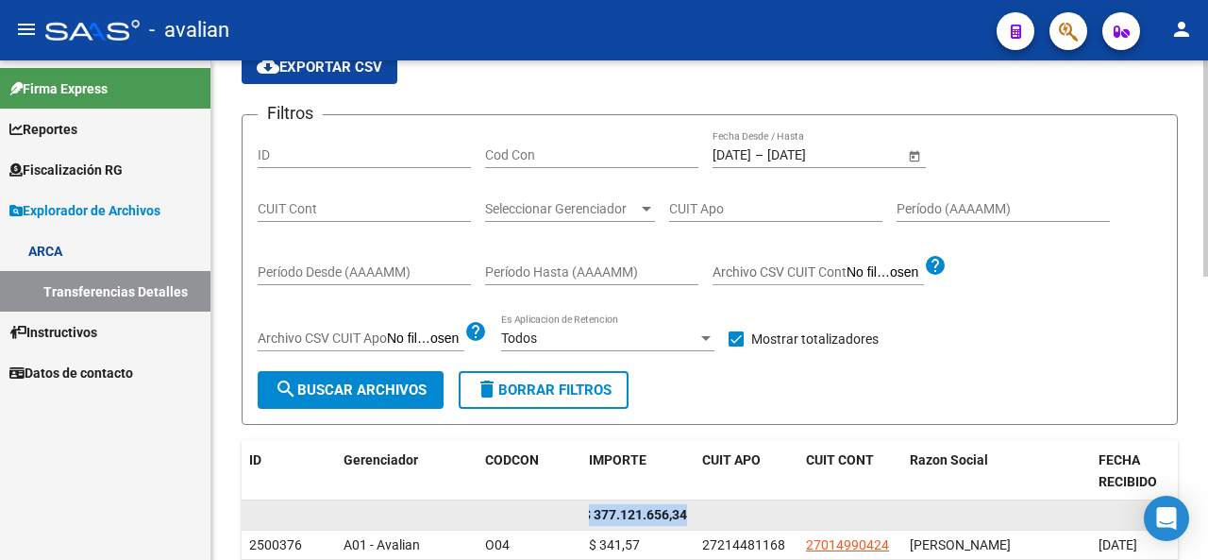
drag, startPoint x: 587, startPoint y: 512, endPoint x: 733, endPoint y: 515, distance: 145.4
click at [733, 515] on div "$ 377.121.656,34" at bounding box center [921, 515] width 1359 height 30
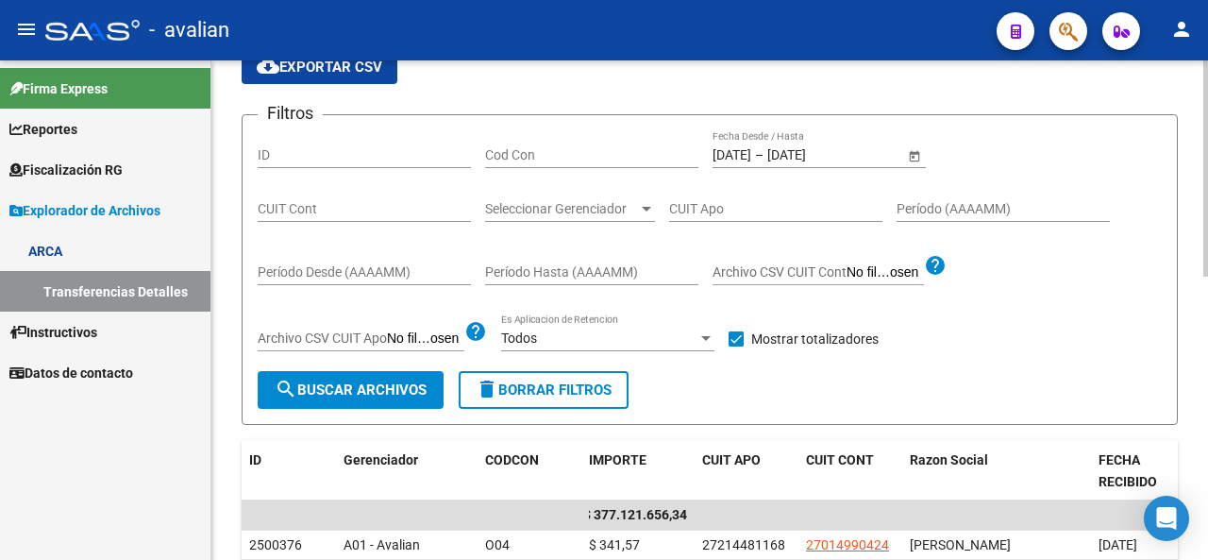
click at [751, 154] on input "[DATE]" at bounding box center [732, 155] width 39 height 16
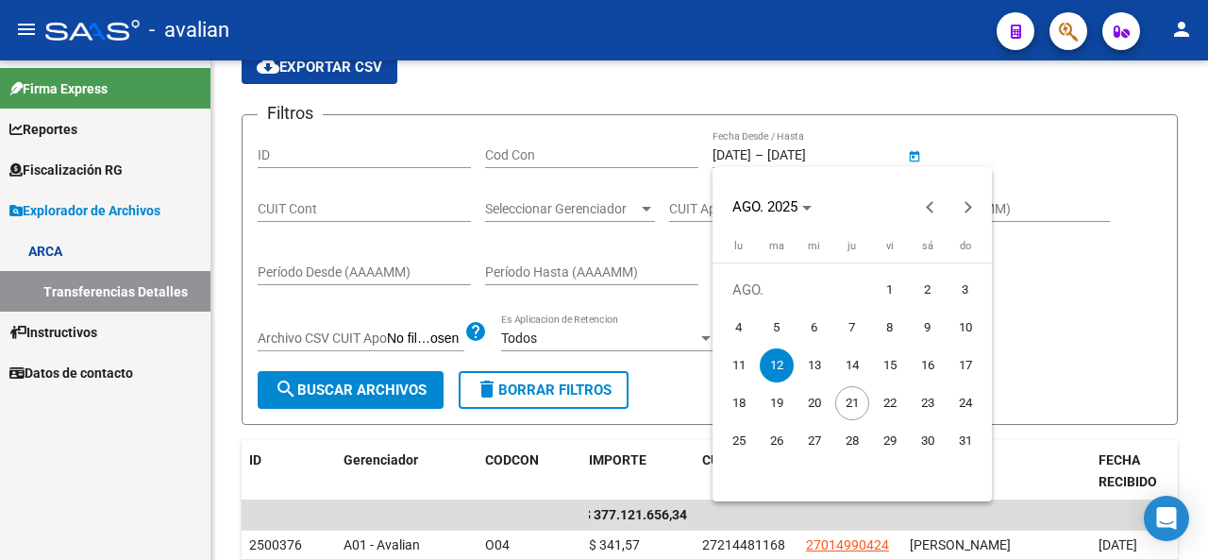
click at [804, 389] on span "20" at bounding box center [815, 403] width 34 height 34
type input "[DATE]"
click at [808, 375] on span "13" at bounding box center [815, 365] width 34 height 34
type input "[DATE]"
click at [808, 375] on span "13" at bounding box center [815, 365] width 34 height 34
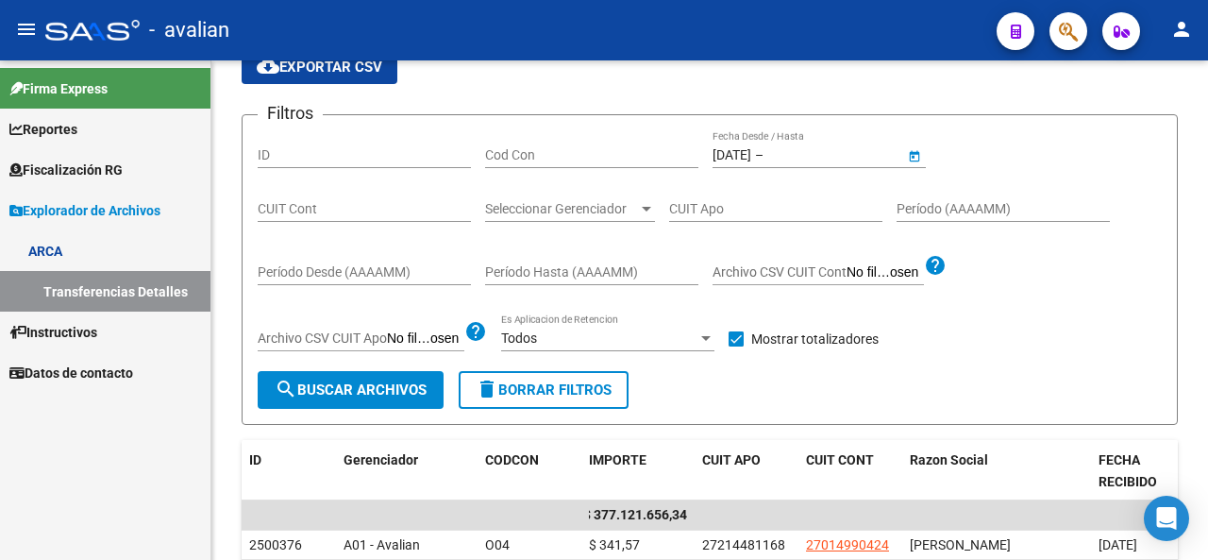
type input "[DATE]"
click at [357, 386] on span "search Buscar Archivos" at bounding box center [351, 389] width 152 height 17
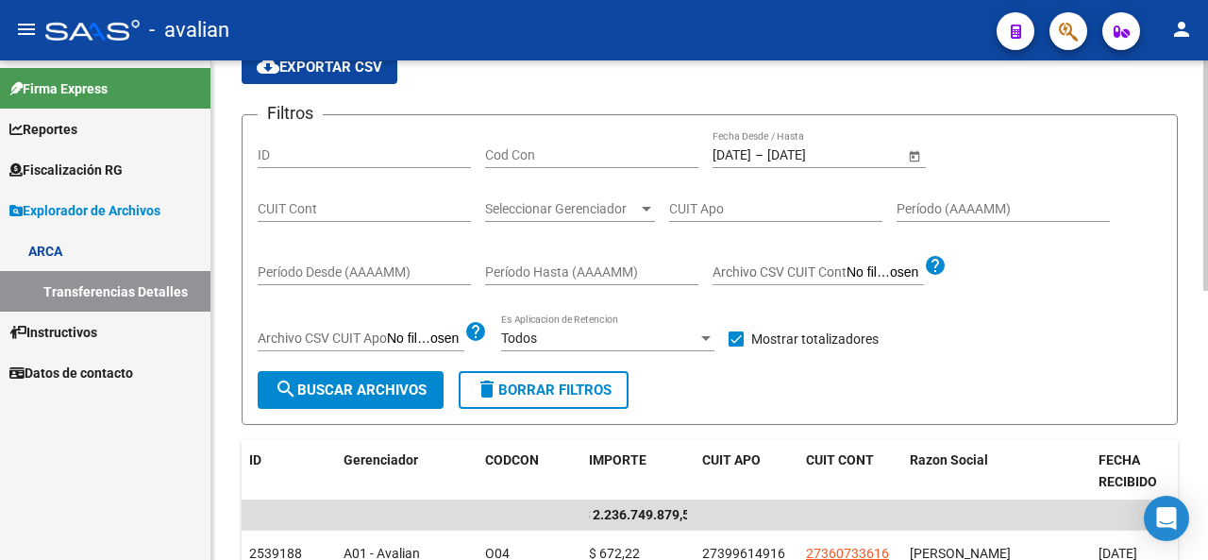
click at [386, 386] on span "search Buscar Archivos" at bounding box center [351, 389] width 152 height 17
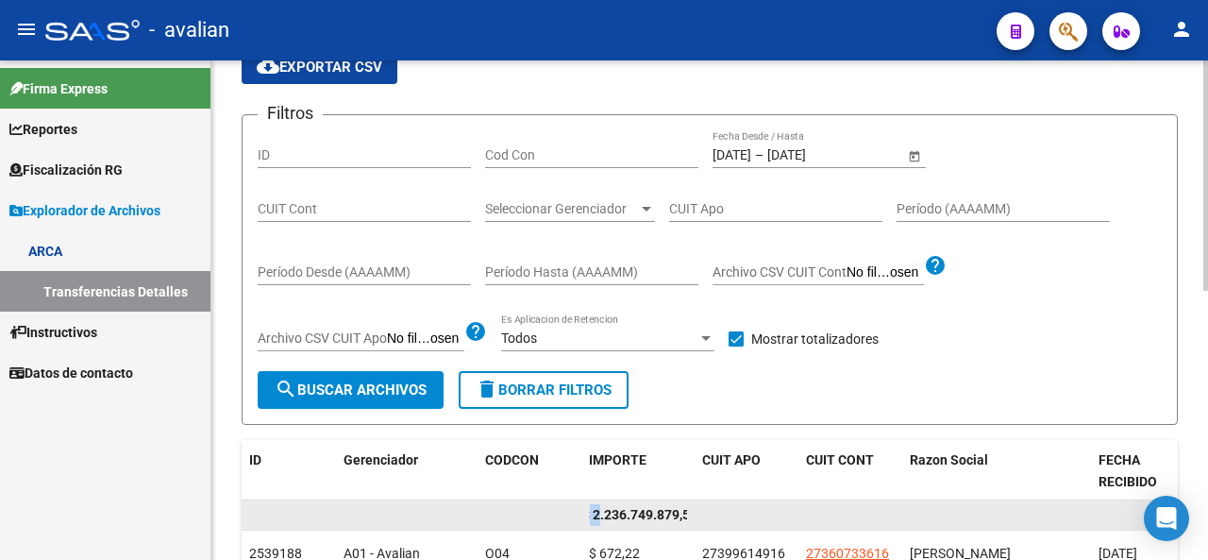
scroll to position [0, 0]
drag, startPoint x: 597, startPoint y: 511, endPoint x: 572, endPoint y: 511, distance: 24.5
click at [572, 511] on div "$ 2.236.749.879,54" at bounding box center [921, 515] width 1359 height 30
click at [586, 514] on datatable-body-cell "$ 2.236.749.879,54" at bounding box center [638, 514] width 113 height 29
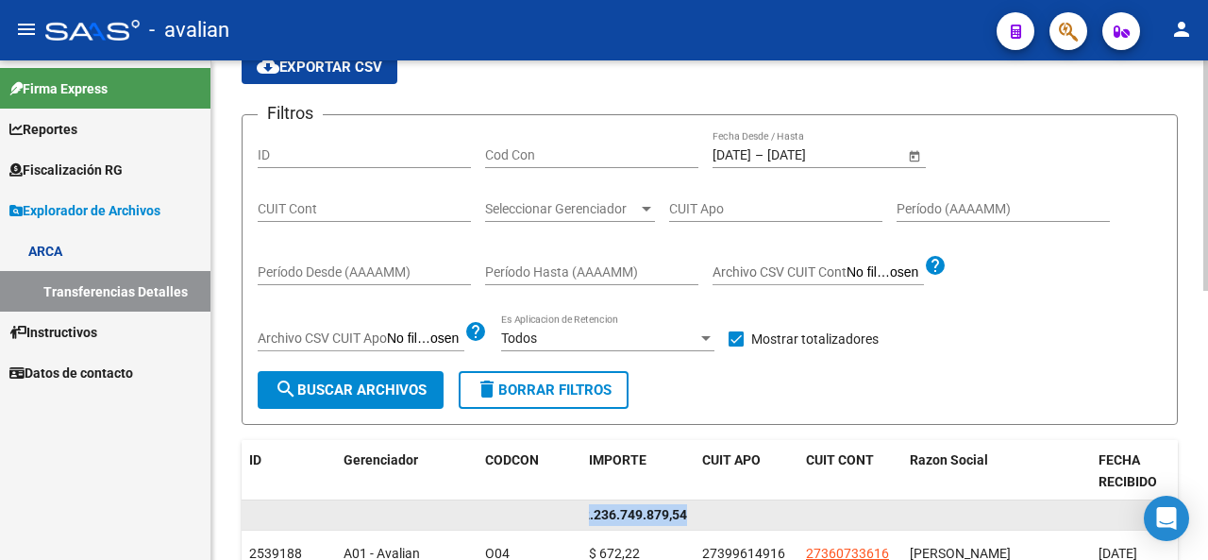
drag, startPoint x: 589, startPoint y: 514, endPoint x: 708, endPoint y: 521, distance: 119.2
click at [708, 521] on div "$ 2.236.749.879,54" at bounding box center [921, 515] width 1359 height 30
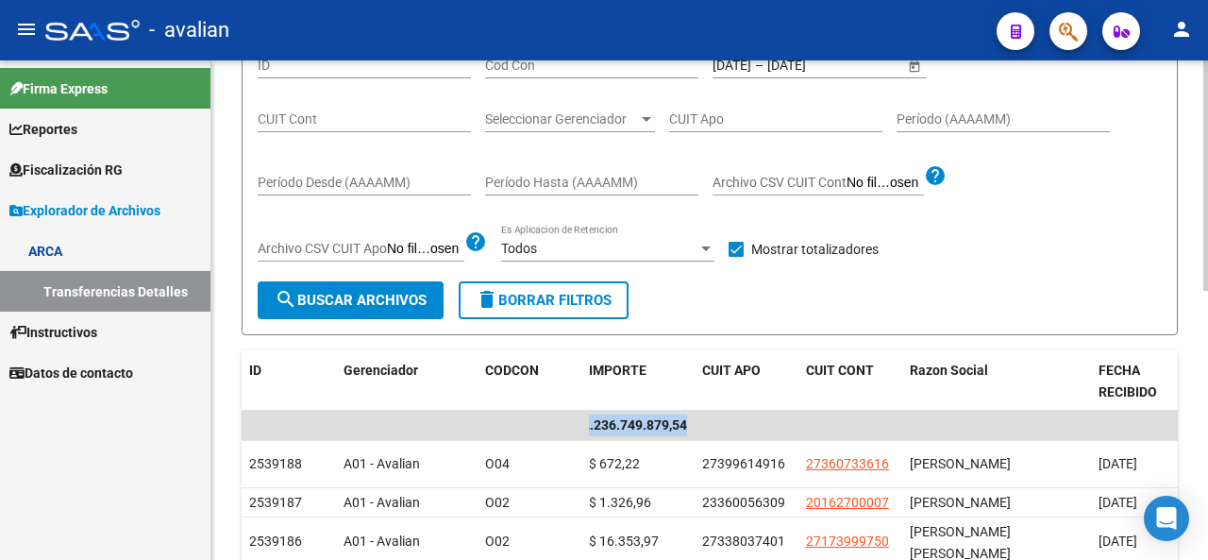
scroll to position [179, 0]
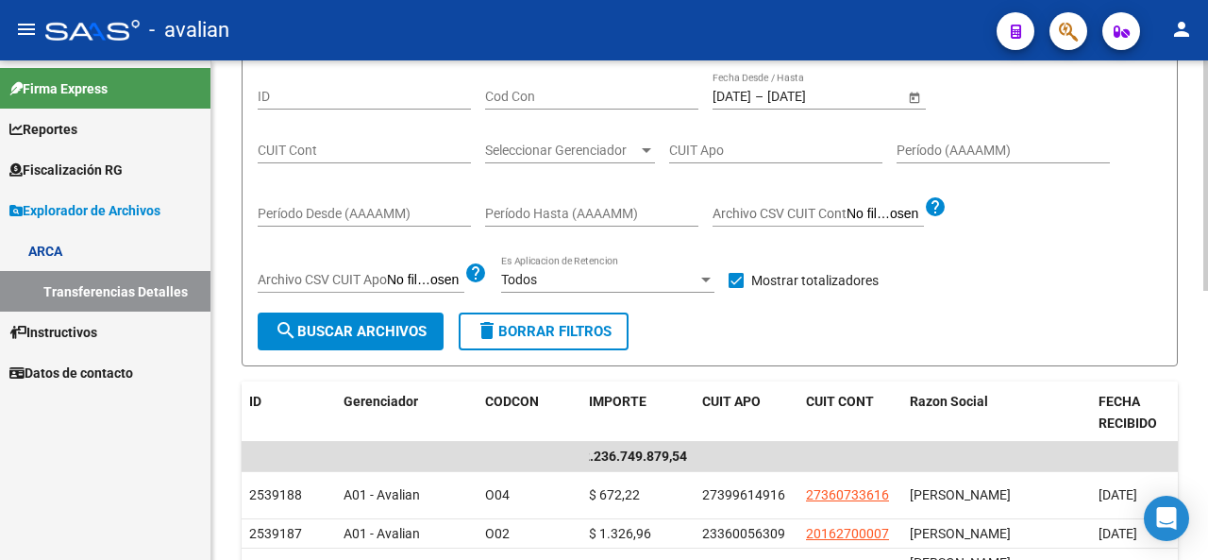
click at [749, 103] on input "[DATE]" at bounding box center [732, 97] width 39 height 16
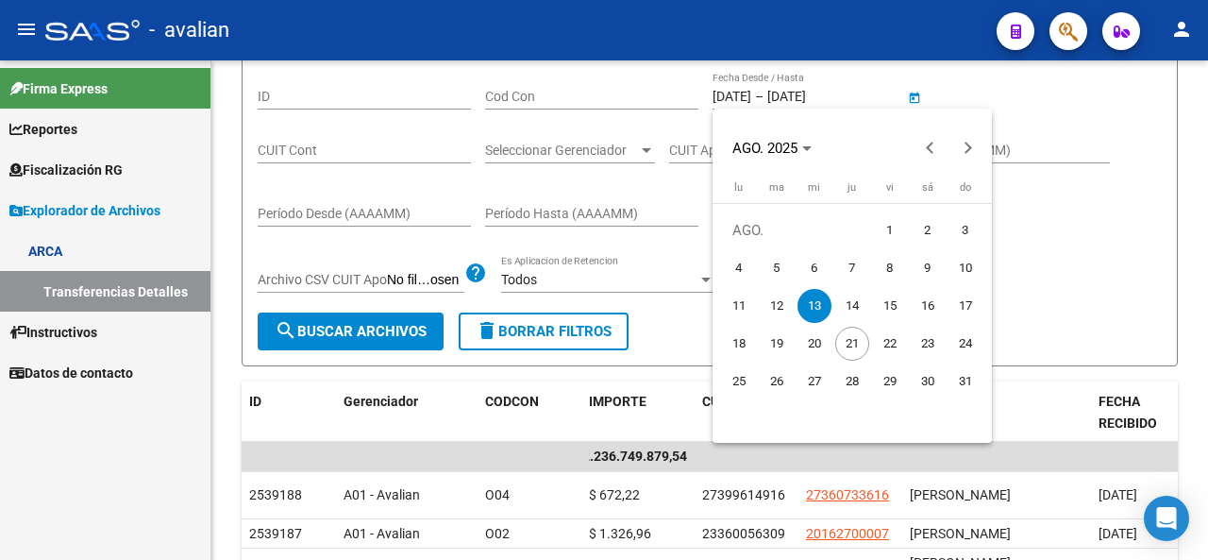
click at [819, 297] on span "13" at bounding box center [815, 306] width 34 height 34
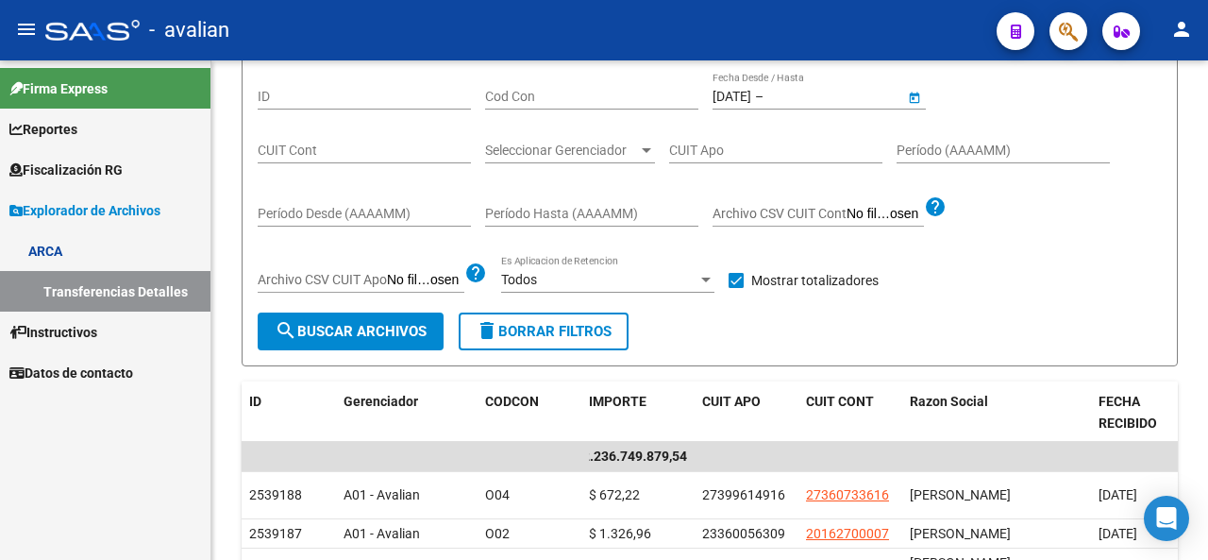
type input "[DATE]"
click at [421, 318] on button "search Buscar Archivos" at bounding box center [351, 331] width 186 height 38
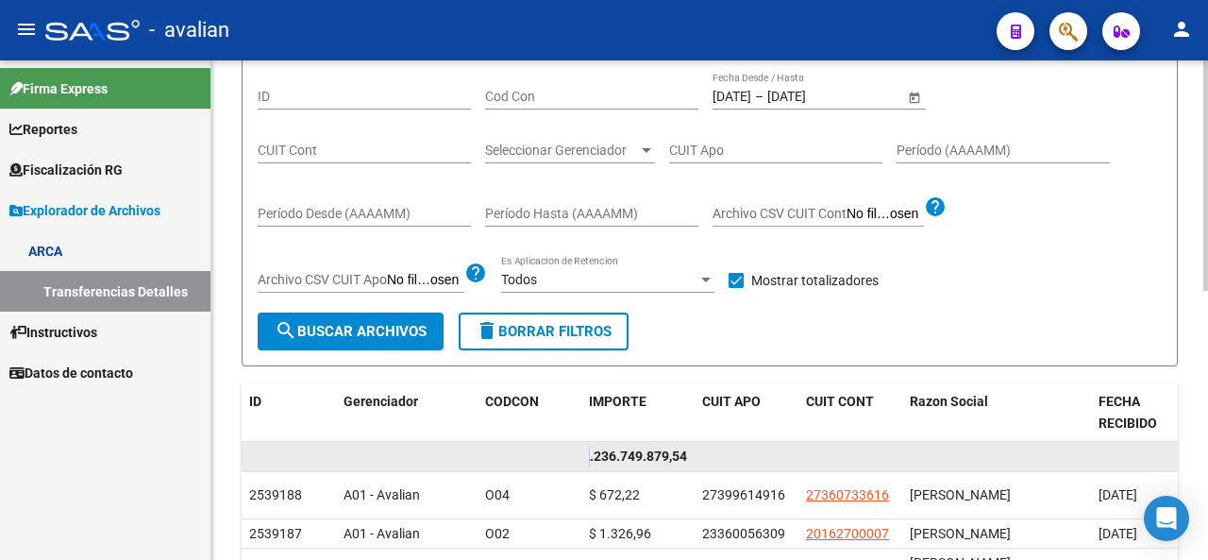
drag, startPoint x: 589, startPoint y: 450, endPoint x: 565, endPoint y: 450, distance: 24.5
click at [565, 450] on div "$ 2.236.749.879,54" at bounding box center [921, 457] width 1359 height 30
click at [582, 457] on div "$ 2.236.749.879,54" at bounding box center [921, 457] width 1359 height 30
drag, startPoint x: 598, startPoint y: 456, endPoint x: 564, endPoint y: 456, distance: 34.0
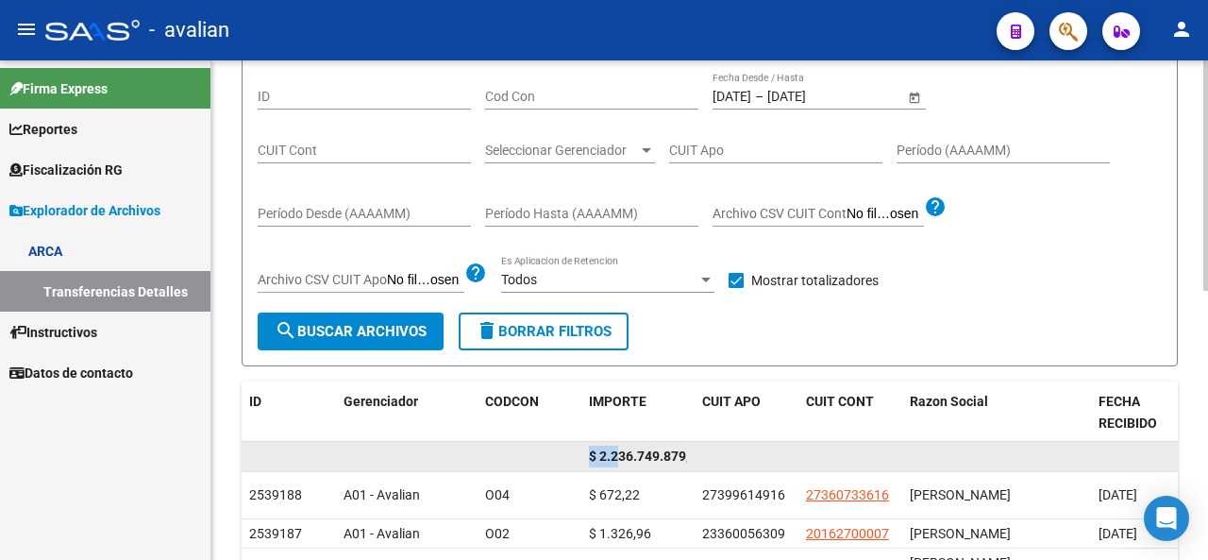
click at [564, 456] on div "$ 2.236.749.879,54" at bounding box center [921, 457] width 1359 height 30
click at [579, 454] on datatable-body-cell at bounding box center [563, 456] width 38 height 29
drag, startPoint x: 591, startPoint y: 453, endPoint x: 721, endPoint y: 464, distance: 130.8
click at [721, 464] on div "$ 2.236.749.879,54" at bounding box center [921, 457] width 1359 height 30
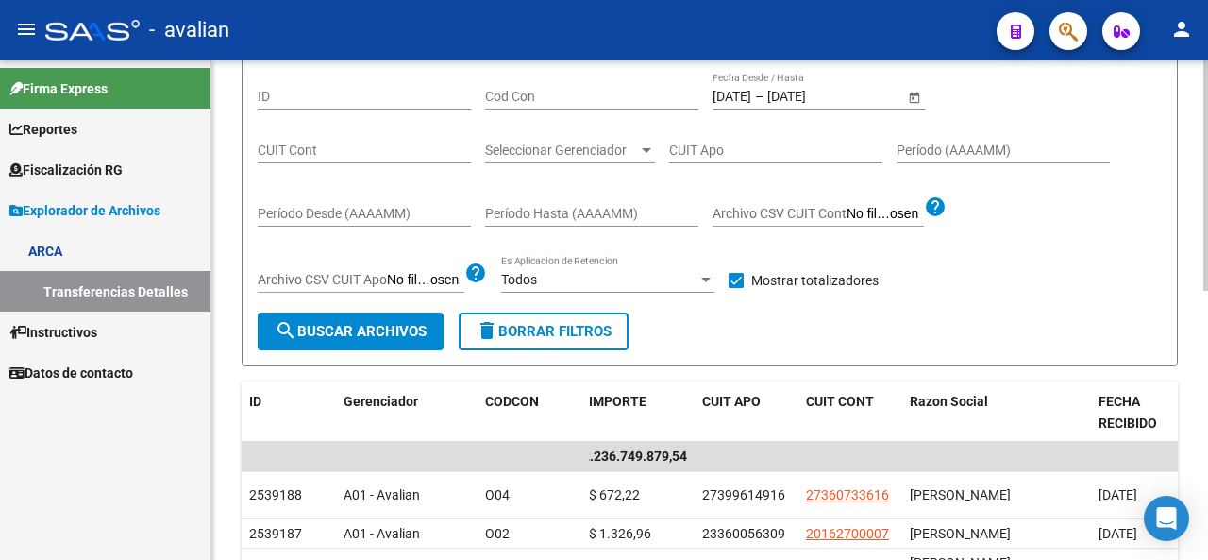
click at [756, 110] on div "[DATE] [DATE] – [DATE] [DATE] Fecha Desde / Hasta" at bounding box center [819, 99] width 213 height 54
click at [751, 101] on input "[DATE]" at bounding box center [732, 97] width 39 height 16
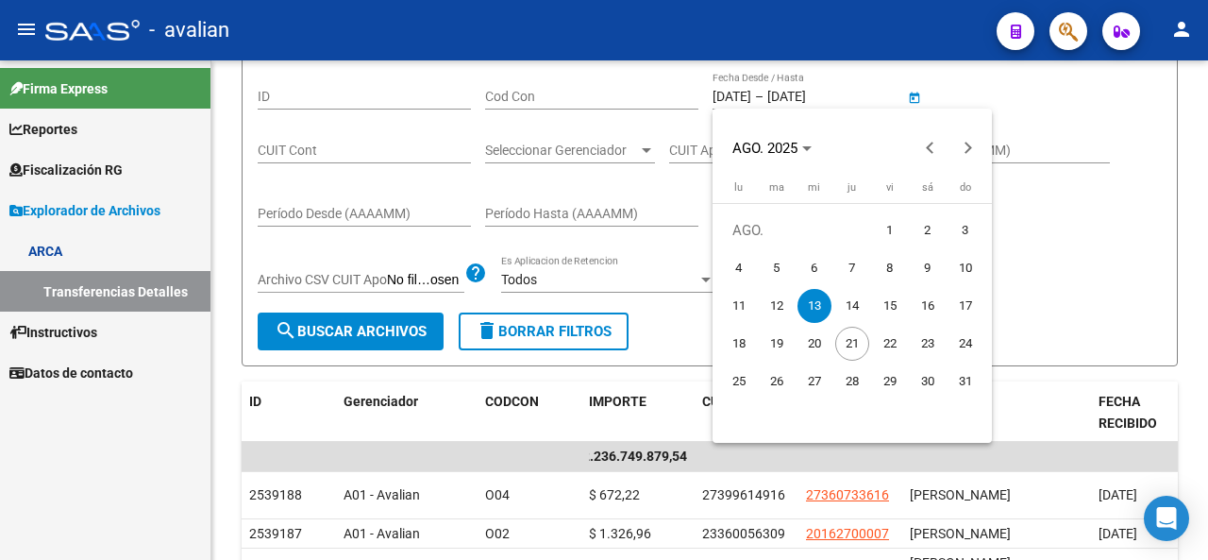
click at [848, 300] on span "14" at bounding box center [853, 306] width 34 height 34
type input "[DATE]"
click at [848, 300] on span "14" at bounding box center [853, 306] width 34 height 34
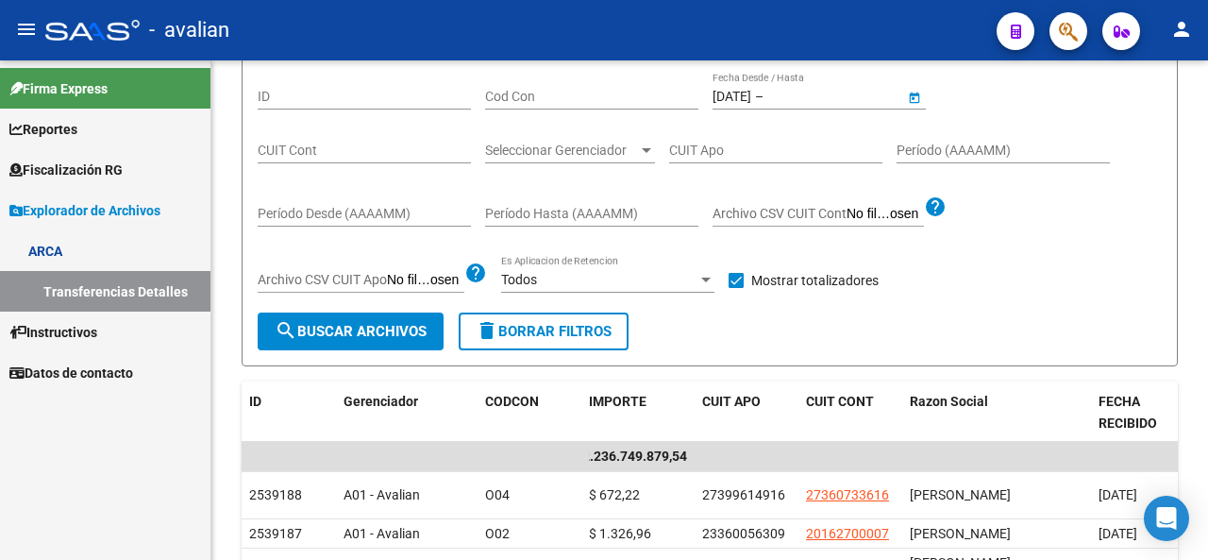
type input "[DATE]"
click at [429, 306] on div "Filtros ID Cod Con [DATE] [DATE] – [DATE] [DATE] Fecha Desde / Hasta CUIT Cont …" at bounding box center [710, 192] width 904 height 241
click at [431, 327] on button "search Buscar Archivos" at bounding box center [351, 331] width 186 height 38
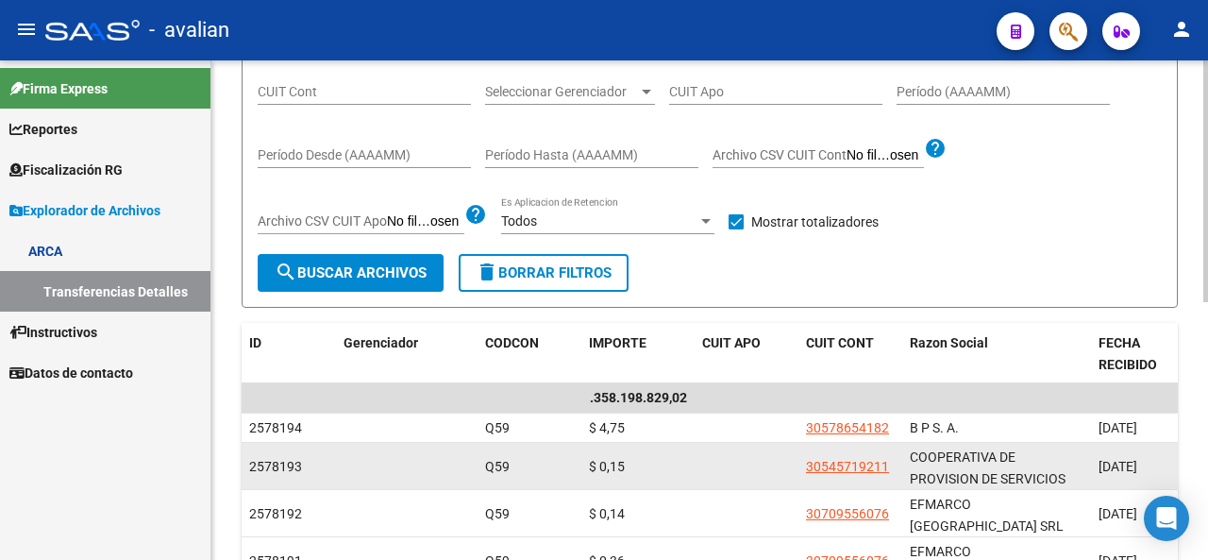
scroll to position [274, 0]
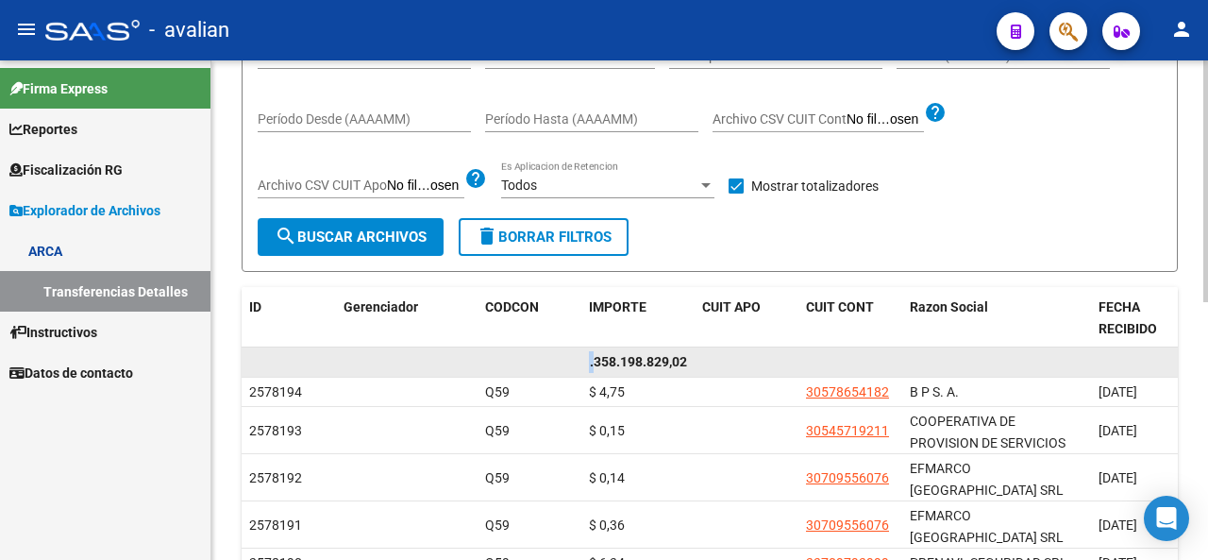
drag, startPoint x: 593, startPoint y: 359, endPoint x: 540, endPoint y: 356, distance: 52.9
click at [540, 356] on div "$ 1.358.198.829,02" at bounding box center [921, 362] width 1359 height 30
drag, startPoint x: 566, startPoint y: 361, endPoint x: 584, endPoint y: 362, distance: 18.9
click at [566, 361] on datatable-body-cell at bounding box center [563, 361] width 38 height 29
click at [591, 362] on span "$ 1.358.198.829,02" at bounding box center [629, 361] width 115 height 15
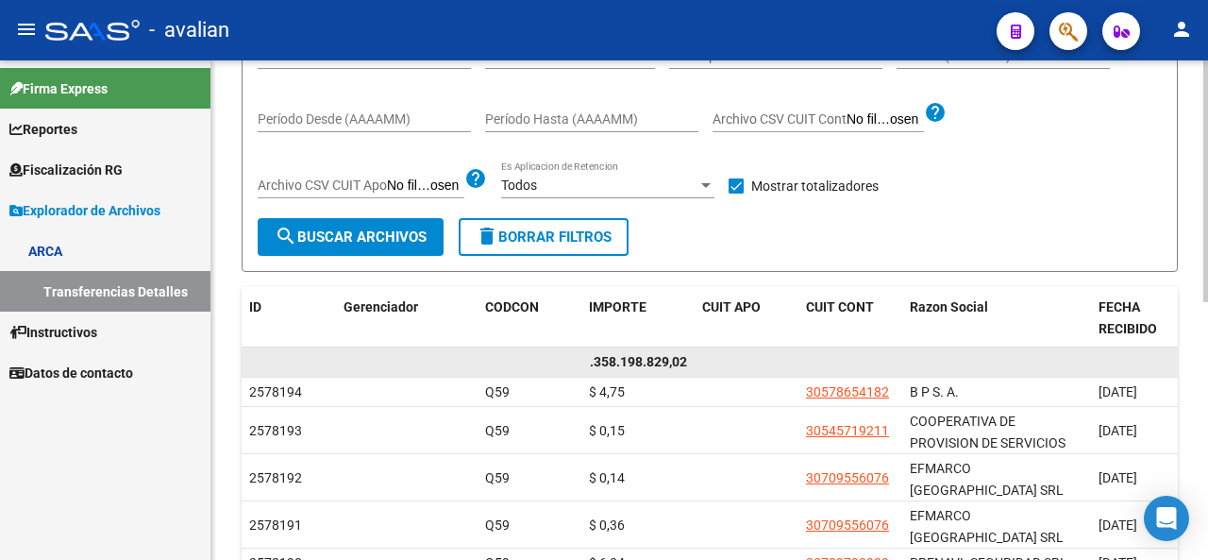
click at [599, 362] on span "$ 1.358.198.829,02" at bounding box center [629, 361] width 115 height 15
click at [606, 357] on span "$ 1.358.198.829,02" at bounding box center [629, 361] width 115 height 15
drag, startPoint x: 606, startPoint y: 357, endPoint x: 544, endPoint y: 354, distance: 62.4
click at [544, 354] on div "$ 1.358.198.829,02" at bounding box center [921, 362] width 1359 height 30
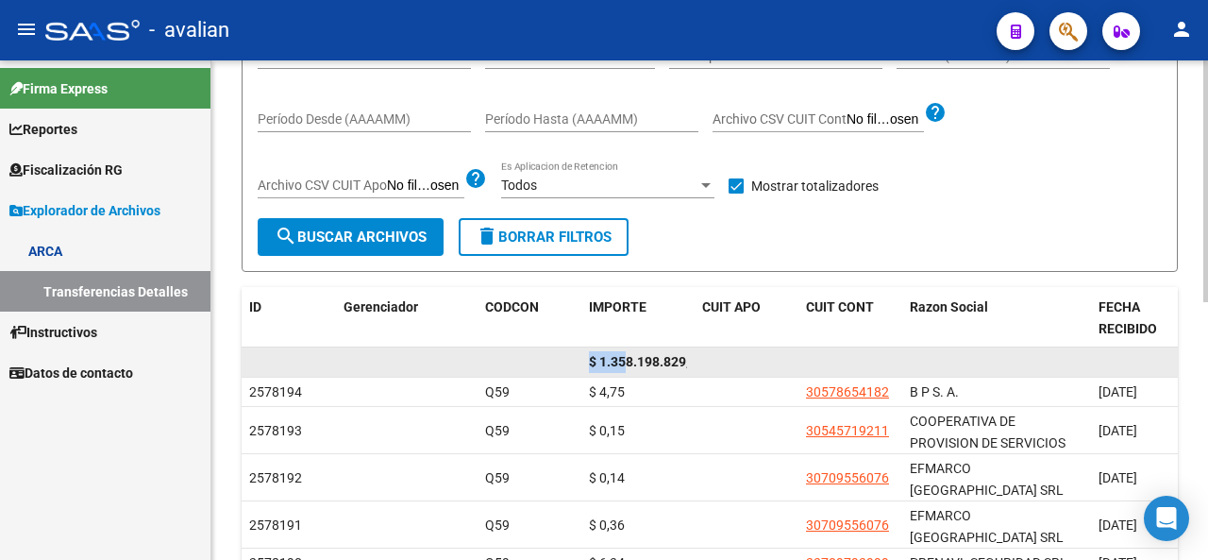
click at [583, 358] on datatable-body-cell "$ 1.358.198.829,02" at bounding box center [638, 361] width 113 height 29
click at [590, 358] on span "$ 1.358.198.829,02" at bounding box center [646, 361] width 115 height 15
drag, startPoint x: 590, startPoint y: 358, endPoint x: 742, endPoint y: 373, distance: 152.7
click at [742, 373] on div "$ 1.358.198.829,02" at bounding box center [921, 362] width 1359 height 30
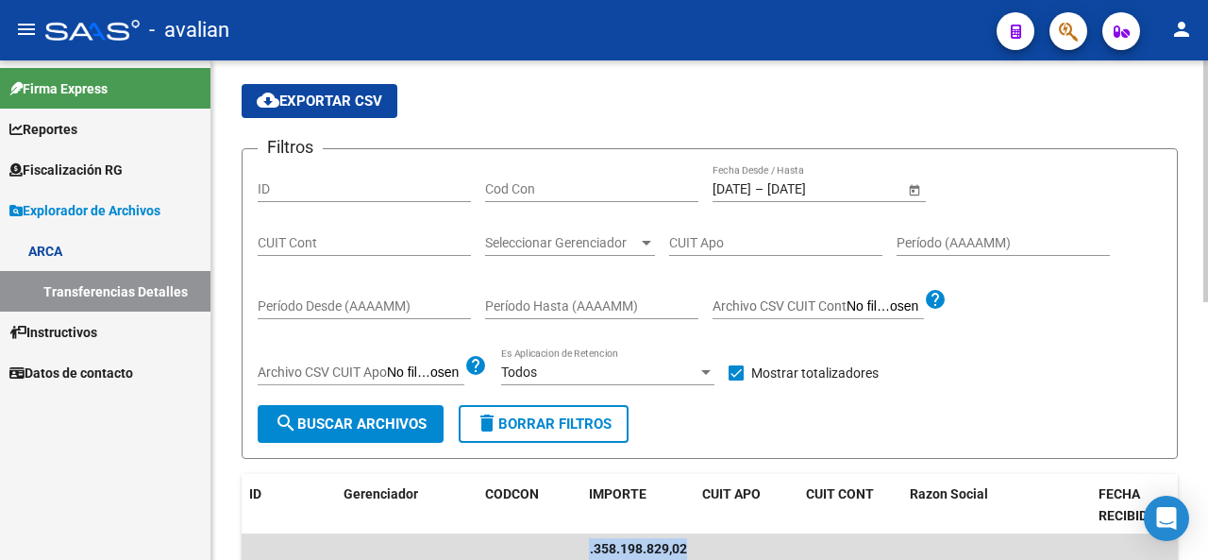
scroll to position [85, 0]
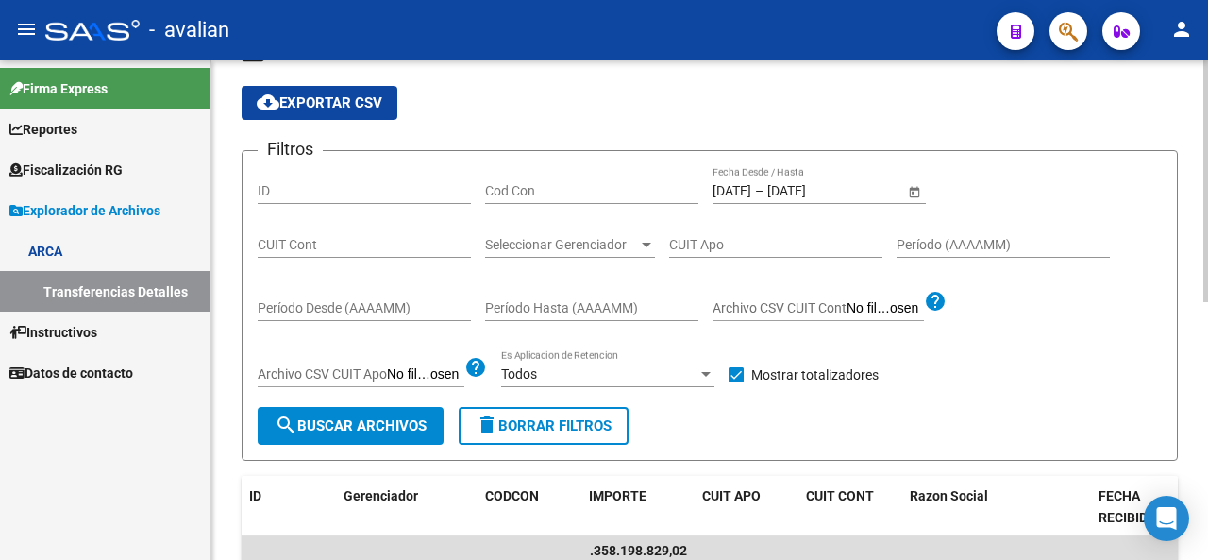
click at [757, 199] on div "[DATE] [DATE] – [DATE] [DATE] Fecha Desde / Hasta" at bounding box center [809, 185] width 192 height 38
click at [756, 198] on div "[DATE] [DATE] – [DATE] [DATE] Fecha Desde / Hasta" at bounding box center [809, 185] width 192 height 38
click at [751, 192] on input "[DATE]" at bounding box center [732, 191] width 39 height 16
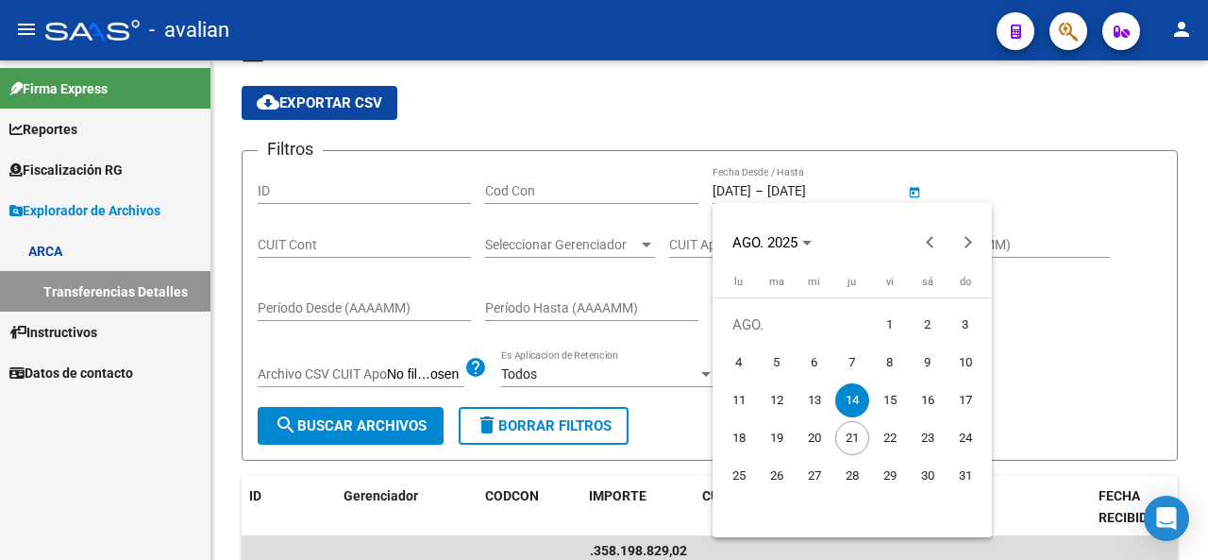
click at [745, 439] on span "18" at bounding box center [739, 438] width 34 height 34
type input "[DATE]"
click at [745, 439] on span "18" at bounding box center [739, 438] width 34 height 34
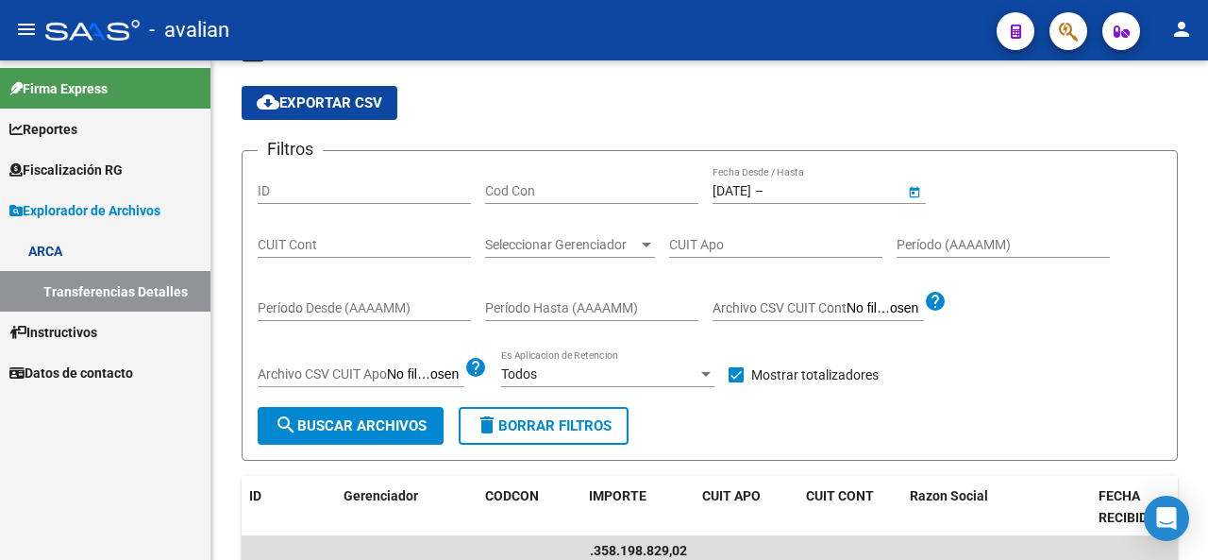
type input "[DATE]"
click at [373, 428] on span "search Buscar Archivos" at bounding box center [351, 425] width 152 height 17
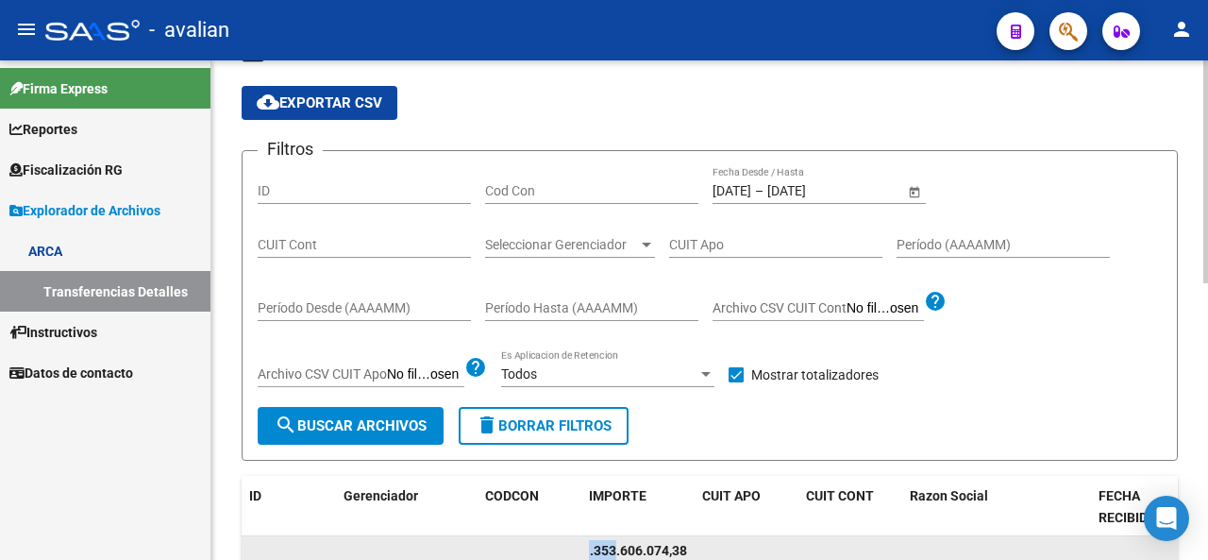
scroll to position [0, 0]
drag, startPoint x: 613, startPoint y: 546, endPoint x: 562, endPoint y: 547, distance: 51.0
click at [562, 547] on div "$ 1.353.606.074,38" at bounding box center [921, 551] width 1359 height 30
click at [582, 545] on datatable-body-cell "$ 1.353.606.074,38" at bounding box center [638, 550] width 113 height 29
click at [589, 545] on span "$ 1.353.606.074,38" at bounding box center [646, 550] width 115 height 15
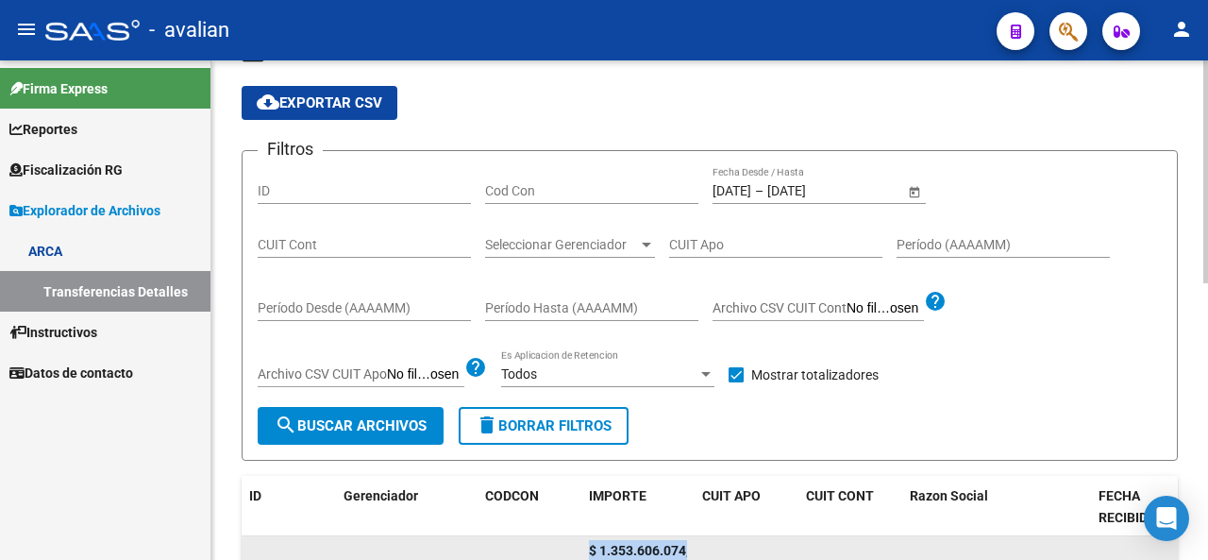
scroll to position [0, 18]
drag, startPoint x: 589, startPoint y: 545, endPoint x: 709, endPoint y: 543, distance: 119.9
click at [709, 543] on div "$ 1.353.606.074,38" at bounding box center [921, 551] width 1359 height 30
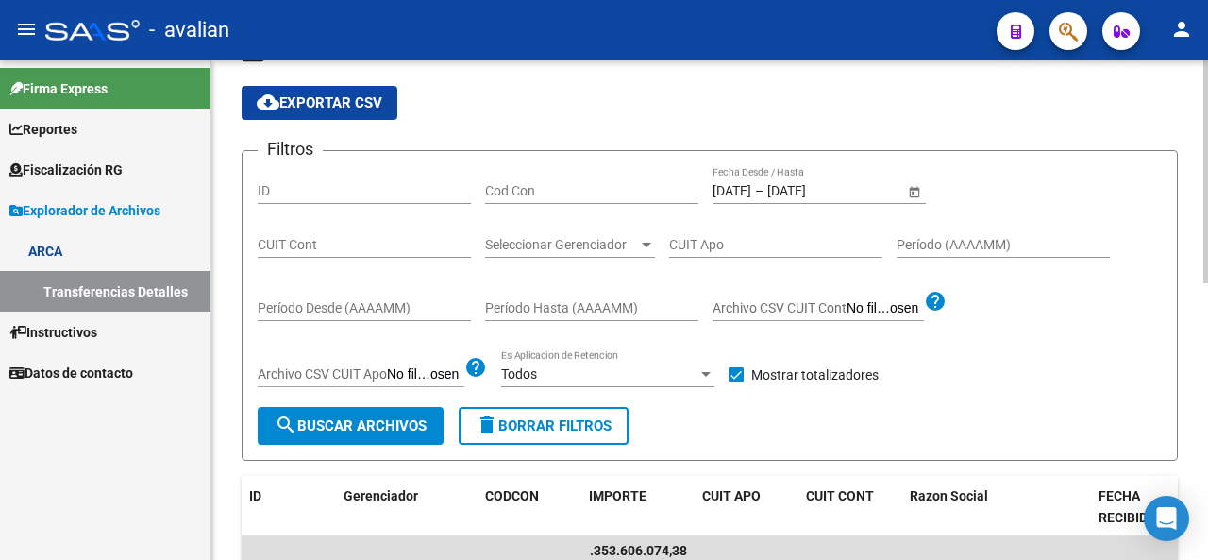
click at [764, 197] on div "[DATE] [DATE] – [DATE] [DATE] Fecha Desde / Hasta" at bounding box center [819, 193] width 213 height 54
click at [751, 187] on input "[DATE]" at bounding box center [732, 191] width 39 height 16
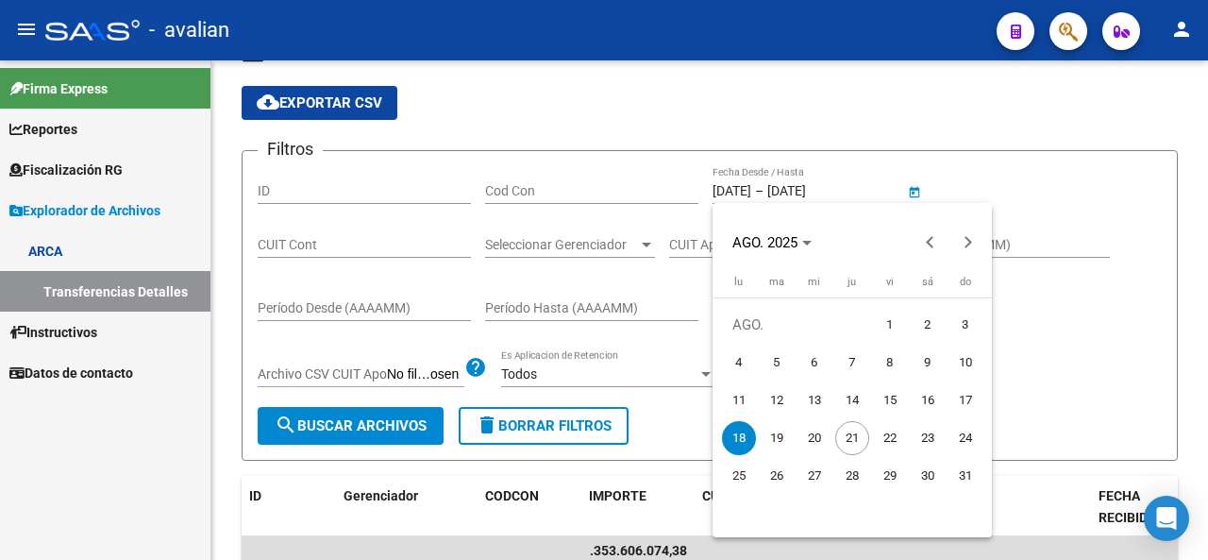
click at [777, 436] on span "19" at bounding box center [777, 438] width 34 height 34
type input "[DATE]"
click at [777, 436] on span "19" at bounding box center [777, 438] width 34 height 34
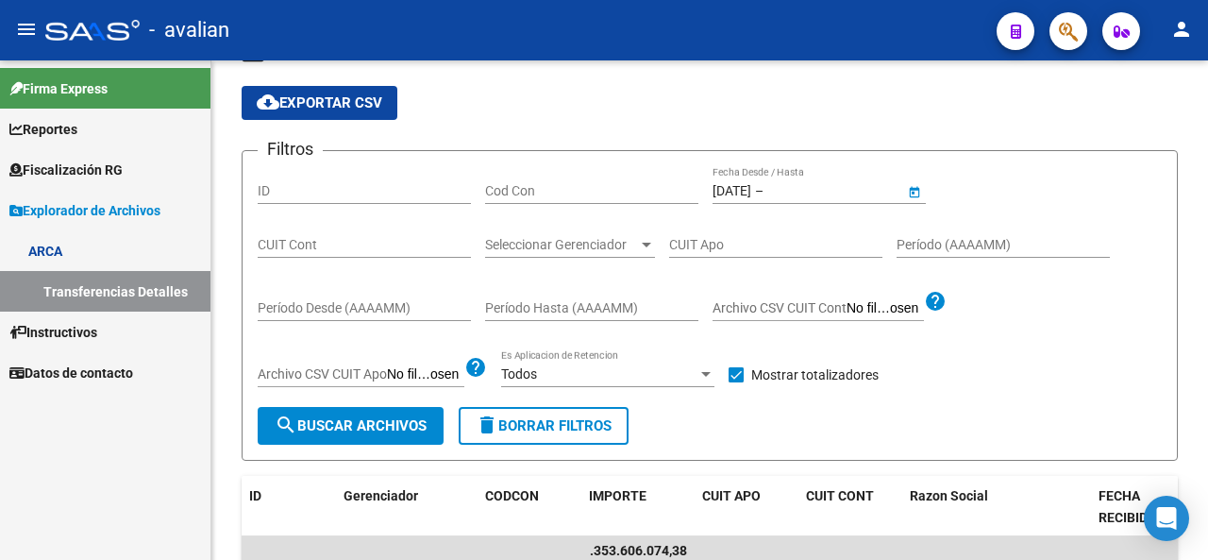
type input "[DATE]"
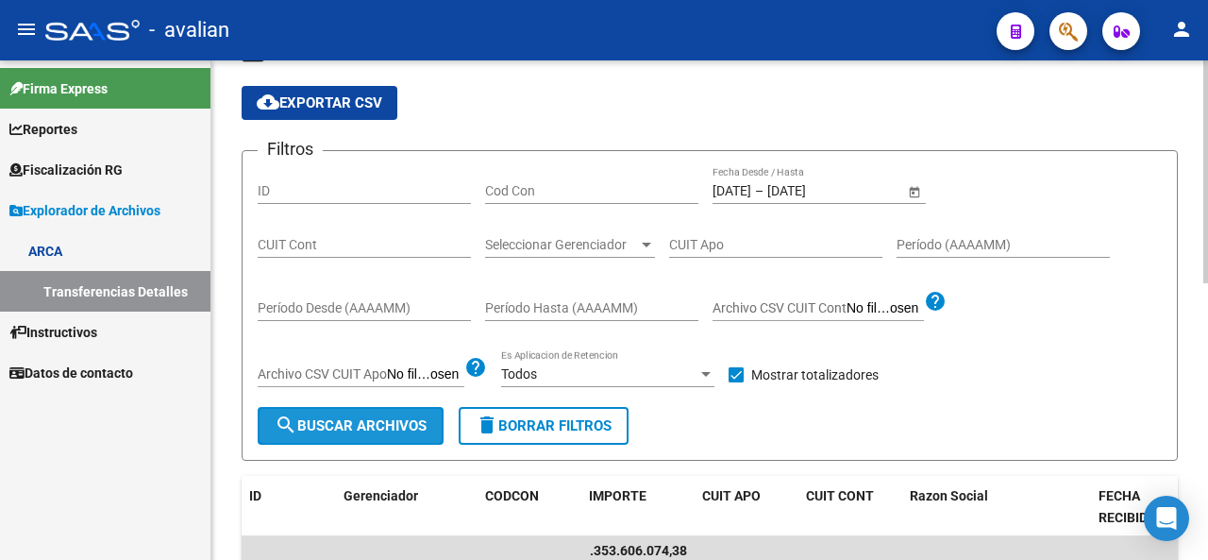
click at [441, 428] on button "search Buscar Archivos" at bounding box center [351, 426] width 186 height 38
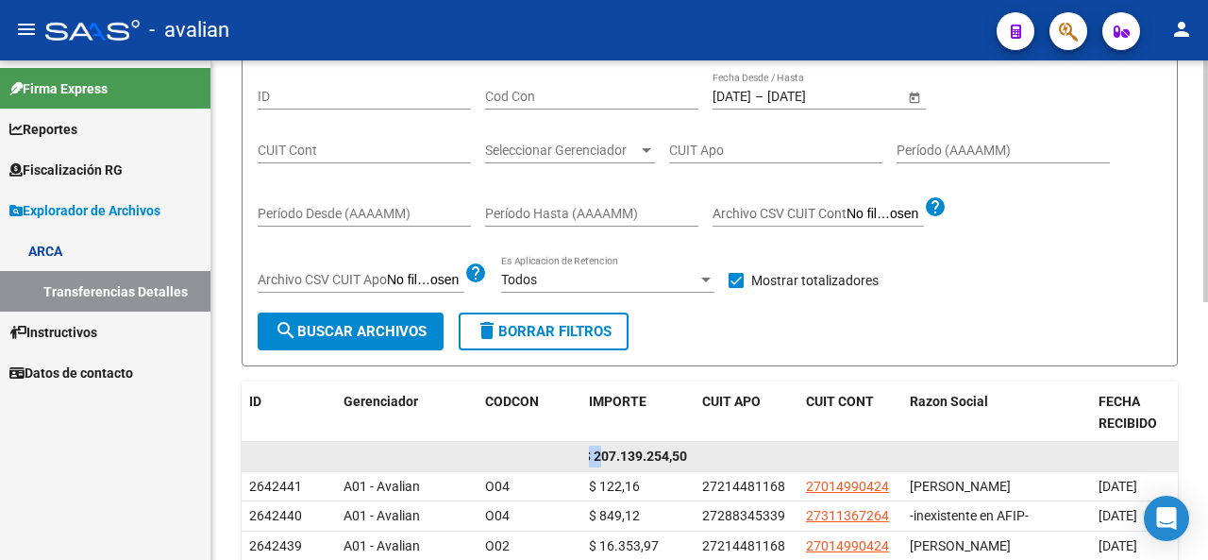
scroll to position [0, 0]
drag, startPoint x: 600, startPoint y: 458, endPoint x: 549, endPoint y: 453, distance: 51.2
click at [549, 453] on div "$ 207.139.254,50" at bounding box center [921, 457] width 1359 height 30
click at [575, 450] on datatable-body-cell at bounding box center [563, 456] width 38 height 29
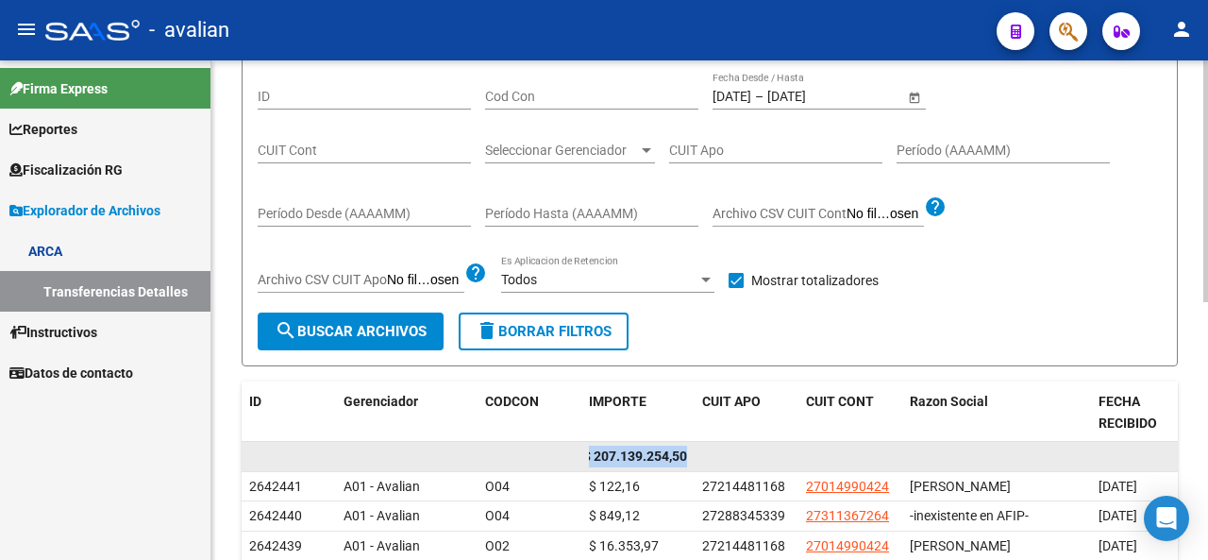
drag, startPoint x: 592, startPoint y: 459, endPoint x: 706, endPoint y: 460, distance: 114.2
click at [706, 460] on div "$ 207.139.254,50" at bounding box center [921, 457] width 1359 height 30
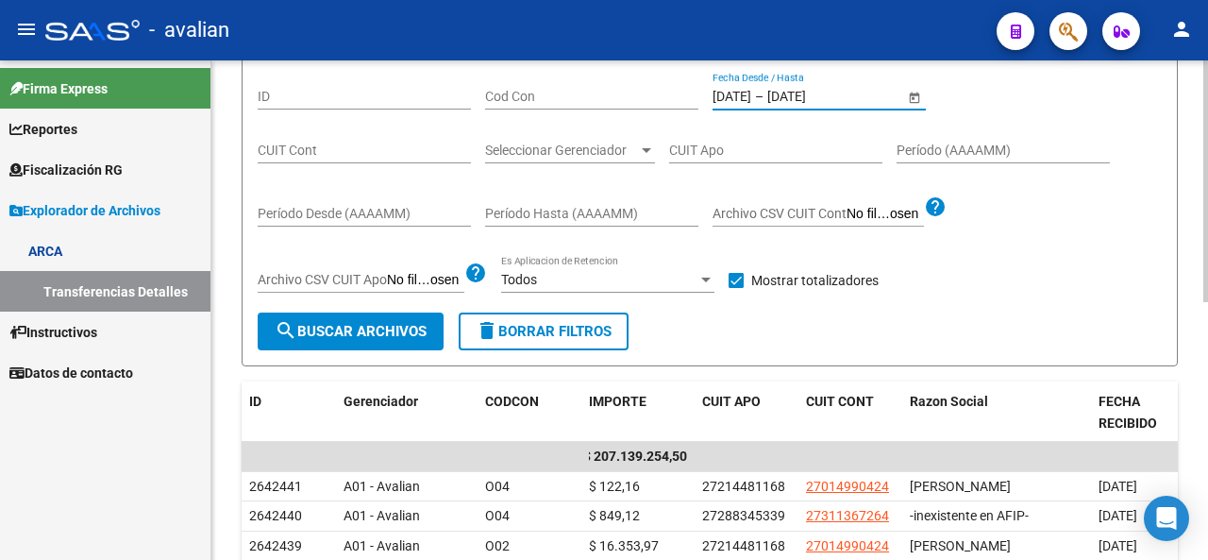
click at [751, 96] on input "[DATE]" at bounding box center [732, 97] width 39 height 16
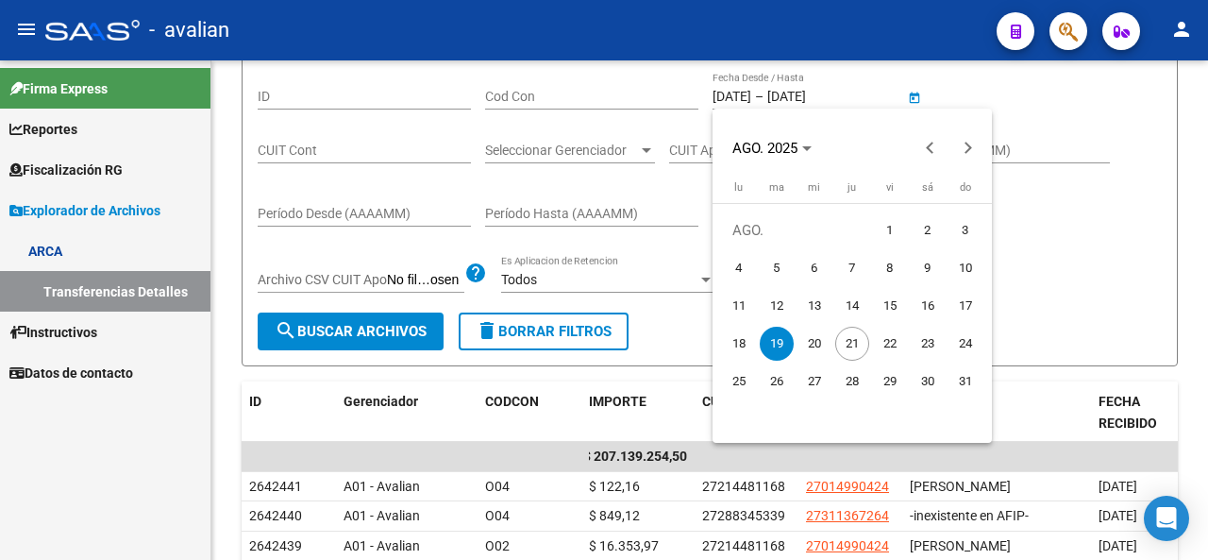
click at [806, 303] on span "13" at bounding box center [815, 306] width 34 height 34
type input "[DATE]"
click at [810, 303] on span "13" at bounding box center [815, 306] width 34 height 34
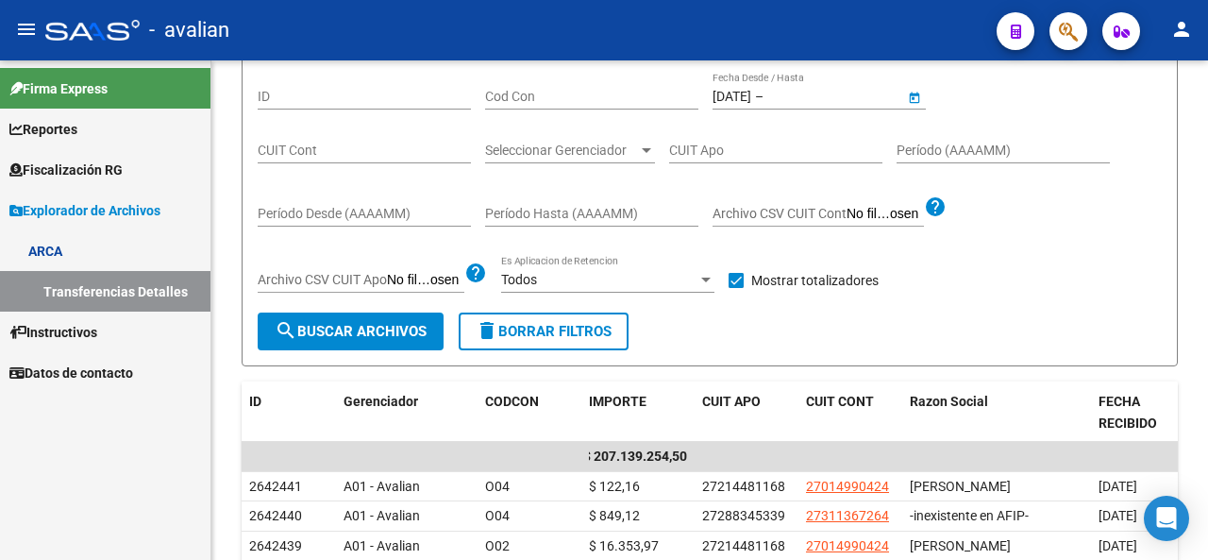
type input "[DATE]"
click at [431, 327] on button "search Buscar Archivos" at bounding box center [351, 331] width 186 height 38
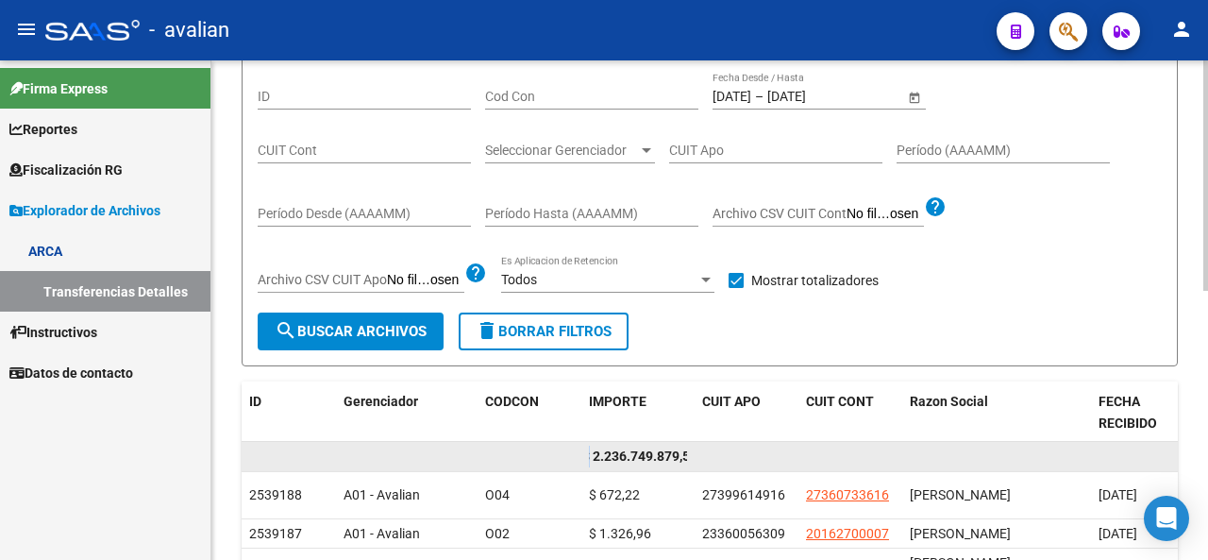
drag, startPoint x: 591, startPoint y: 452, endPoint x: 568, endPoint y: 456, distance: 23.0
click at [550, 458] on div "$ 2.236.749.879,54" at bounding box center [921, 457] width 1359 height 30
click at [606, 454] on span "$ 2.236.749.879,54" at bounding box center [640, 455] width 115 height 15
click at [597, 454] on datatable-body-cell "$ 2.236.749.879,54" at bounding box center [638, 456] width 113 height 29
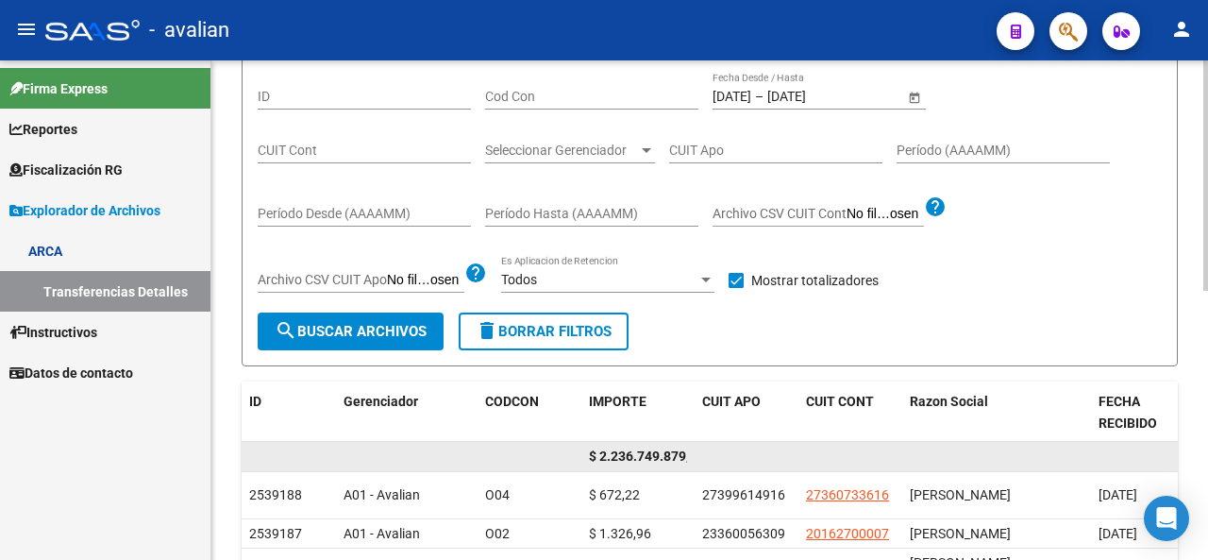
click at [597, 454] on span "$ 2.236.749.879,54" at bounding box center [646, 455] width 115 height 15
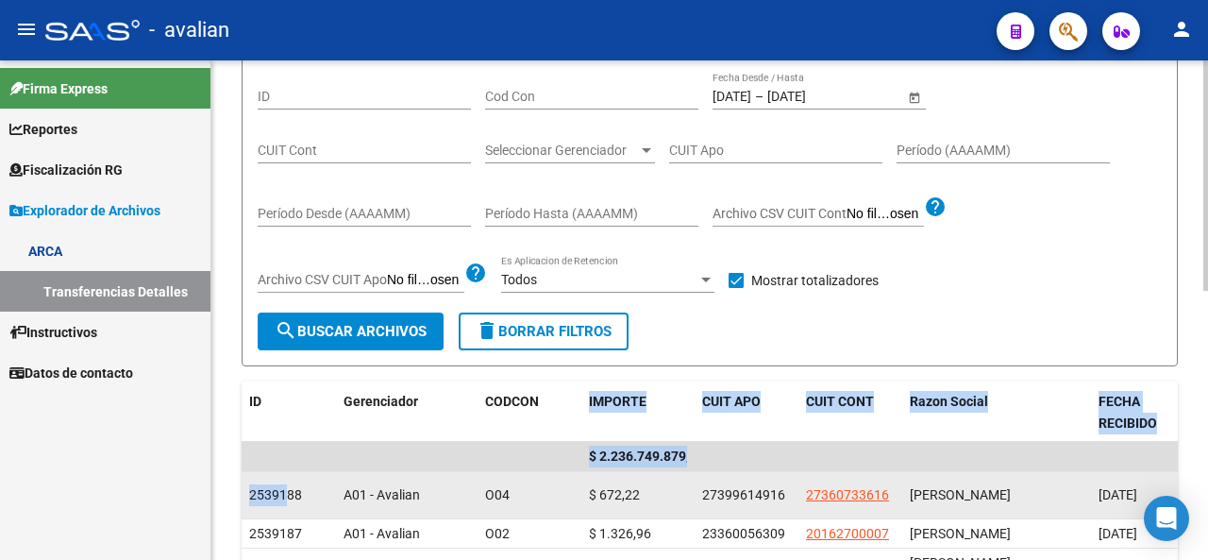
drag, startPoint x: 582, startPoint y: 447, endPoint x: 283, endPoint y: 496, distance: 302.3
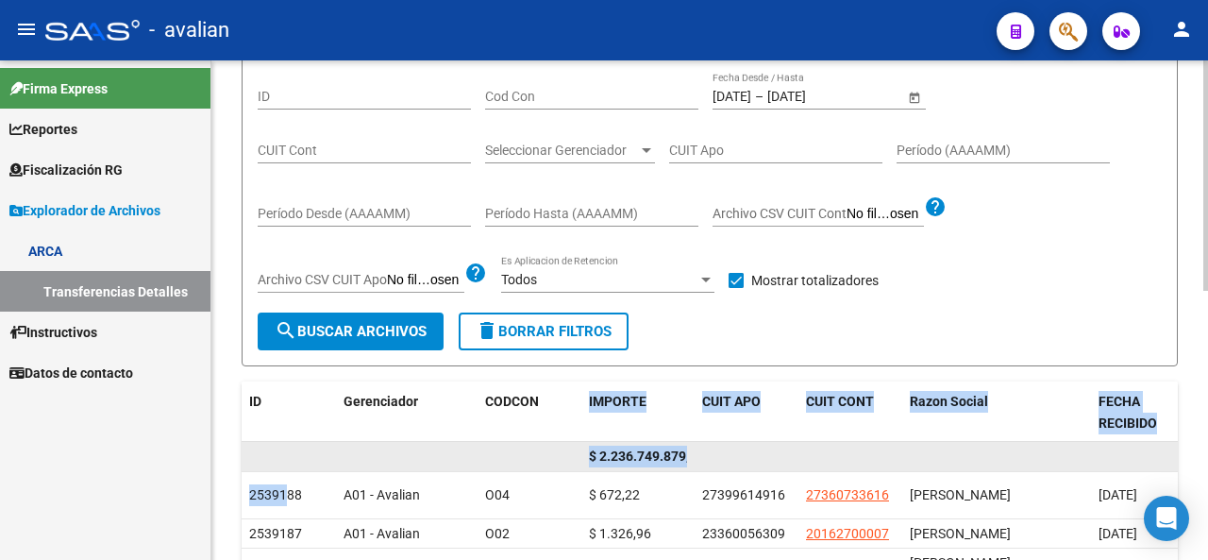
click at [569, 467] on datatable-body-cell at bounding box center [563, 456] width 38 height 29
click at [588, 453] on datatable-body-cell "$ 2.236.749.879,54" at bounding box center [638, 456] width 113 height 29
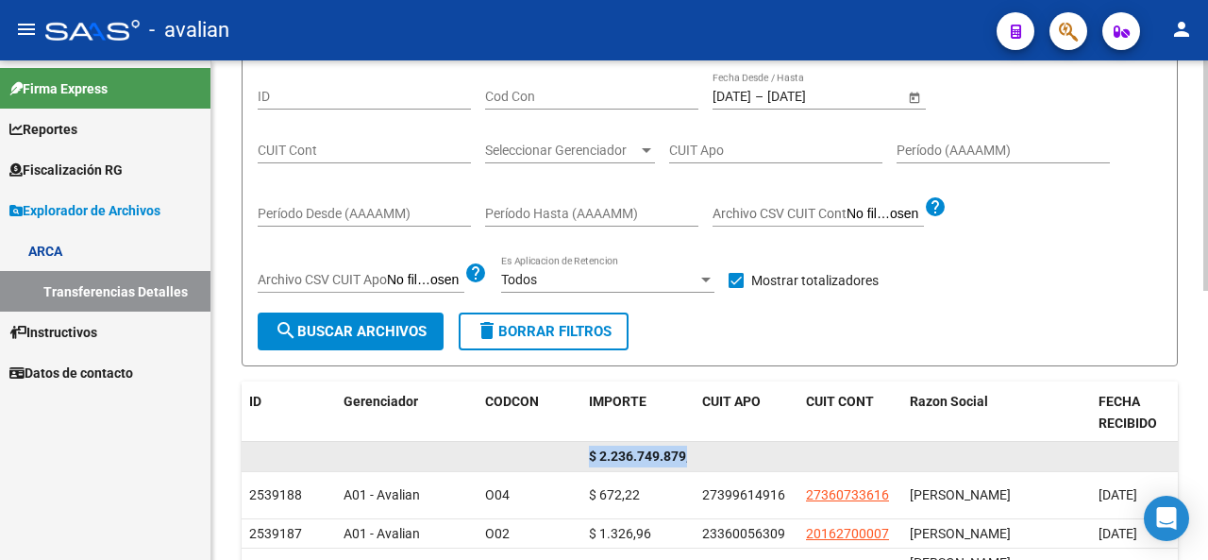
scroll to position [0, 18]
drag, startPoint x: 589, startPoint y: 456, endPoint x: 755, endPoint y: 458, distance: 166.2
click at [755, 458] on div "$ 2.236.749.879,54" at bounding box center [921, 457] width 1359 height 30
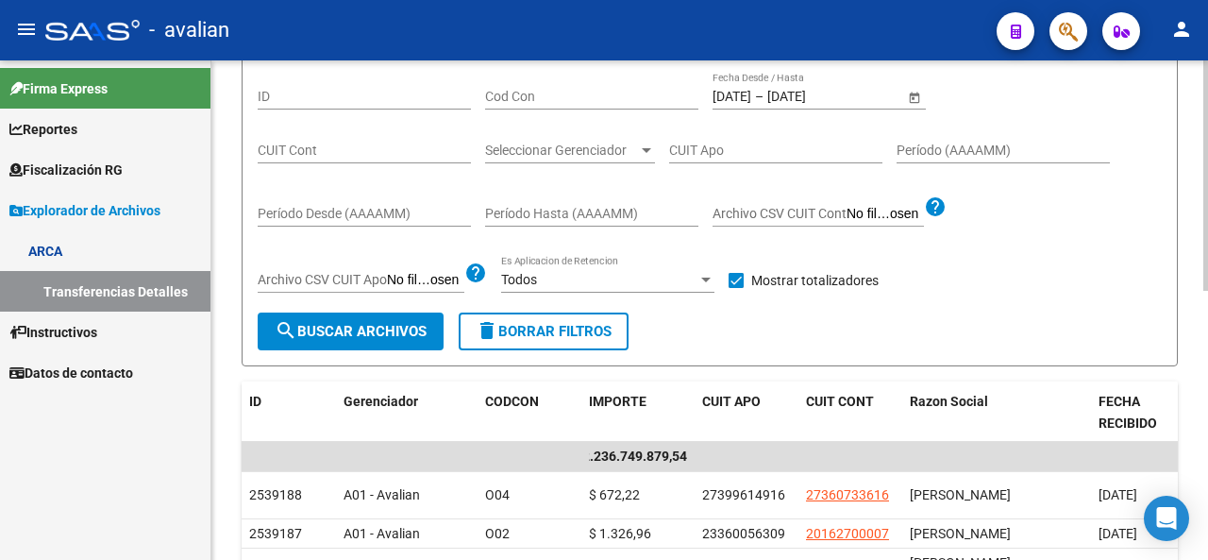
click at [751, 94] on input "[DATE]" at bounding box center [732, 97] width 39 height 16
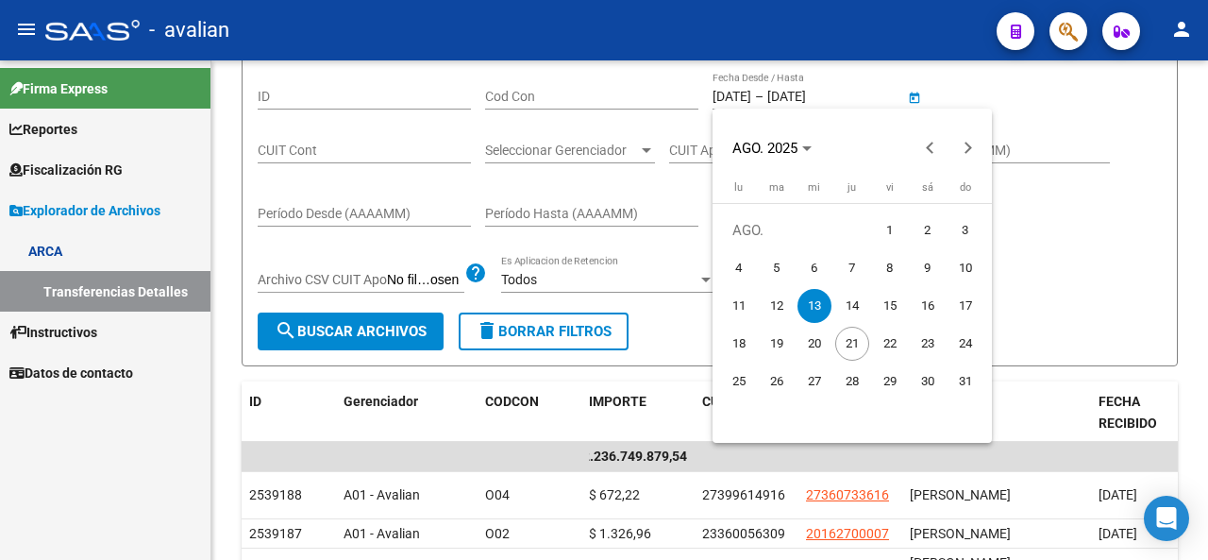
click at [822, 350] on span "20" at bounding box center [815, 344] width 34 height 34
type input "[DATE]"
click at [822, 350] on span "20" at bounding box center [815, 344] width 34 height 34
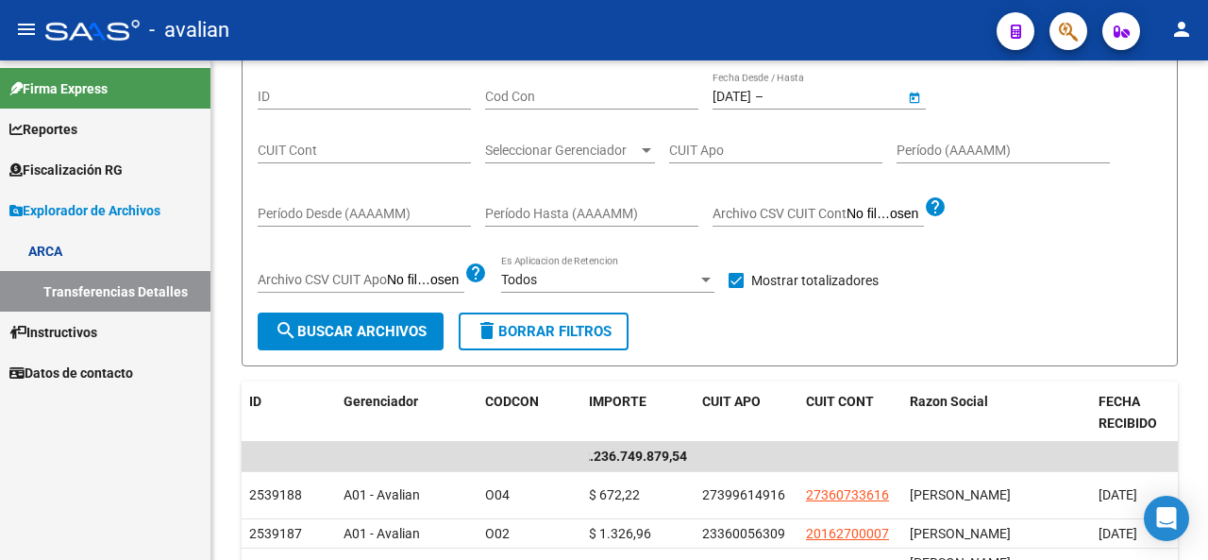
type input "[DATE]"
click at [404, 342] on button "search Buscar Archivos" at bounding box center [351, 331] width 186 height 38
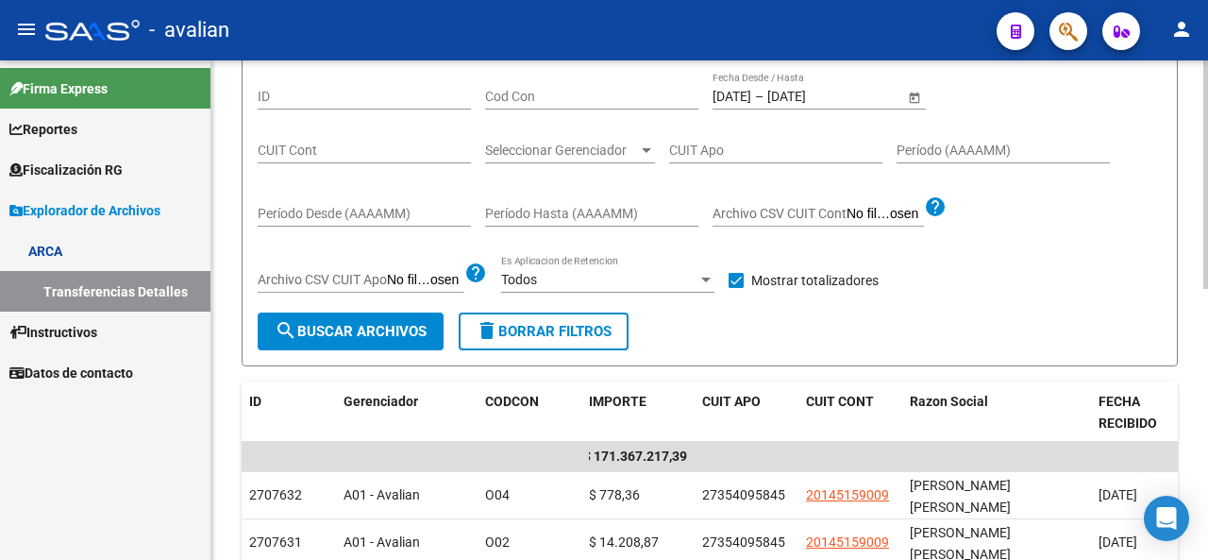
scroll to position [0, 7]
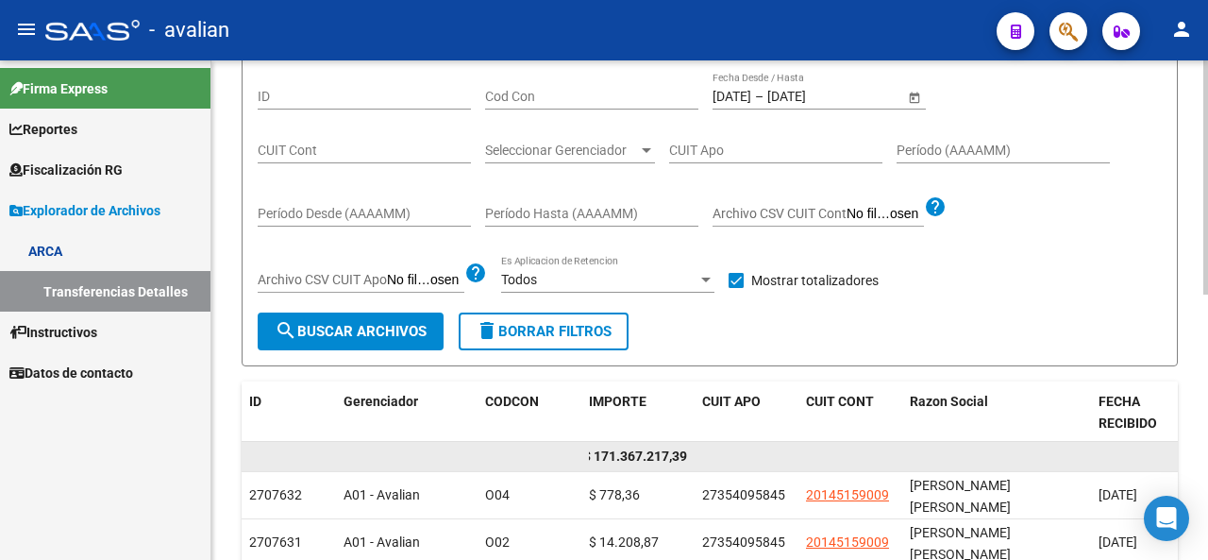
click at [590, 454] on span "$ 171.367.217,39" at bounding box center [635, 455] width 104 height 15
drag, startPoint x: 596, startPoint y: 456, endPoint x: 563, endPoint y: 462, distance: 33.5
click at [563, 462] on div "$ 171.367.217,39" at bounding box center [921, 457] width 1359 height 30
click at [583, 451] on datatable-body-cell "$ 171.367.217,39" at bounding box center [638, 456] width 113 height 29
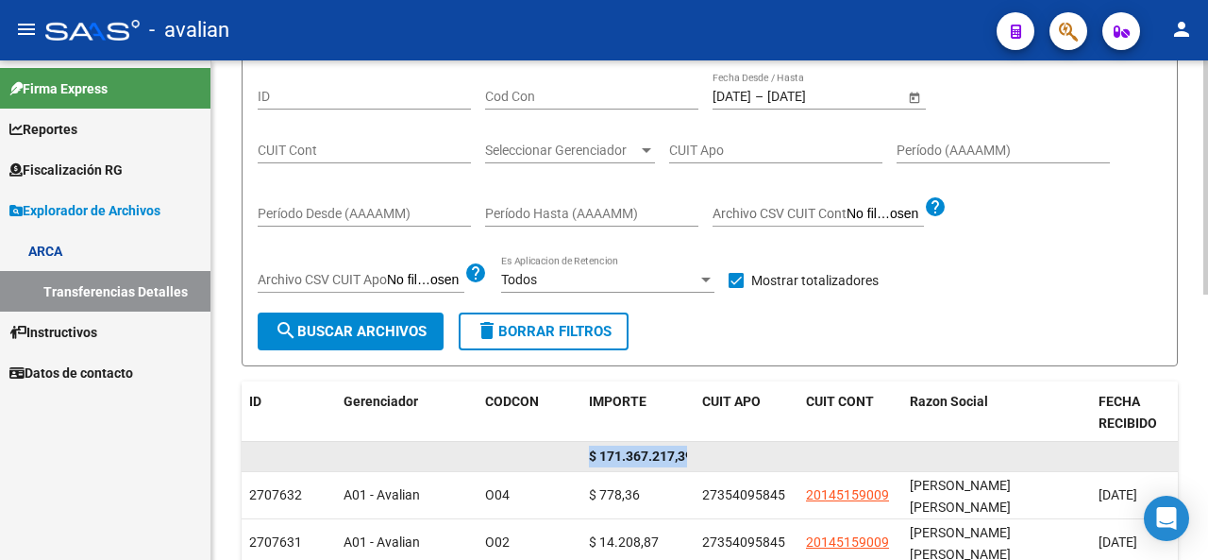
scroll to position [0, 7]
drag, startPoint x: 589, startPoint y: 452, endPoint x: 761, endPoint y: 450, distance: 171.8
click at [761, 450] on div "$ 171.367.217,39" at bounding box center [921, 457] width 1359 height 30
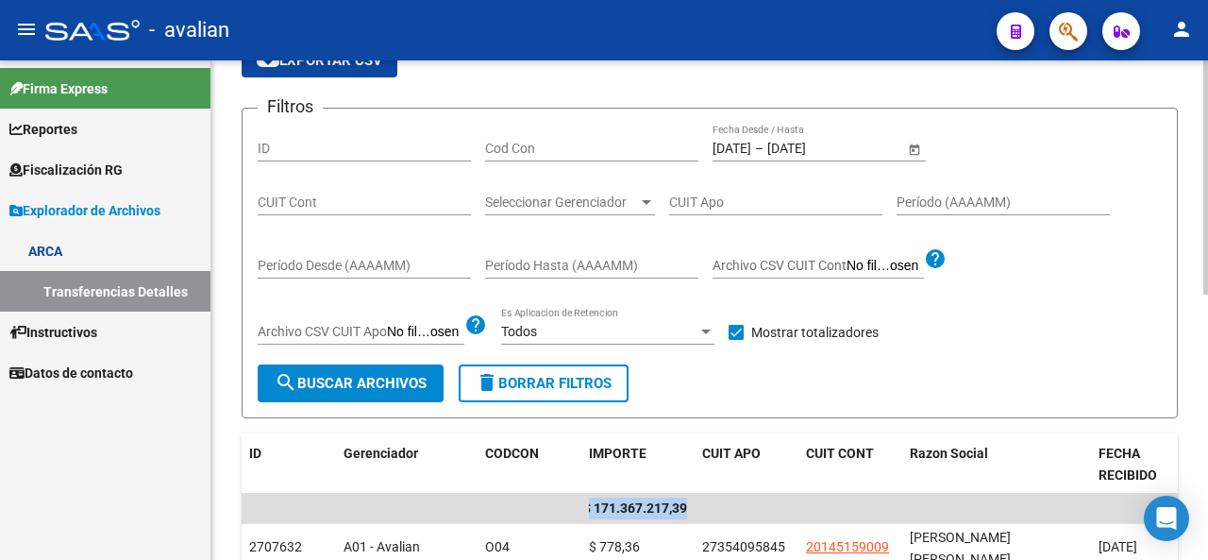
scroll to position [85, 0]
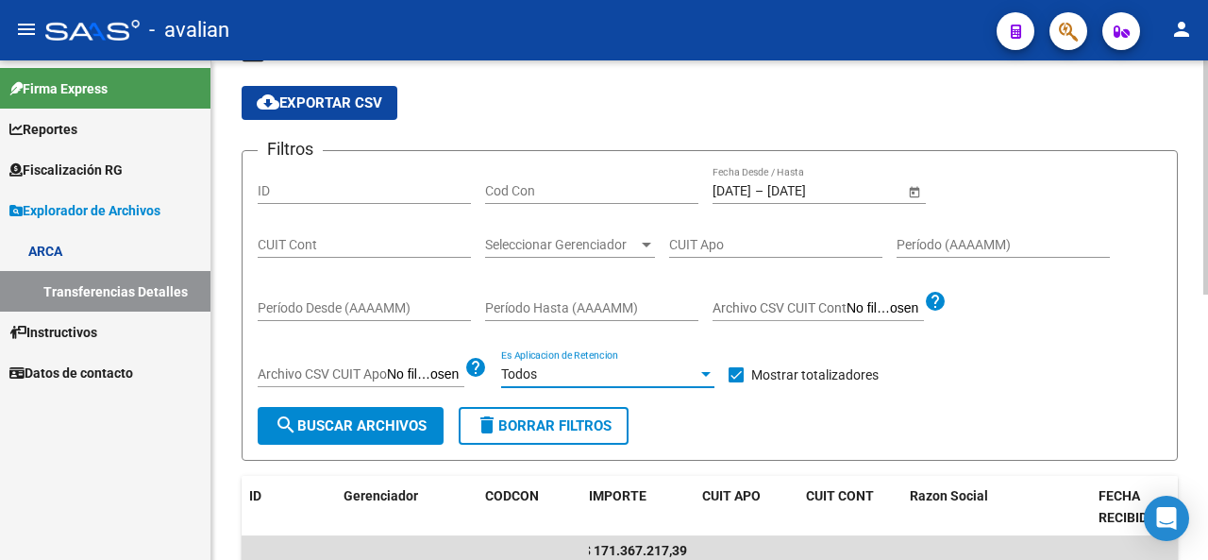
click at [714, 369] on div at bounding box center [706, 373] width 17 height 15
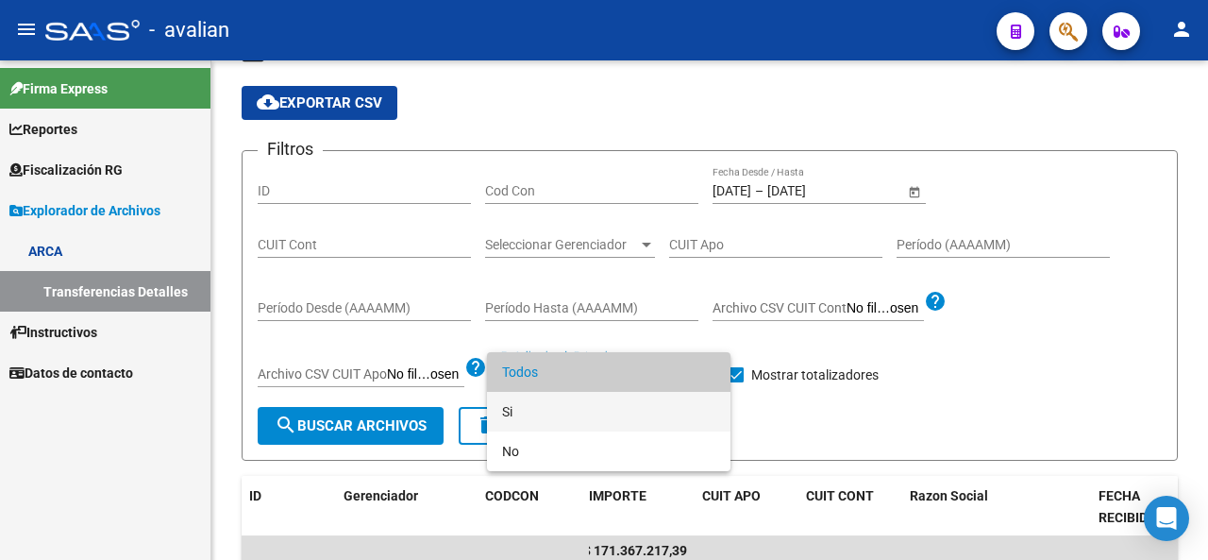
click at [520, 419] on span "Si" at bounding box center [608, 412] width 213 height 40
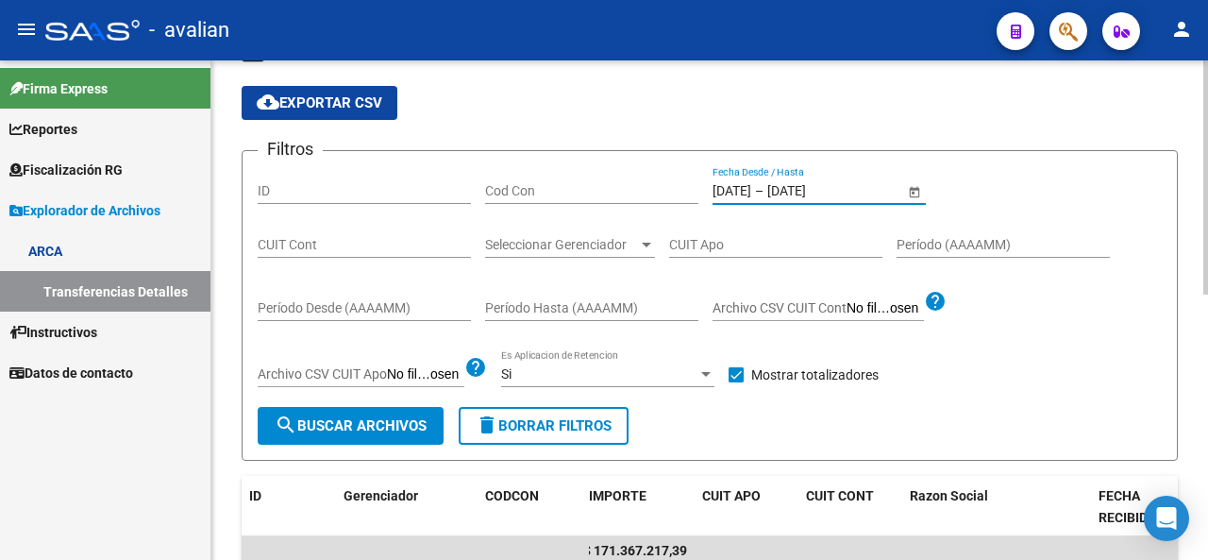
click at [749, 188] on input "[DATE]" at bounding box center [732, 191] width 39 height 16
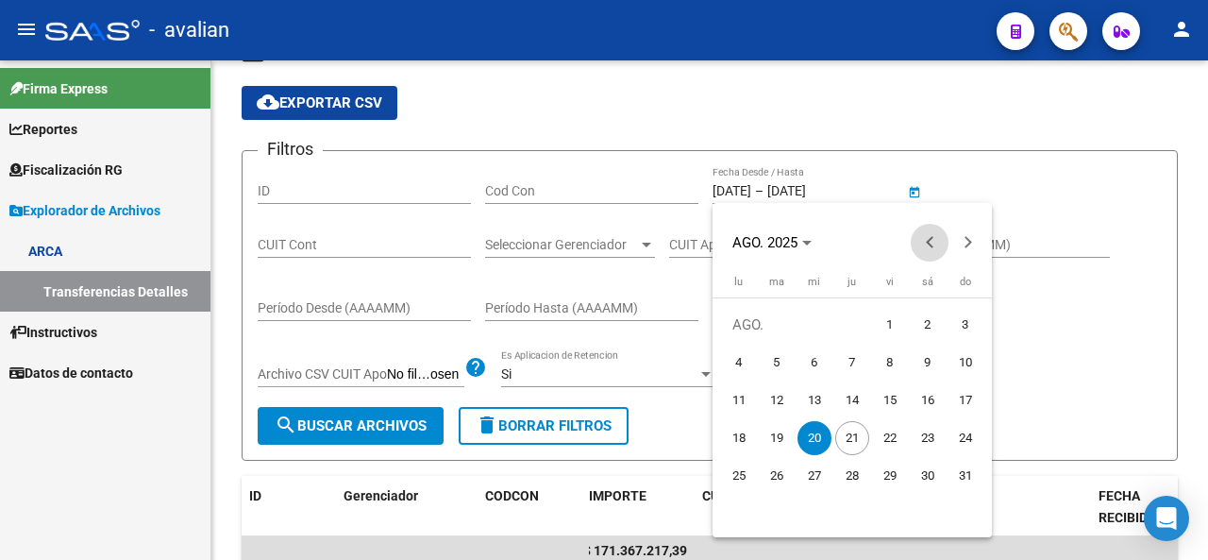
click at [935, 240] on button "Previous month" at bounding box center [930, 243] width 38 height 38
click at [768, 367] on span "1" at bounding box center [777, 363] width 34 height 34
type input "[DATE]"
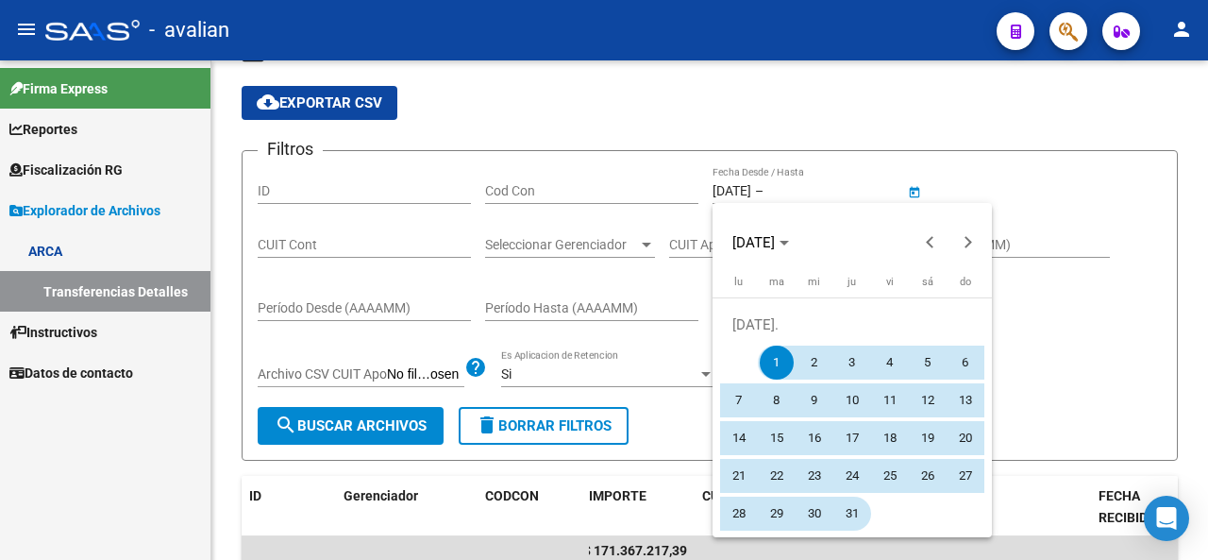
click at [853, 517] on span "31" at bounding box center [853, 514] width 34 height 34
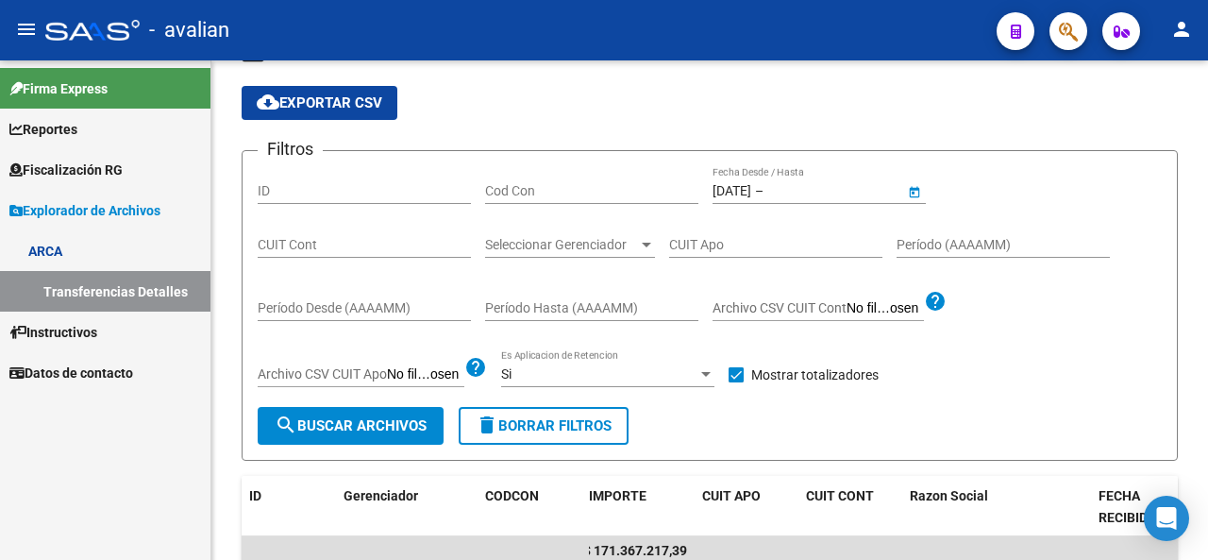
type input "[DATE]"
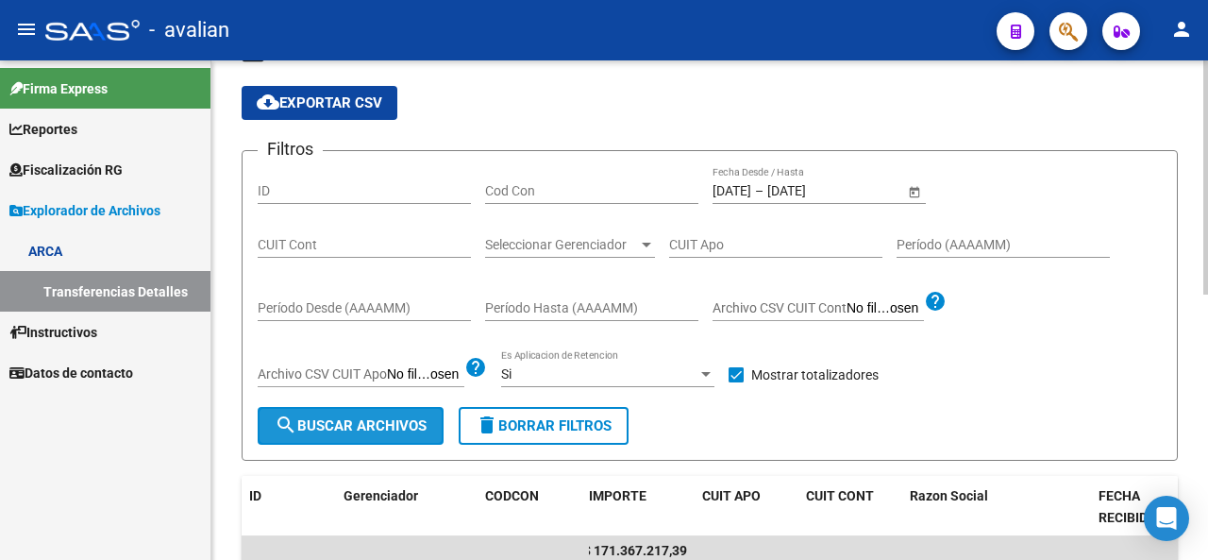
click at [414, 433] on button "search Buscar Archivos" at bounding box center [351, 426] width 186 height 38
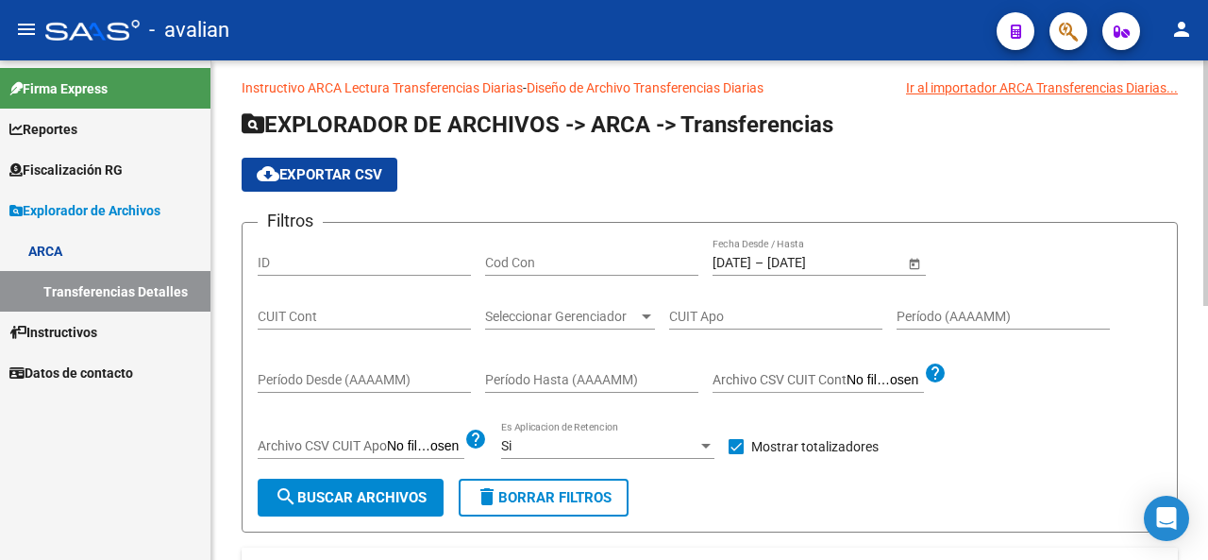
scroll to position [0, 0]
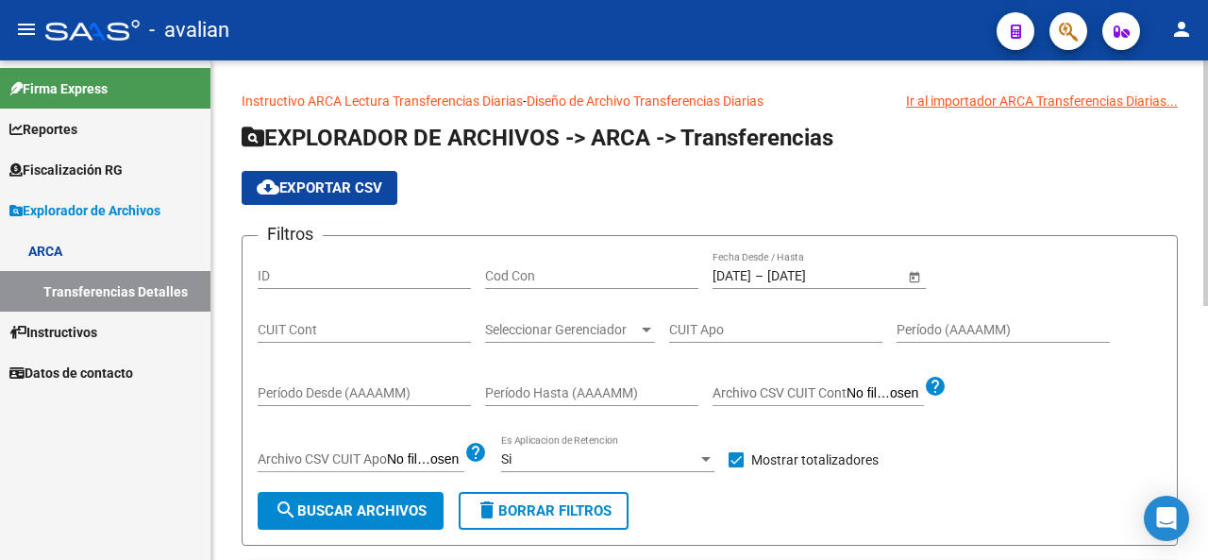
click at [319, 194] on span "cloud_download Exportar CSV" at bounding box center [320, 187] width 126 height 17
click at [1127, 180] on div "cloud_download Exportar CSV" at bounding box center [710, 188] width 937 height 34
click at [785, 280] on input "[DATE]" at bounding box center [814, 276] width 93 height 16
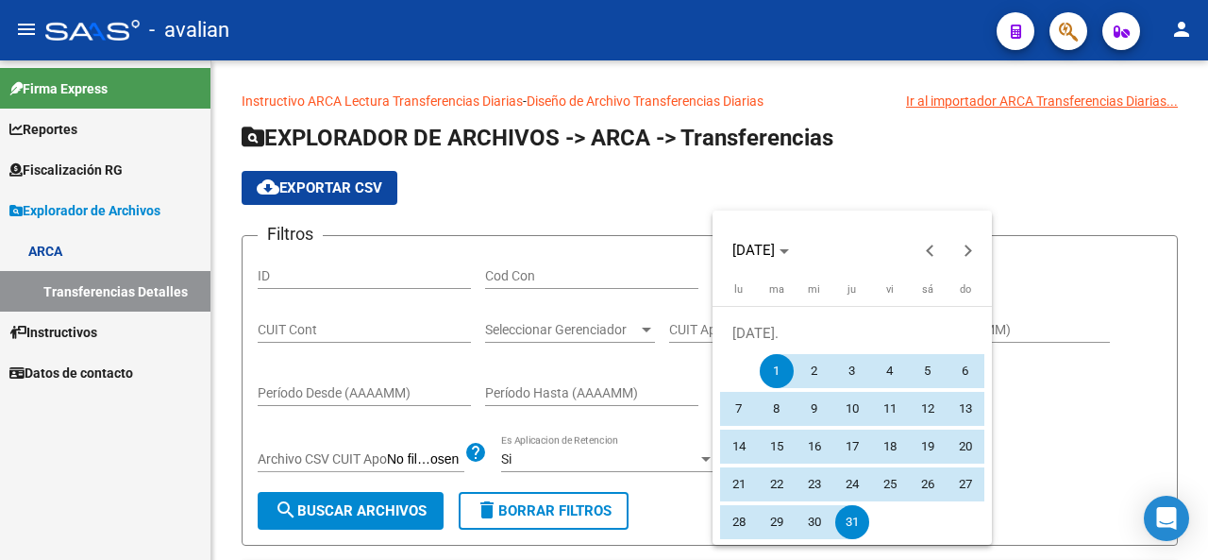
click at [776, 368] on span "1" at bounding box center [777, 371] width 34 height 34
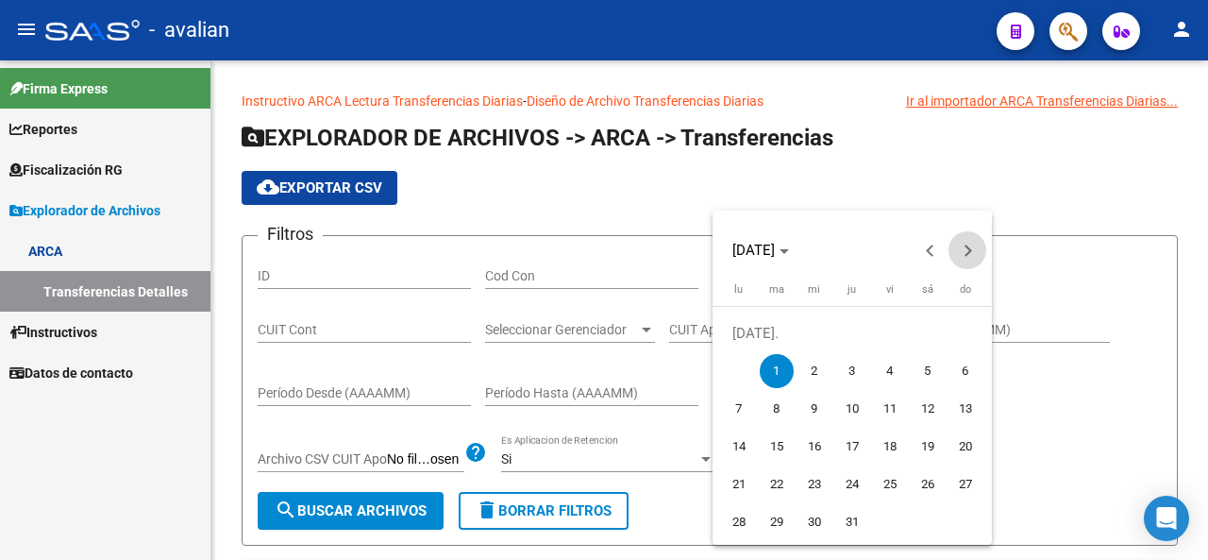
click at [968, 241] on span "Next month" at bounding box center [968, 250] width 38 height 38
click at [891, 333] on span "1" at bounding box center [890, 333] width 34 height 34
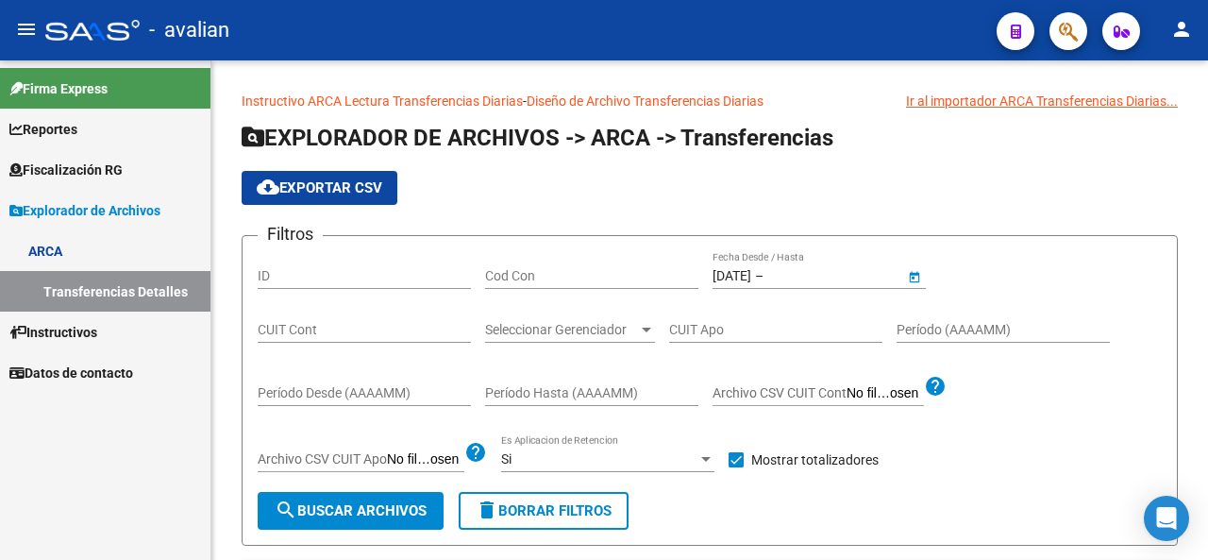
type input "[DATE]"
click at [791, 275] on input "[DATE]" at bounding box center [814, 276] width 93 height 16
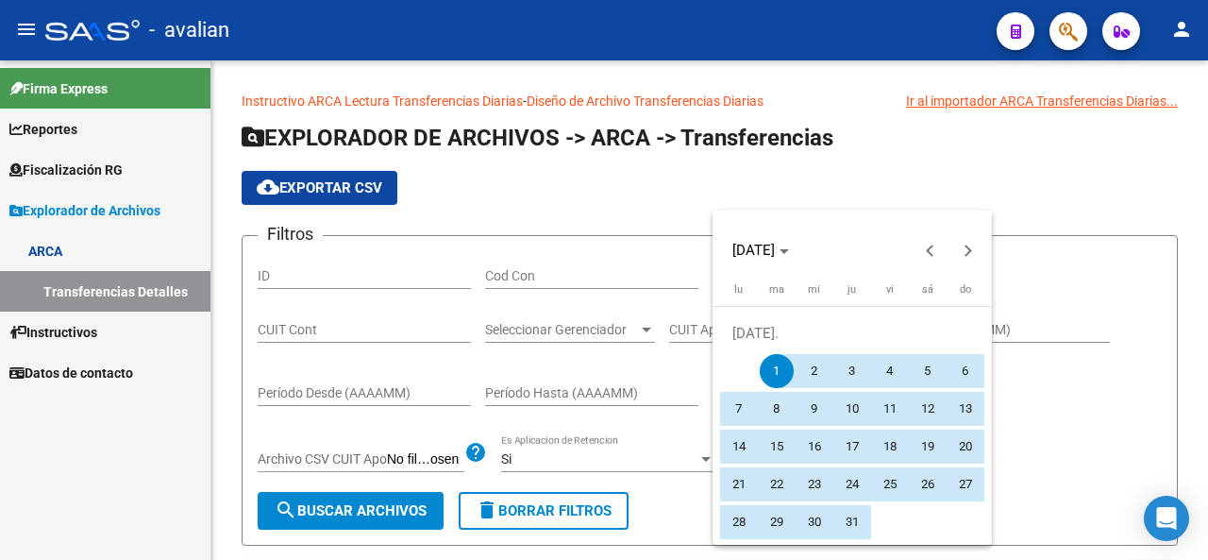
click at [738, 492] on span "21" at bounding box center [739, 484] width 34 height 34
type input "[DATE]"
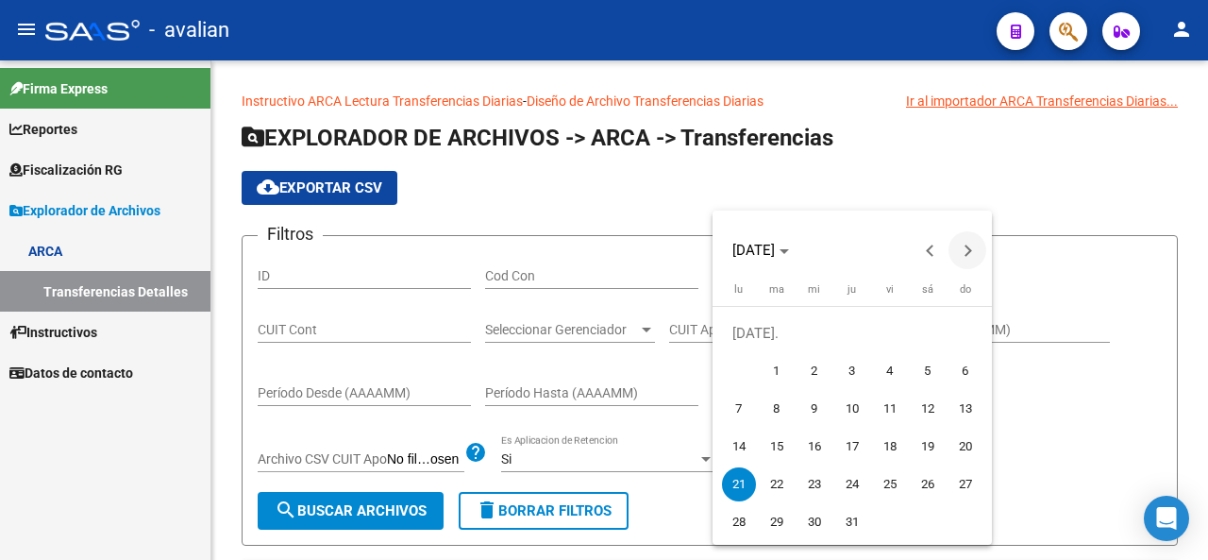
click at [959, 254] on span "Next month" at bounding box center [968, 250] width 38 height 38
click at [891, 329] on span "1" at bounding box center [890, 333] width 34 height 34
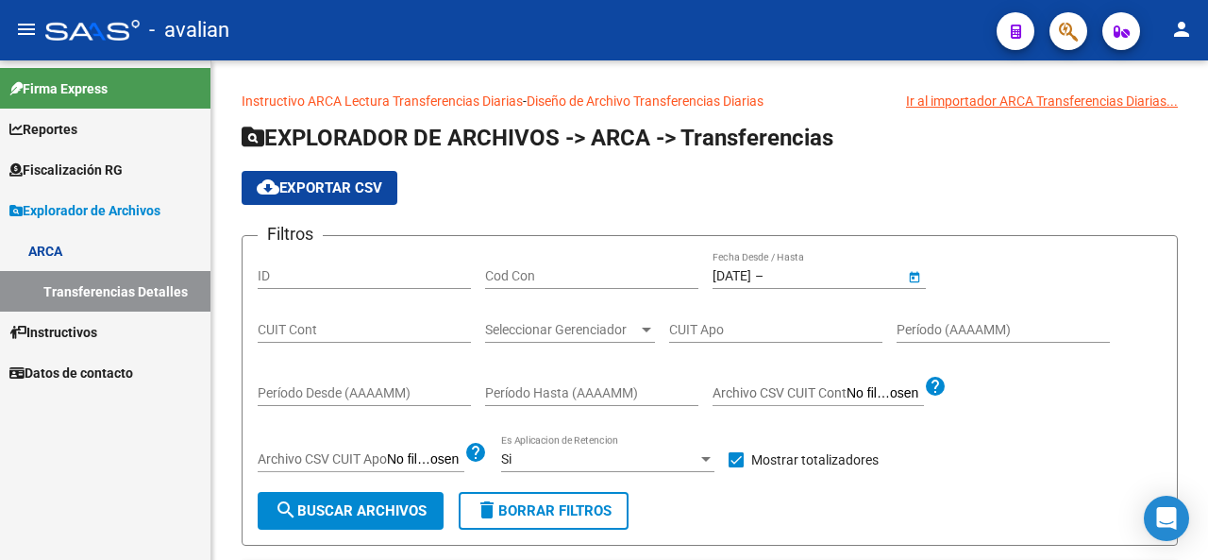
type input "[DATE]"
click at [860, 277] on input "[DATE]" at bounding box center [814, 276] width 93 height 16
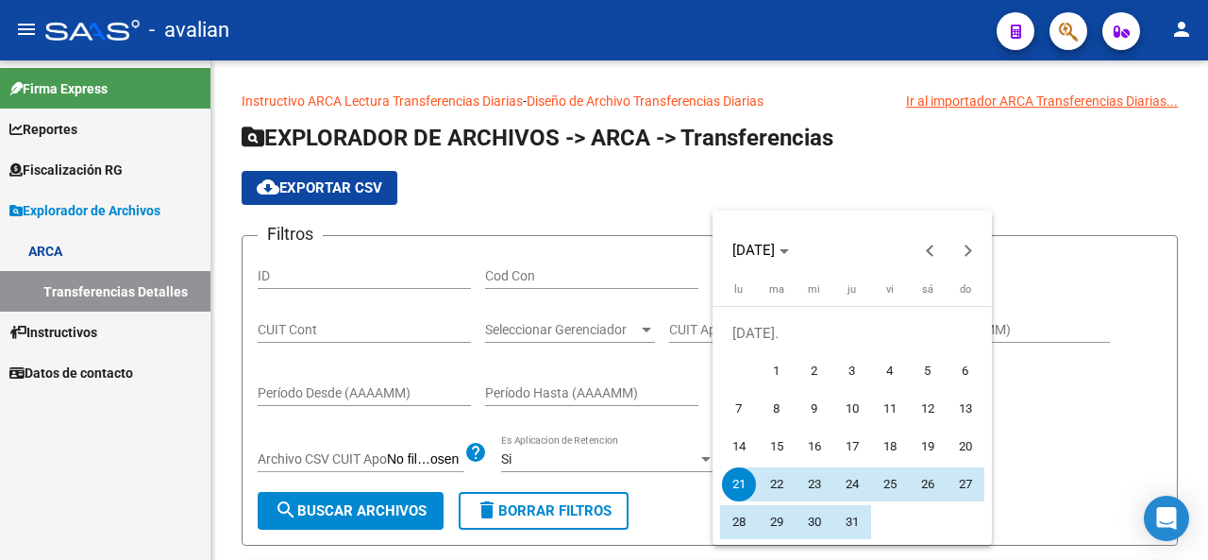
drag, startPoint x: 736, startPoint y: 486, endPoint x: 756, endPoint y: 482, distance: 20.2
click at [736, 486] on span "21" at bounding box center [739, 484] width 34 height 34
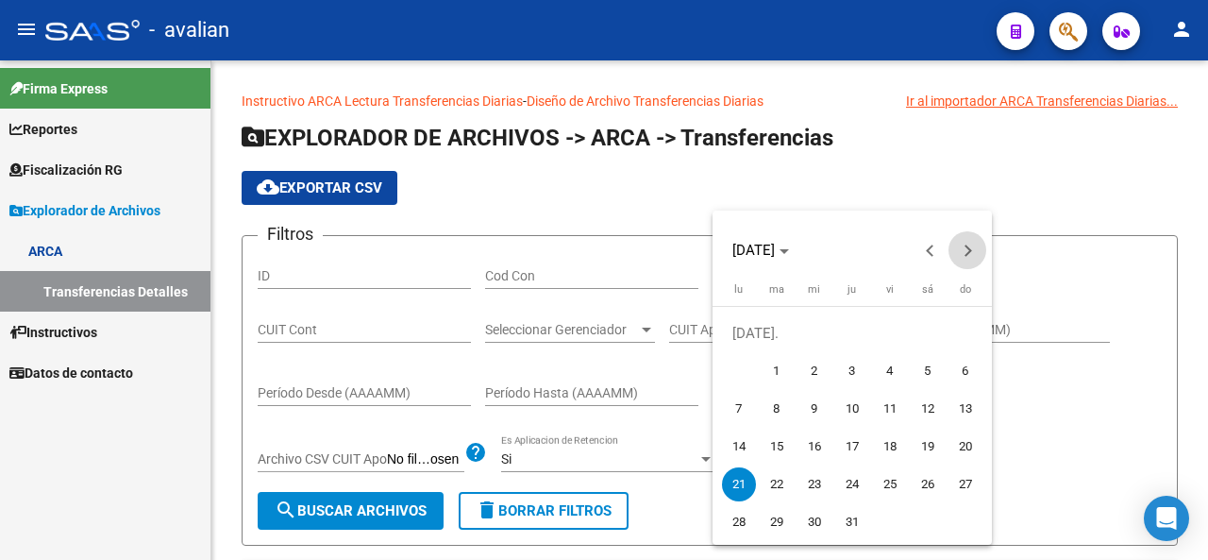
click at [976, 245] on span "Next month" at bounding box center [968, 250] width 38 height 38
click at [889, 332] on span "1" at bounding box center [890, 333] width 34 height 34
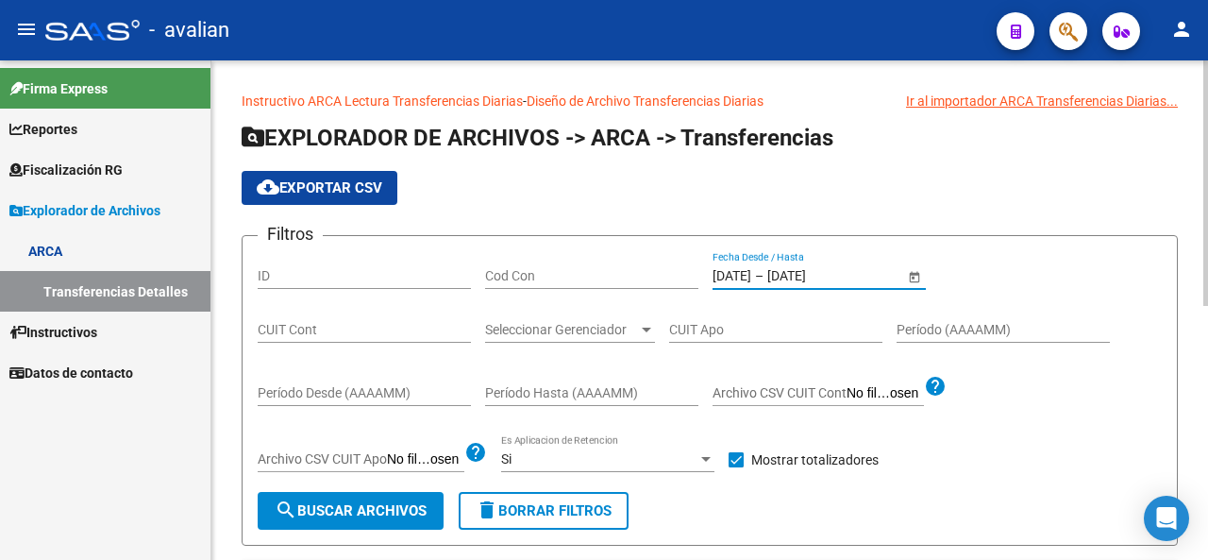
click at [734, 273] on input "[DATE]" at bounding box center [732, 276] width 39 height 16
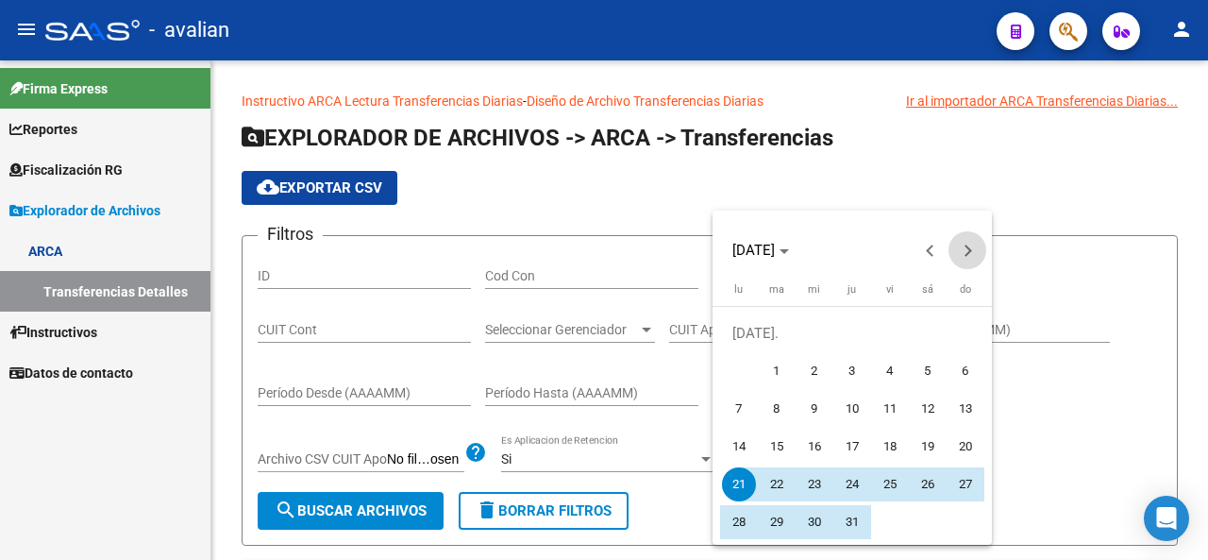
click at [970, 247] on button "Next month" at bounding box center [968, 250] width 38 height 38
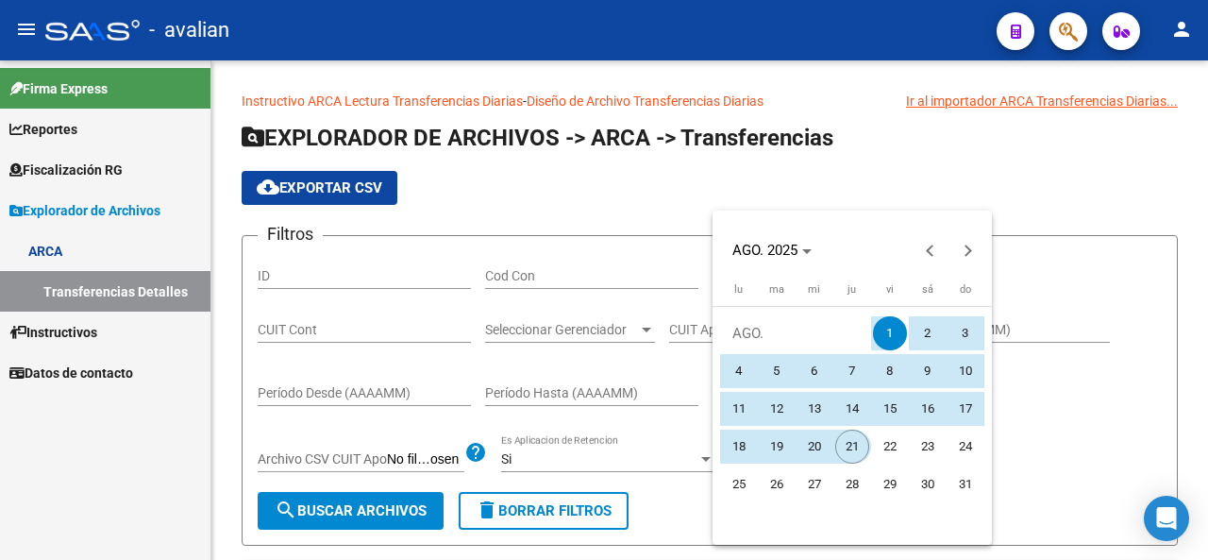
drag, startPoint x: 884, startPoint y: 337, endPoint x: 846, endPoint y: 445, distance: 114.1
click at [846, 445] on tbody "[DATE] 2 3 4 5 6 7 8 9 10 11 12 13 14 15 16 17 18 19 20 21 22 23 24 25 26 27 28…" at bounding box center [852, 408] width 264 height 189
type input "[DATE]"
click at [400, 528] on div at bounding box center [604, 280] width 1208 height 560
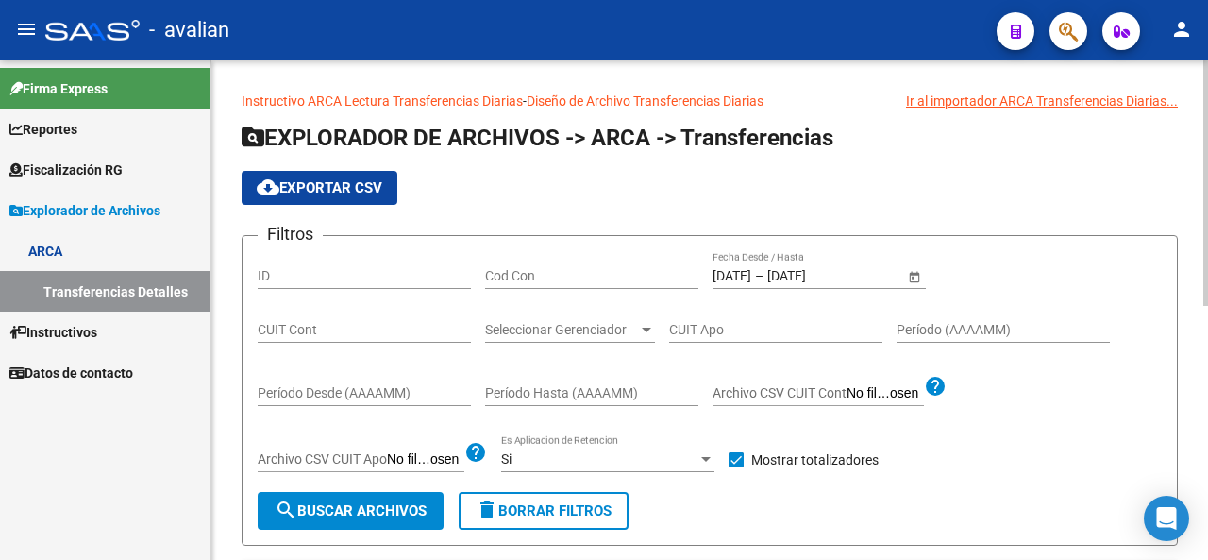
drag, startPoint x: 710, startPoint y: 276, endPoint x: 725, endPoint y: 275, distance: 15.1
click at [725, 275] on div "Filtros ID Cod Con [DATE] [DATE] – [DATE] [DATE] Fecha Desde / Hasta CUIT Cont …" at bounding box center [710, 371] width 904 height 241
drag, startPoint x: 718, startPoint y: 277, endPoint x: 741, endPoint y: 275, distance: 23.7
click at [741, 275] on input "[DATE]" at bounding box center [732, 276] width 39 height 16
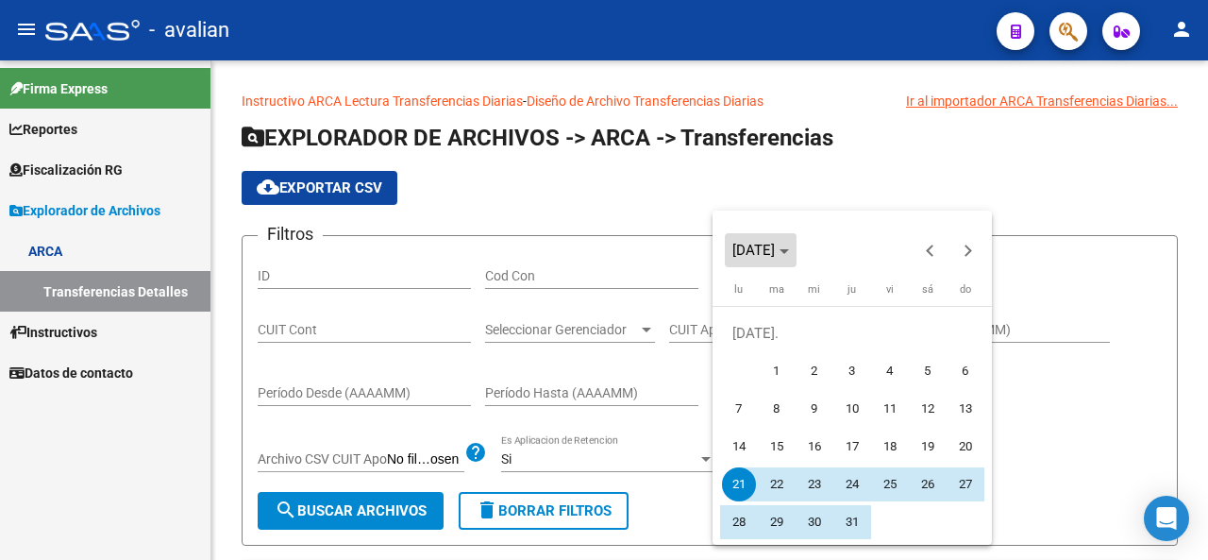
click at [725, 265] on span "Choose month and year" at bounding box center [761, 250] width 72 height 45
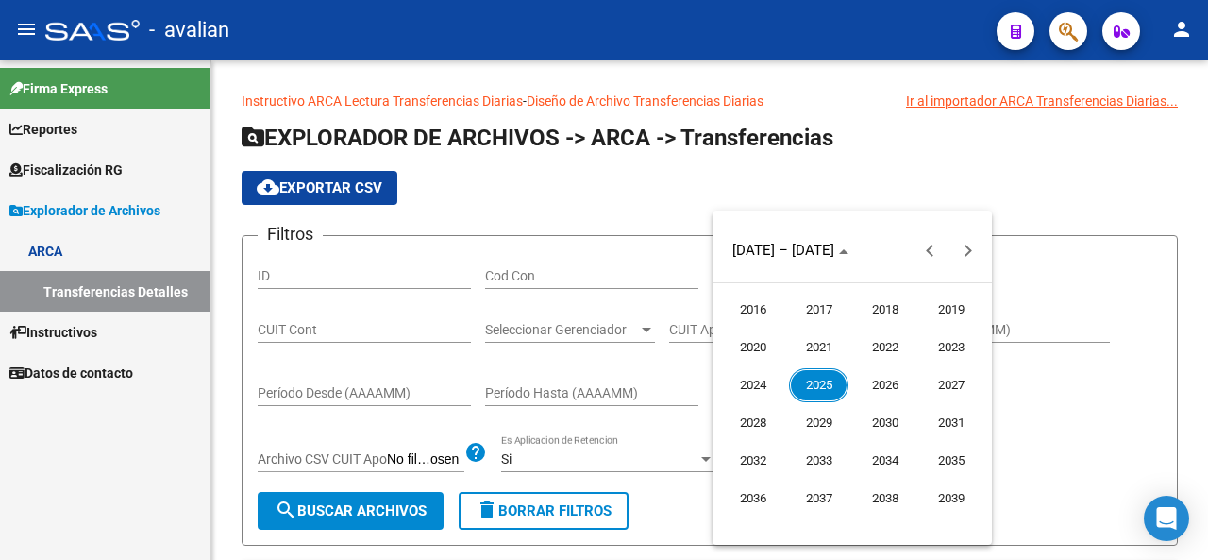
click at [1063, 245] on div at bounding box center [604, 280] width 1208 height 560
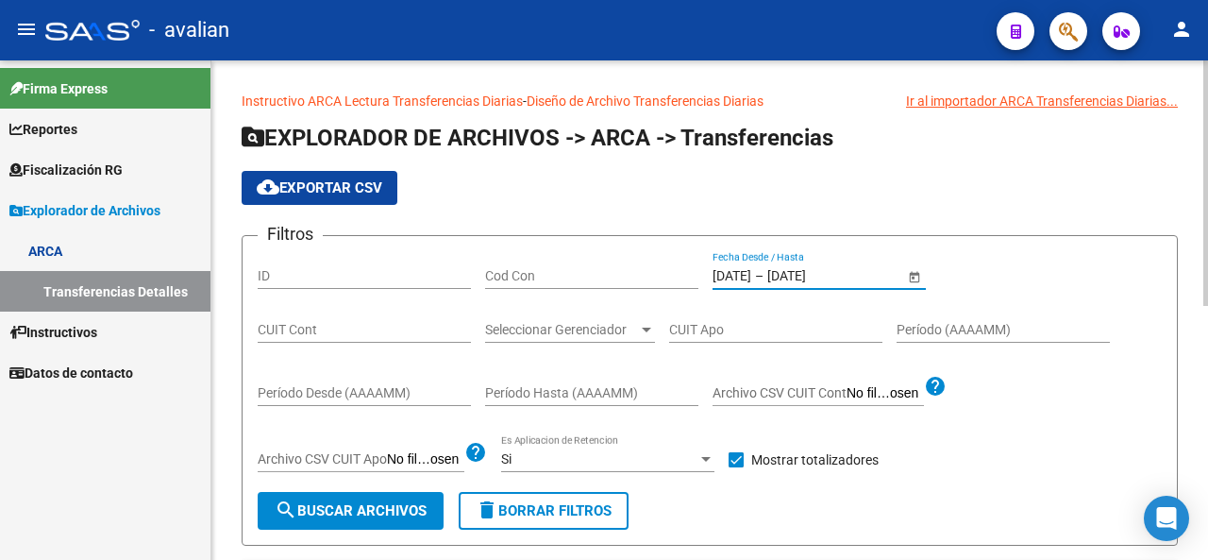
click at [721, 273] on input "[DATE]" at bounding box center [732, 276] width 39 height 16
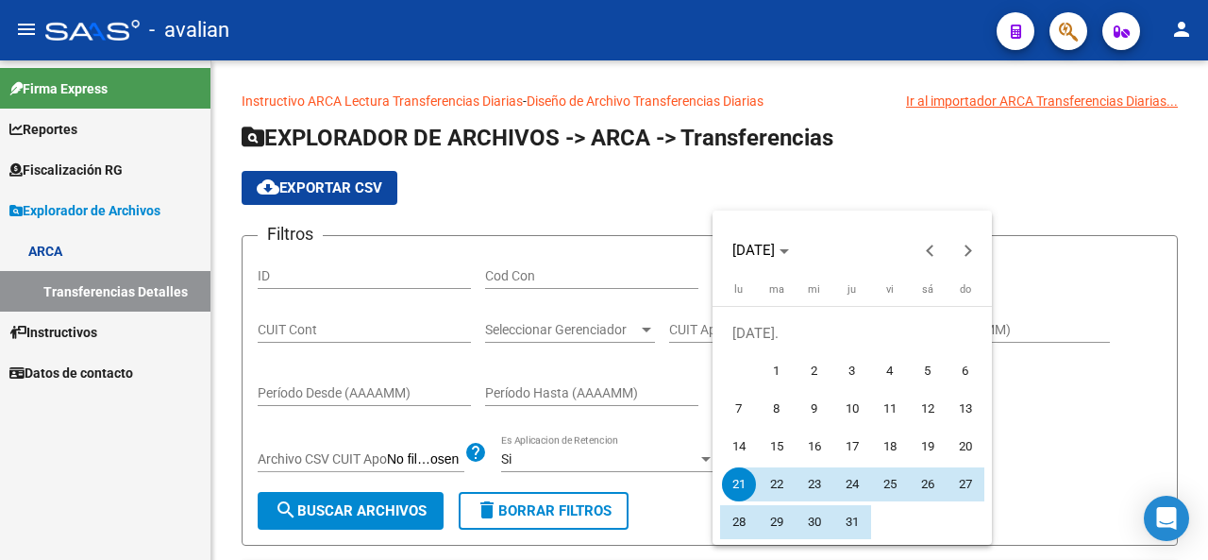
click at [1069, 295] on div at bounding box center [604, 280] width 1208 height 560
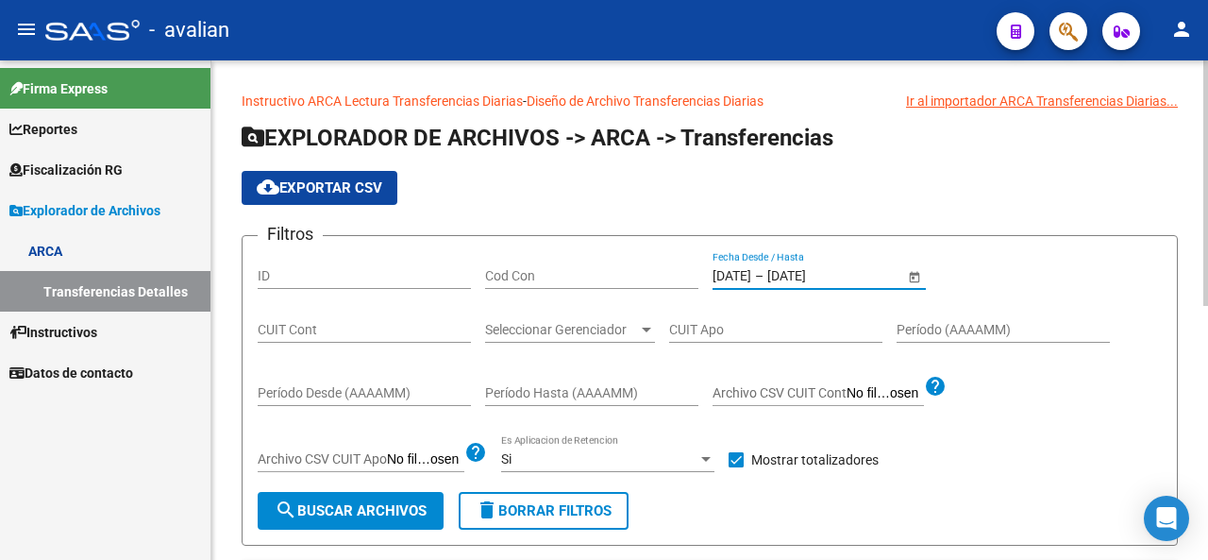
click at [853, 275] on input "[DATE]" at bounding box center [814, 276] width 93 height 16
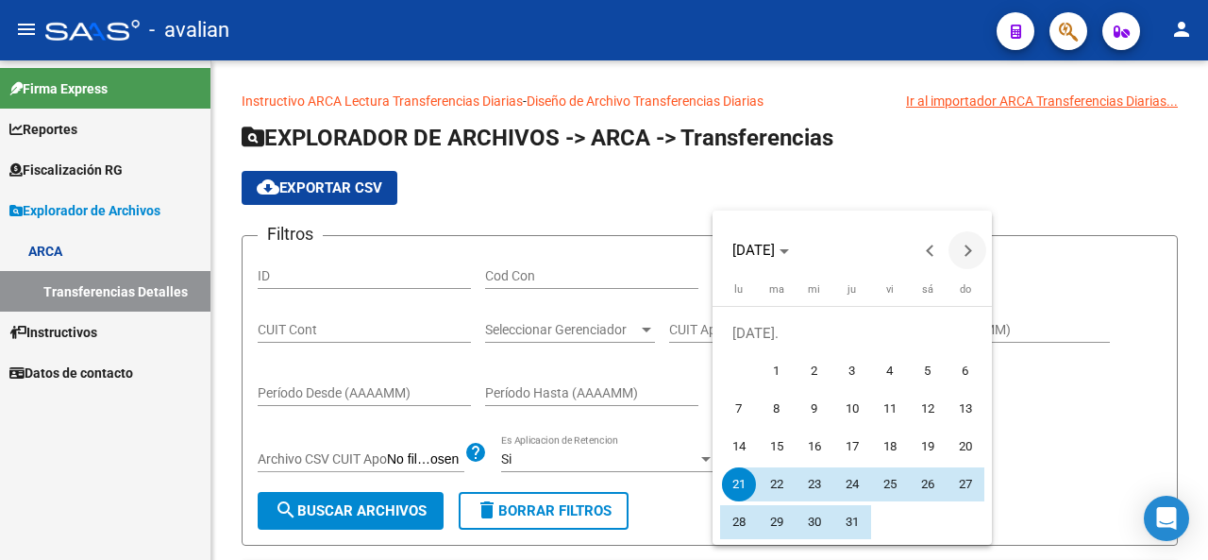
click at [965, 249] on button "Next month" at bounding box center [968, 250] width 38 height 38
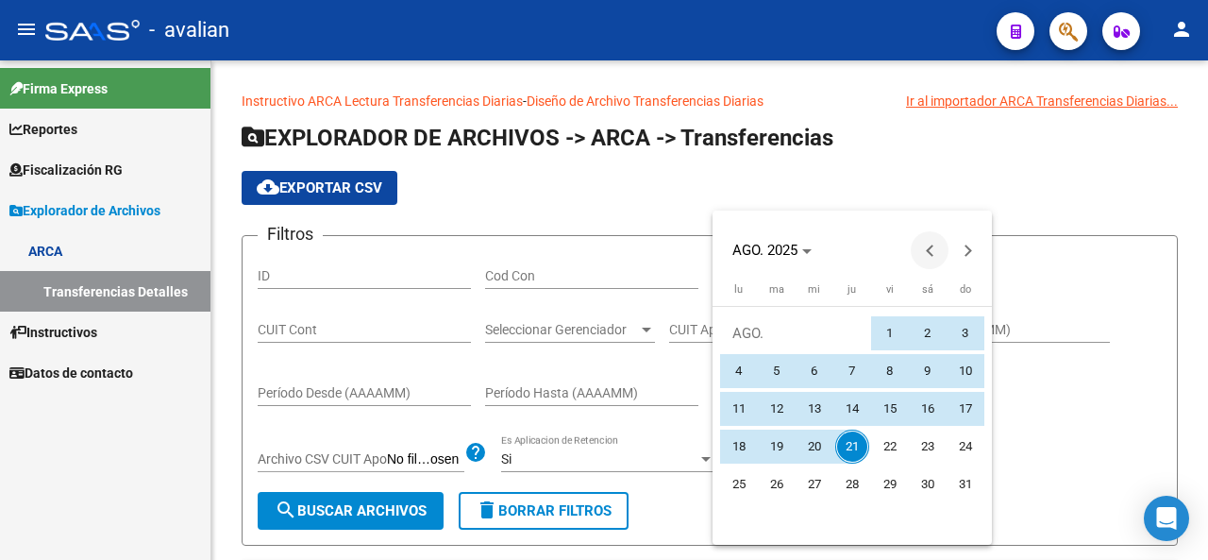
click at [928, 251] on button "Previous month" at bounding box center [930, 250] width 38 height 38
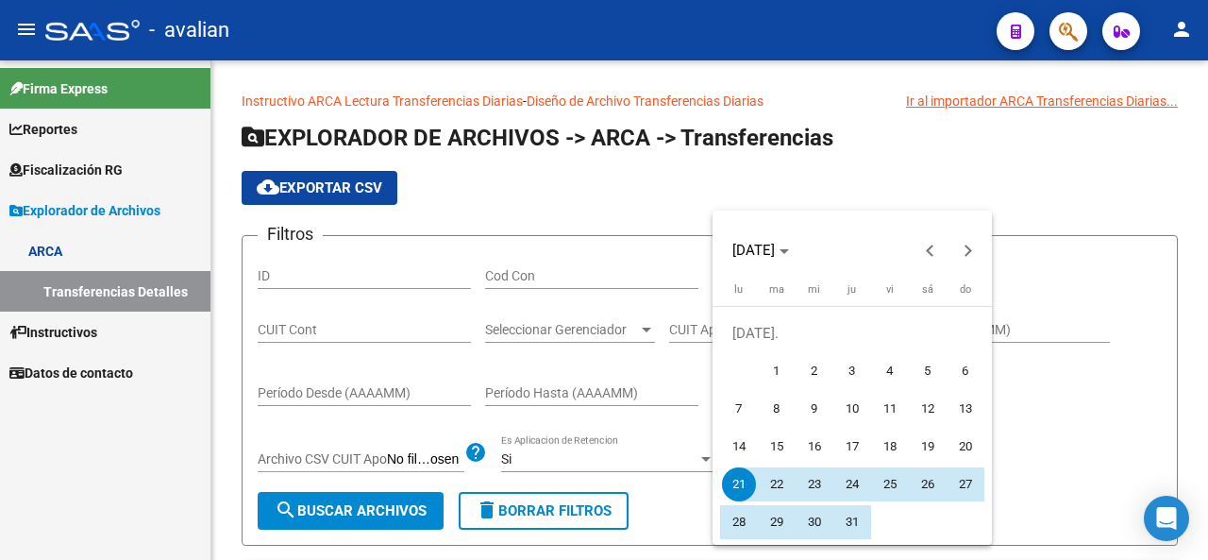
click at [736, 484] on span "21" at bounding box center [739, 484] width 34 height 34
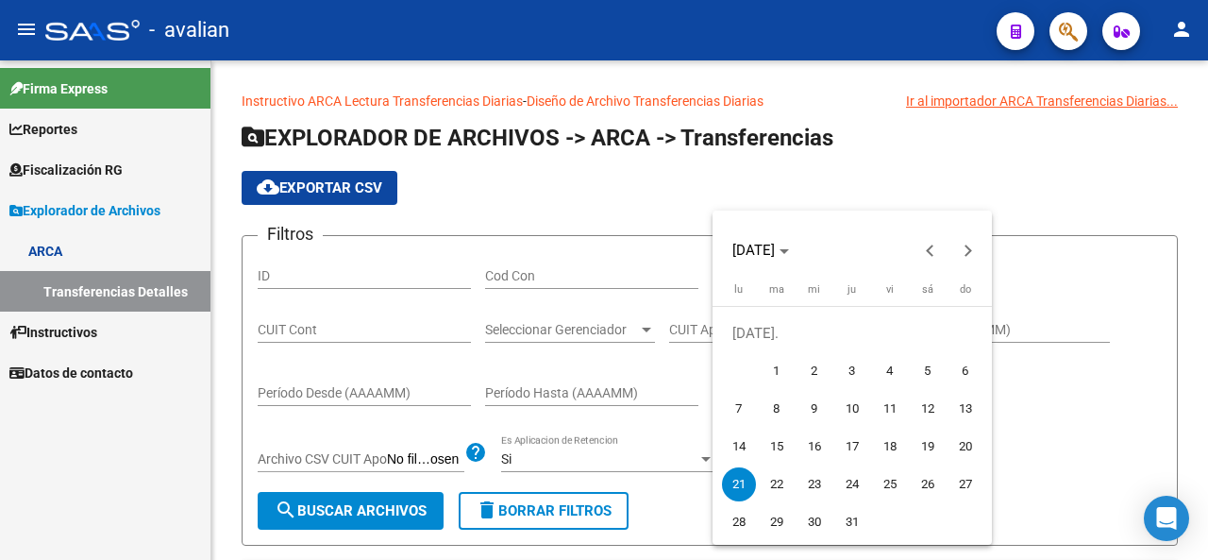
drag, startPoint x: 743, startPoint y: 482, endPoint x: 731, endPoint y: 486, distance: 12.8
click at [731, 486] on span "21" at bounding box center [739, 484] width 34 height 34
click at [733, 483] on span "21" at bounding box center [739, 484] width 34 height 34
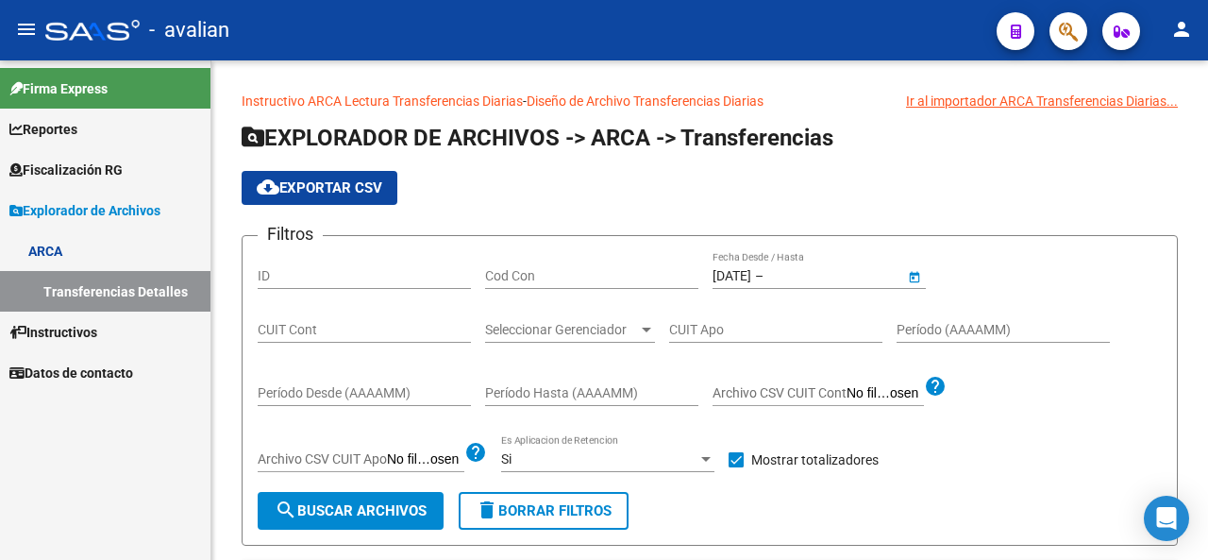
type input "[DATE]"
click at [786, 261] on div "[DATE] [DATE] – [DATE] [DATE] Fecha Desde / Hasta" at bounding box center [809, 270] width 192 height 38
click at [789, 284] on div "[DATE] [DATE] – [DATE] [DATE] Fecha Desde / Hasta" at bounding box center [809, 270] width 192 height 38
click at [904, 269] on span "Open calendar" at bounding box center [914, 276] width 45 height 45
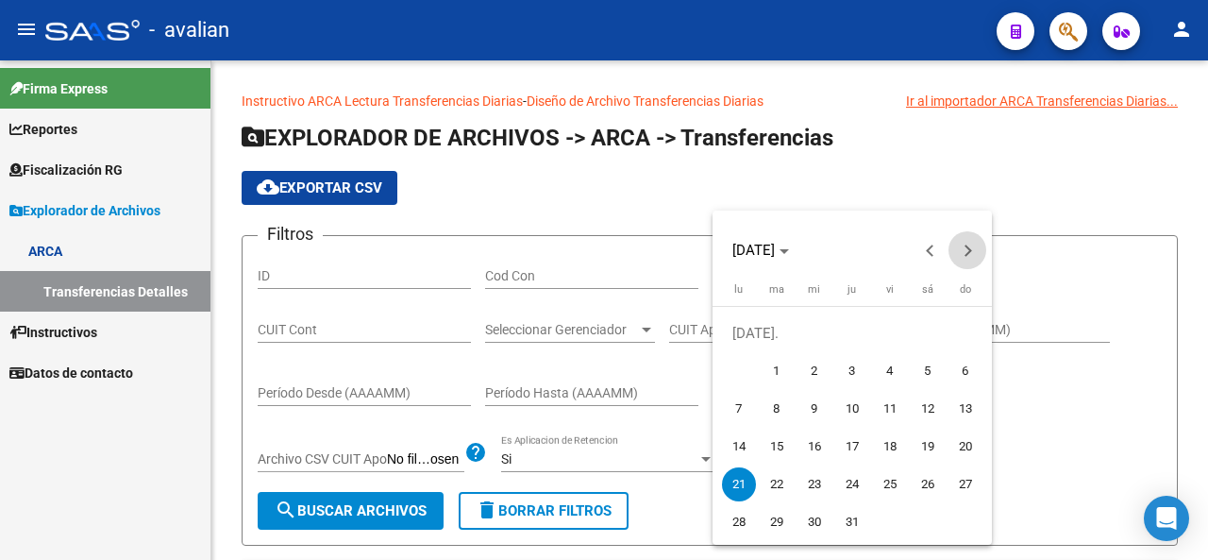
click at [960, 261] on span "Next month" at bounding box center [968, 250] width 38 height 38
click at [899, 338] on span "1" at bounding box center [890, 333] width 34 height 34
type input "[DATE]"
click at [899, 338] on span "1" at bounding box center [890, 333] width 34 height 34
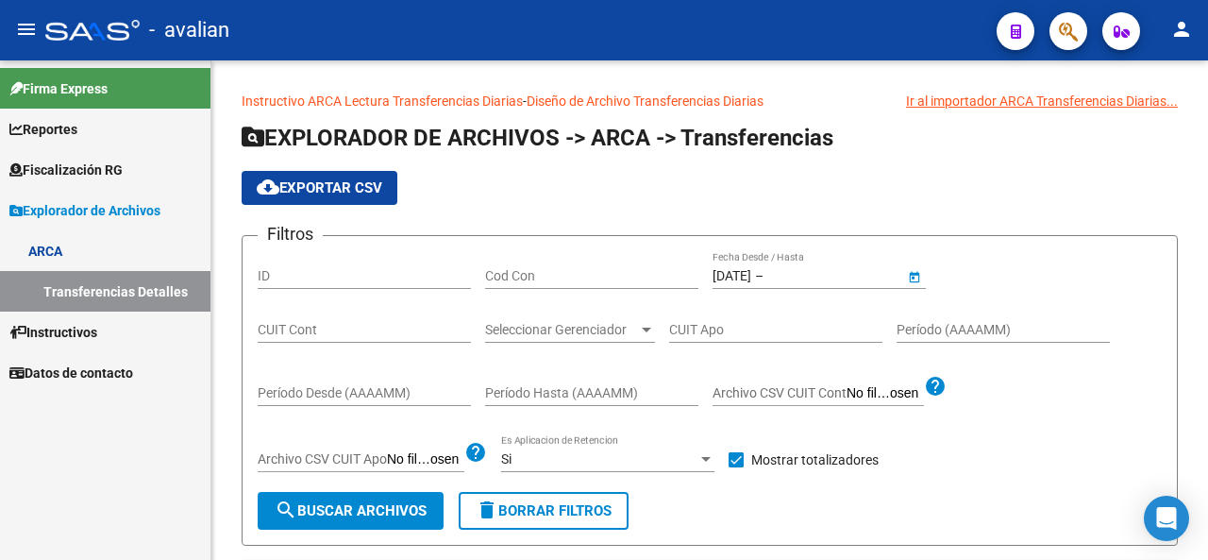
type input "[DATE]"
click at [916, 274] on span "Open calendar" at bounding box center [914, 276] width 45 height 45
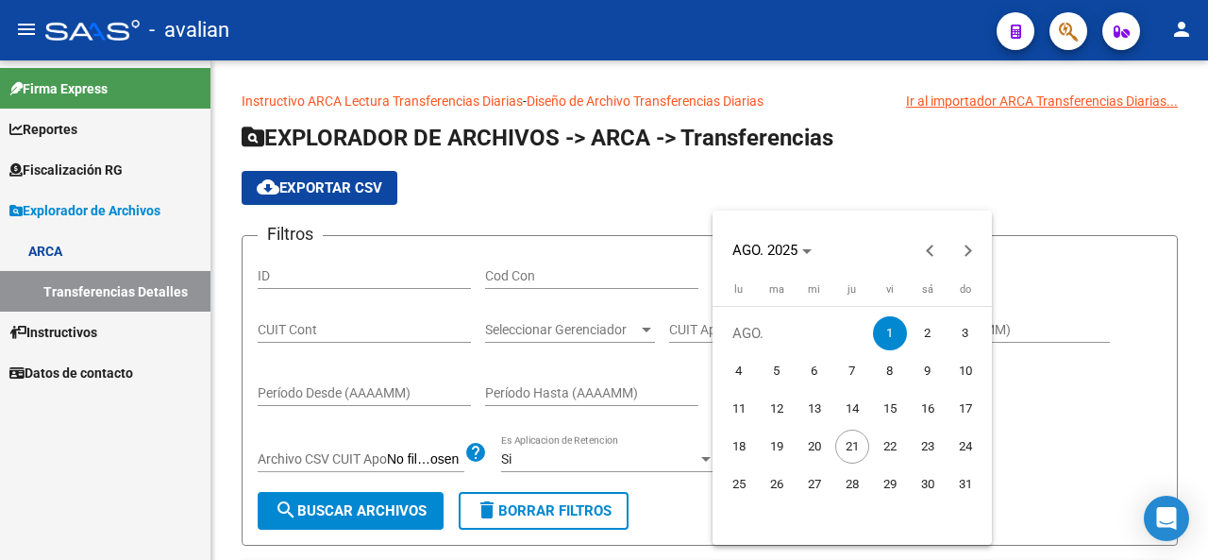
click at [887, 335] on span "1" at bounding box center [890, 333] width 34 height 34
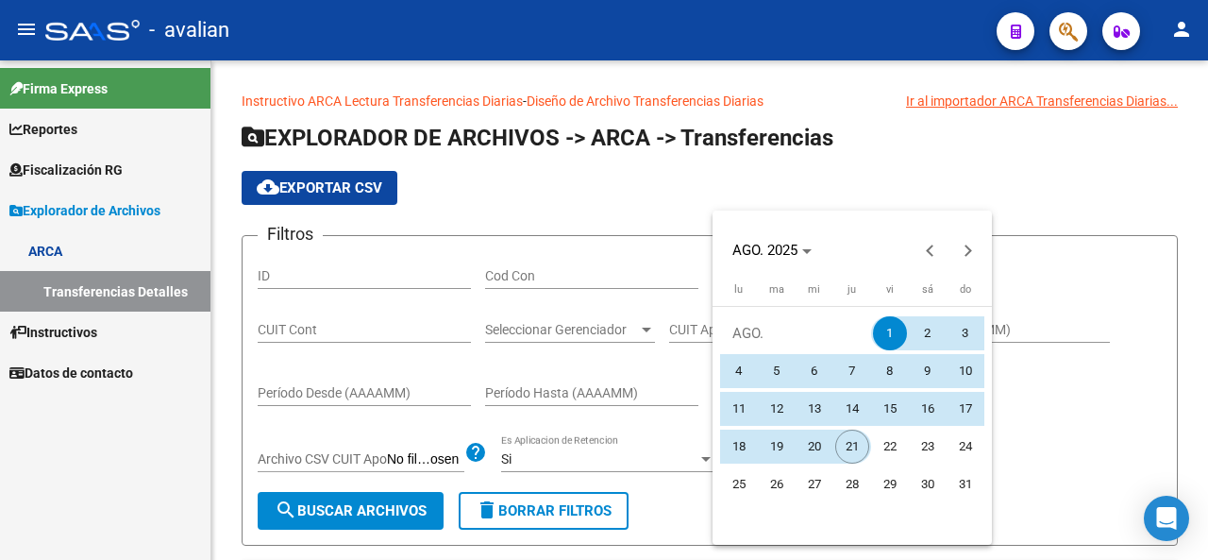
click at [854, 433] on span "21" at bounding box center [853, 447] width 34 height 34
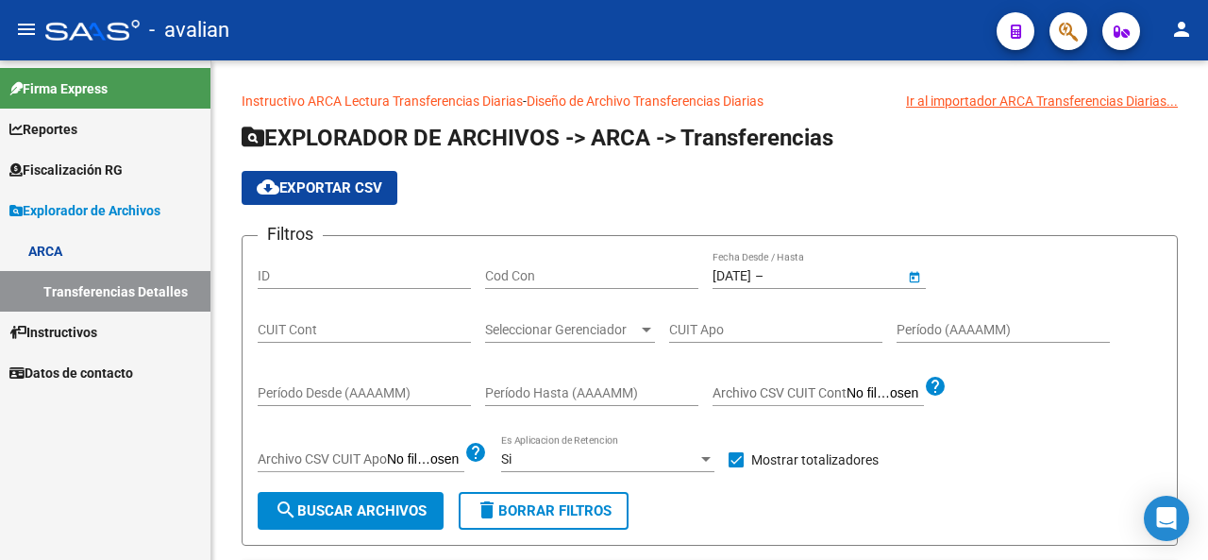
type input "[DATE]"
click at [404, 513] on span "search Buscar Archivos" at bounding box center [351, 510] width 152 height 17
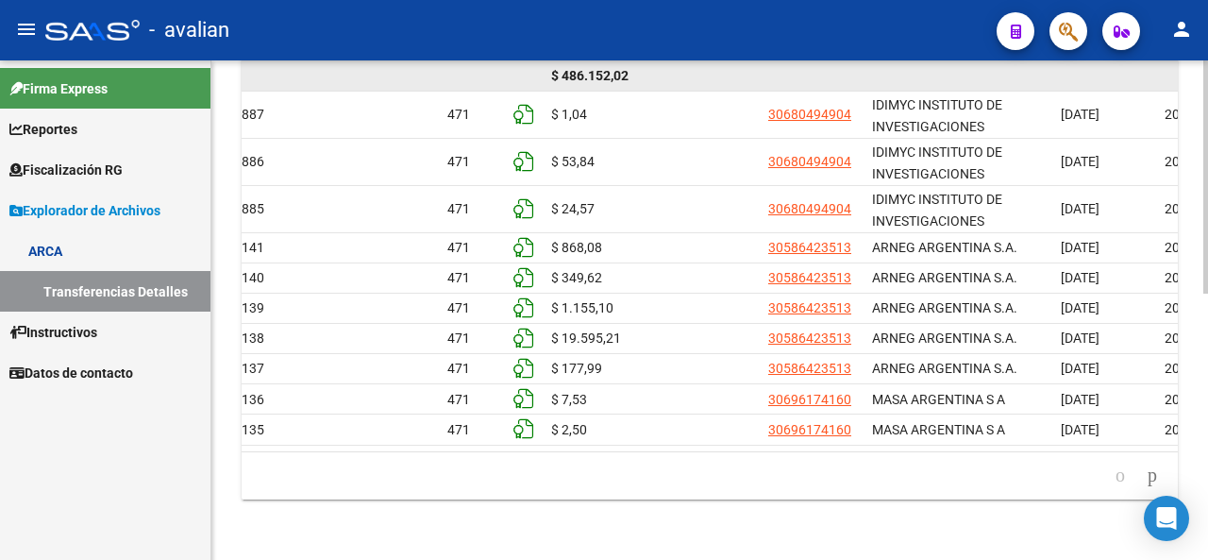
scroll to position [473, 0]
